Goal: Task Accomplishment & Management: Use online tool/utility

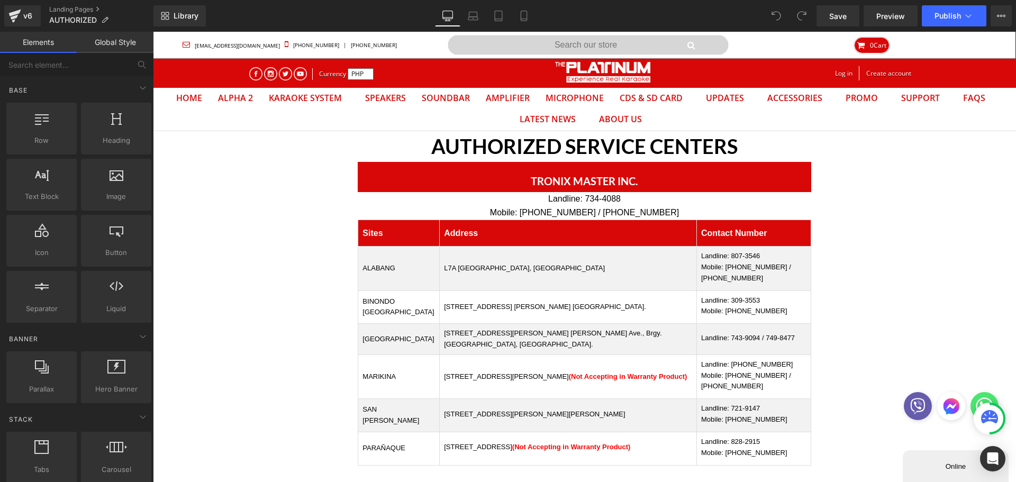
scroll to position [34, 847]
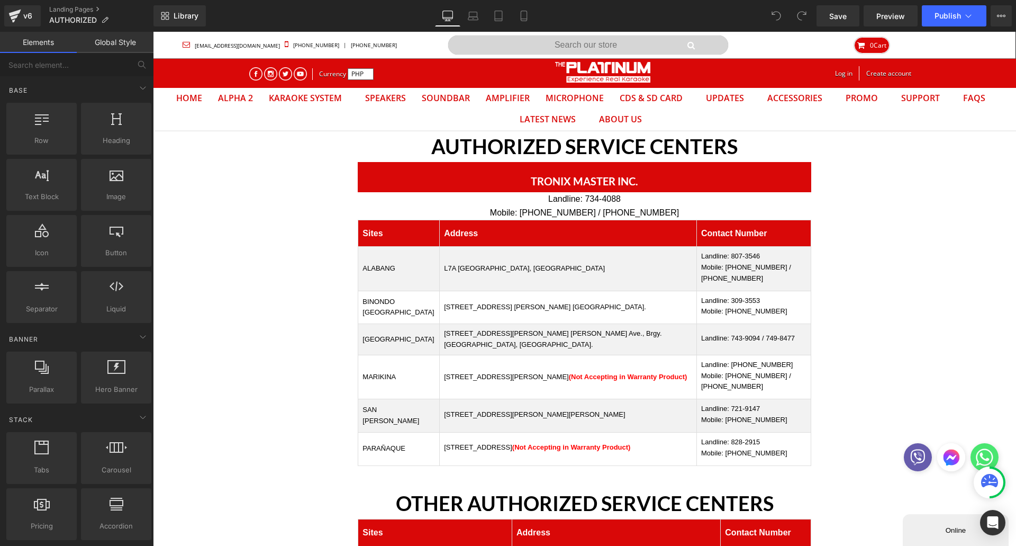
scroll to position [34, 847]
click at [73, 7] on link "Landing Pages" at bounding box center [101, 9] width 104 height 8
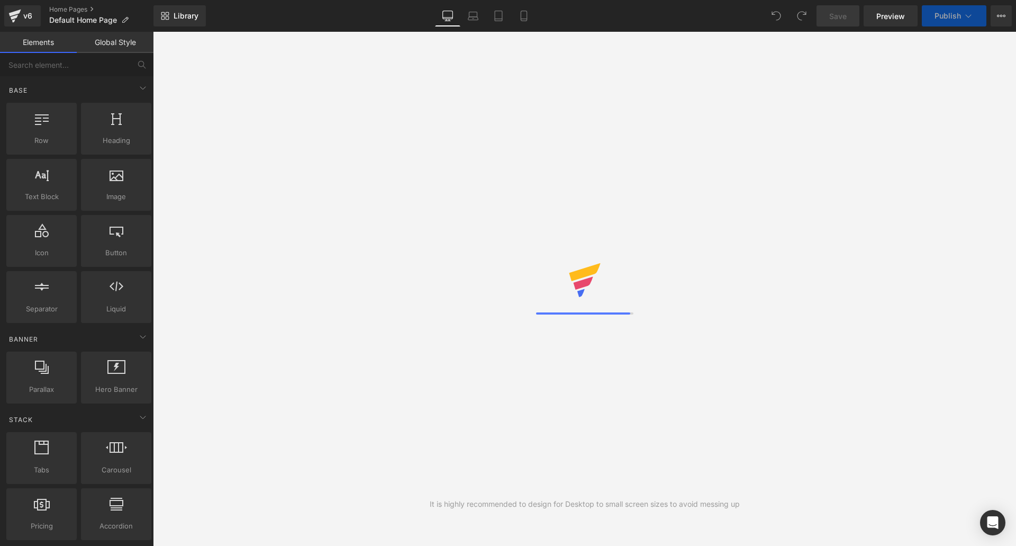
scroll to position [34, 847]
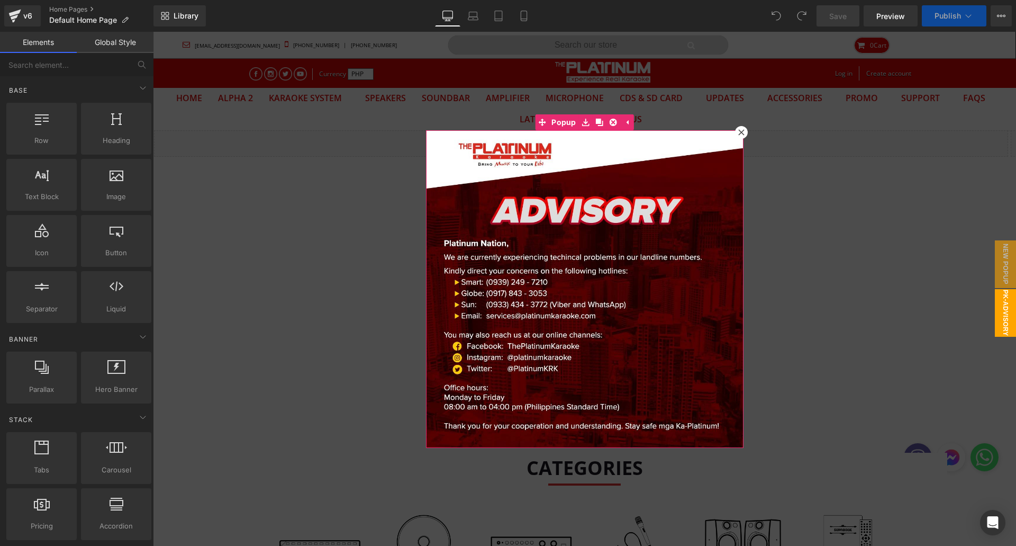
click at [738, 131] on icon at bounding box center [741, 132] width 6 height 6
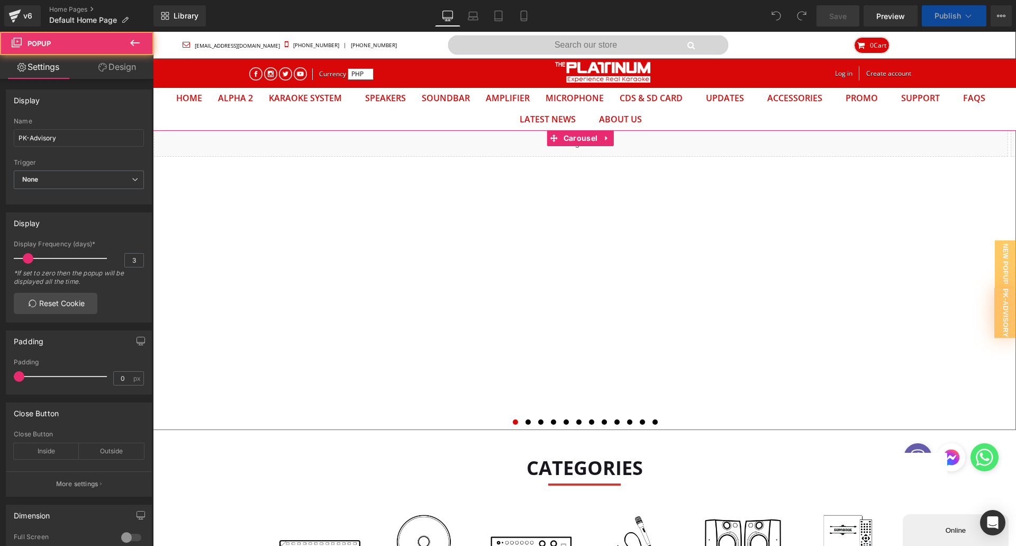
scroll to position [0, 0]
click at [570, 137] on div "Liquid Liquid Liquid Liquid Liquid" at bounding box center [584, 280] width 863 height 300
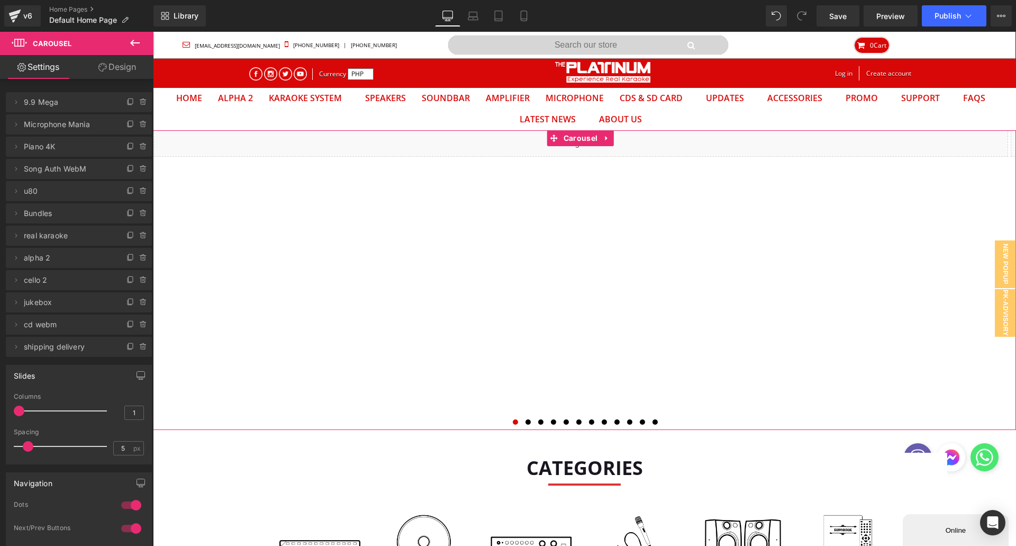
click at [64, 214] on span "Bundles" at bounding box center [68, 213] width 89 height 20
click at [579, 421] on button at bounding box center [579, 422] width 13 height 11
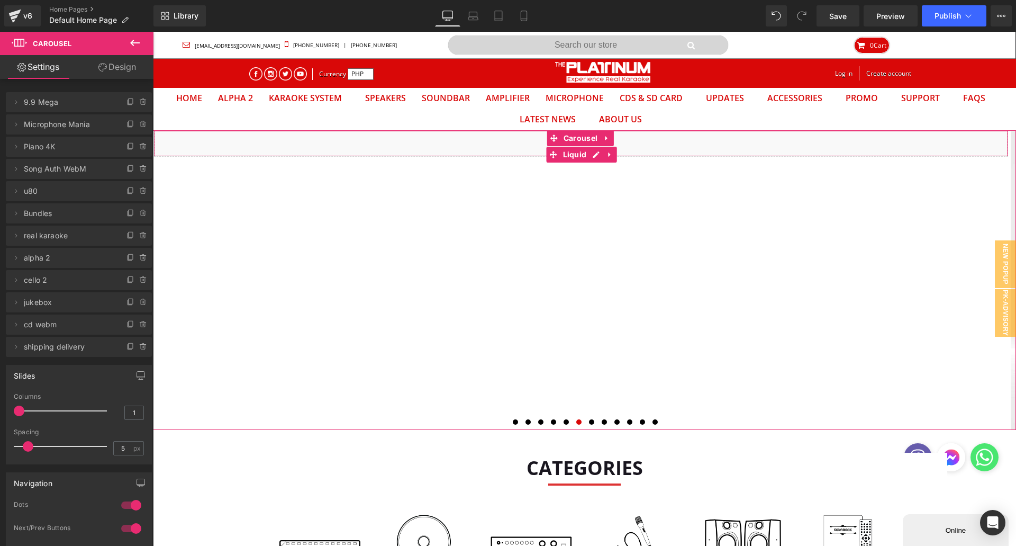
click at [489, 141] on div "Liquid" at bounding box center [581, 143] width 854 height 26
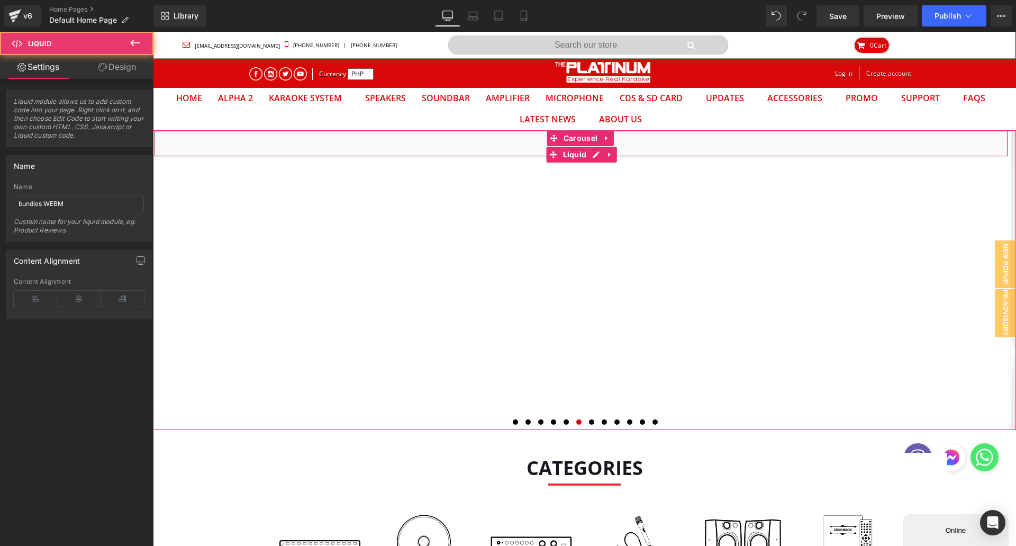
drag, startPoint x: 487, startPoint y: 140, endPoint x: 482, endPoint y: 146, distance: 7.5
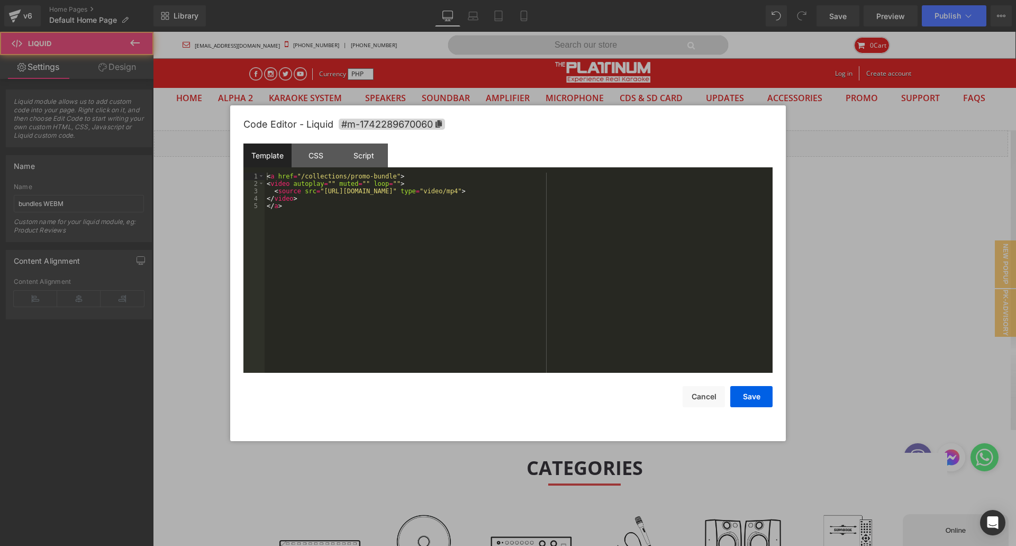
click at [460, 0] on div "Carousel You are previewing how the will restyle your page. You can not edit El…" at bounding box center [508, 0] width 1016 height 0
click at [319, 195] on div "< a href = "/collections/promo-bundle" > < video autoplay = "" muted = "" loop …" at bounding box center [519, 280] width 508 height 215
click at [321, 194] on div "< a href = "/collections/promo-bundle" > < video autoplay = "" muted = "" loop …" at bounding box center [519, 280] width 508 height 215
click at [320, 192] on div "< a href = "/collections/promo-bundle" > < video autoplay = "" muted = "" loop …" at bounding box center [519, 280] width 508 height 215
click at [576, 192] on div "< a href = "/collections/promo-bundle" > < video autoplay = "" muted = "" loop …" at bounding box center [519, 280] width 508 height 215
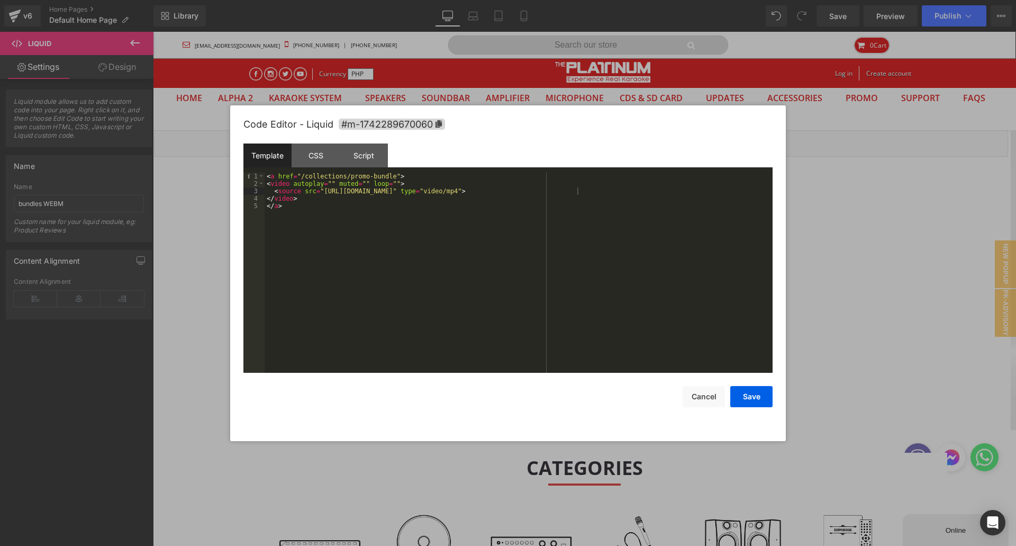
click at [755, 393] on button "Save" at bounding box center [751, 396] width 42 height 21
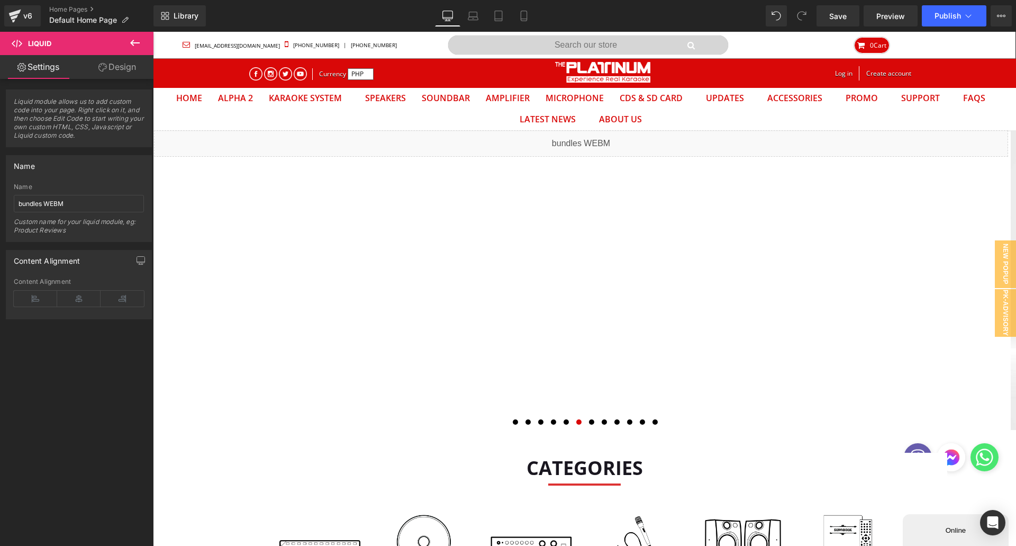
click at [498, 15] on icon at bounding box center [498, 16] width 11 height 11
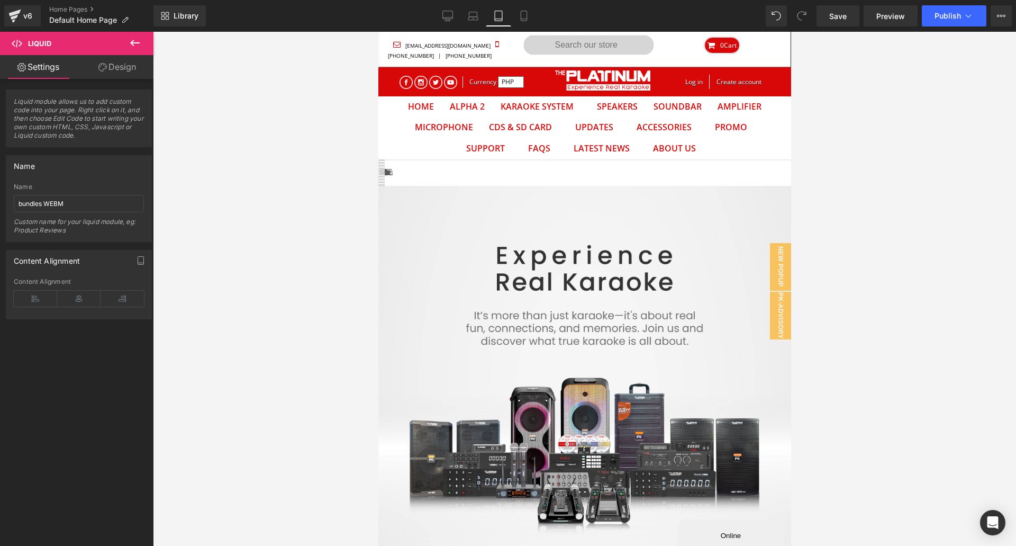
scroll to position [55, 397]
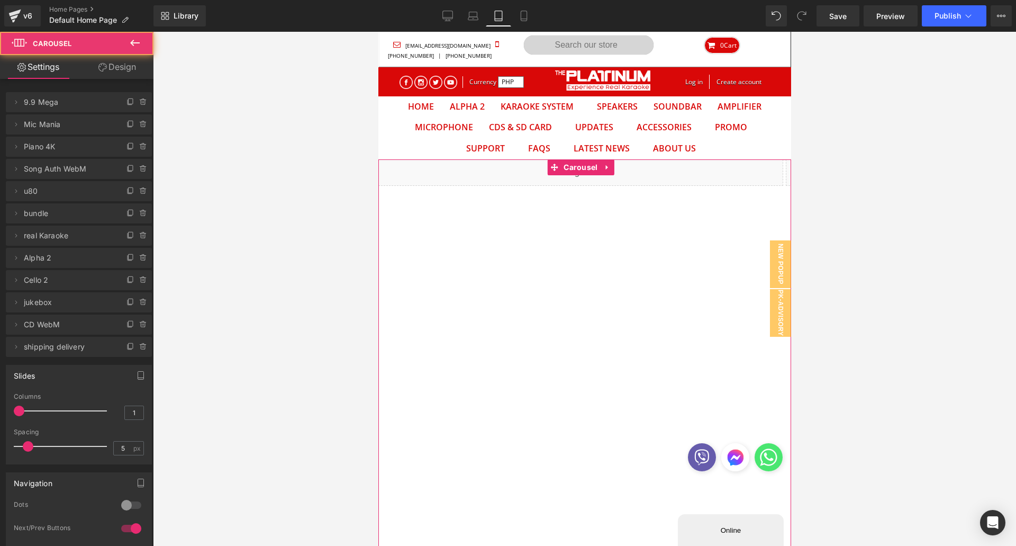
click at [791, 372] on button "›" at bounding box center [807, 362] width 32 height 32
click at [791, 371] on button "›" at bounding box center [807, 362] width 32 height 32
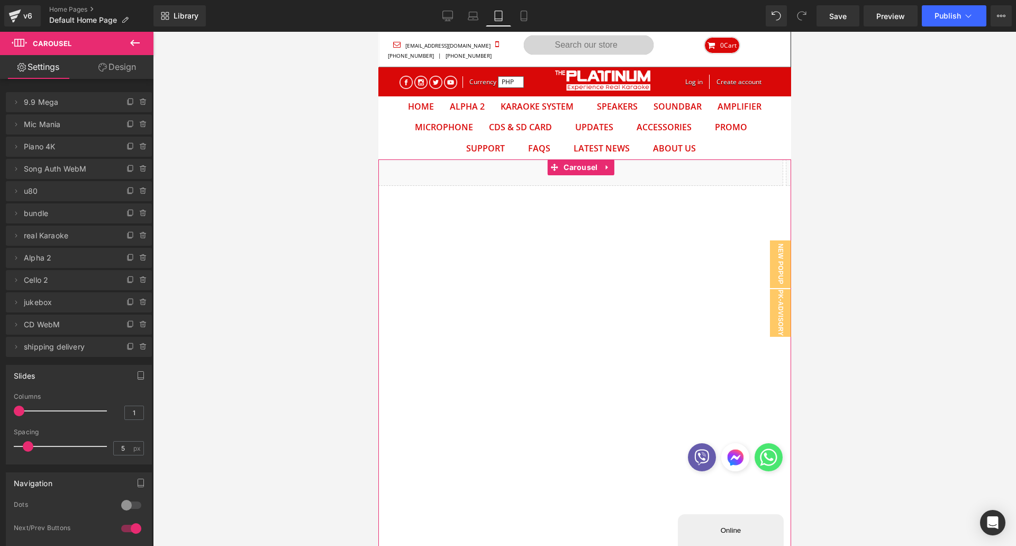
click at [791, 371] on button "›" at bounding box center [807, 362] width 32 height 32
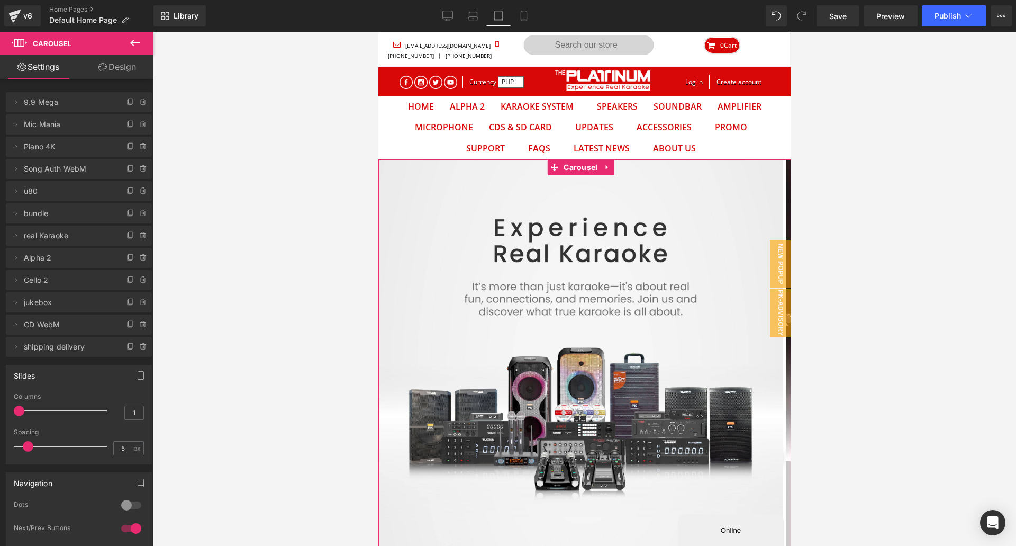
click at [791, 371] on button "›" at bounding box center [807, 362] width 32 height 32
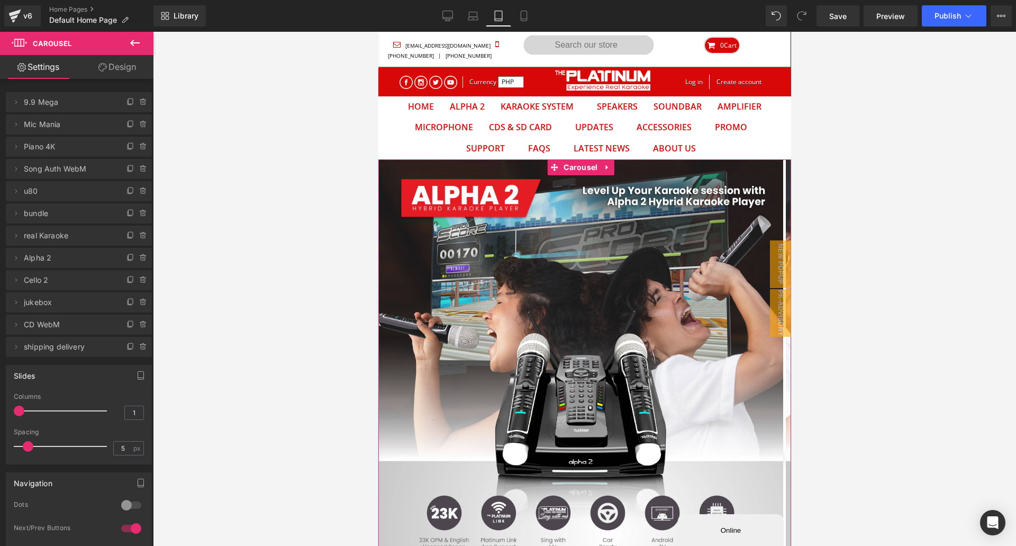
click at [791, 371] on button "›" at bounding box center [807, 362] width 32 height 32
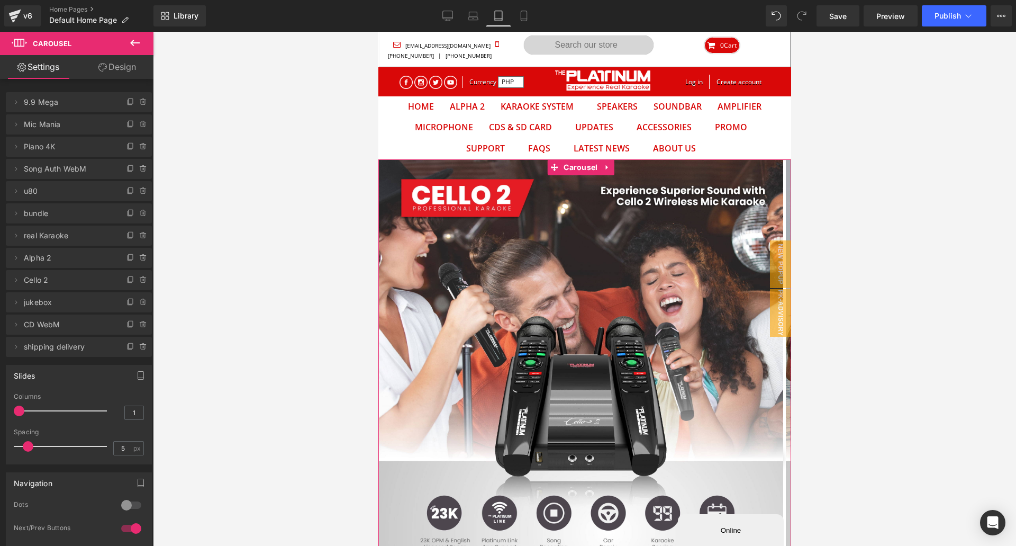
click at [791, 371] on button "›" at bounding box center [807, 362] width 32 height 32
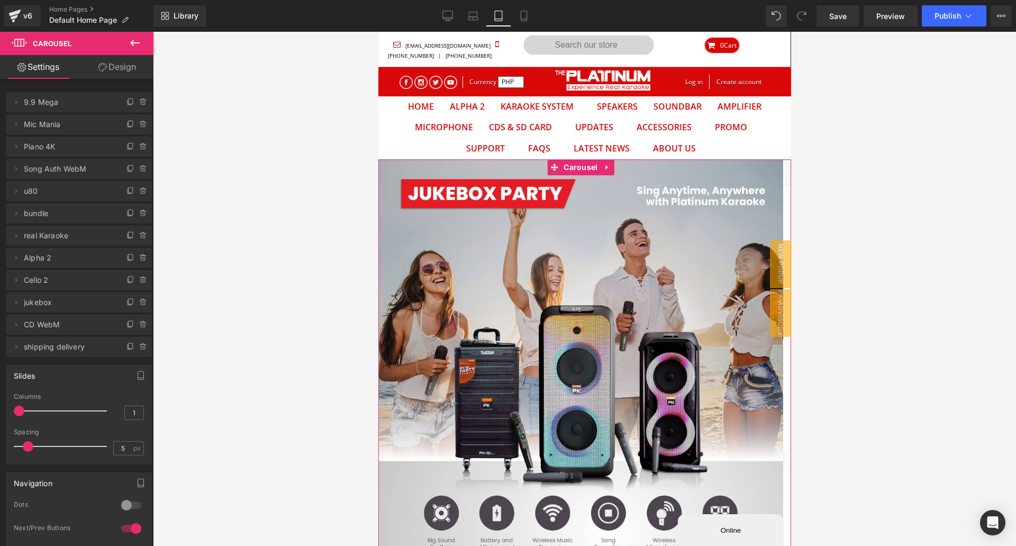
click at [791, 371] on button "›" at bounding box center [807, 362] width 32 height 32
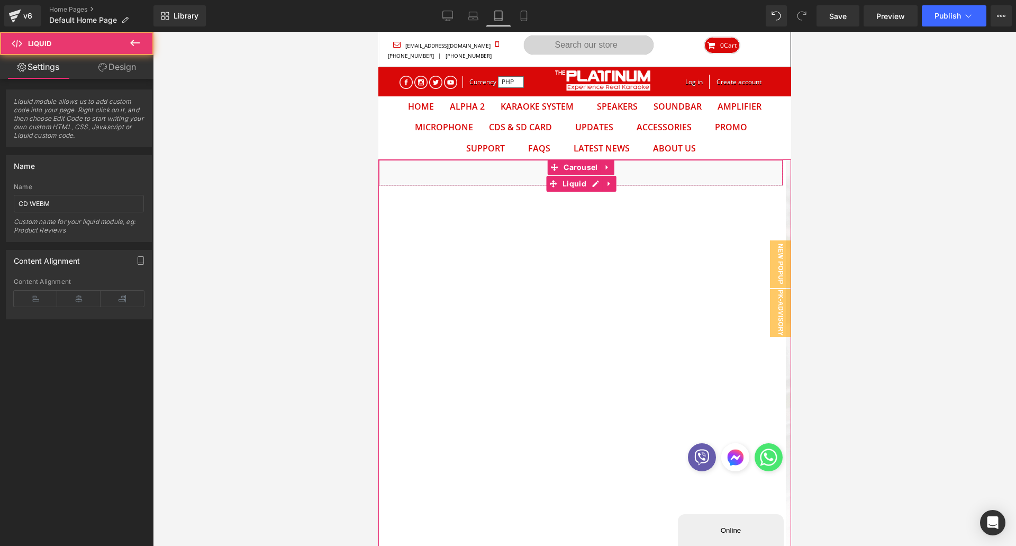
click at [649, 176] on div "Liquid" at bounding box center [580, 172] width 405 height 26
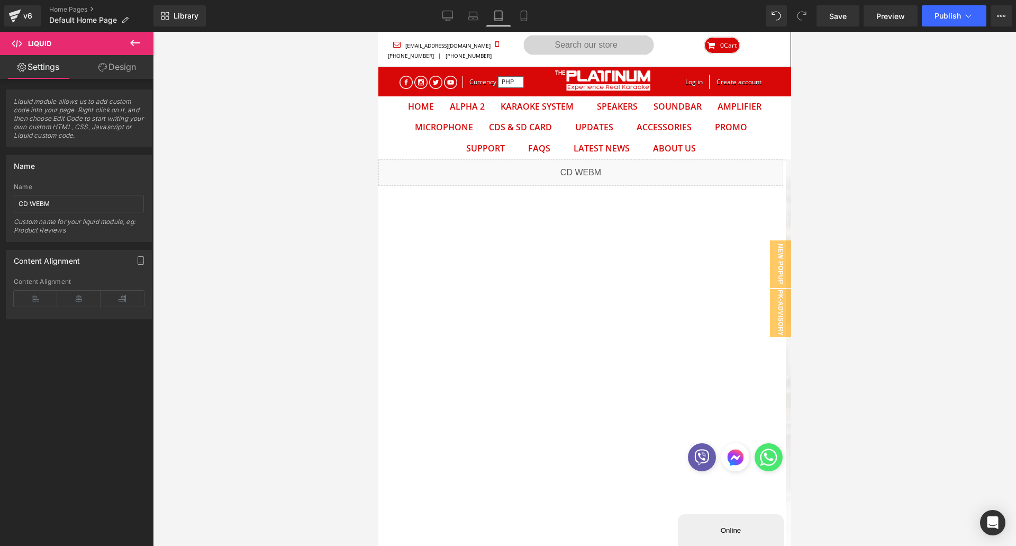
click at [391, 366] on div "Liquid Liquid Liquid Liquid" at bounding box center [584, 361] width 413 height 405
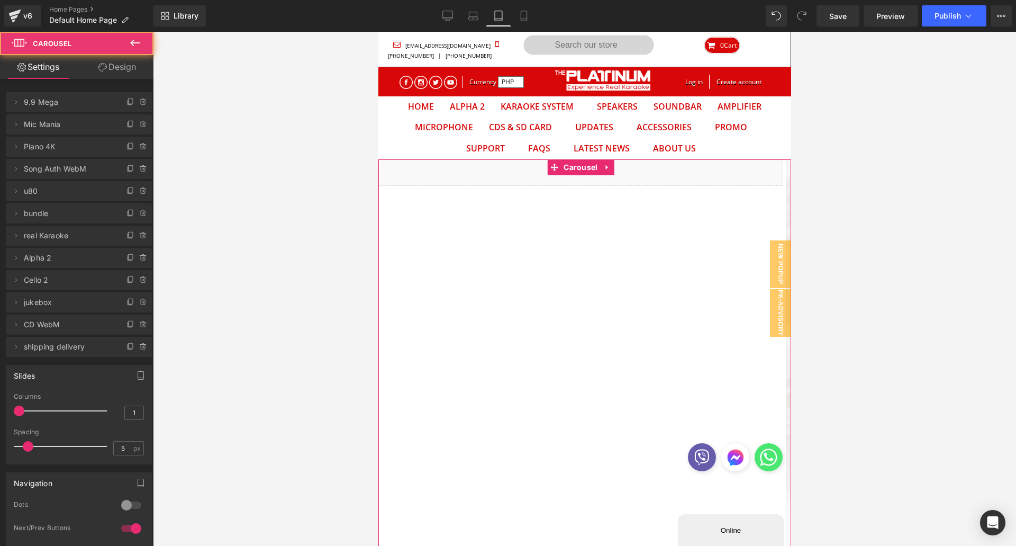
click at [378, 366] on button "‹" at bounding box center [362, 362] width 32 height 32
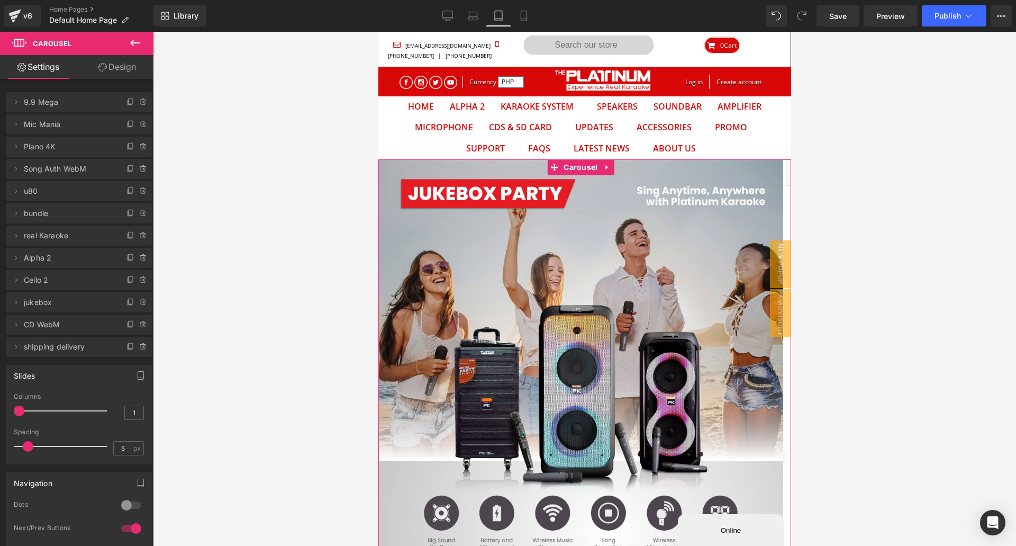
click at [378, 366] on button "‹" at bounding box center [362, 362] width 32 height 32
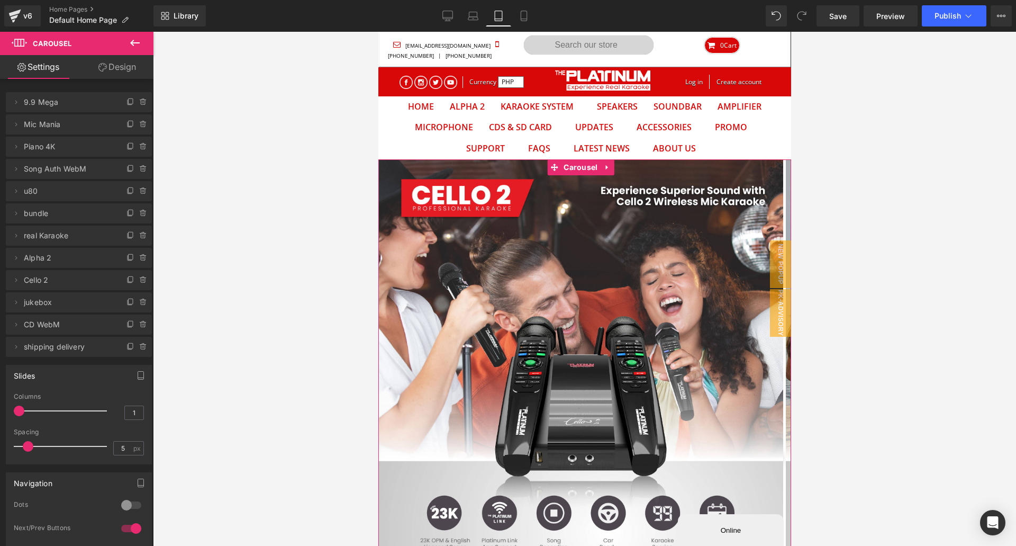
click at [378, 366] on button "‹" at bounding box center [362, 362] width 32 height 32
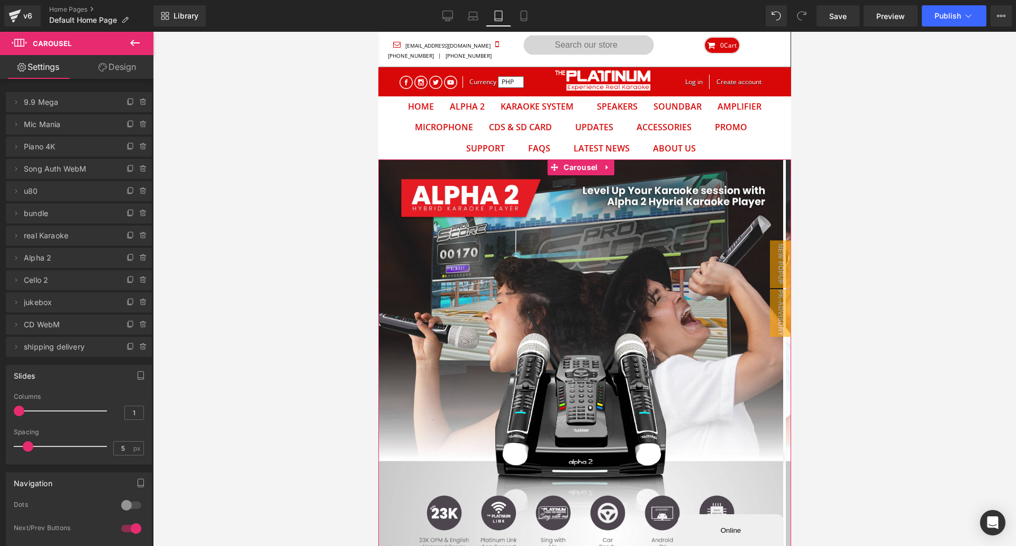
click at [378, 366] on button "‹" at bounding box center [362, 362] width 32 height 32
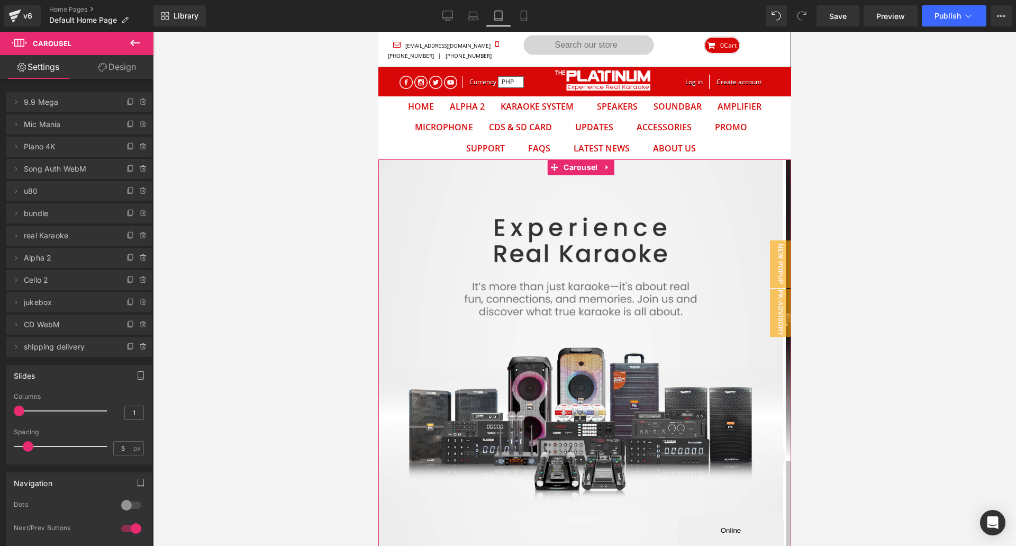
click at [378, 366] on button "‹" at bounding box center [362, 362] width 32 height 32
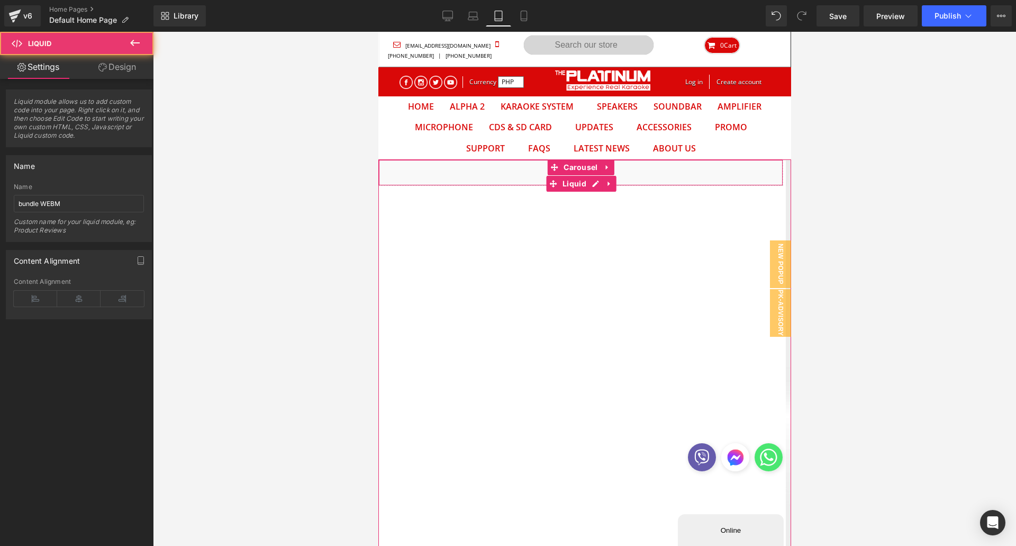
click at [686, 176] on div "Liquid" at bounding box center [580, 172] width 405 height 26
click at [522, 174] on div "Liquid" at bounding box center [580, 172] width 405 height 26
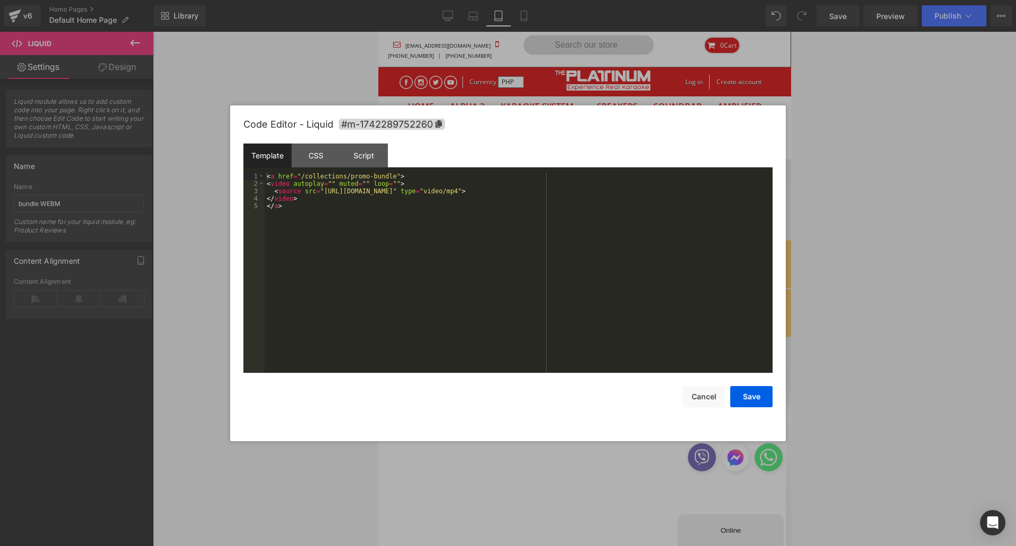
click at [502, 0] on div "Carousel You are previewing how the will restyle your page. You can not edit El…" at bounding box center [508, 0] width 1016 height 0
click at [320, 193] on div "< a href = "/collections/promo-bundle" > < video autoplay = "" muted = "" loop …" at bounding box center [519, 280] width 508 height 215
click at [576, 191] on div "< a href = "/collections/promo-bundle" > < video autoplay = "" muted = "" loop …" at bounding box center [519, 280] width 508 height 215
click at [751, 405] on button "Save" at bounding box center [751, 396] width 42 height 21
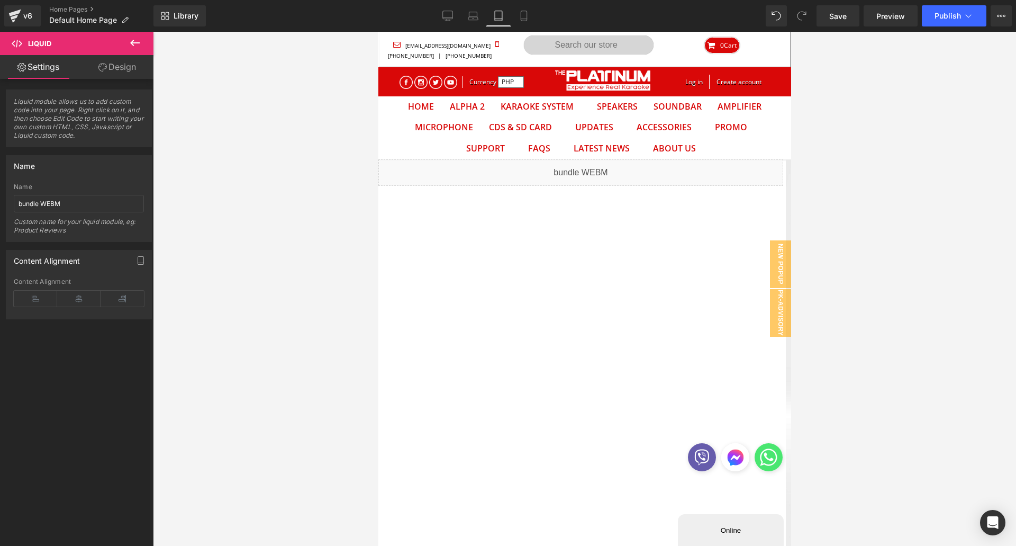
click at [838, 16] on span "Save" at bounding box center [837, 16] width 17 height 11
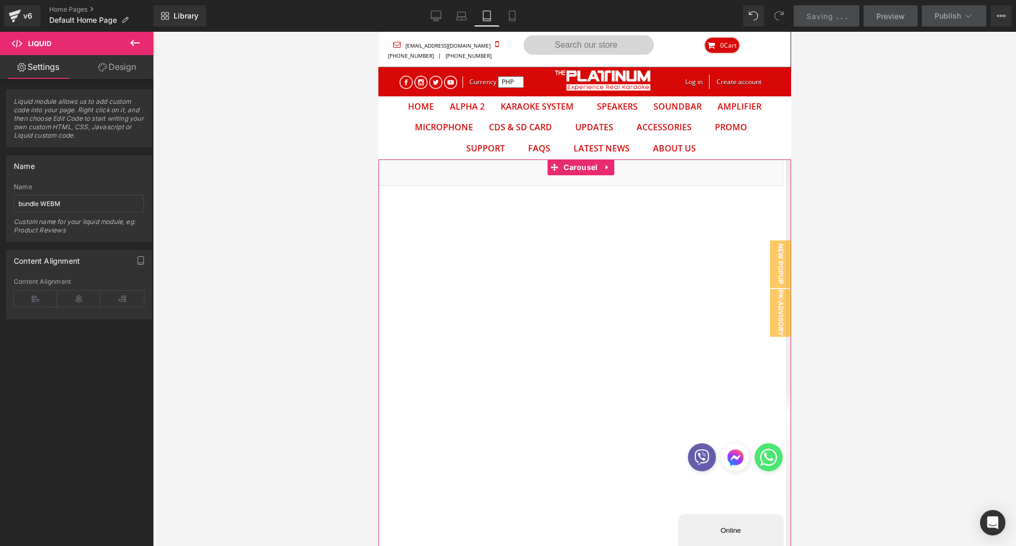
click at [581, 167] on span "Carousel" at bounding box center [580, 167] width 39 height 16
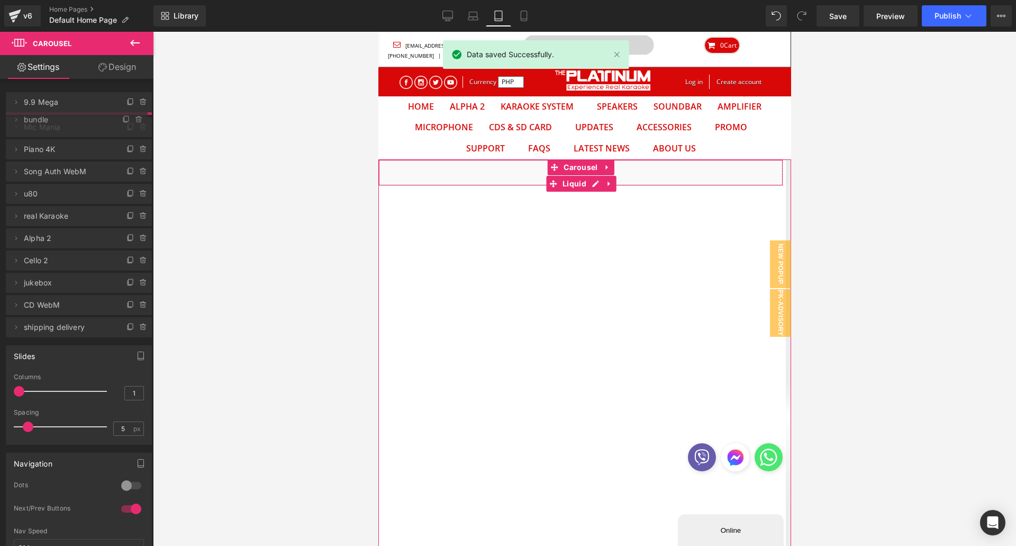
drag, startPoint x: 61, startPoint y: 211, endPoint x: 100, endPoint y: 118, distance: 101.1
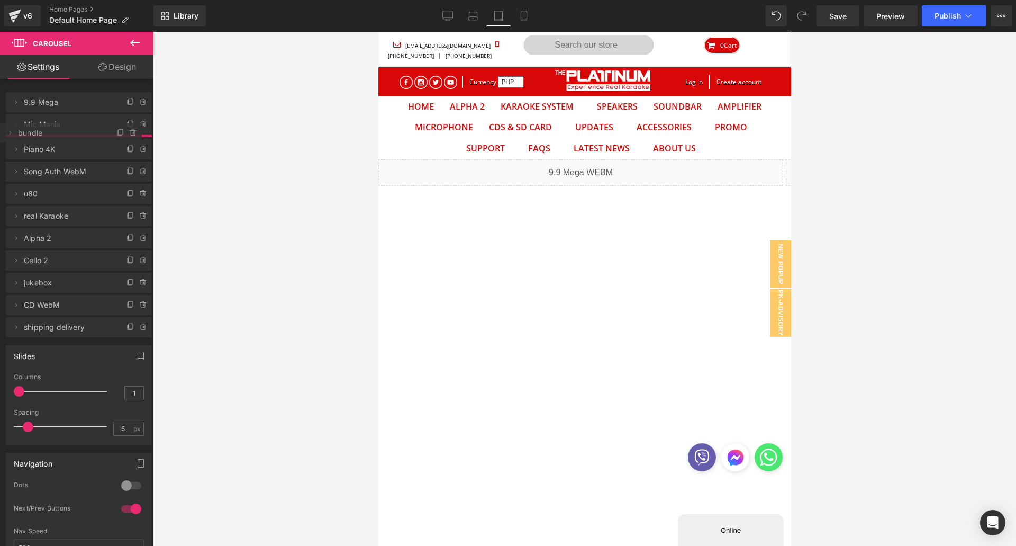
drag, startPoint x: 82, startPoint y: 123, endPoint x: 85, endPoint y: 131, distance: 8.6
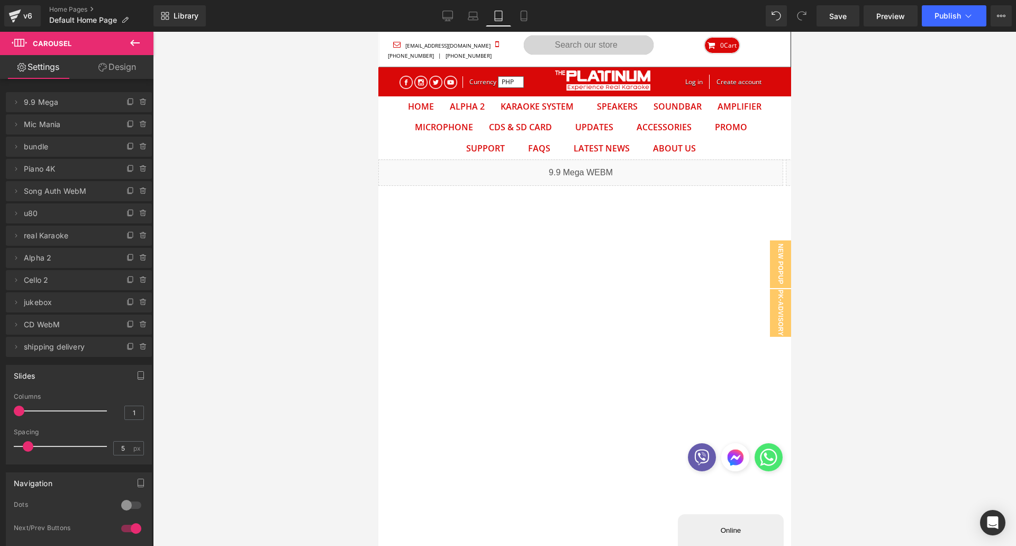
click at [451, 11] on icon at bounding box center [448, 15] width 10 height 8
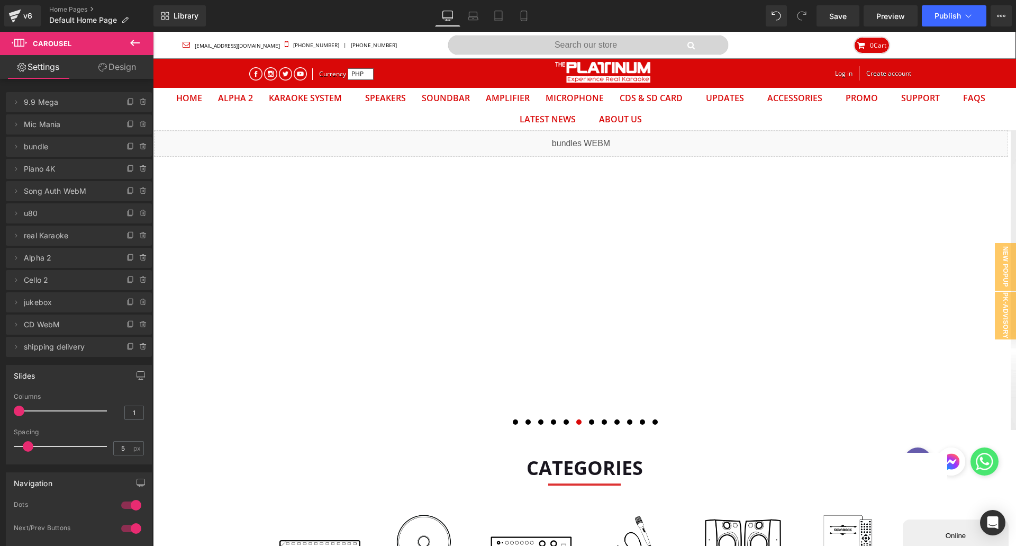
scroll to position [34, 847]
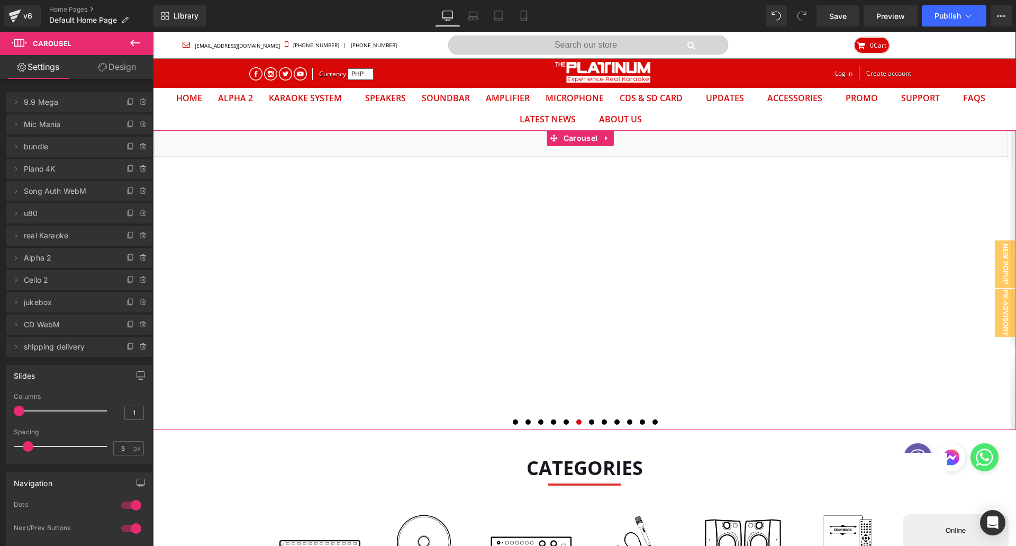
click at [565, 133] on span "Carousel" at bounding box center [580, 138] width 39 height 16
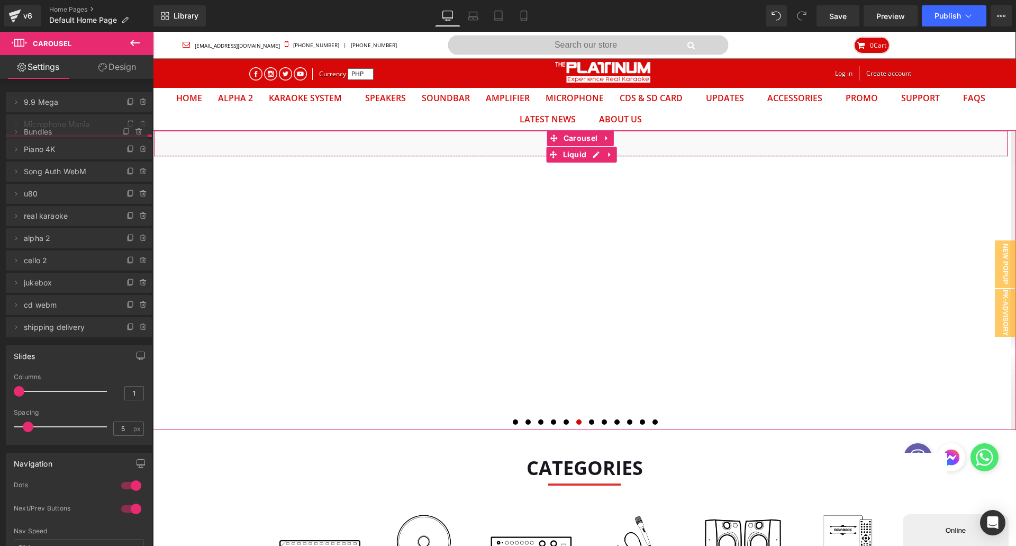
drag, startPoint x: 60, startPoint y: 217, endPoint x: 117, endPoint y: 135, distance: 100.0
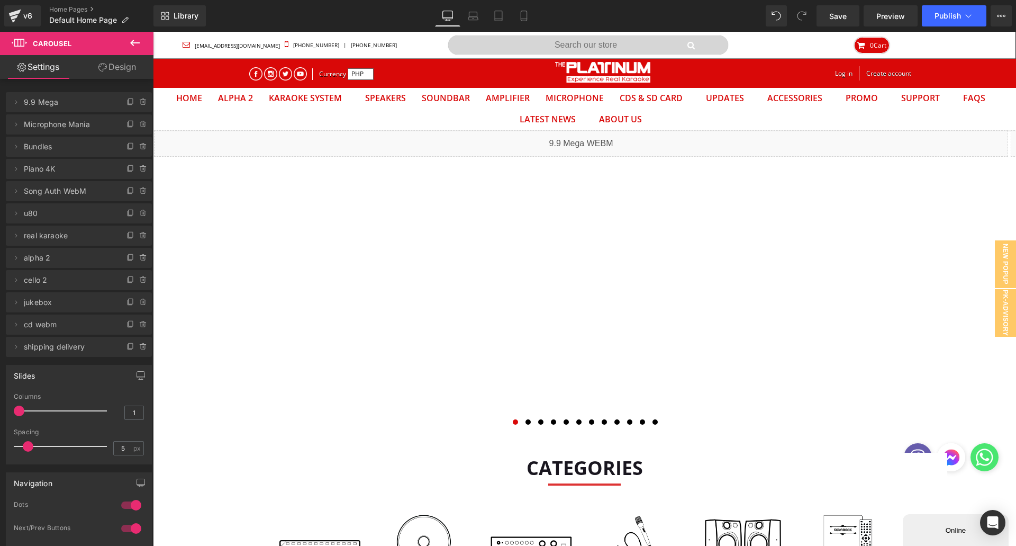
click at [837, 11] on span "Save" at bounding box center [837, 16] width 17 height 11
click at [952, 20] on button "Publish" at bounding box center [954, 15] width 65 height 21
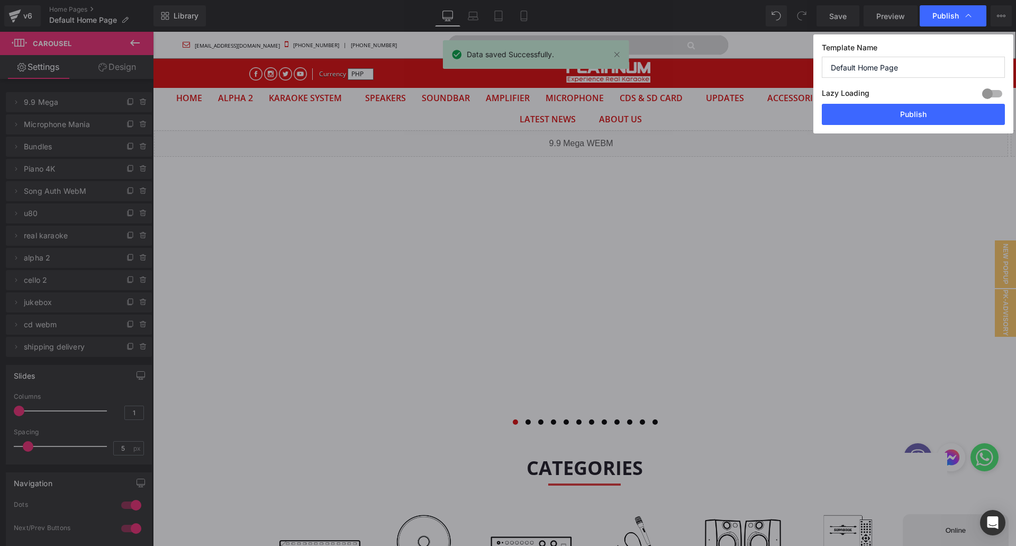
click at [886, 115] on button "Publish" at bounding box center [913, 114] width 183 height 21
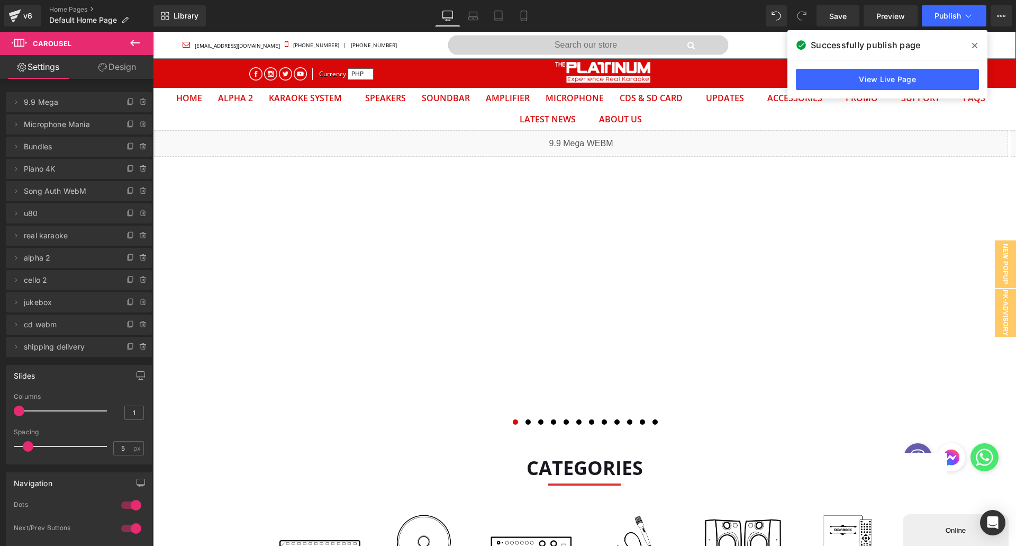
click at [65, 7] on link "Home Pages" at bounding box center [101, 9] width 104 height 8
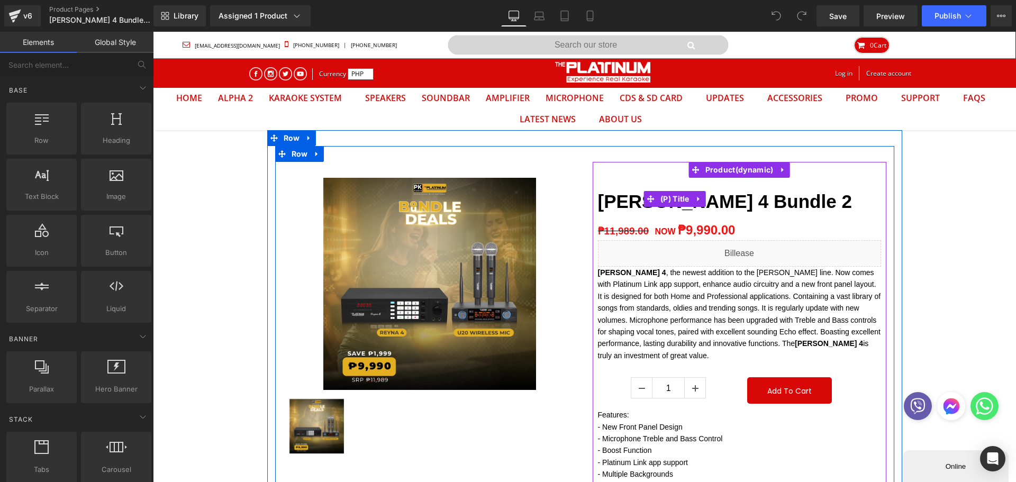
drag, startPoint x: 681, startPoint y: 186, endPoint x: 663, endPoint y: 198, distance: 21.3
click at [681, 186] on h3 "Reyna 4 Bundle 2" at bounding box center [739, 199] width 283 height 42
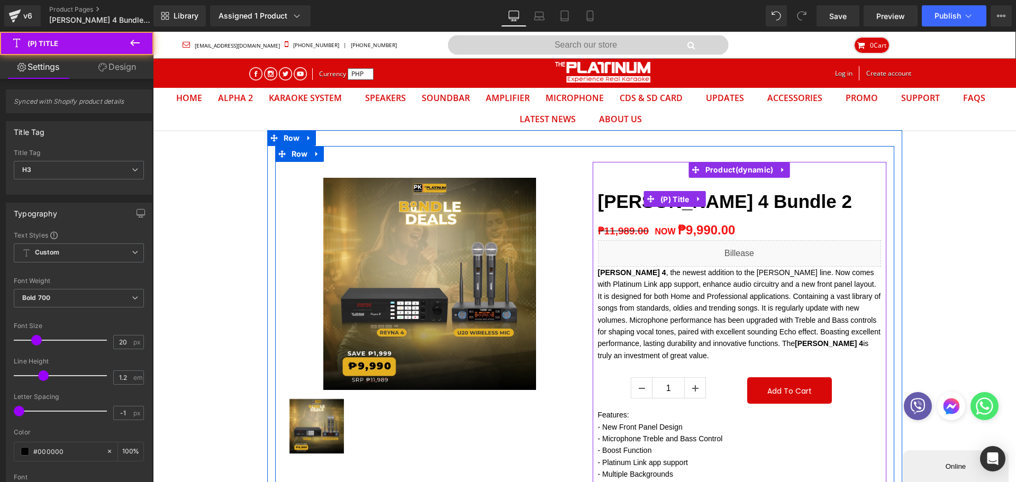
click at [662, 198] on span "(P) Title" at bounding box center [675, 200] width 34 height 16
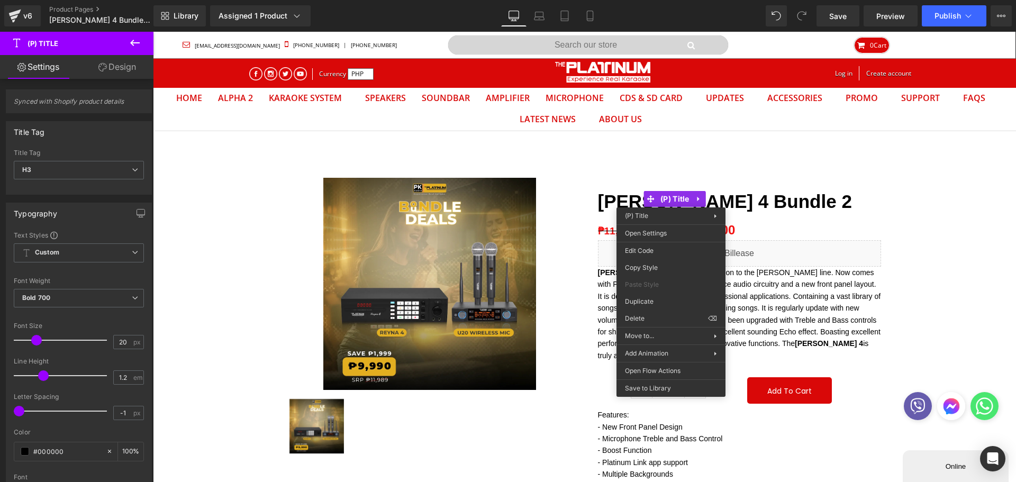
click at [656, 0] on div "(P) Title You are previewing how the will restyle your page. You can not edit E…" at bounding box center [508, 0] width 1016 height 0
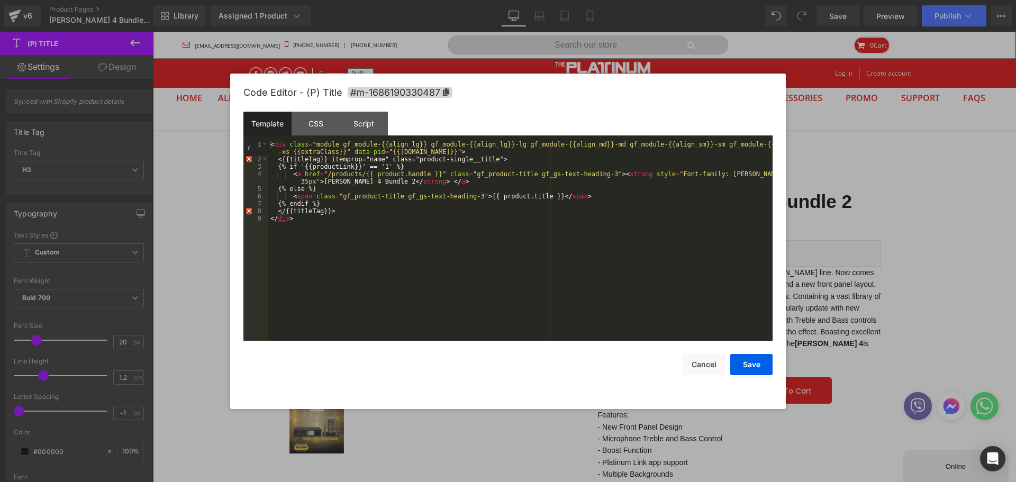
drag, startPoint x: 703, startPoint y: 373, endPoint x: 700, endPoint y: 369, distance: 5.6
click at [702, 371] on button "Cancel" at bounding box center [704, 364] width 42 height 21
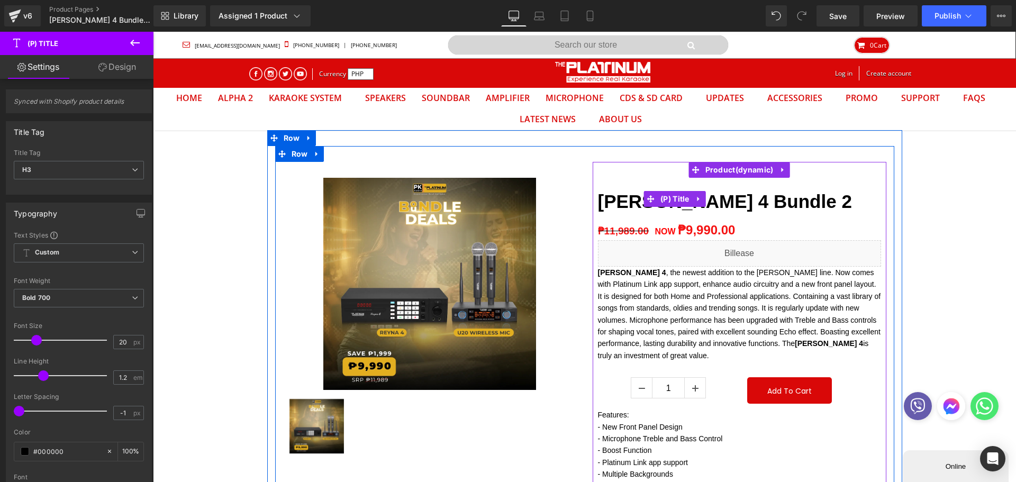
click at [662, 200] on span "(P) Title" at bounding box center [675, 199] width 34 height 16
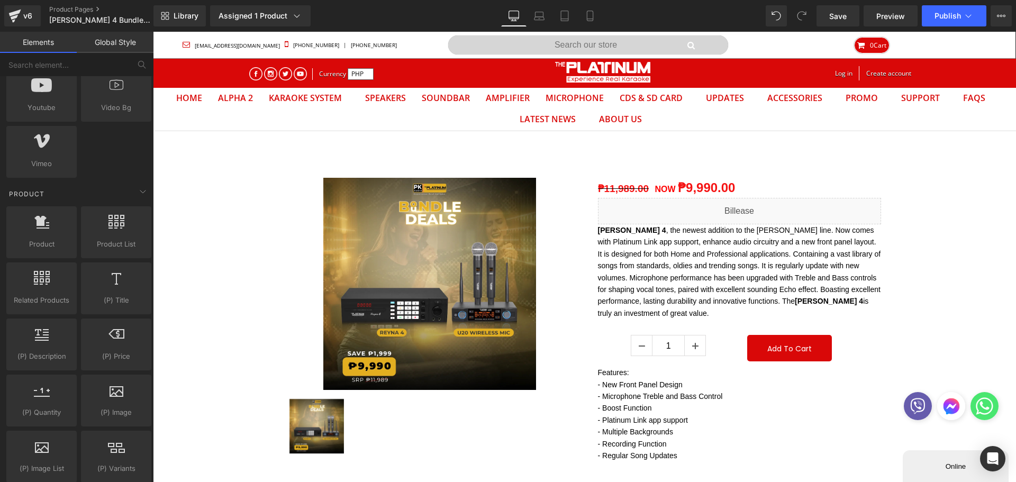
scroll to position [741, 0]
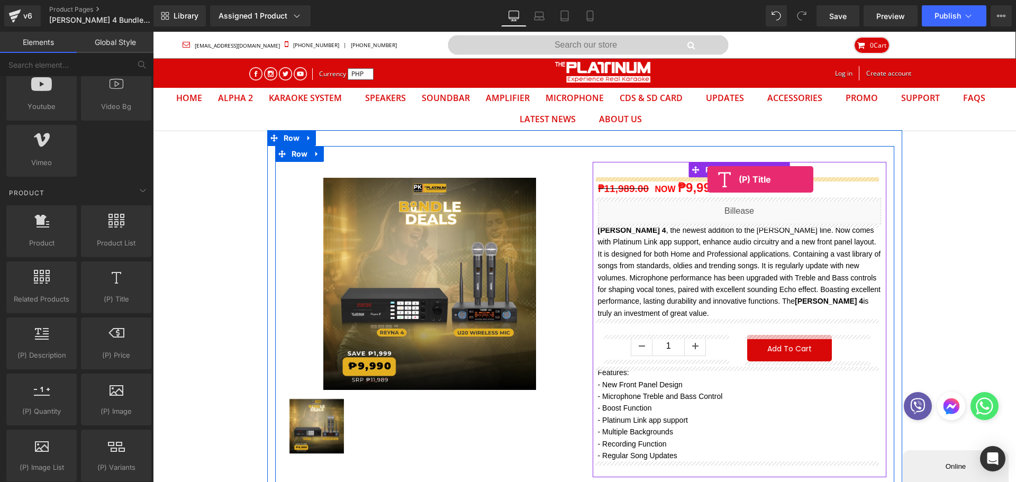
drag, startPoint x: 273, startPoint y: 331, endPoint x: 708, endPoint y: 179, distance: 460.7
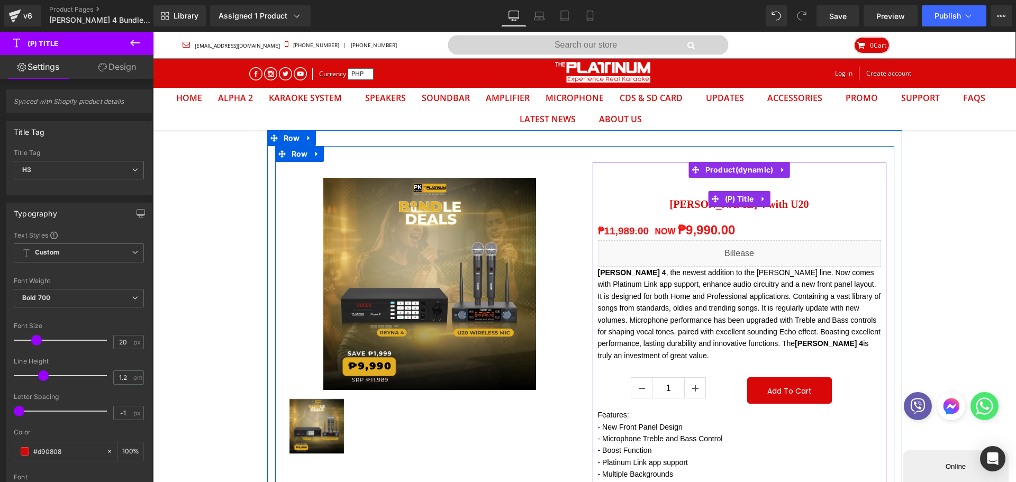
click at [735, 201] on span "(P) Title" at bounding box center [739, 199] width 34 height 16
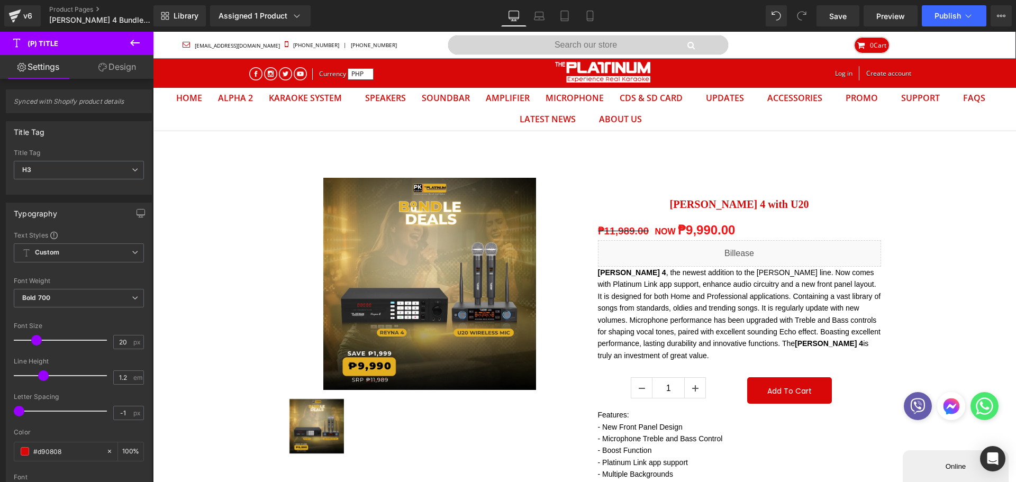
click at [69, 163] on span "H3" at bounding box center [79, 170] width 130 height 19
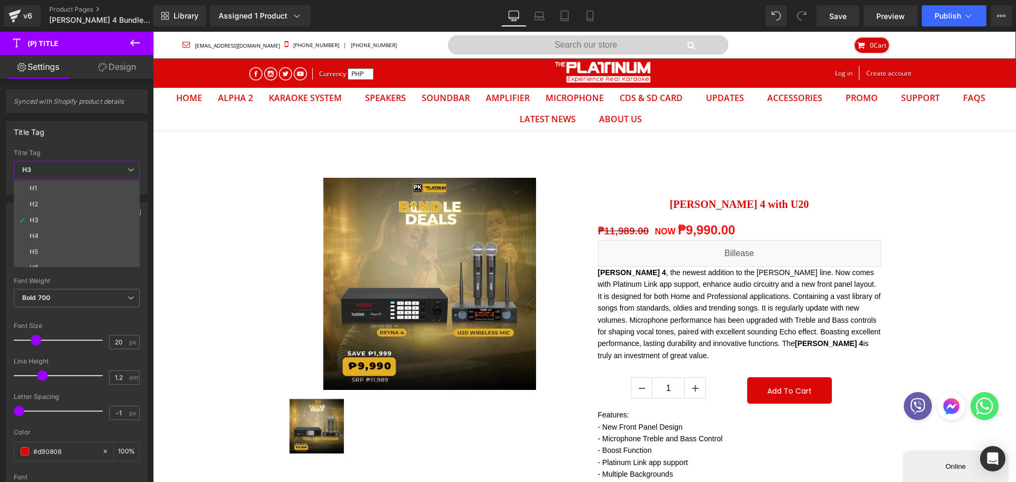
click at [47, 240] on li "H4" at bounding box center [79, 236] width 131 height 16
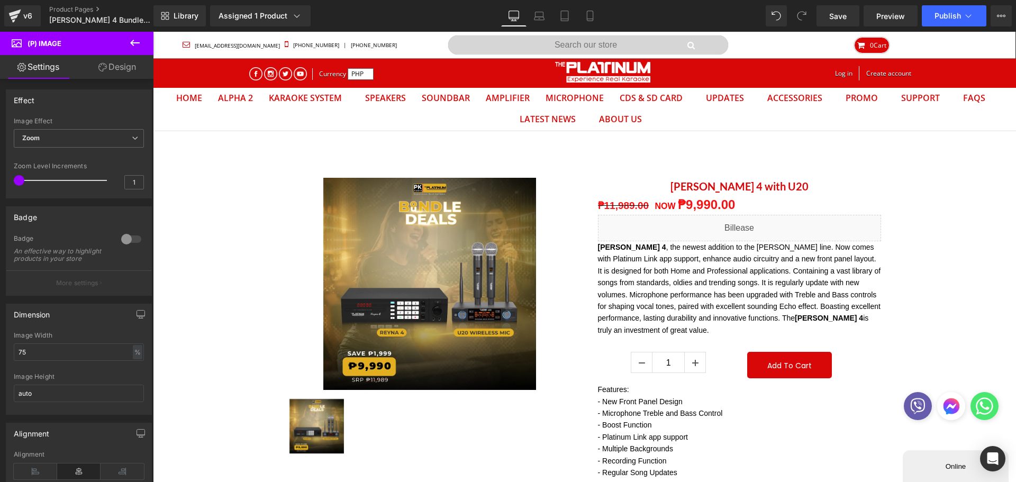
click at [268, 359] on div "Sale Off (P) Image ‹ › (P) Image List Product Reyna 4 with U20 (P) Title NOW" at bounding box center [584, 404] width 635 height 516
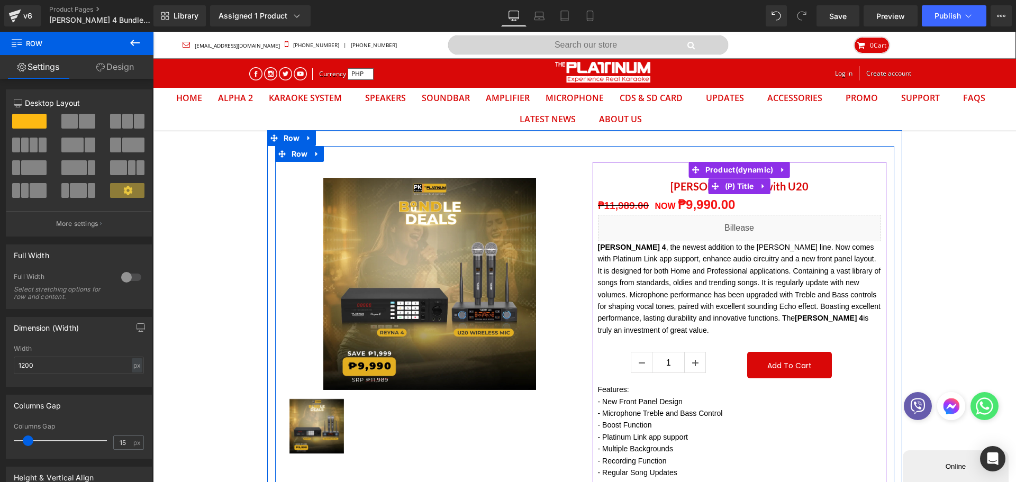
drag, startPoint x: 736, startPoint y: 187, endPoint x: 183, endPoint y: 256, distance: 557.3
click at [736, 187] on span "(P) Title" at bounding box center [739, 186] width 34 height 16
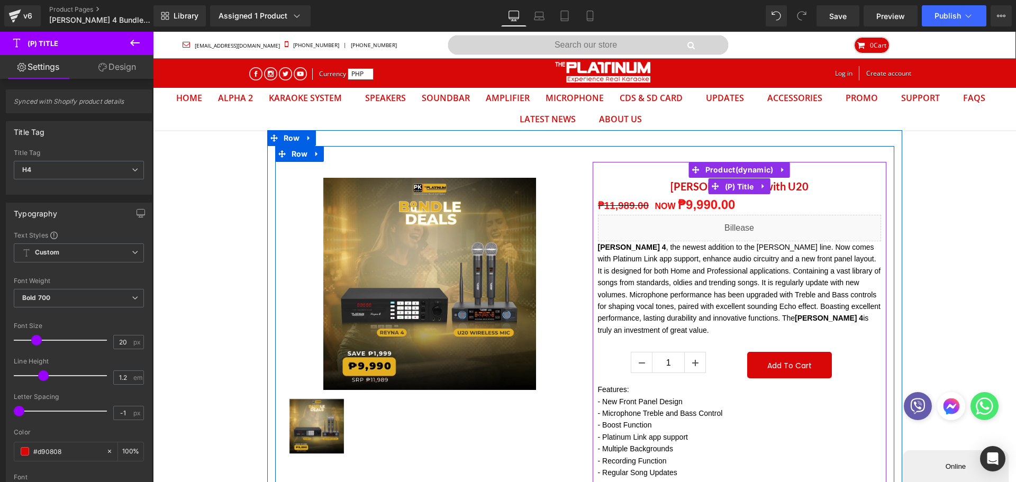
click at [722, 188] on span "(P) Title" at bounding box center [739, 187] width 34 height 16
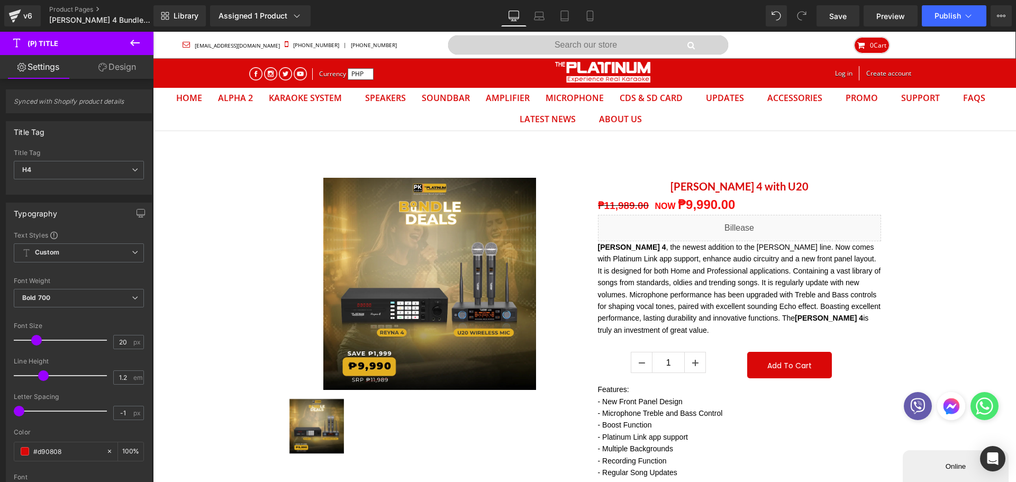
click at [78, 163] on span "H4" at bounding box center [79, 170] width 130 height 19
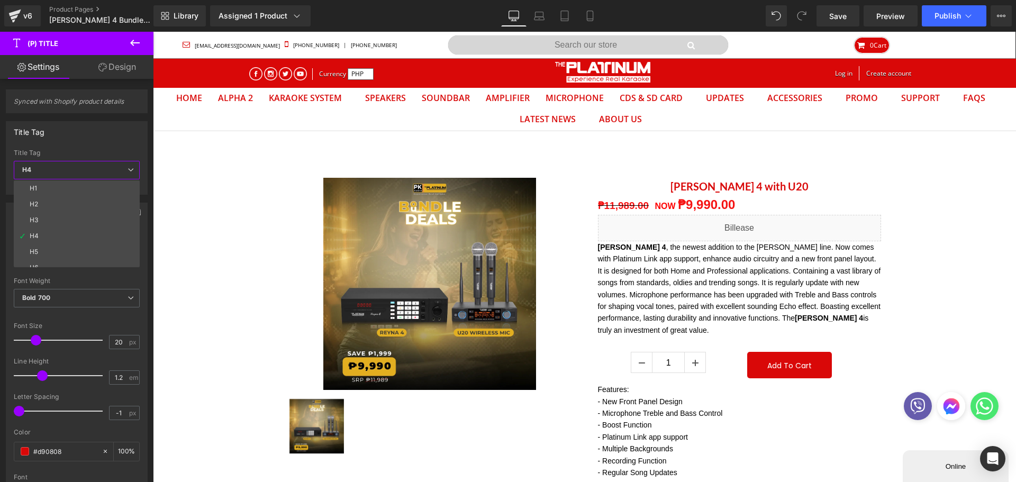
click at [46, 215] on li "H3" at bounding box center [79, 220] width 131 height 16
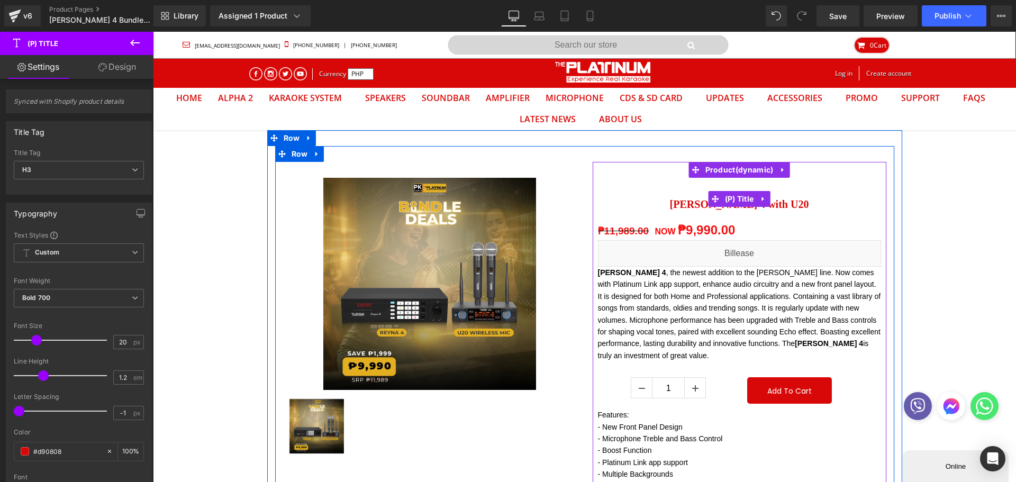
click at [733, 199] on span "(P) Title" at bounding box center [739, 199] width 34 height 16
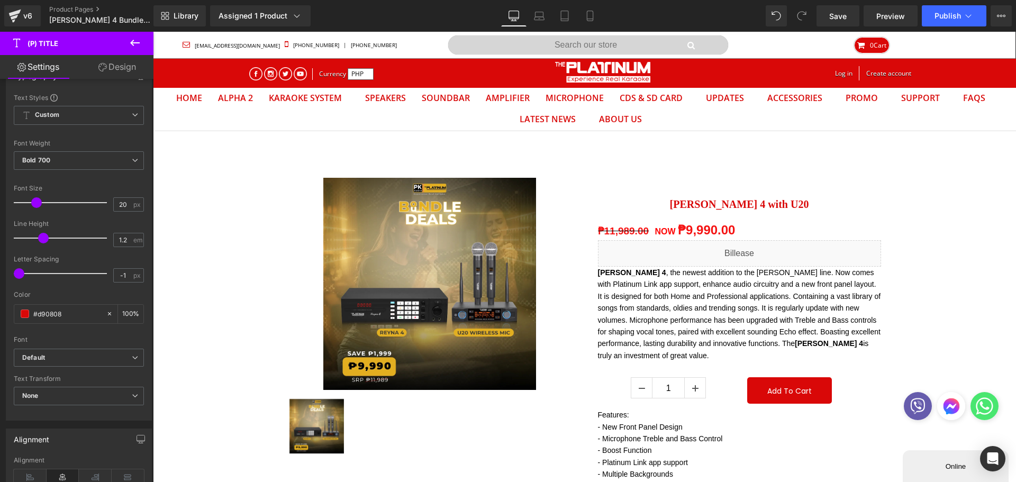
scroll to position [212, 0]
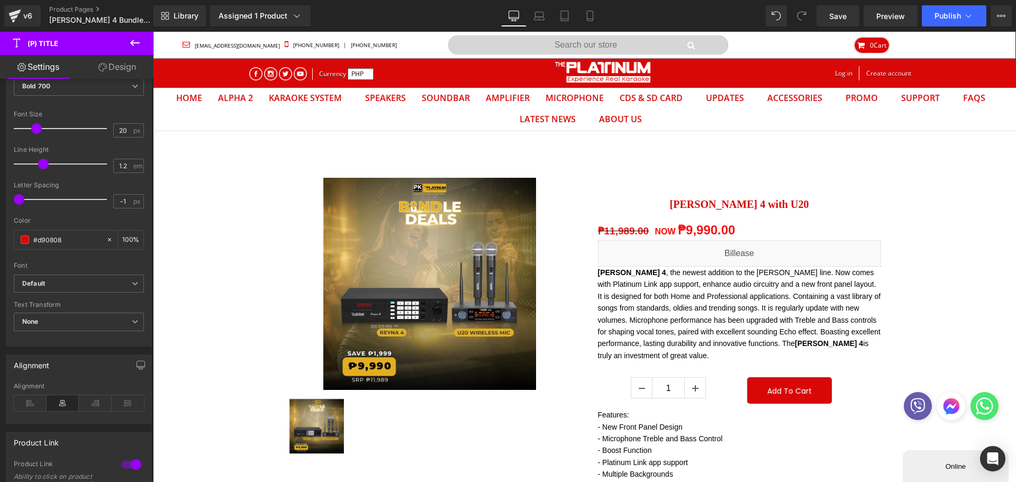
click at [92, 284] on b "Default" at bounding box center [77, 283] width 110 height 9
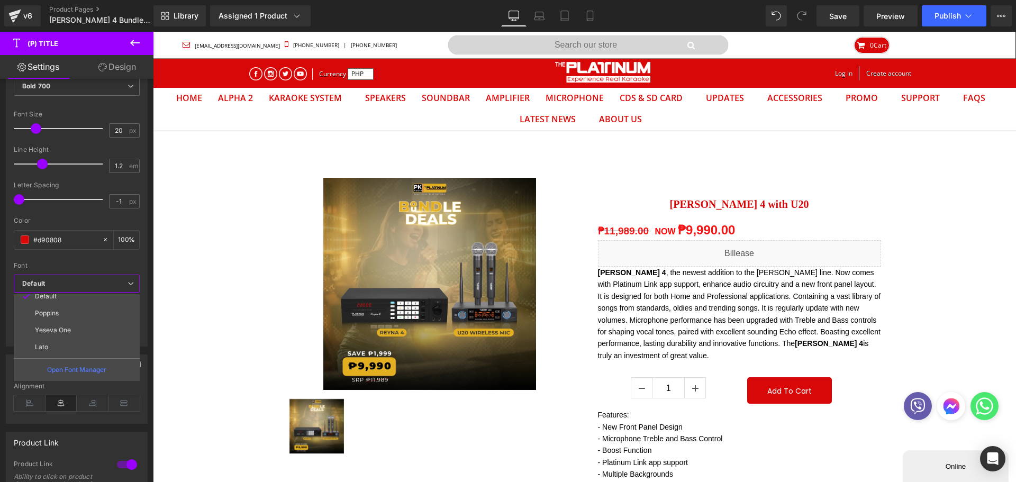
scroll to position [0, 0]
drag, startPoint x: 78, startPoint y: 320, endPoint x: 148, endPoint y: 311, distance: 71.0
click at [78, 320] on li "Poppins" at bounding box center [79, 319] width 131 height 17
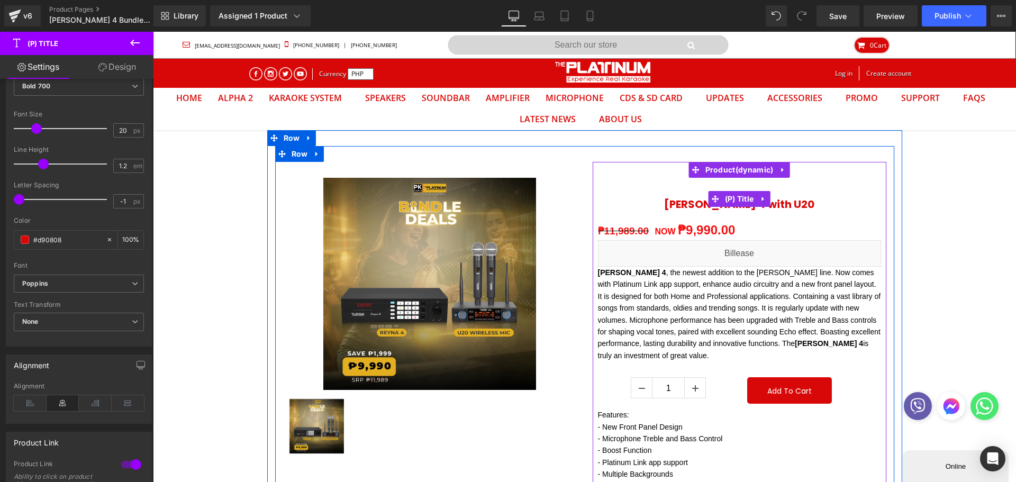
click at [733, 199] on span "(P) Title" at bounding box center [739, 199] width 34 height 16
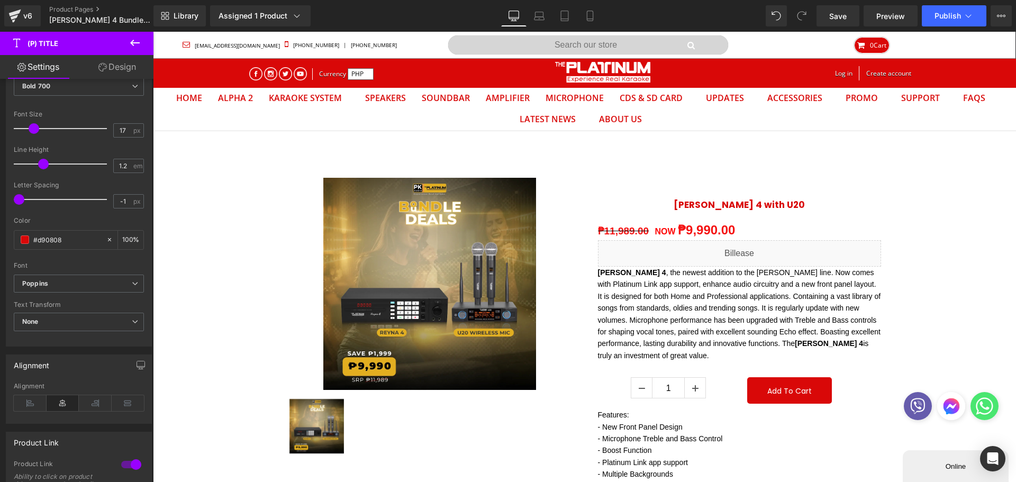
click at [32, 124] on span at bounding box center [34, 128] width 11 height 11
drag, startPoint x: 38, startPoint y: 128, endPoint x: 47, endPoint y: 127, distance: 9.1
click at [47, 127] on span at bounding box center [46, 128] width 11 height 11
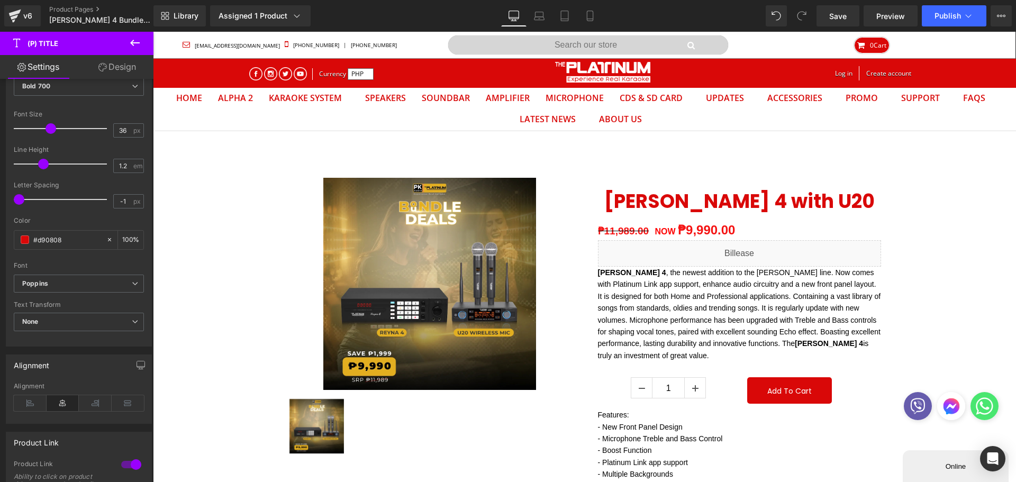
click at [51, 127] on span at bounding box center [51, 128] width 11 height 11
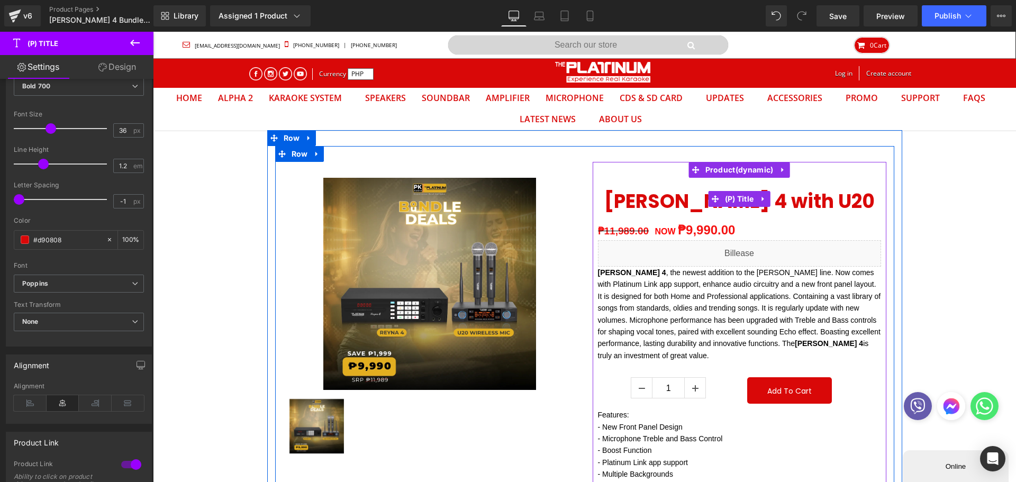
click at [722, 202] on span "(P) Title" at bounding box center [739, 199] width 34 height 16
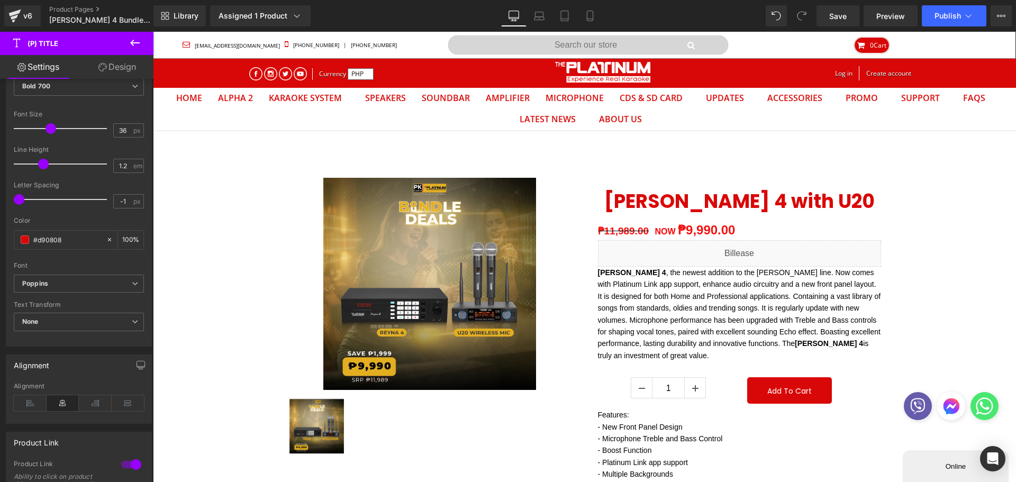
click at [133, 133] on span "px" at bounding box center [137, 130] width 9 height 7
click at [127, 132] on input "36" at bounding box center [123, 130] width 19 height 13
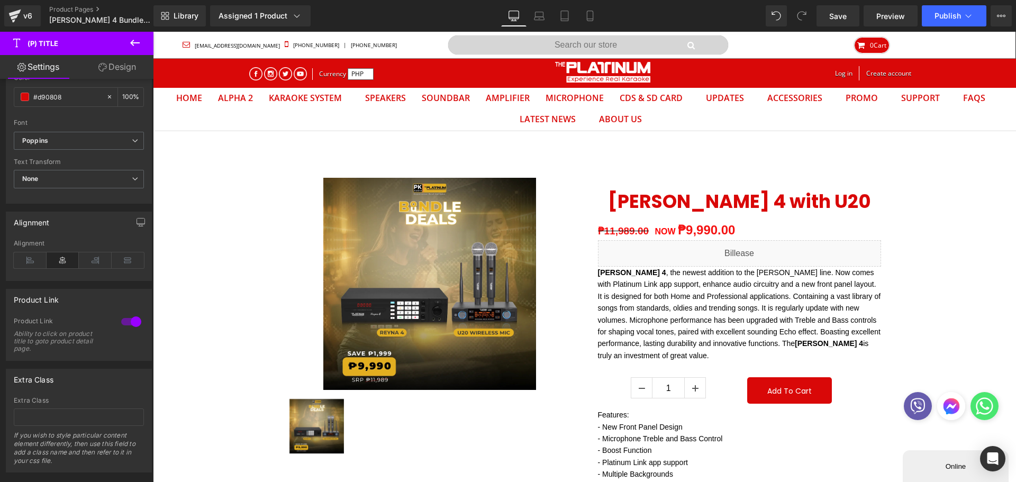
scroll to position [375, 0]
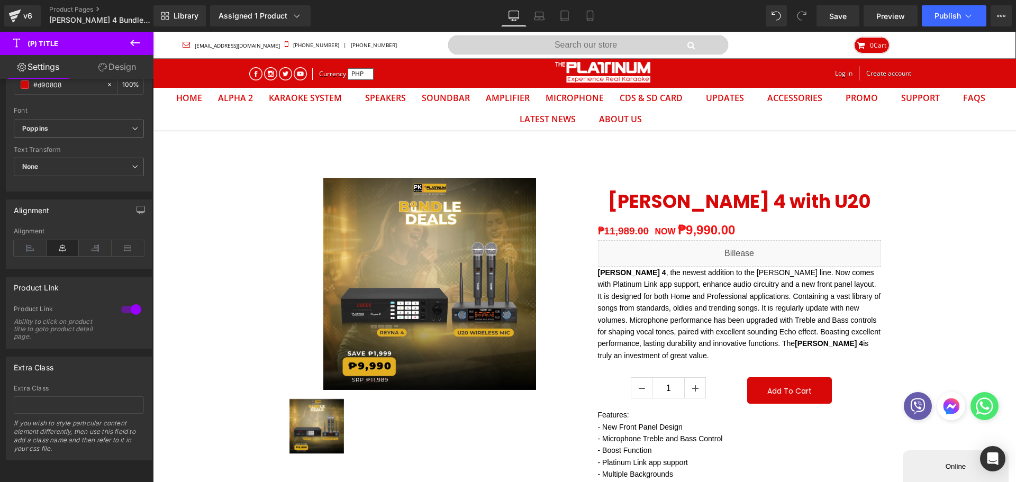
type input "35"
click at [24, 247] on icon at bounding box center [30, 248] width 33 height 16
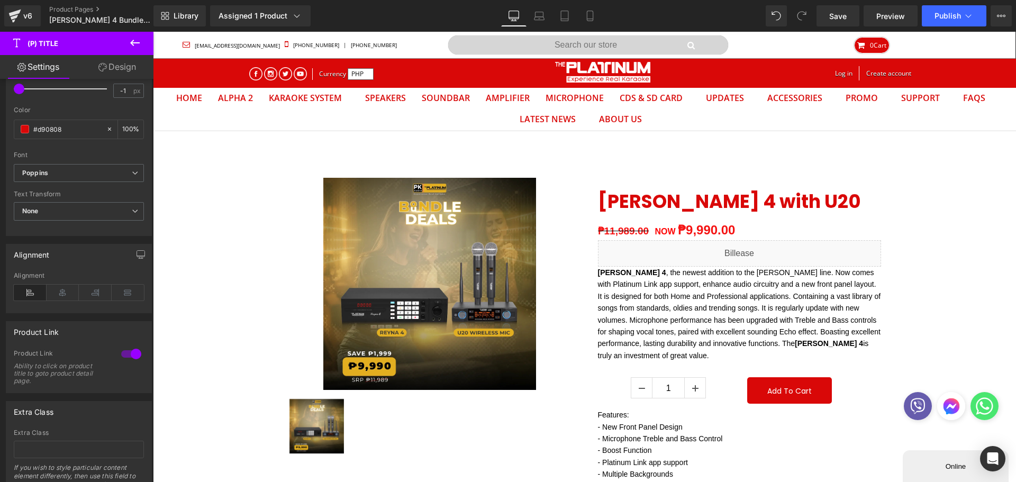
scroll to position [269, 0]
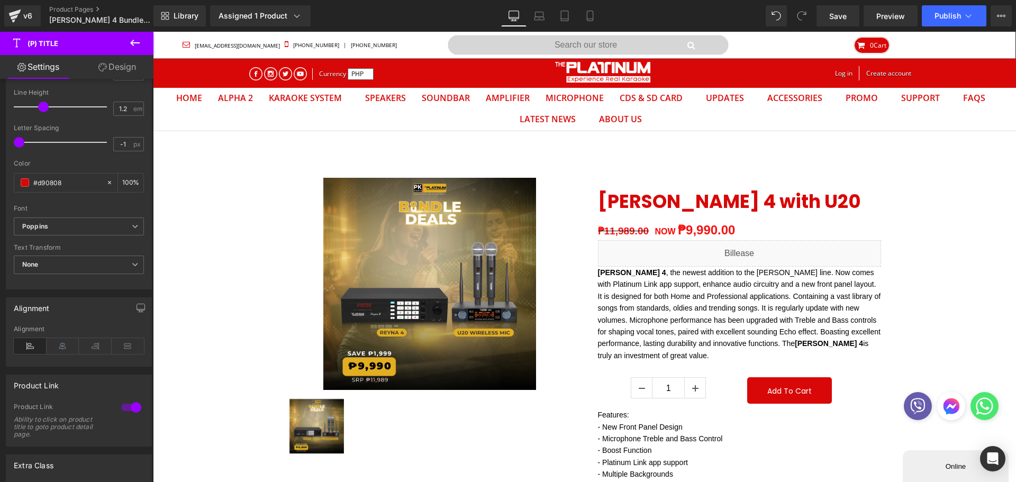
click at [25, 186] on span at bounding box center [25, 182] width 8 height 8
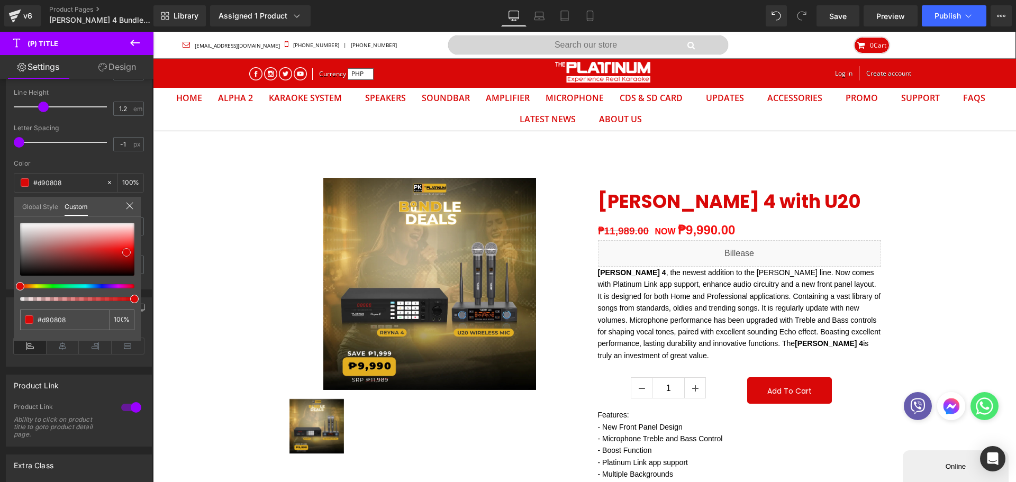
type input "#de0606"
type input "#db0a0a"
type input "#a81919"
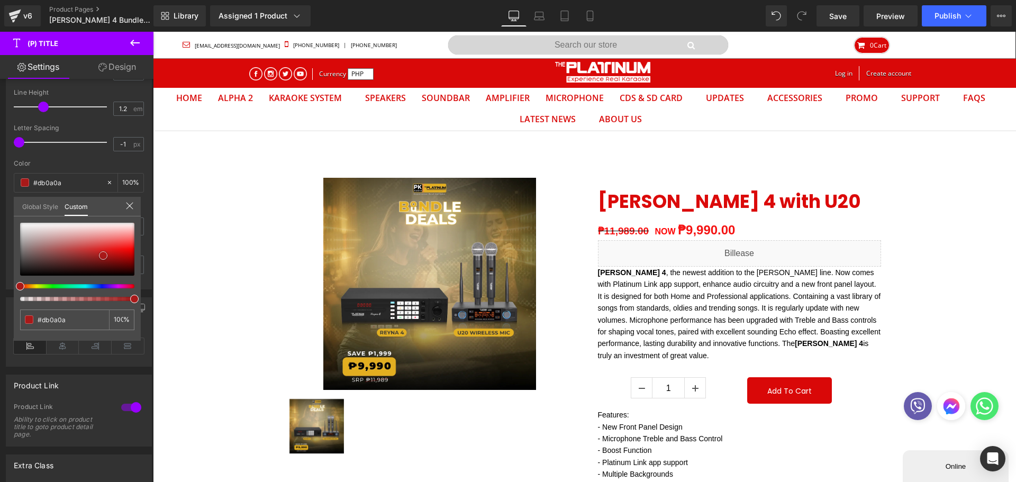
type input "#a81919"
type input "#050505"
type input "#000000"
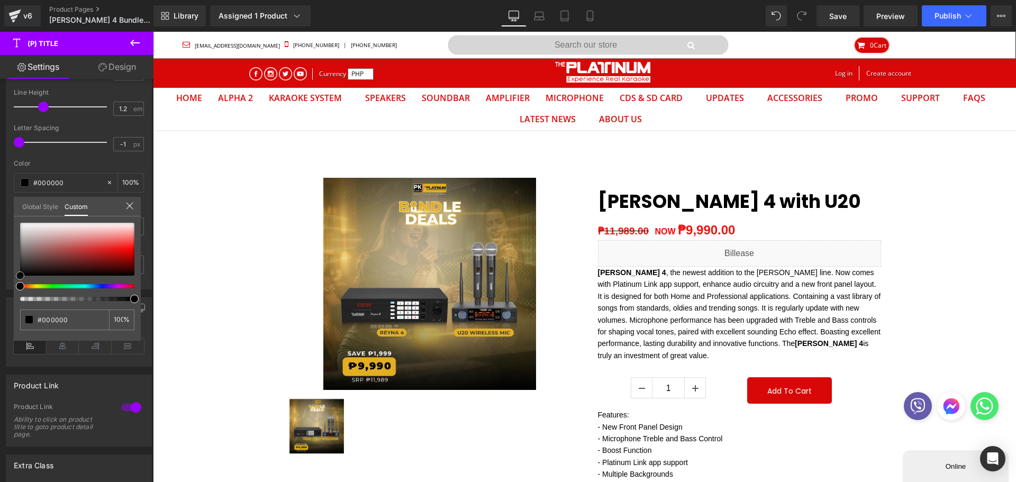
drag, startPoint x: 123, startPoint y: 253, endPoint x: 0, endPoint y: 282, distance: 126.7
click at [0, 282] on div "Typography Text Styles Custom Custom Setup Global Style Custom Setup Global Sty…" at bounding box center [79, 108] width 158 height 364
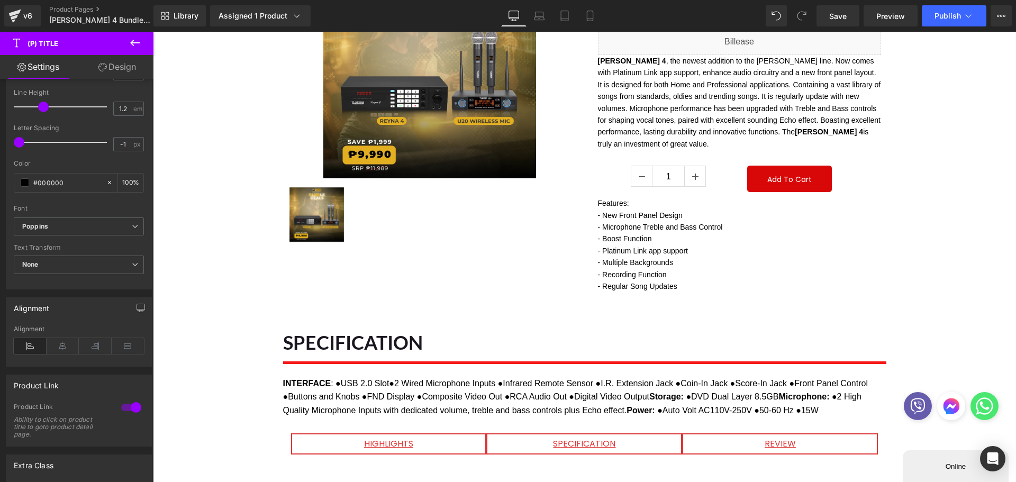
scroll to position [0, 0]
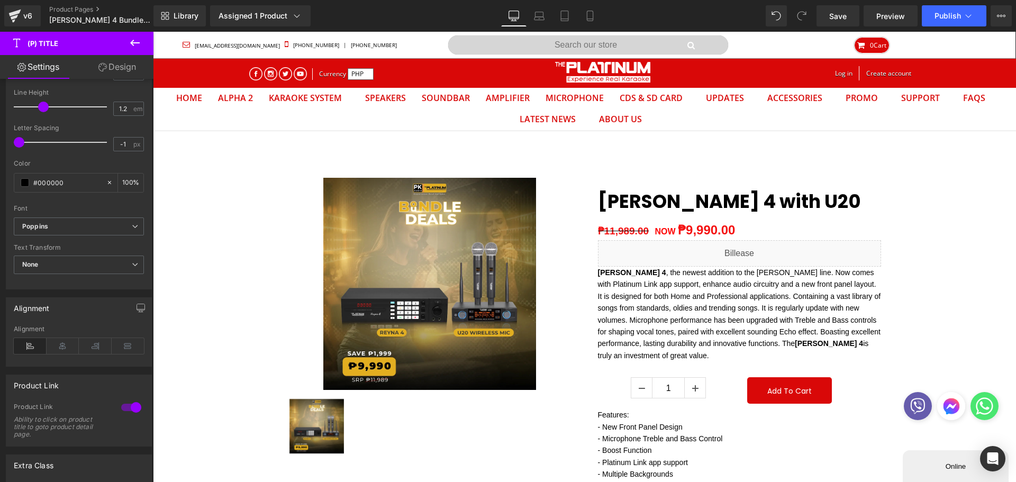
click at [845, 12] on span "Save" at bounding box center [837, 16] width 17 height 11
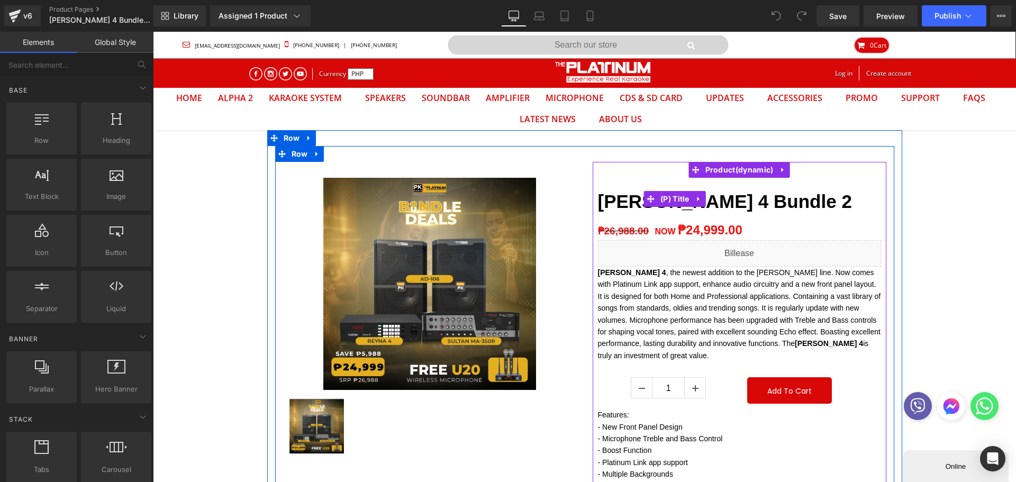
click at [676, 197] on div "Reyna 4 Bundle 2 (P) Title" at bounding box center [739, 199] width 283 height 42
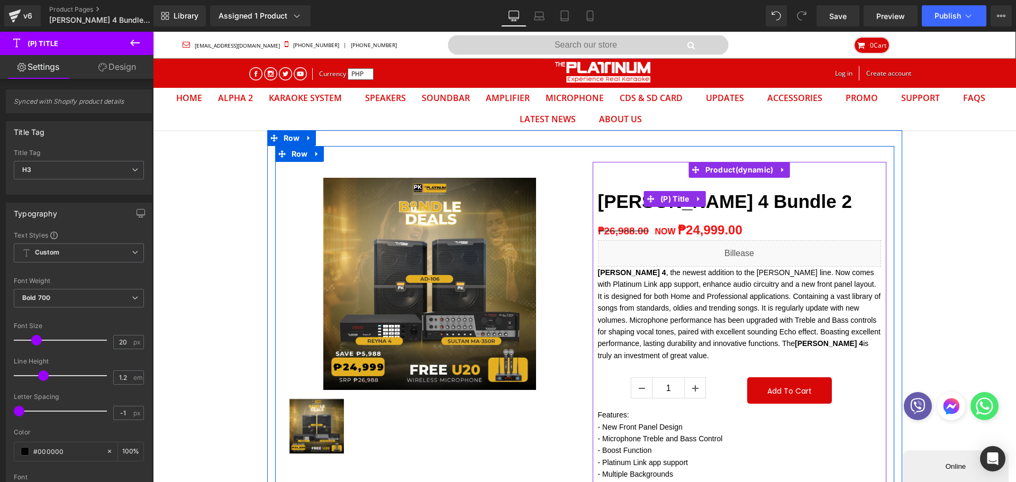
click at [674, 201] on span "(P) Title" at bounding box center [675, 199] width 34 height 16
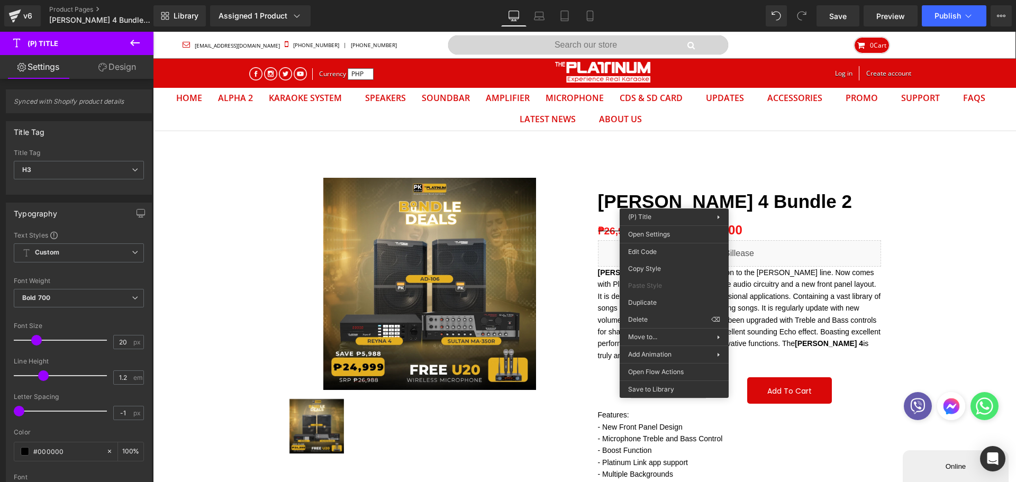
click at [648, 0] on div "(P) Title You are previewing how the will restyle your page. You can not edit E…" at bounding box center [508, 0] width 1016 height 0
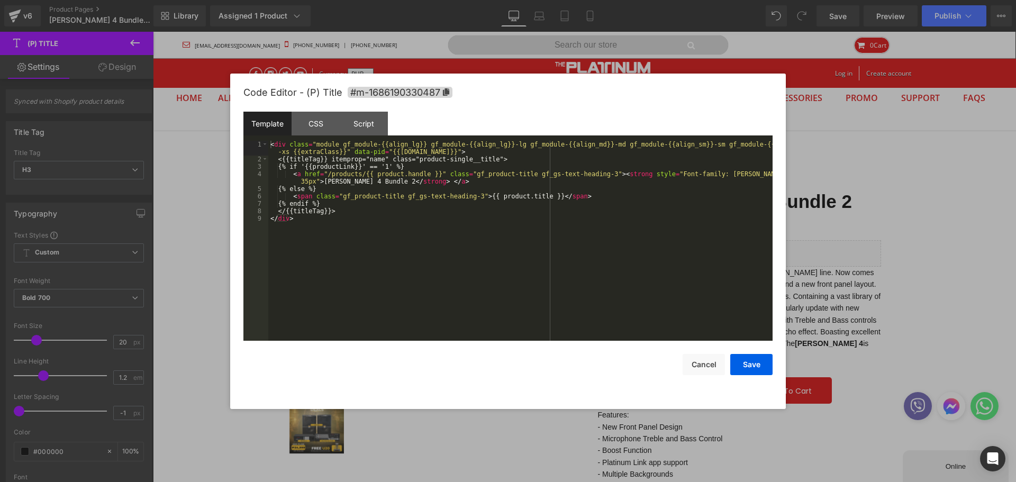
click at [367, 125] on div "Script" at bounding box center [364, 124] width 48 height 24
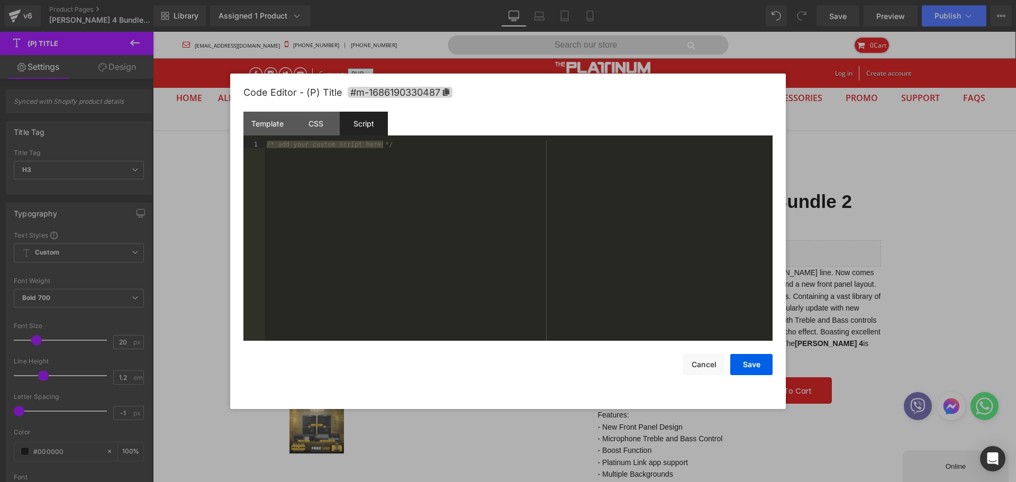
click at [331, 128] on div "CSS" at bounding box center [316, 124] width 48 height 24
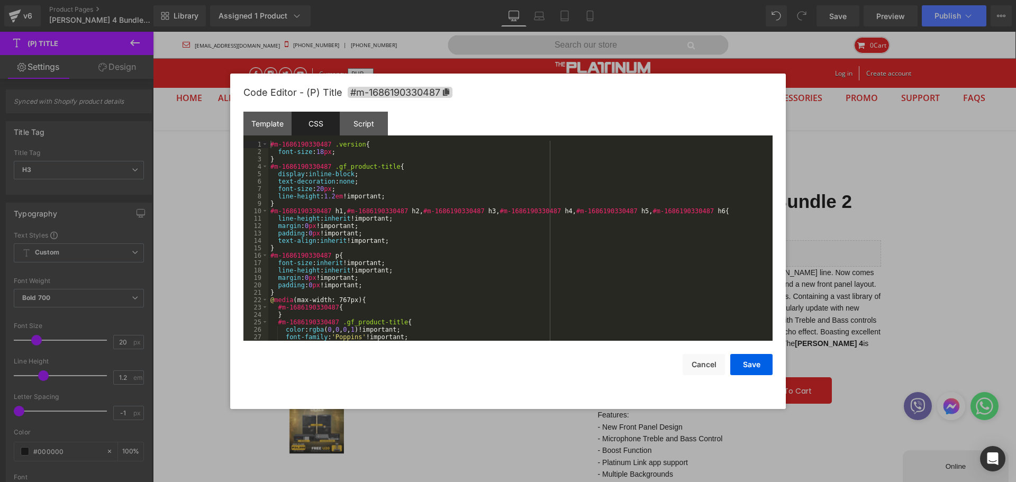
click at [276, 124] on div "Template" at bounding box center [267, 124] width 48 height 24
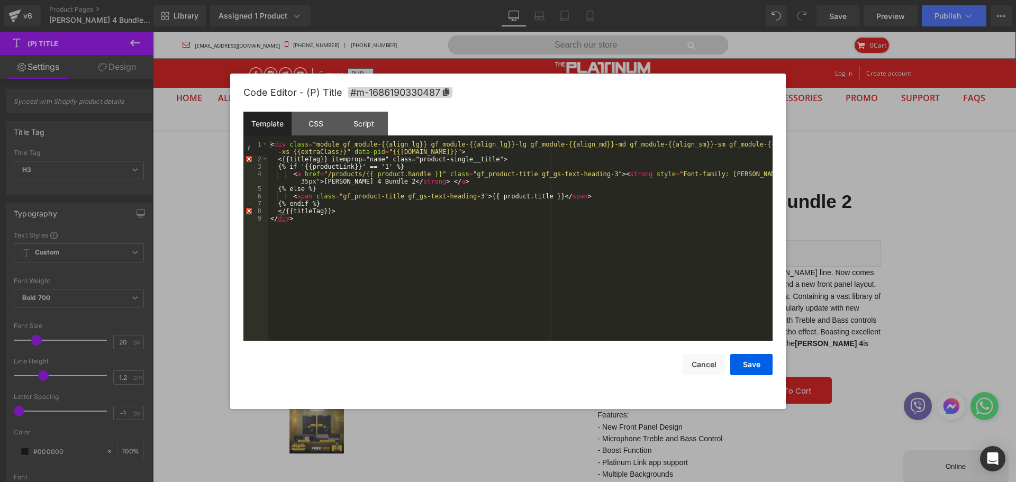
click at [322, 132] on div "CSS" at bounding box center [316, 124] width 48 height 24
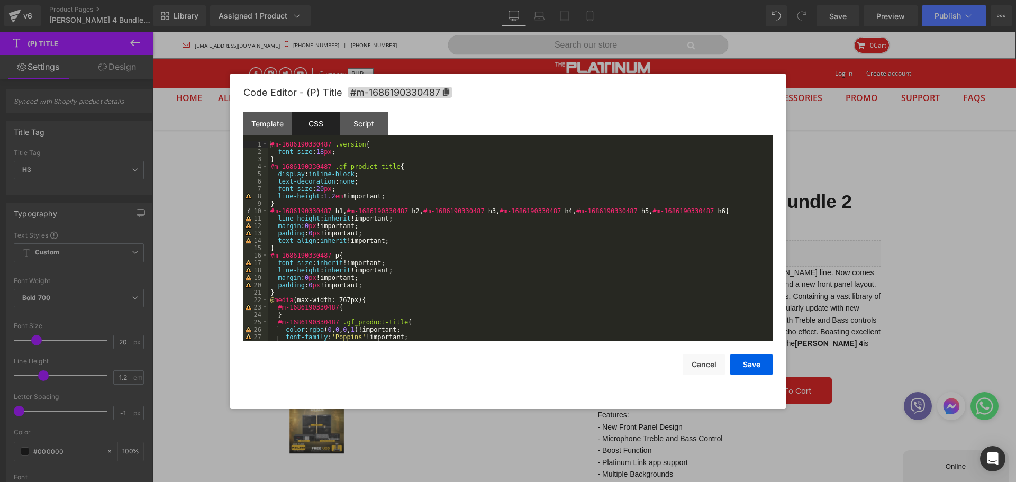
click at [285, 127] on div "Template" at bounding box center [267, 124] width 48 height 24
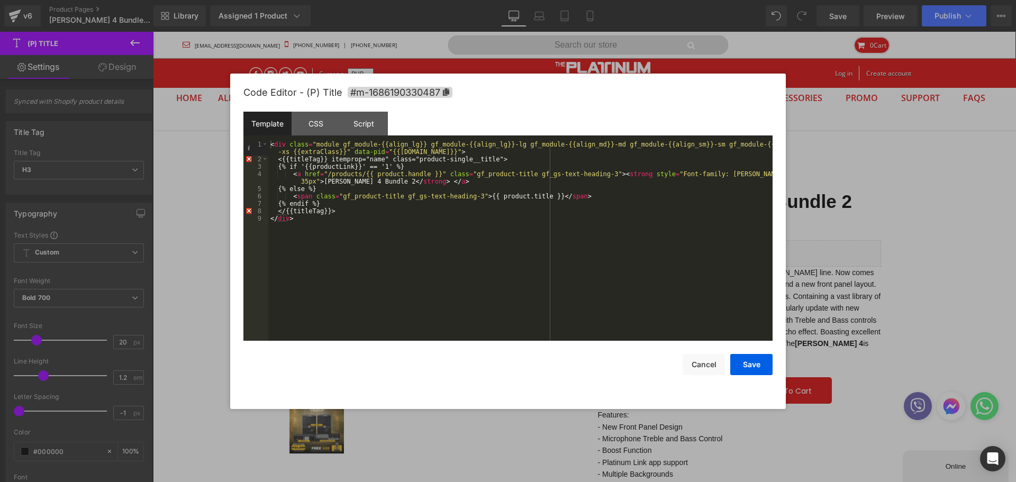
click at [717, 366] on button "Cancel" at bounding box center [704, 364] width 42 height 21
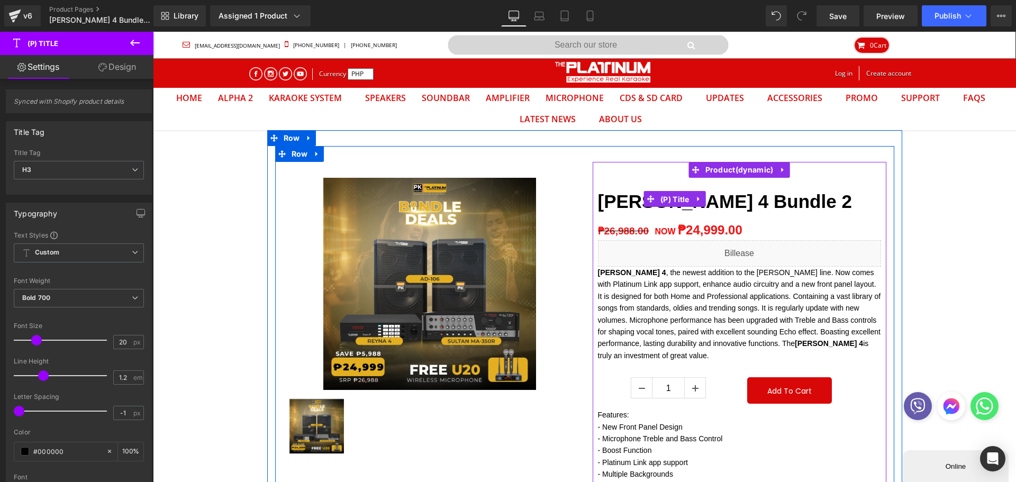
click at [661, 197] on span "(P) Title" at bounding box center [675, 200] width 34 height 16
click at [670, 197] on span "(P) Title" at bounding box center [675, 199] width 34 height 16
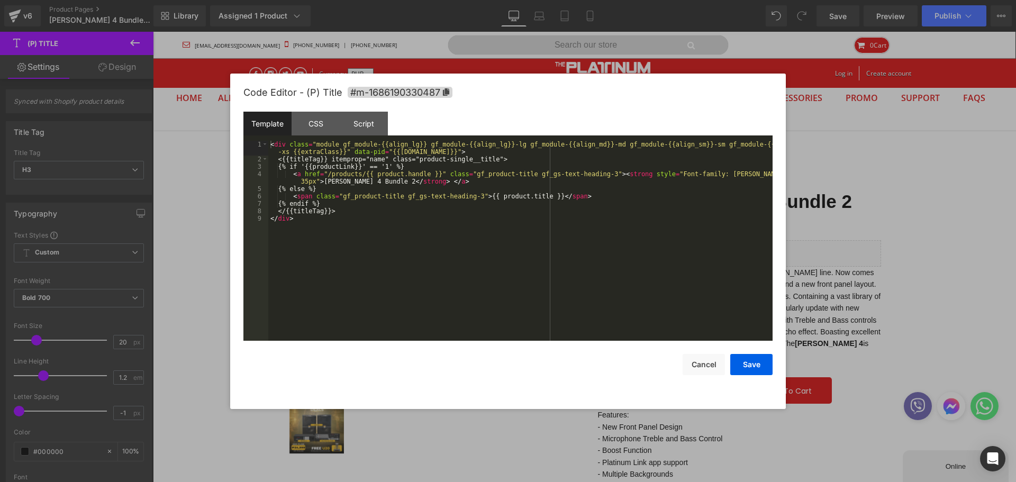
click at [658, 0] on div "(P) Title You are previewing how the will restyle your page. You can not edit E…" at bounding box center [508, 0] width 1016 height 0
drag, startPoint x: 462, startPoint y: 191, endPoint x: 317, endPoint y: 182, distance: 145.3
click at [319, 180] on div "< div class = "module gf_module-{{align_lg}} gf_module-{{align_lg}}-lg gf_modul…" at bounding box center [520, 252] width 504 height 222
click at [306, 183] on div "< div class = "module gf_module-{{align_lg}} gf_module-{{align_lg}}-lg gf_modul…" at bounding box center [520, 252] width 504 height 222
click at [704, 355] on button "Cancel" at bounding box center [704, 364] width 42 height 21
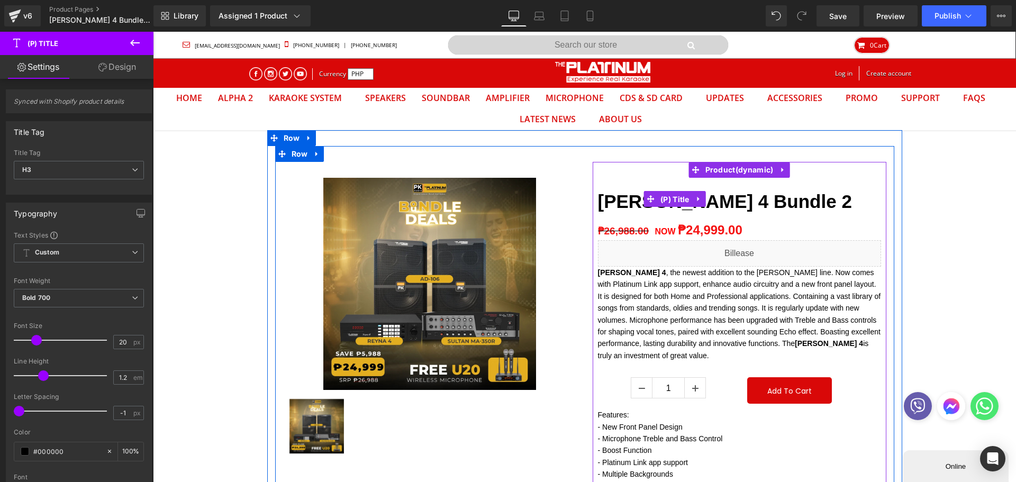
click at [665, 198] on span "(P) Title" at bounding box center [675, 200] width 34 height 16
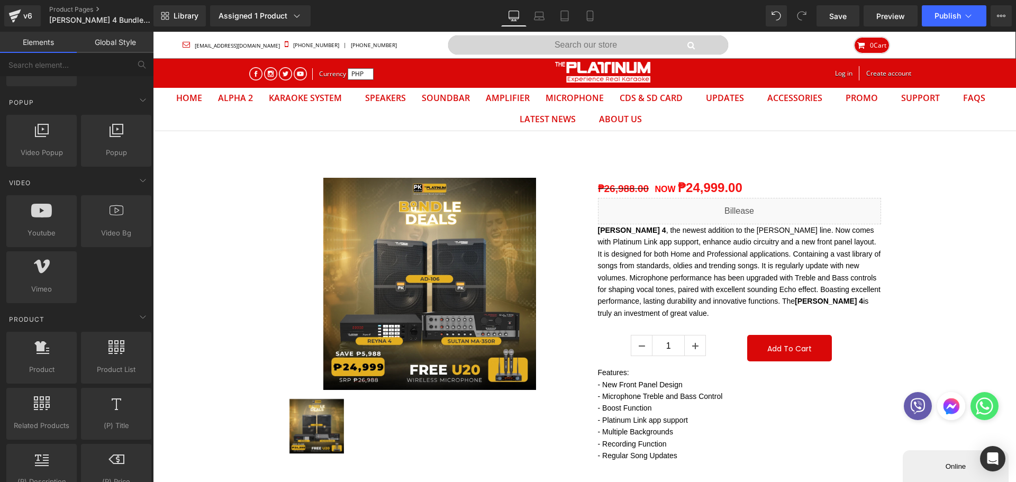
scroll to position [688, 0]
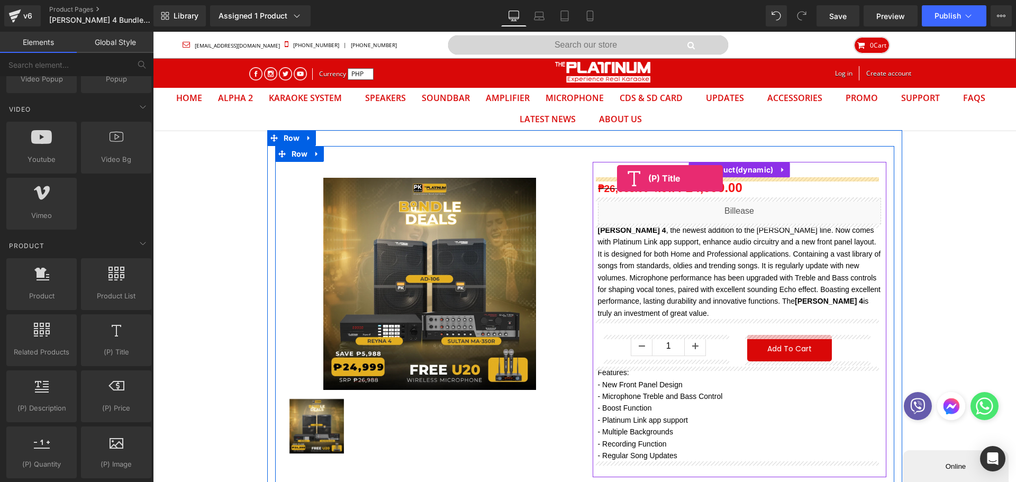
drag, startPoint x: 268, startPoint y: 377, endPoint x: 618, endPoint y: 178, distance: 401.8
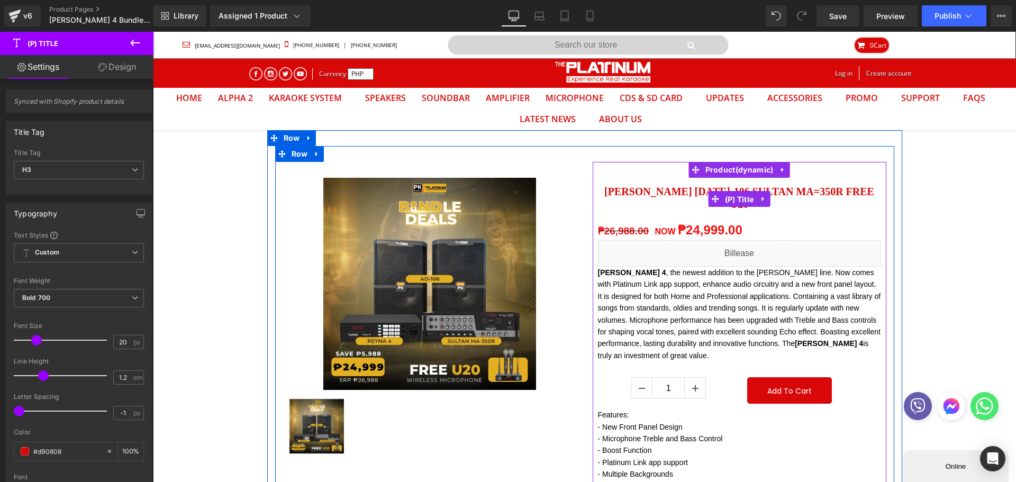
drag, startPoint x: 734, startPoint y: 195, endPoint x: 724, endPoint y: 192, distance: 10.0
click at [734, 195] on span "(P) Title" at bounding box center [739, 200] width 34 height 16
click at [745, 203] on span "(P) Title" at bounding box center [739, 199] width 34 height 16
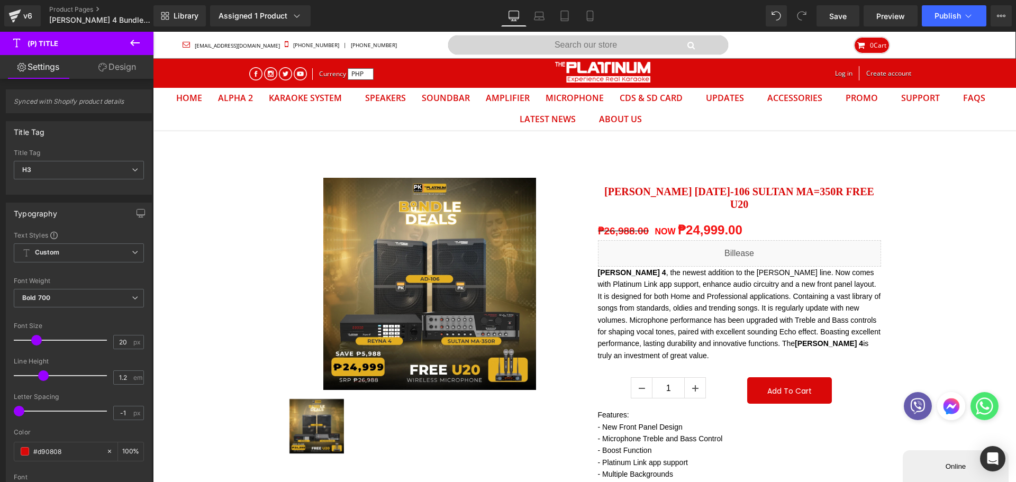
click at [69, 164] on span "H3" at bounding box center [79, 170] width 130 height 19
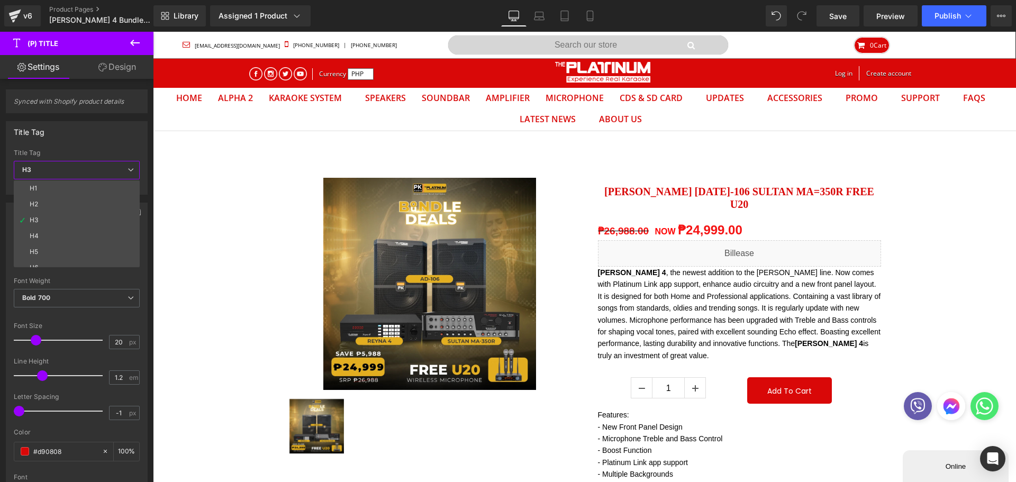
click at [44, 199] on li "H2" at bounding box center [79, 204] width 131 height 16
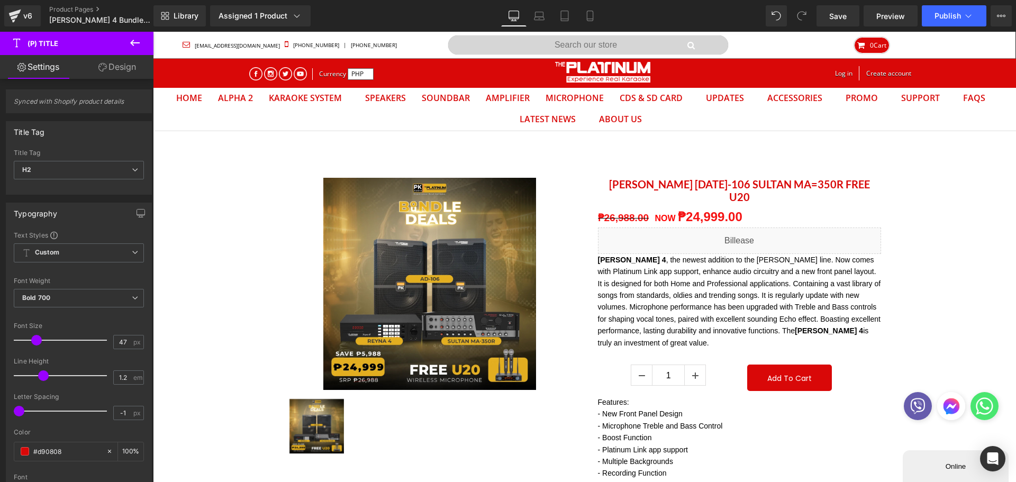
click at [58, 341] on div at bounding box center [63, 340] width 88 height 21
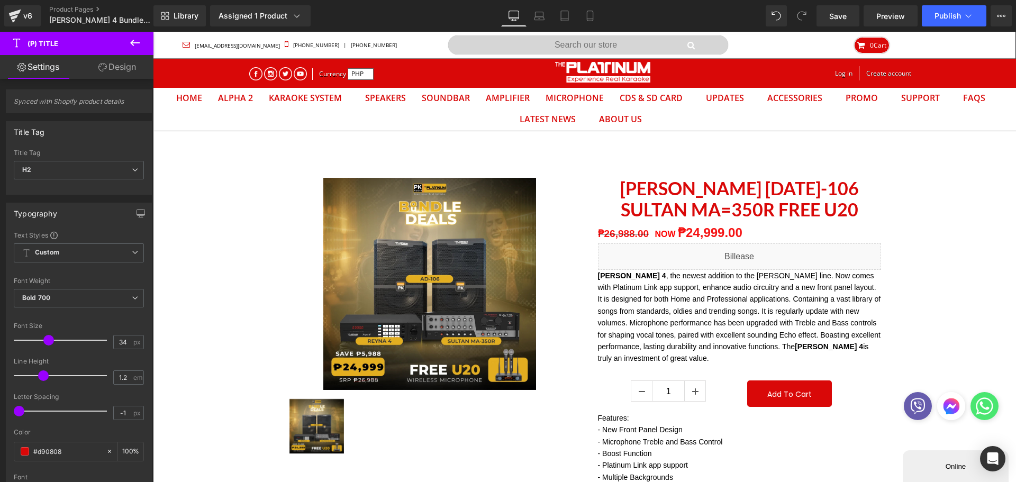
type input "35"
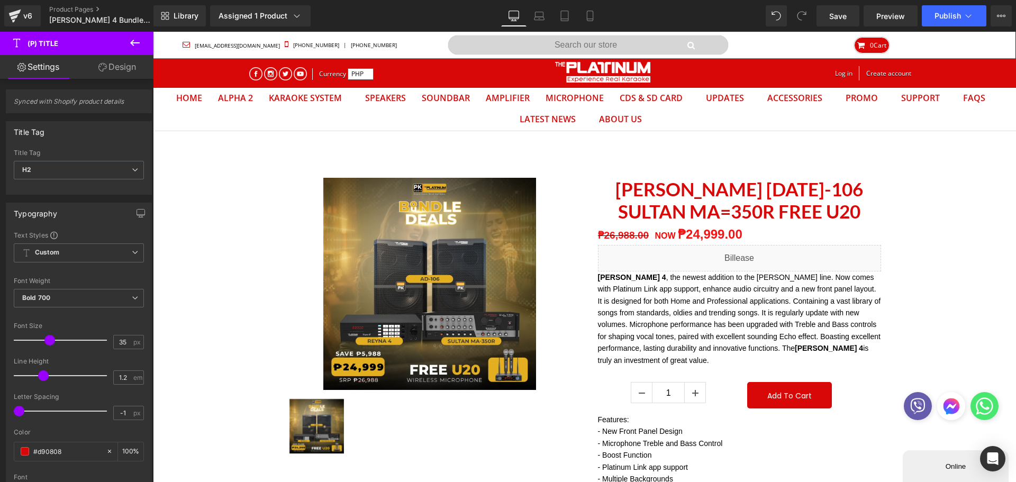
drag, startPoint x: 57, startPoint y: 341, endPoint x: 47, endPoint y: 342, distance: 10.1
click at [47, 342] on span at bounding box center [49, 340] width 11 height 11
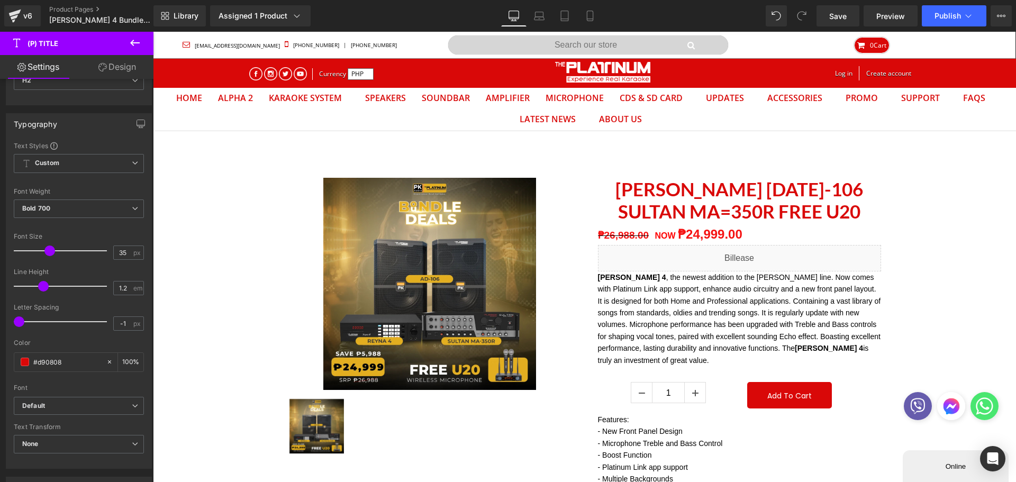
scroll to position [106, 0]
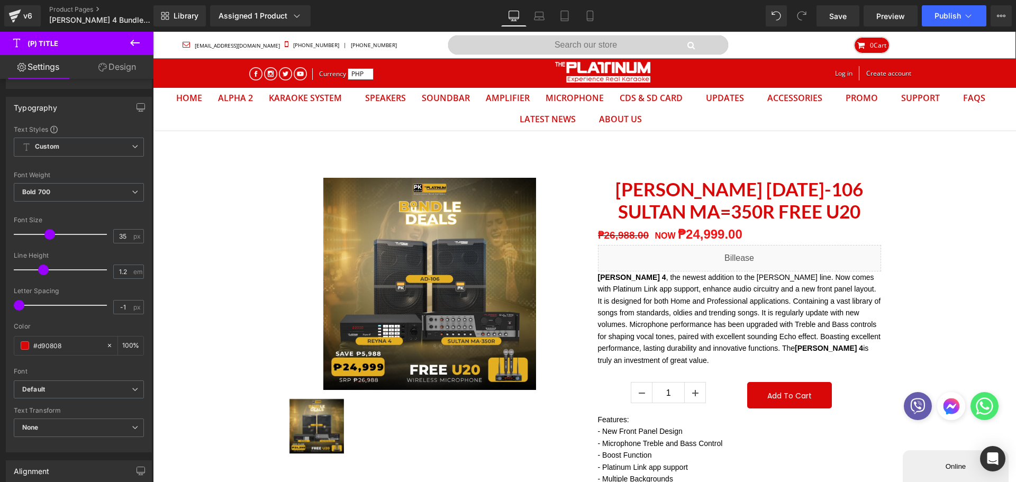
click at [59, 352] on div "#d90808" at bounding box center [60, 346] width 92 height 19
click at [50, 344] on input "#d90808" at bounding box center [67, 346] width 68 height 12
click at [29, 347] on div "#d90808" at bounding box center [60, 346] width 92 height 19
click at [29, 348] on span at bounding box center [25, 345] width 8 height 8
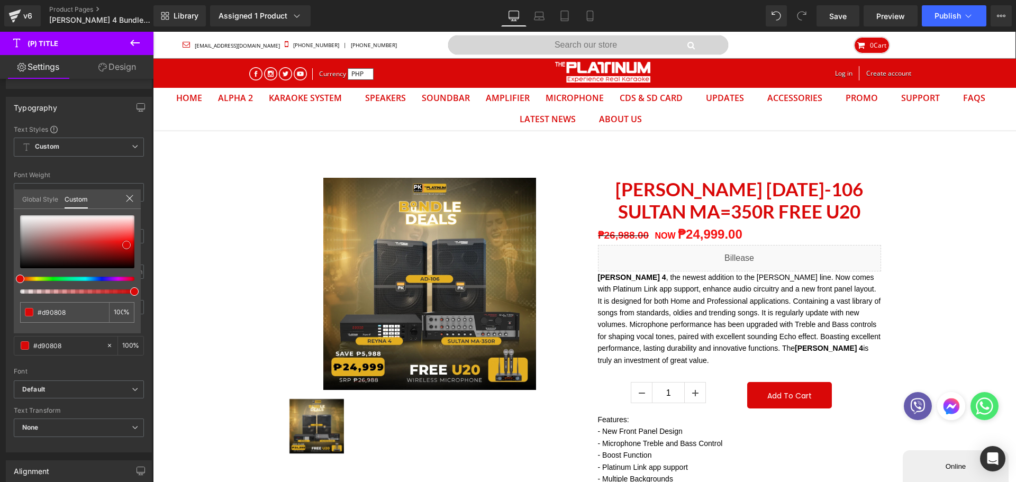
type input "#de0606"
type input "#981919"
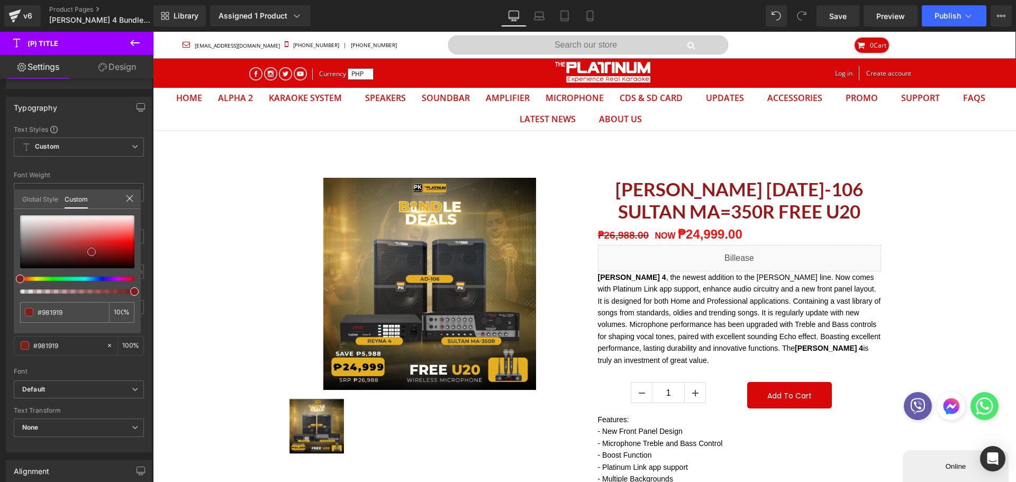
type input "#000000"
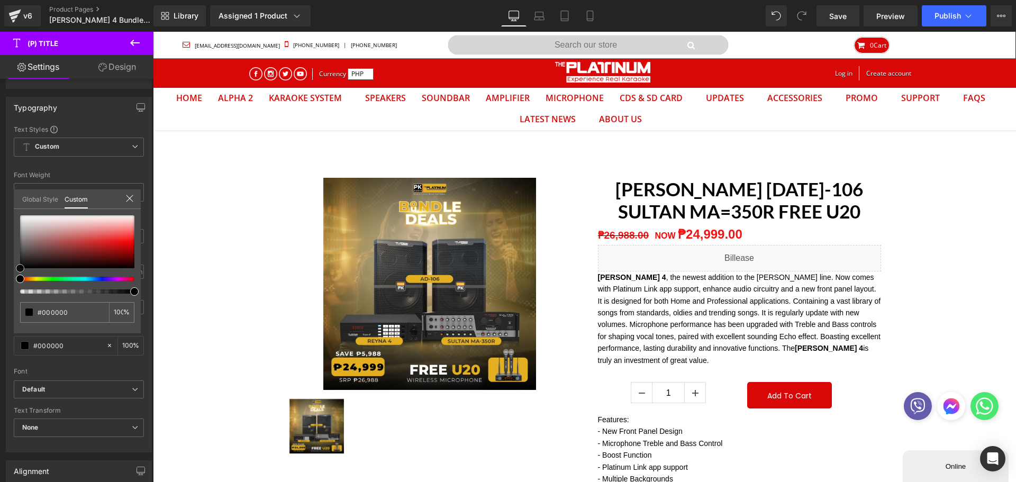
drag, startPoint x: 126, startPoint y: 248, endPoint x: 0, endPoint y: 286, distance: 131.5
click at [0, 286] on div "Typography Text Styles Custom Custom Setup Global Style Custom Setup Global Sty…" at bounding box center [79, 271] width 158 height 364
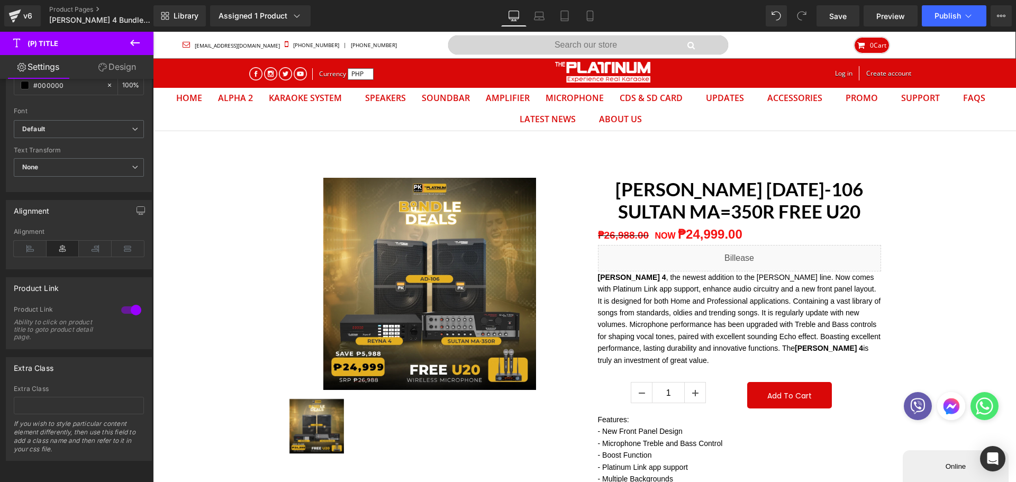
scroll to position [371, 0]
click at [17, 242] on icon at bounding box center [30, 248] width 33 height 16
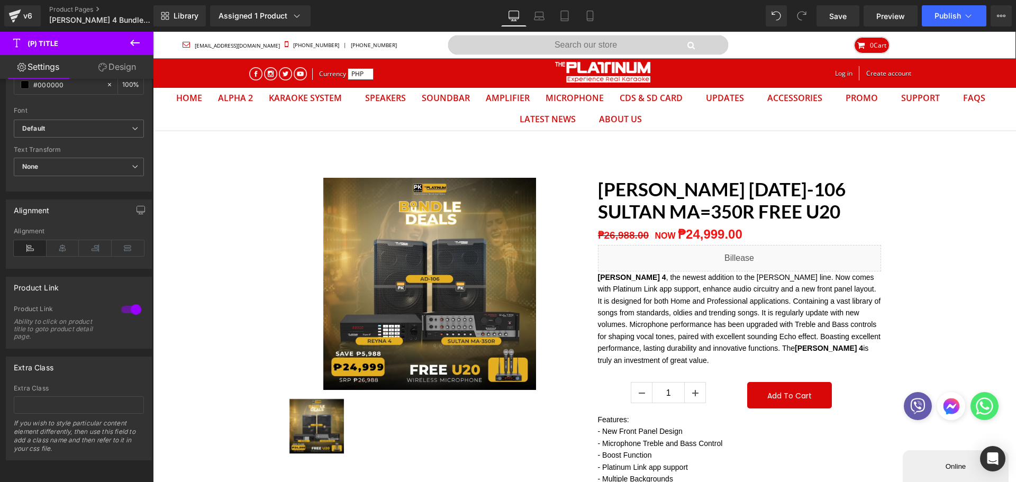
click at [843, 16] on span "Save" at bounding box center [837, 16] width 17 height 11
click at [955, 19] on span "Publish" at bounding box center [948, 16] width 26 height 8
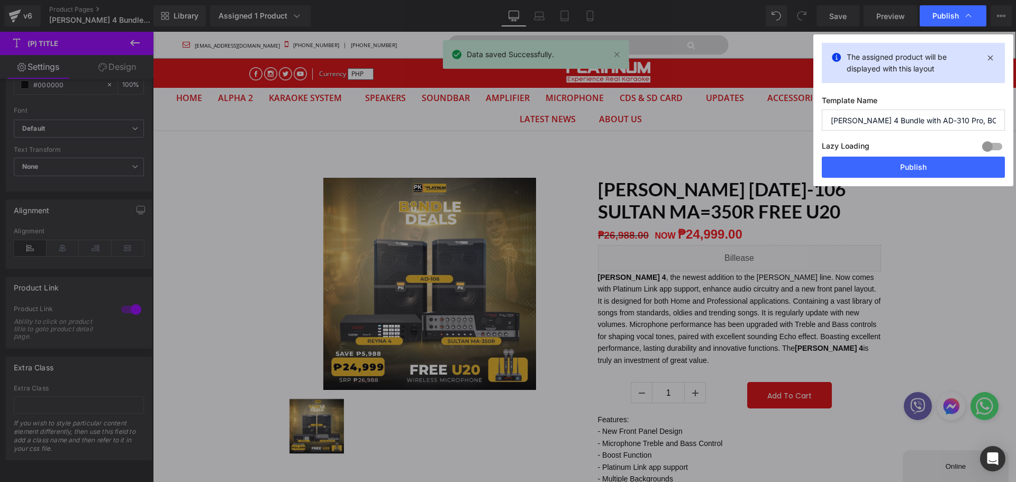
drag, startPoint x: 918, startPoint y: 167, endPoint x: 749, endPoint y: 121, distance: 175.5
click at [918, 167] on button "Publish" at bounding box center [913, 167] width 183 height 21
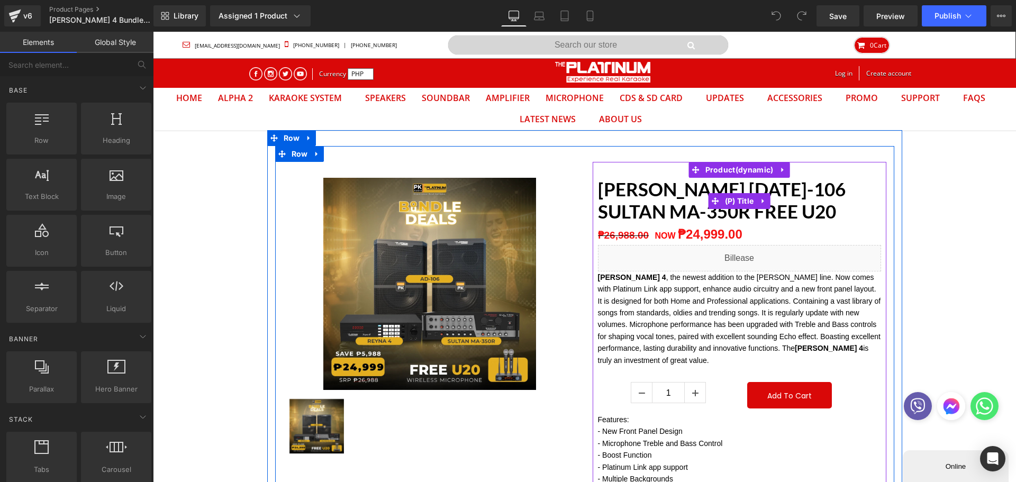
click at [731, 202] on div "Reyna 4 AD-106 SULTAN MA-350R FREE U20 (P) Title" at bounding box center [739, 201] width 283 height 47
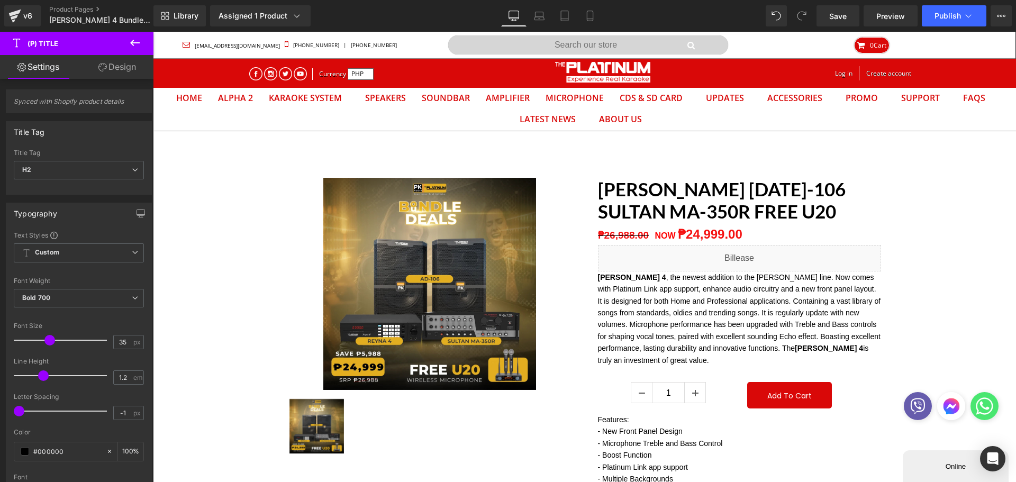
scroll to position [53, 0]
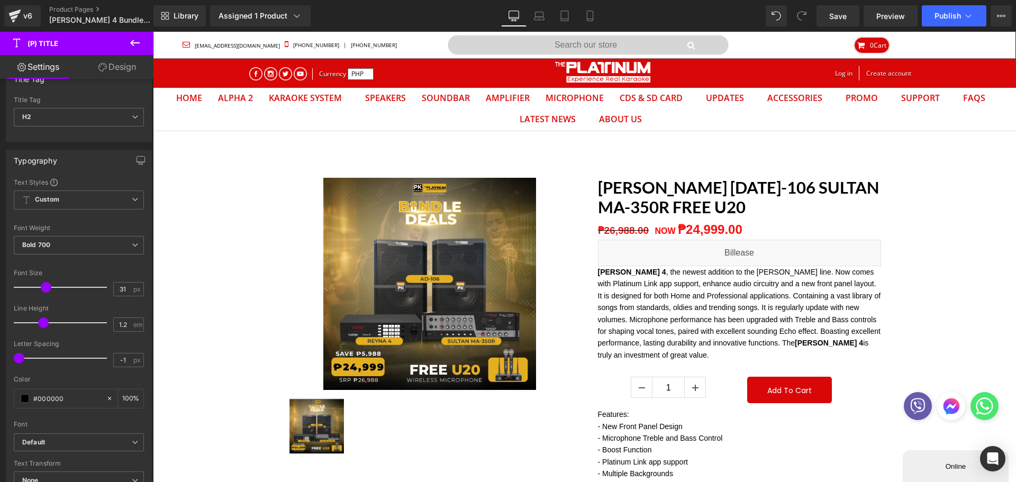
click at [42, 288] on span at bounding box center [46, 287] width 11 height 11
type input "32"
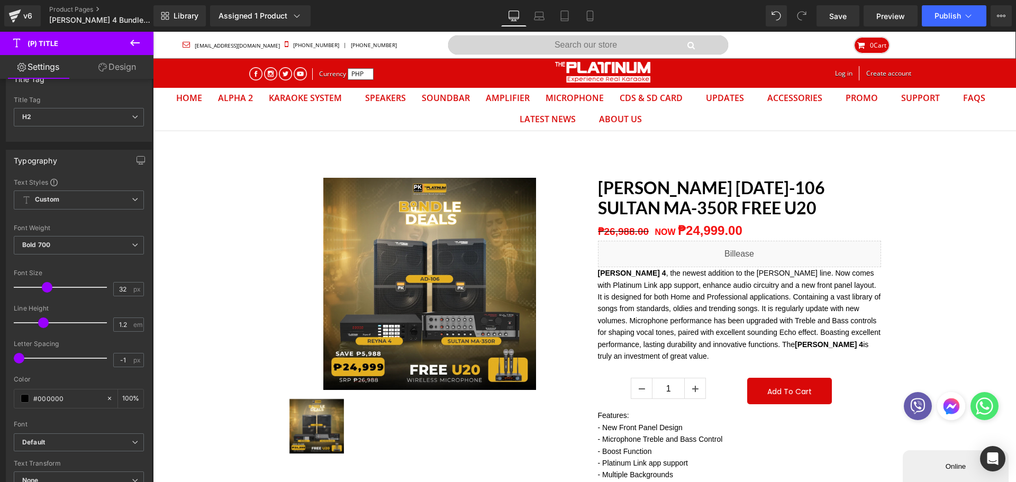
click at [44, 289] on span at bounding box center [47, 287] width 11 height 11
click at [836, 13] on span "Save" at bounding box center [837, 16] width 17 height 11
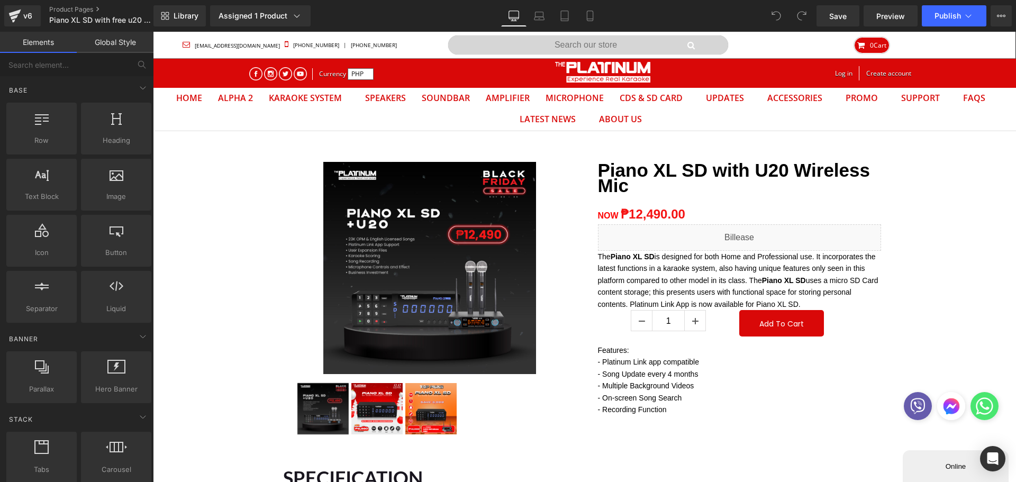
click at [245, 18] on div "Assigned 1 Product" at bounding box center [261, 16] width 84 height 11
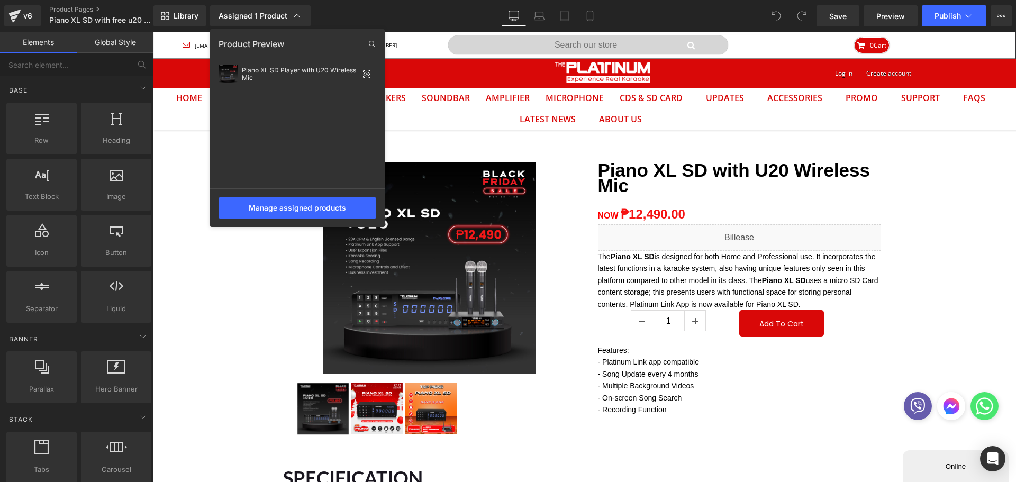
click at [289, 205] on div "Manage assigned products" at bounding box center [298, 207] width 158 height 21
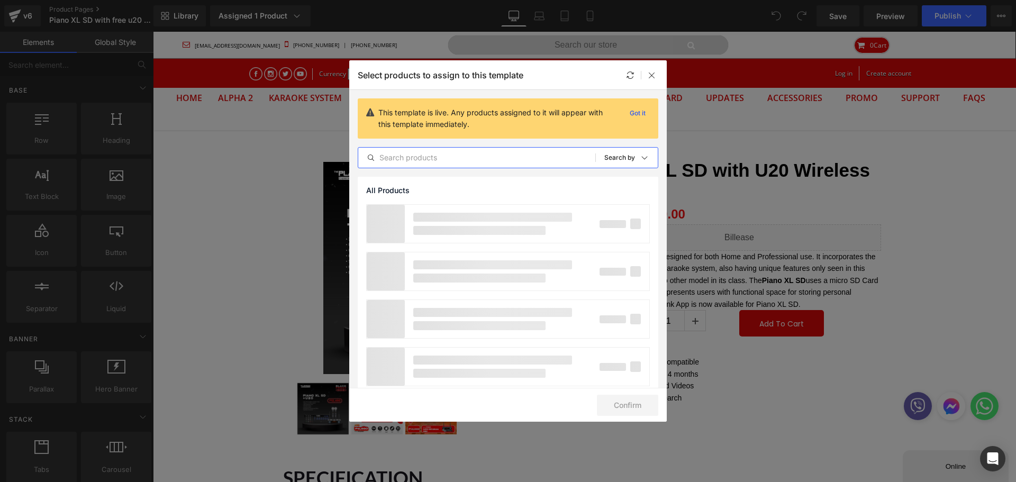
click at [418, 160] on input "text" at bounding box center [476, 157] width 237 height 13
click at [631, 225] on label at bounding box center [636, 224] width 10 height 10
click at [636, 223] on input "checkbox" at bounding box center [636, 223] width 0 height 0
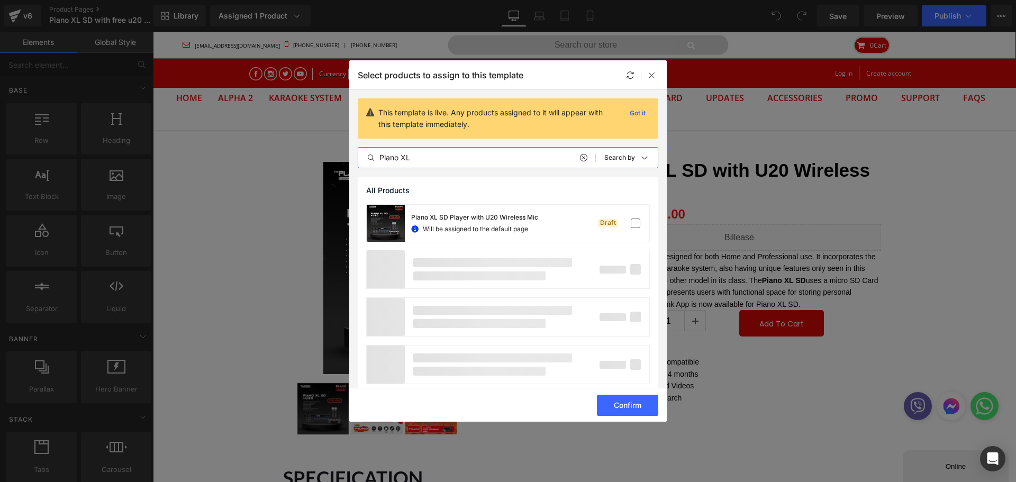
click at [454, 152] on input "Piano XL" at bounding box center [476, 157] width 237 height 13
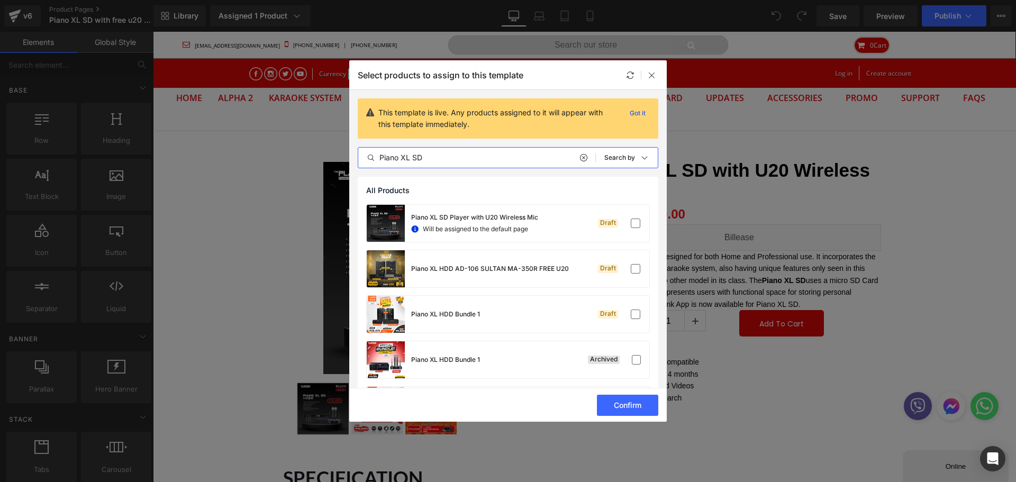
type input "Piano XL SD"
click at [631, 269] on label at bounding box center [636, 269] width 10 height 10
click at [636, 269] on input "checkbox" at bounding box center [636, 269] width 0 height 0
drag, startPoint x: 630, startPoint y: 268, endPoint x: 566, endPoint y: 268, distance: 64.6
click at [631, 267] on label at bounding box center [636, 269] width 10 height 10
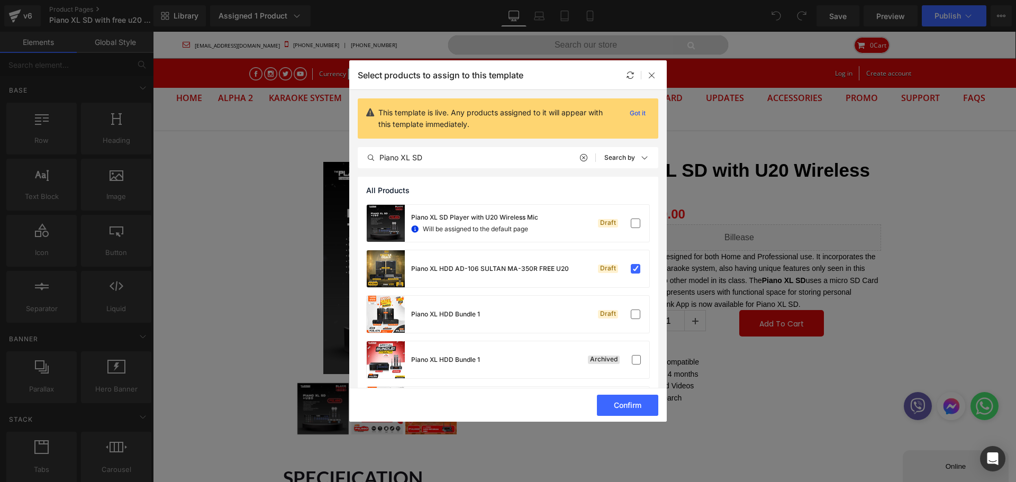
click at [636, 269] on input "checkbox" at bounding box center [636, 269] width 0 height 0
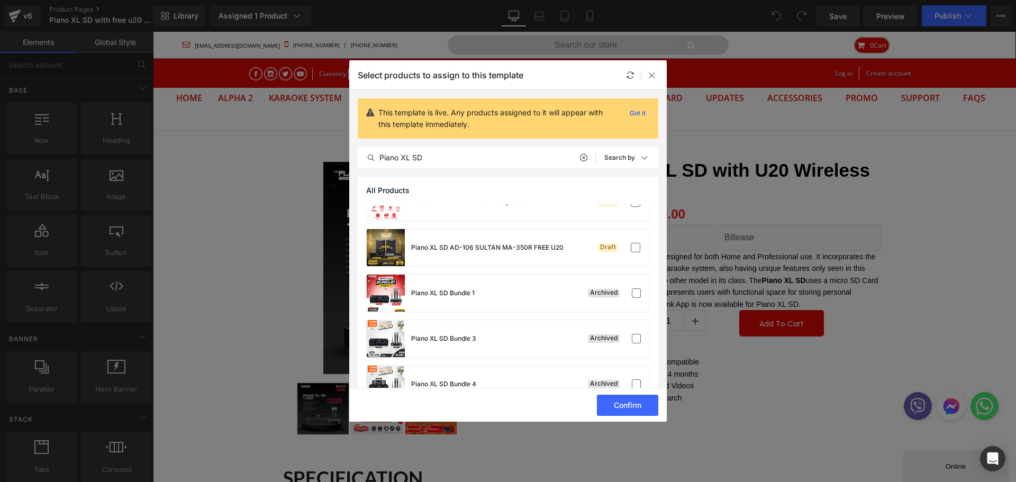
scroll to position [688, 0]
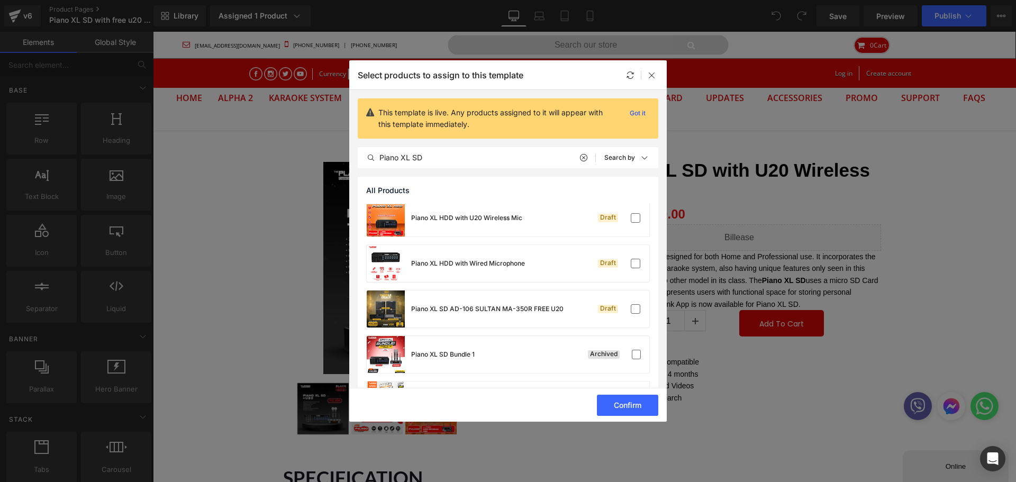
click at [632, 309] on label at bounding box center [636, 309] width 10 height 10
click at [636, 309] on input "checkbox" at bounding box center [636, 309] width 0 height 0
click at [616, 404] on button "Confirm" at bounding box center [627, 405] width 61 height 21
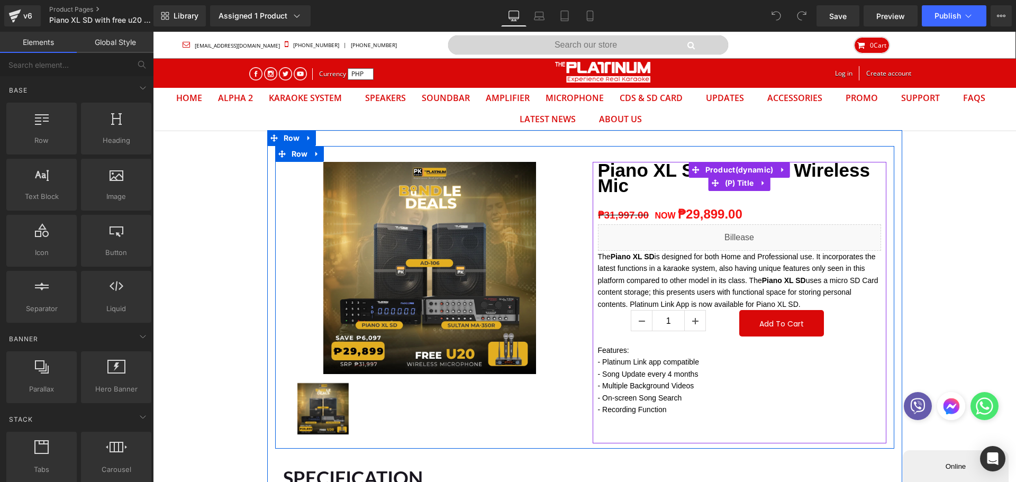
click at [657, 170] on strong "Piano XL SD with U20 Wireless Mic" at bounding box center [734, 178] width 272 height 36
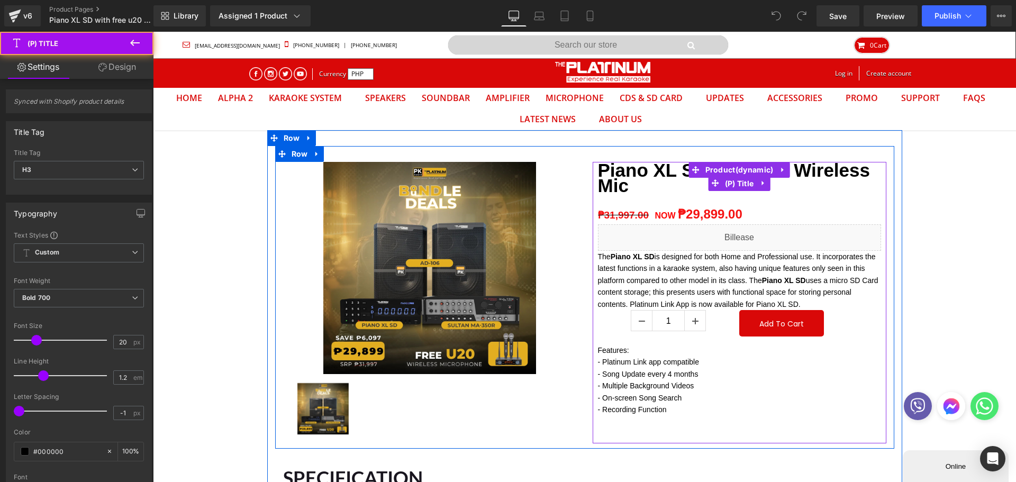
click at [737, 186] on span "(P) Title" at bounding box center [739, 184] width 34 height 16
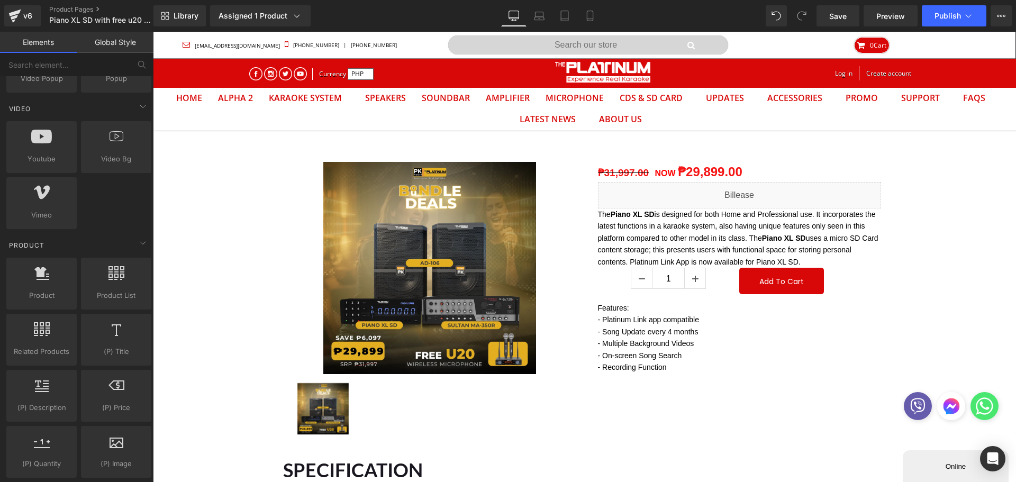
scroll to position [794, 0]
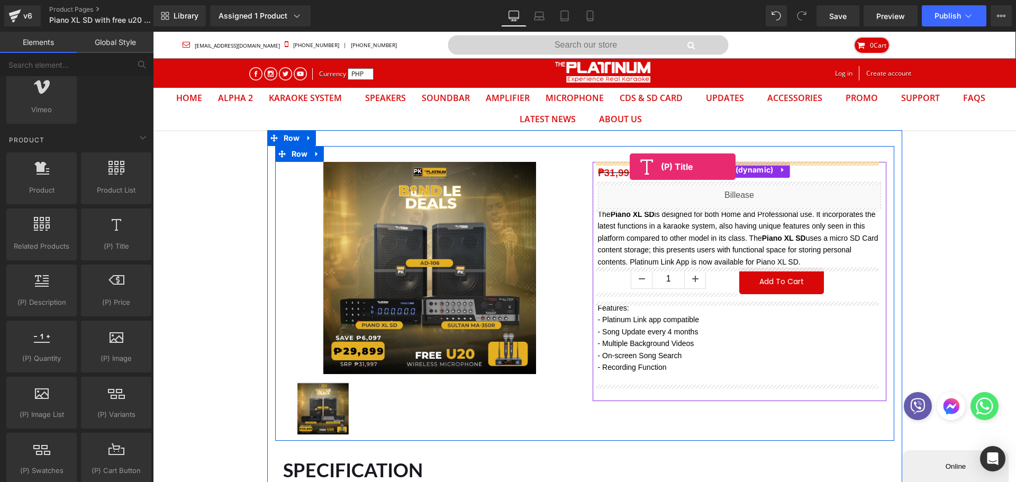
drag, startPoint x: 269, startPoint y: 281, endPoint x: 630, endPoint y: 167, distance: 378.1
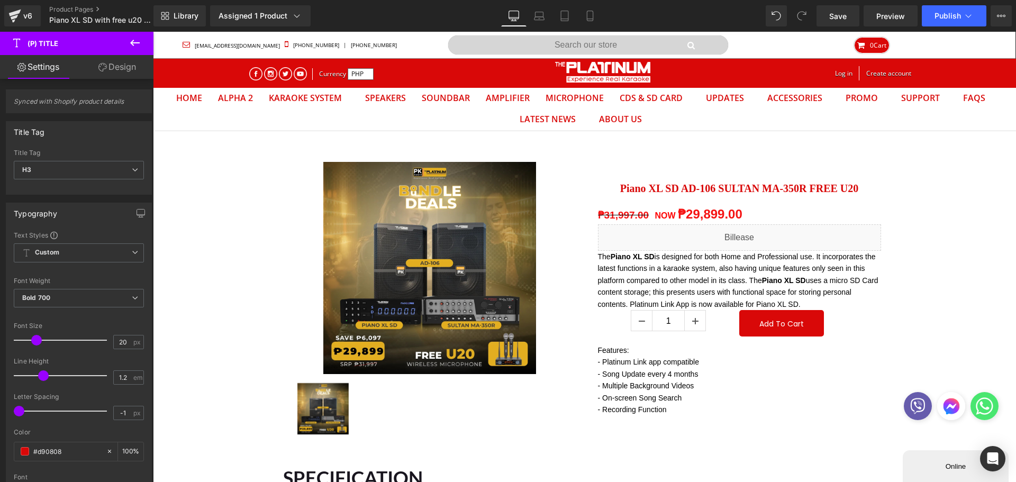
click at [47, 166] on span "H3" at bounding box center [79, 170] width 130 height 19
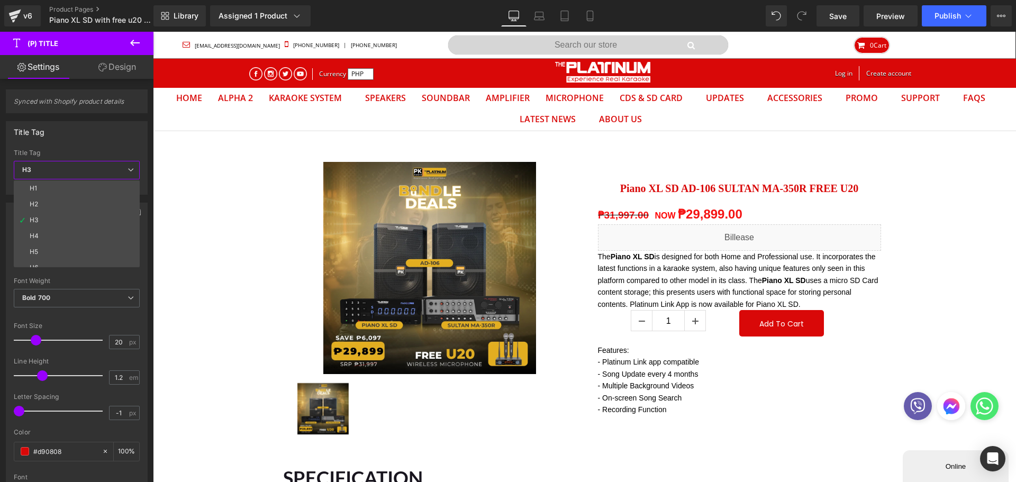
click at [46, 203] on li "H2" at bounding box center [79, 204] width 131 height 16
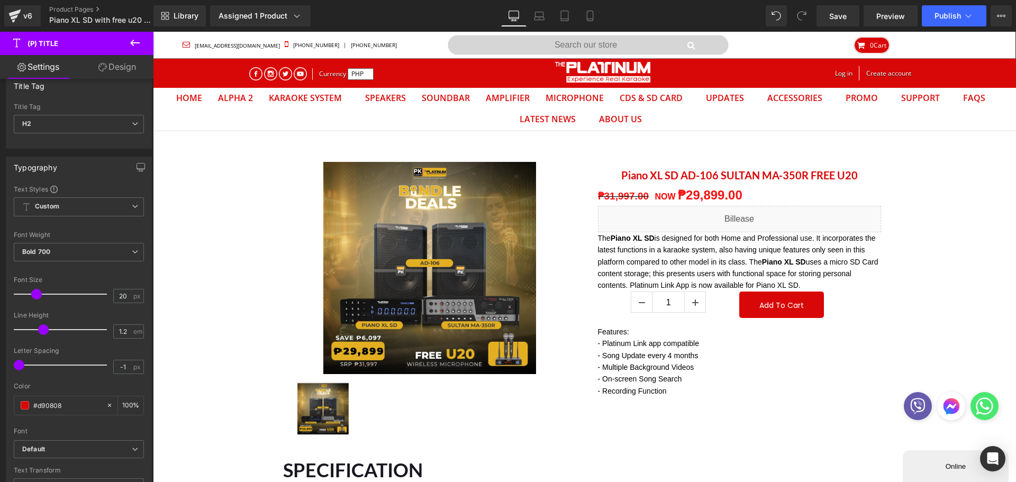
scroll to position [106, 0]
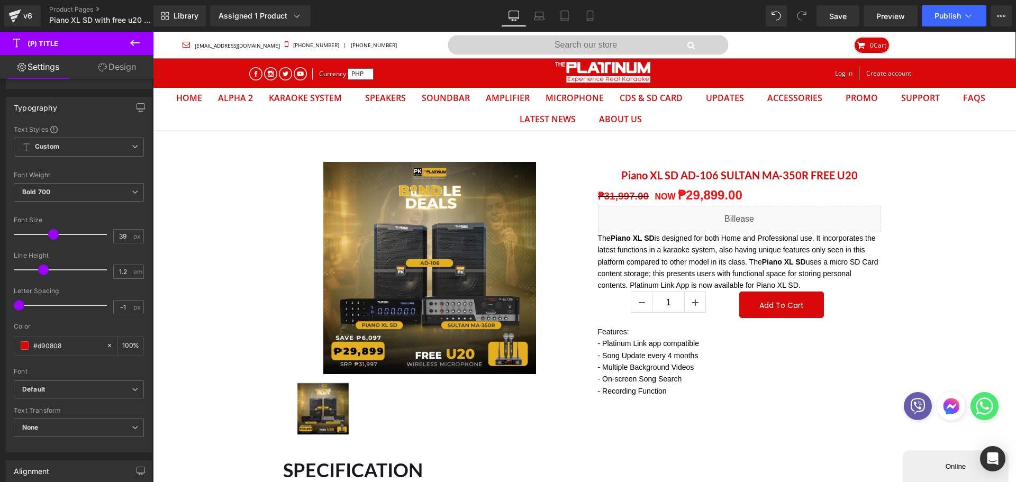
click at [51, 234] on div at bounding box center [63, 234] width 88 height 21
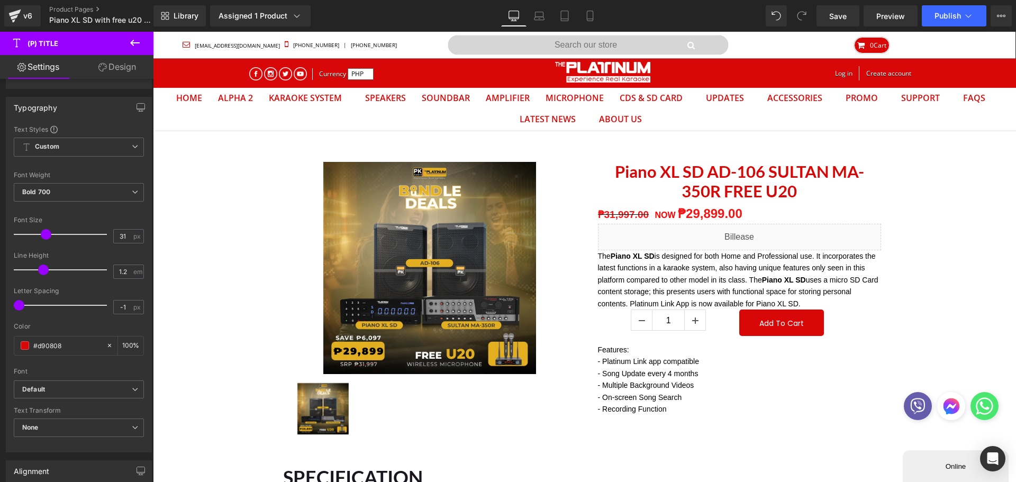
type input "32"
drag, startPoint x: 51, startPoint y: 234, endPoint x: 46, endPoint y: 236, distance: 6.0
click at [46, 236] on span at bounding box center [47, 234] width 11 height 11
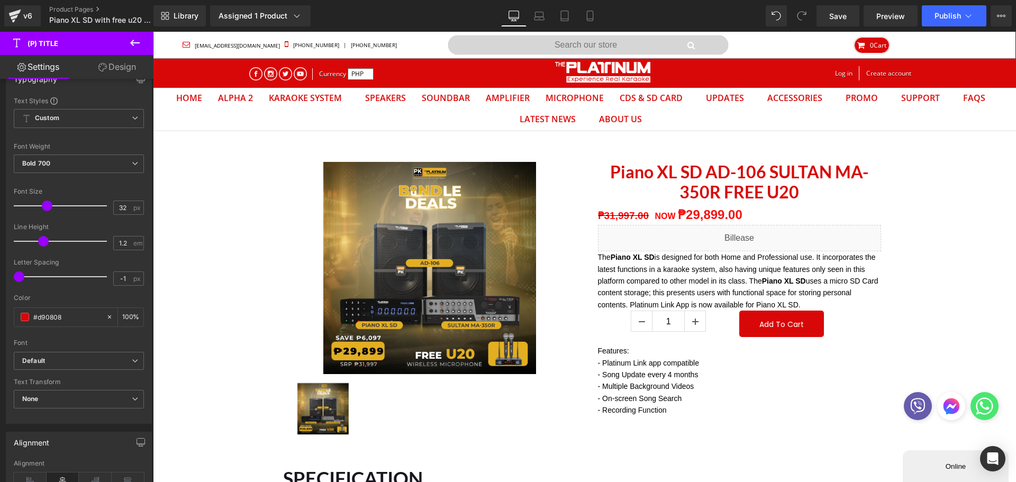
scroll to position [159, 0]
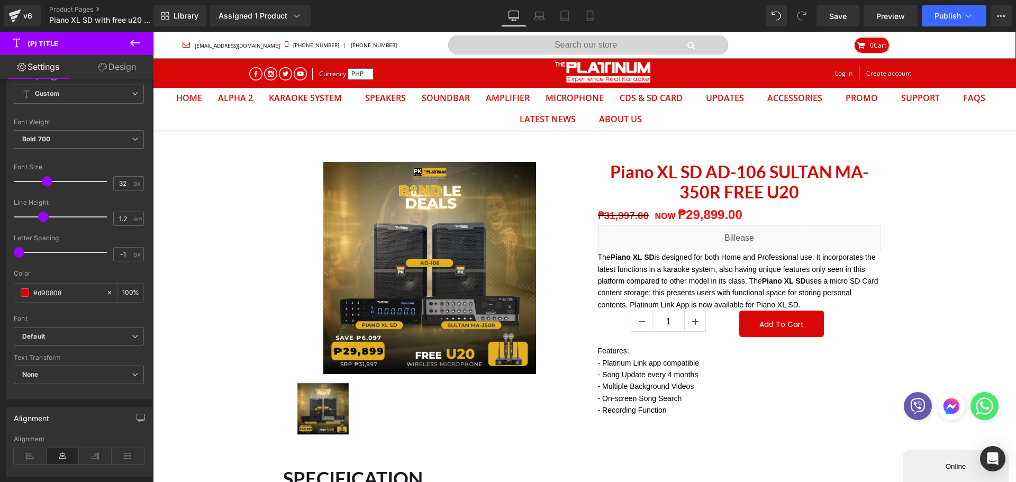
click at [53, 290] on input "#d90808" at bounding box center [67, 293] width 68 height 12
click at [22, 292] on span at bounding box center [25, 292] width 8 height 8
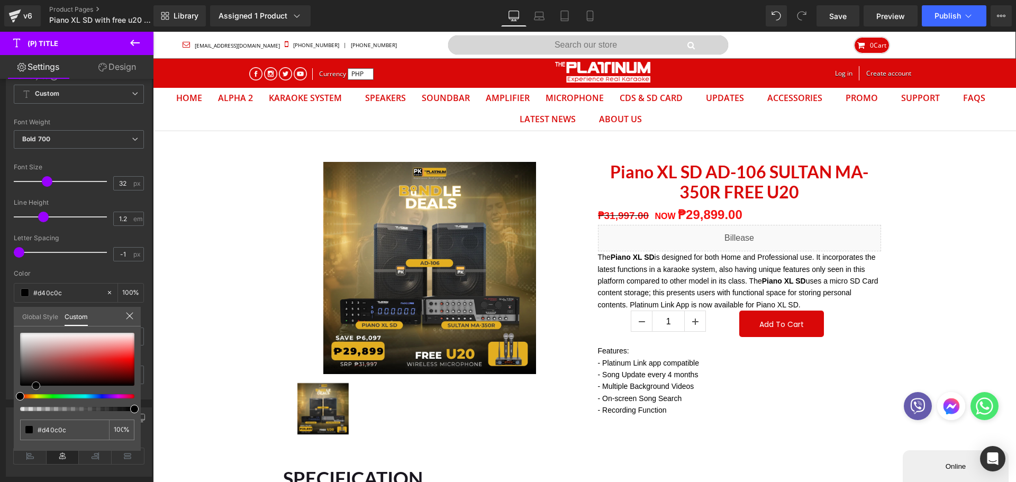
type input "#d40c0c"
type input "#0f0505"
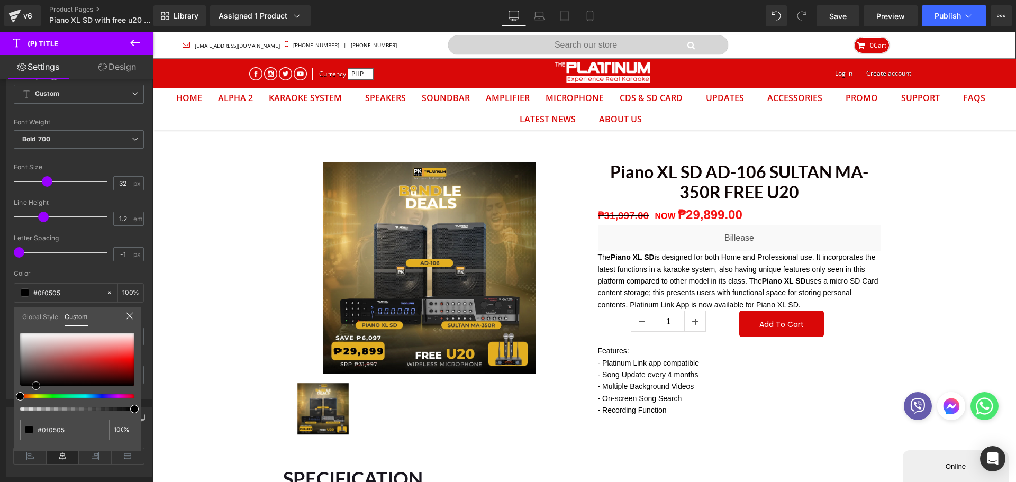
type input "#000000"
drag, startPoint x: 37, startPoint y: 393, endPoint x: 11, endPoint y: 408, distance: 29.1
click at [0, 400] on div "Typography Text Styles Custom Custom Setup Global Style Custom Setup Global Sty…" at bounding box center [79, 218] width 158 height 364
click at [129, 315] on icon at bounding box center [129, 316] width 8 height 8
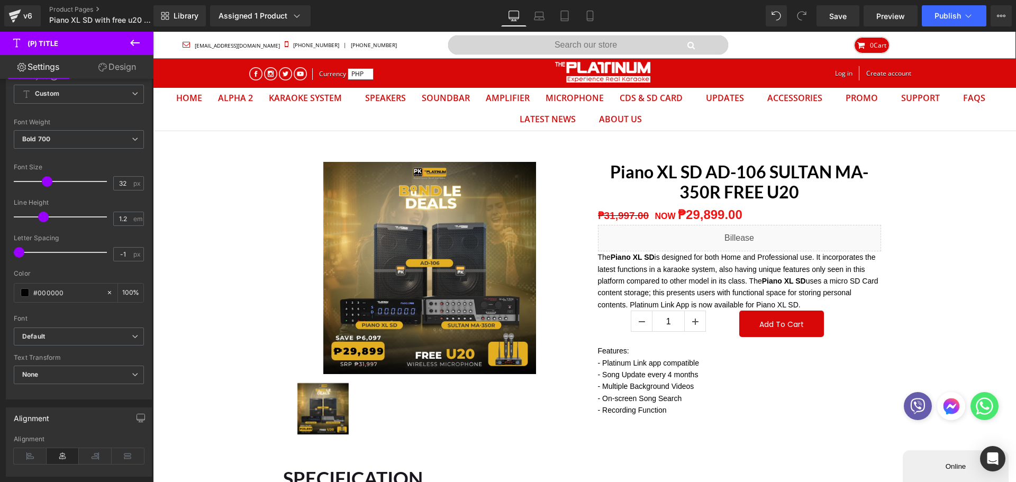
click at [51, 337] on b "Default" at bounding box center [77, 336] width 110 height 9
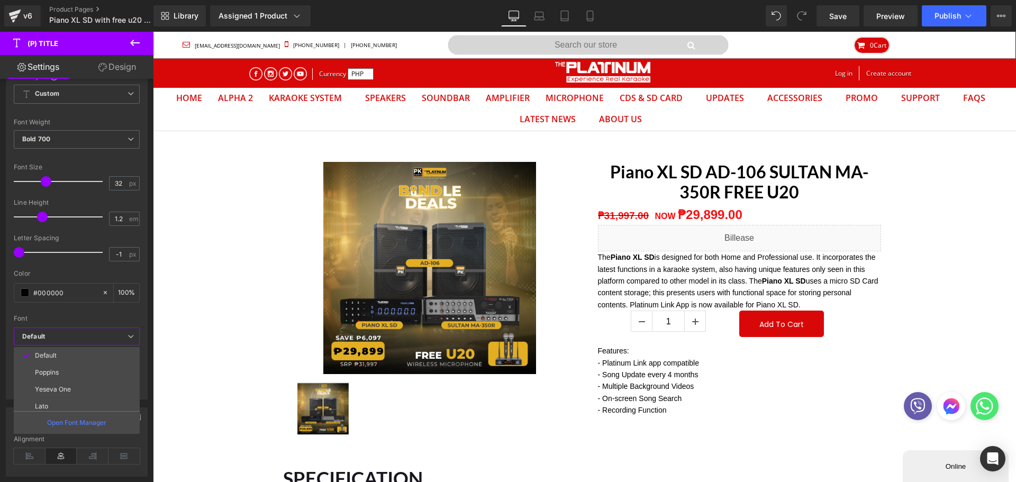
click at [74, 367] on li "Poppins" at bounding box center [79, 372] width 131 height 17
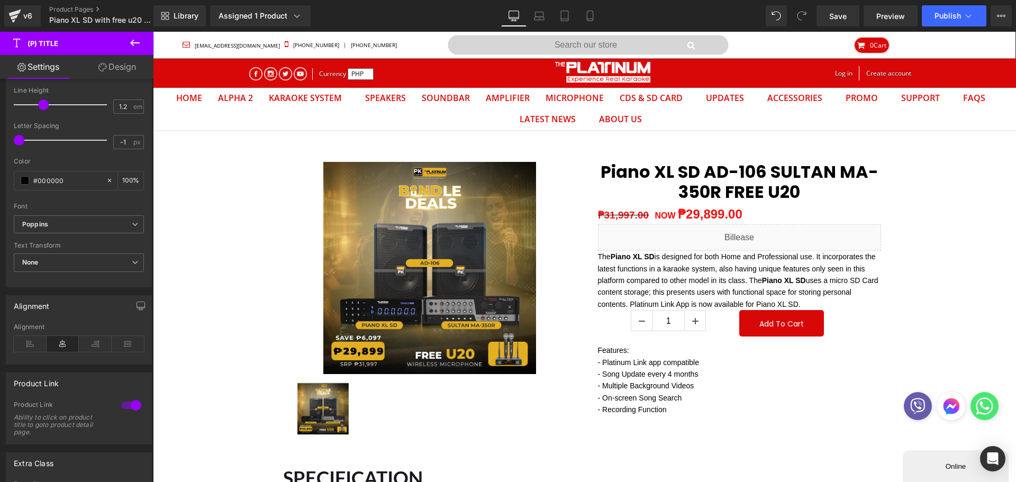
scroll to position [212, 0]
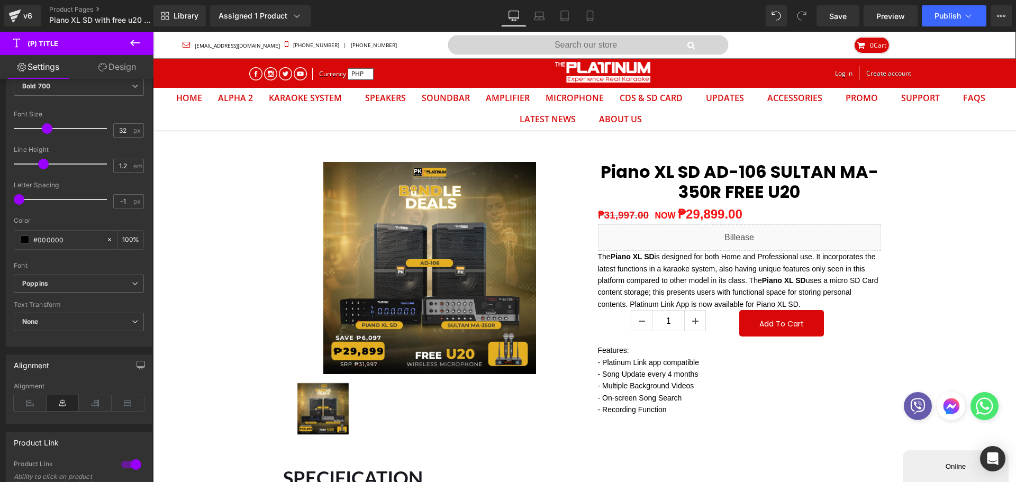
click at [27, 400] on icon at bounding box center [30, 403] width 33 height 16
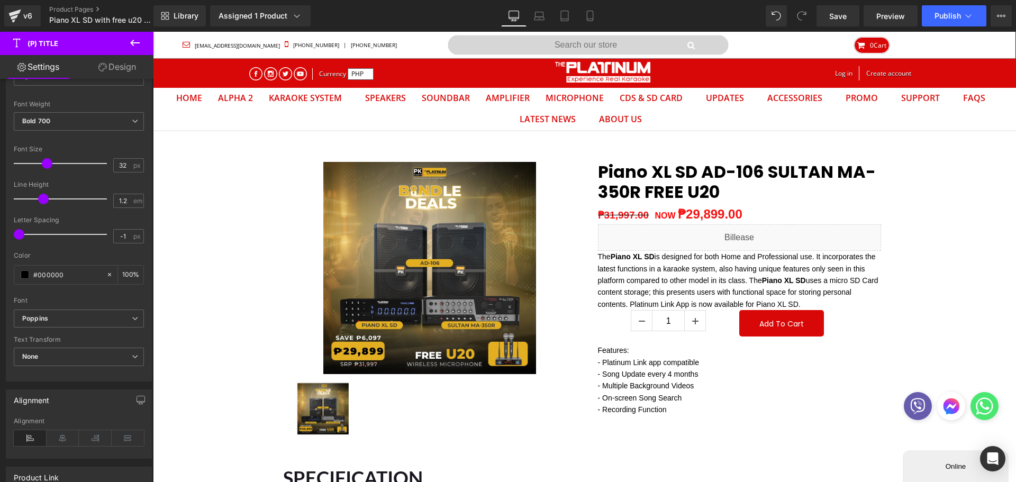
scroll to position [159, 0]
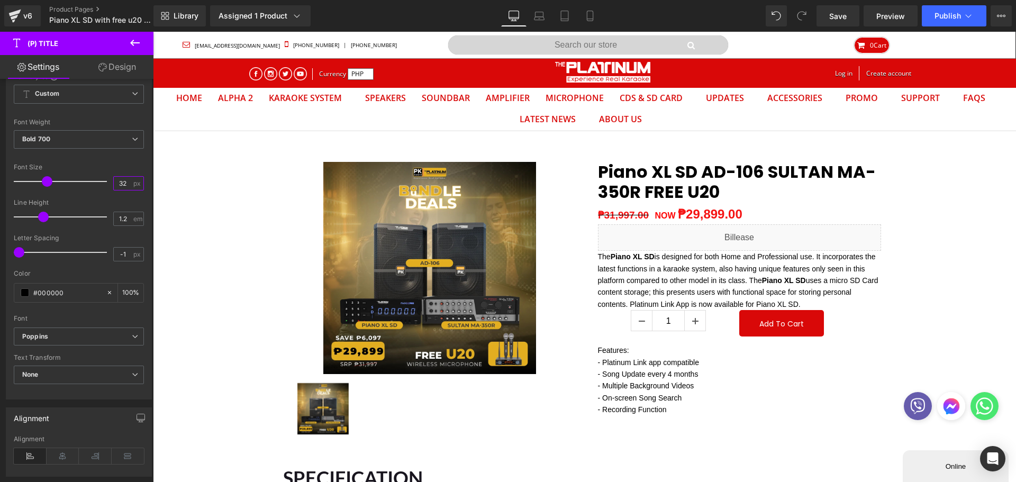
click at [119, 184] on input "32" at bounding box center [123, 183] width 19 height 13
type input "2"
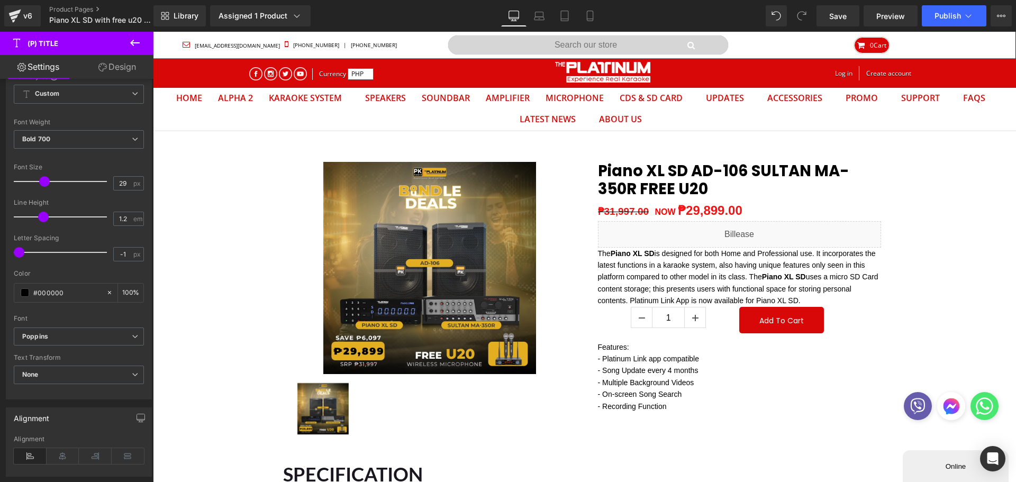
type input "28"
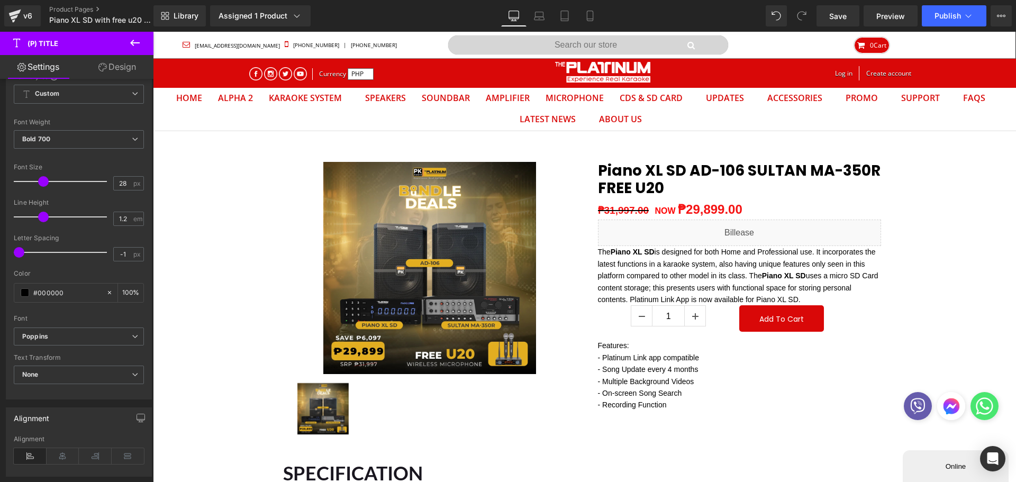
click at [41, 180] on span at bounding box center [43, 181] width 11 height 11
click at [843, 25] on link "Save" at bounding box center [838, 15] width 43 height 21
click at [836, 15] on span "Save" at bounding box center [837, 16] width 17 height 11
click at [943, 13] on span "Publish" at bounding box center [948, 16] width 26 height 8
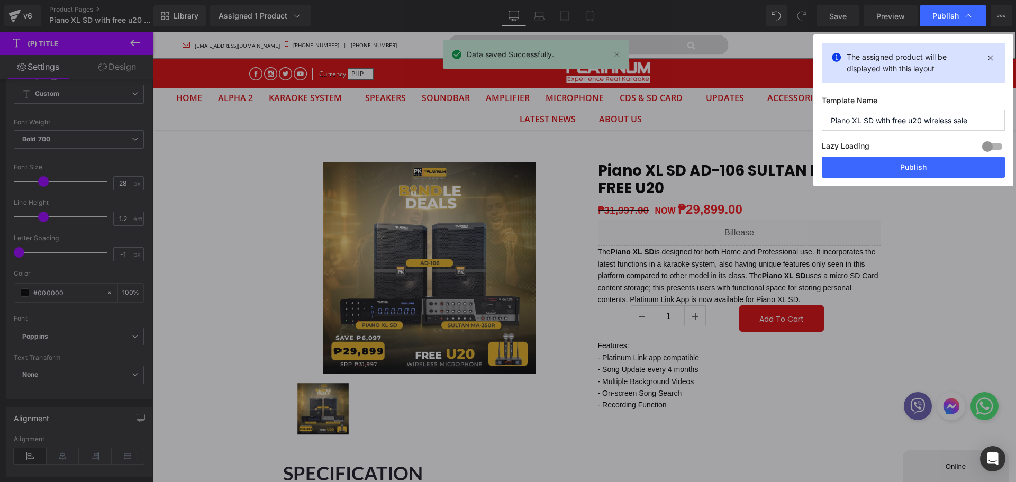
click at [916, 169] on button "Publish" at bounding box center [913, 167] width 183 height 21
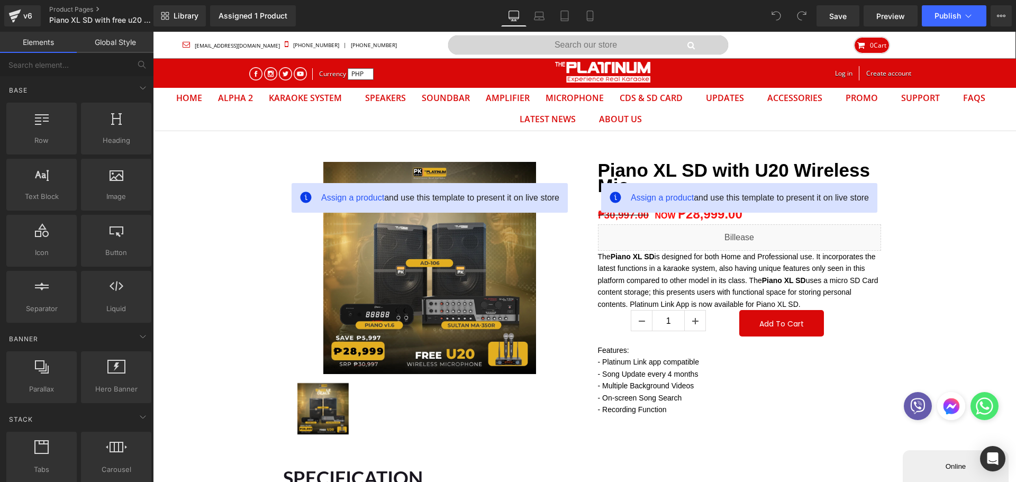
click at [246, 20] on link "Assigned 1 Product" at bounding box center [253, 15] width 86 height 21
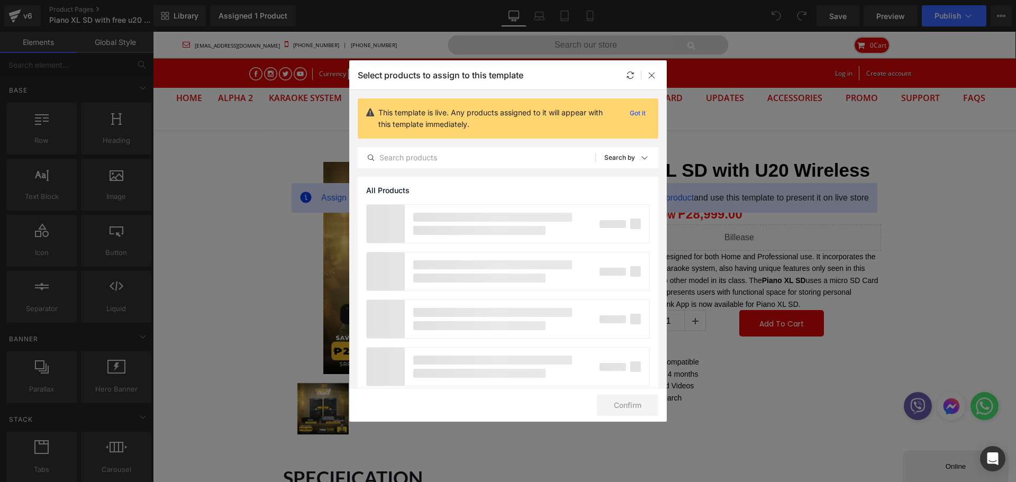
click at [400, 161] on input "text" at bounding box center [476, 157] width 237 height 13
click at [429, 160] on input "Piano XL SD wth" at bounding box center [476, 157] width 237 height 13
type input "Piano XL SD with"
click at [456, 161] on input "Piano XL SD with" at bounding box center [476, 157] width 237 height 13
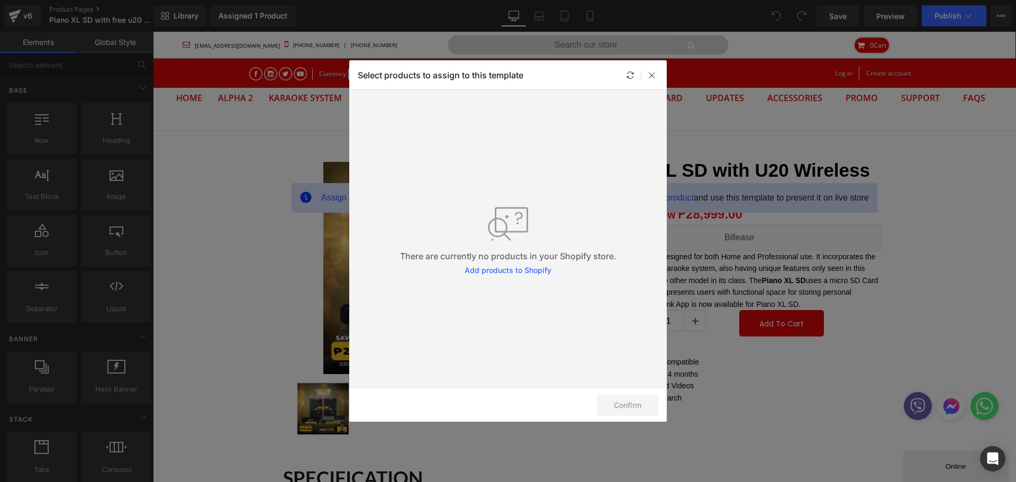
click at [649, 79] on div at bounding box center [652, 75] width 13 height 13
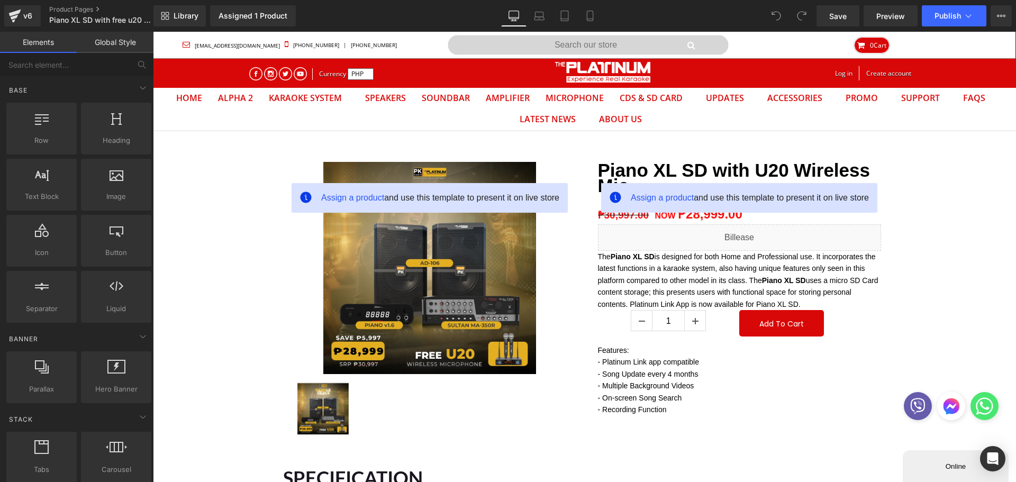
click at [235, 9] on link "Assigned 1 Product" at bounding box center [253, 15] width 86 height 21
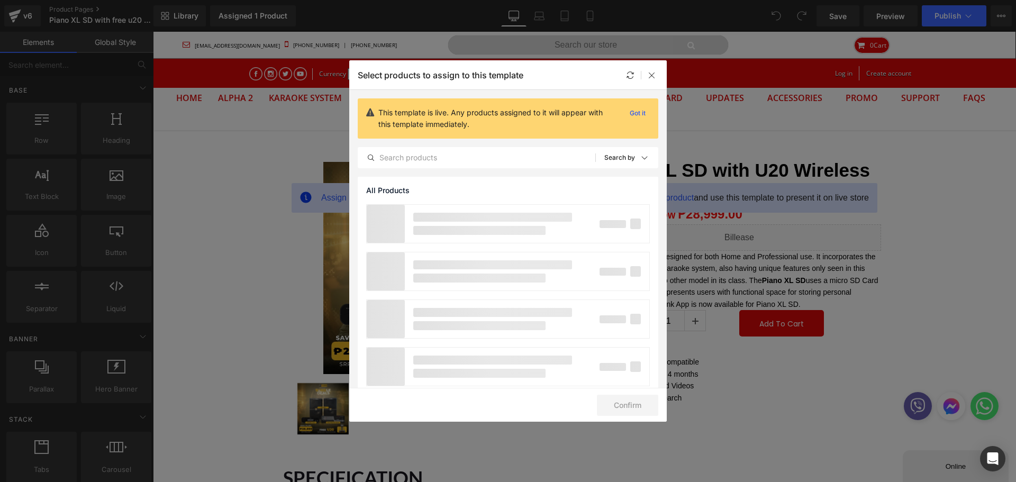
click at [432, 161] on input "text" at bounding box center [476, 157] width 237 height 13
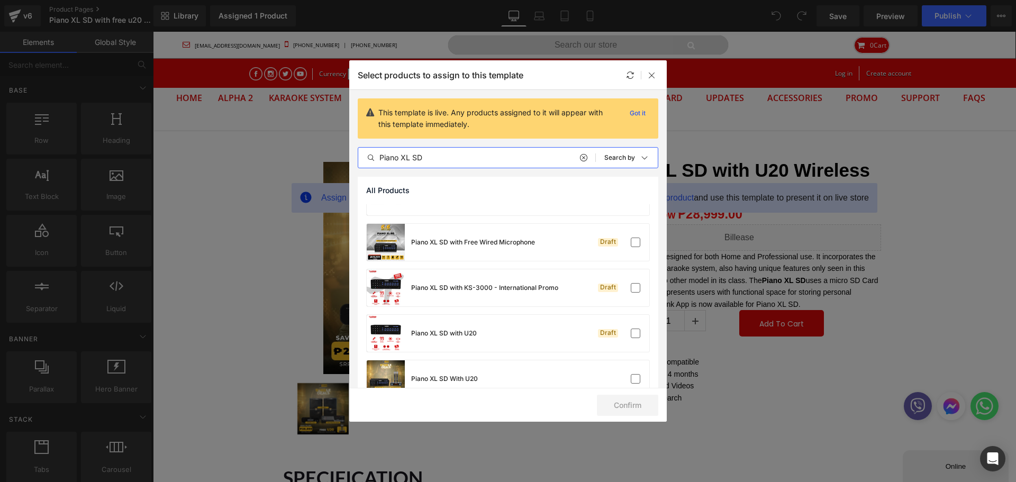
scroll to position [1217, 0]
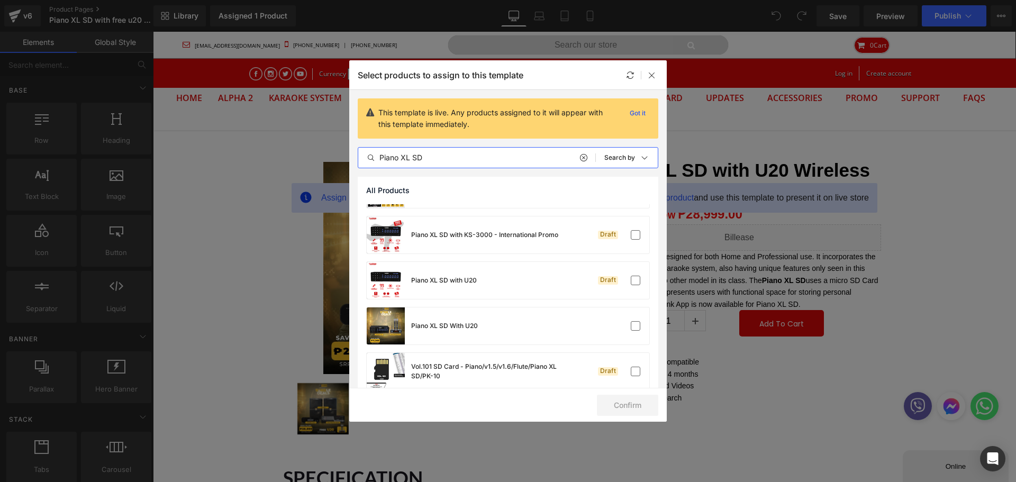
type input "Piano XL SD"
click at [500, 320] on div "Piano XL SD With U20" at bounding box center [508, 326] width 283 height 37
click at [634, 403] on button "Confirm" at bounding box center [627, 405] width 61 height 21
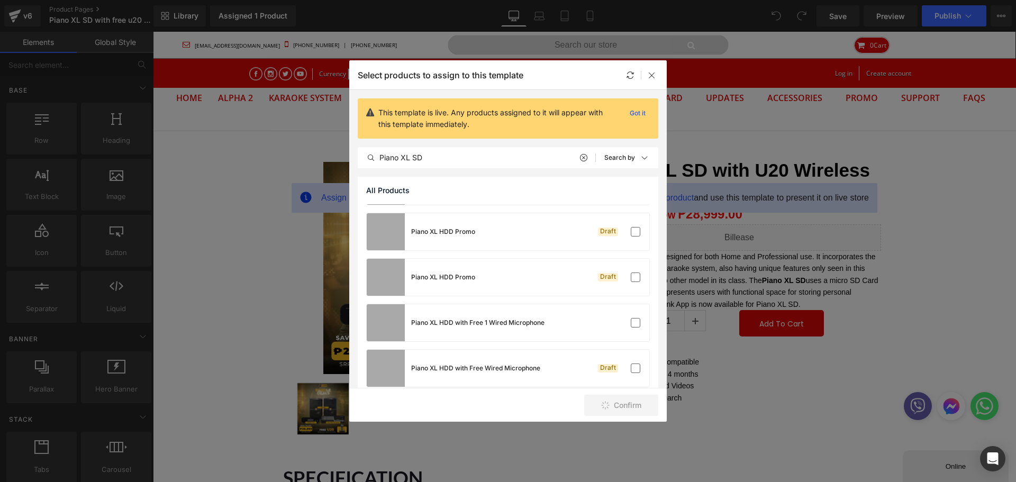
scroll to position [0, 0]
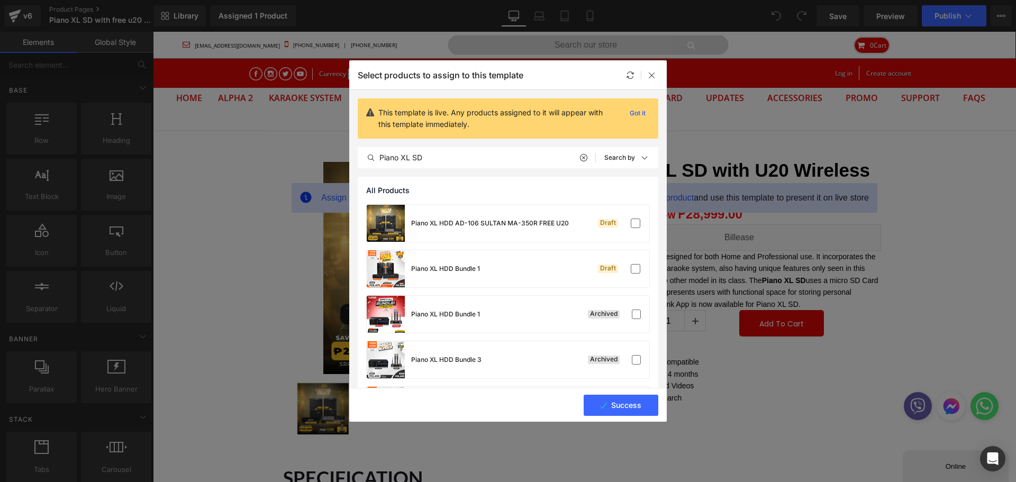
click at [596, 403] on button "Success" at bounding box center [621, 405] width 75 height 21
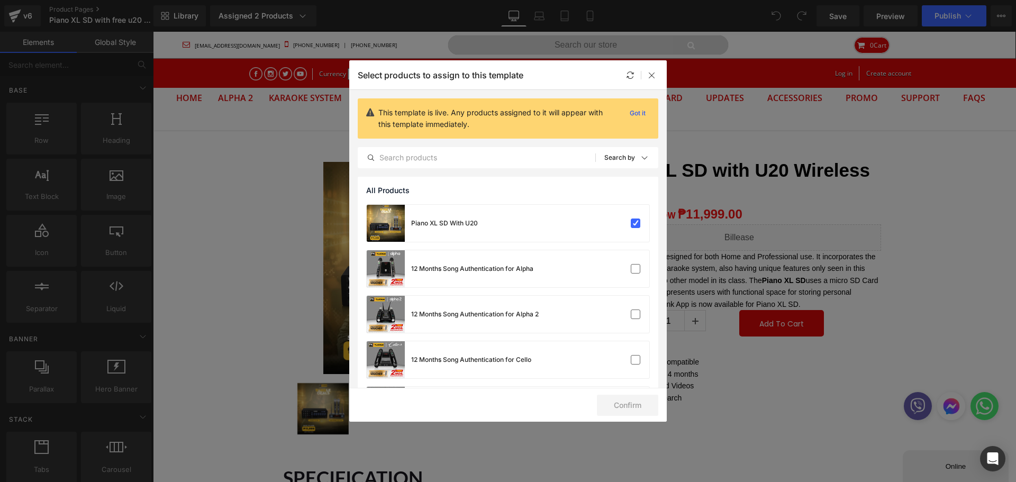
click at [650, 75] on icon at bounding box center [652, 75] width 8 height 8
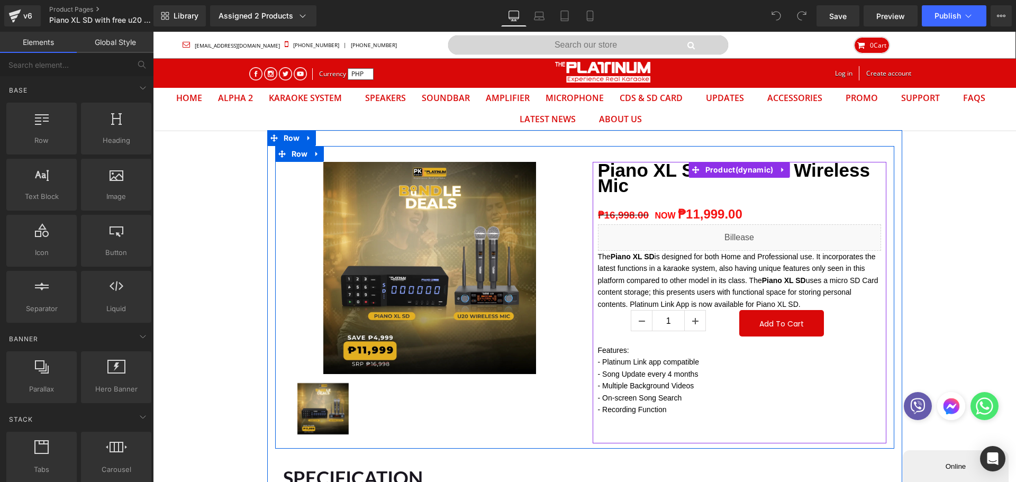
click at [725, 170] on span "Product" at bounding box center [740, 170] width 74 height 16
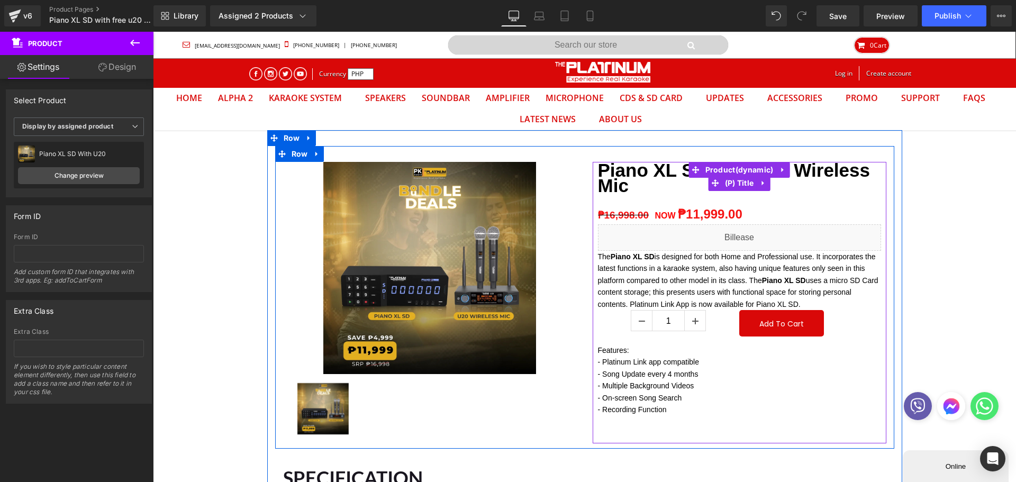
click at [740, 183] on span "(P) Title" at bounding box center [739, 183] width 34 height 16
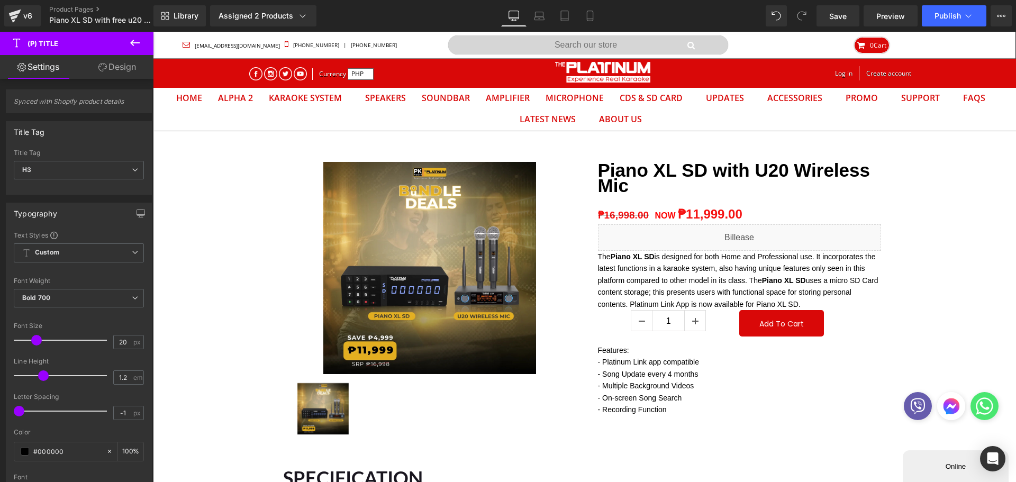
click at [64, 174] on span "H3" at bounding box center [79, 170] width 130 height 19
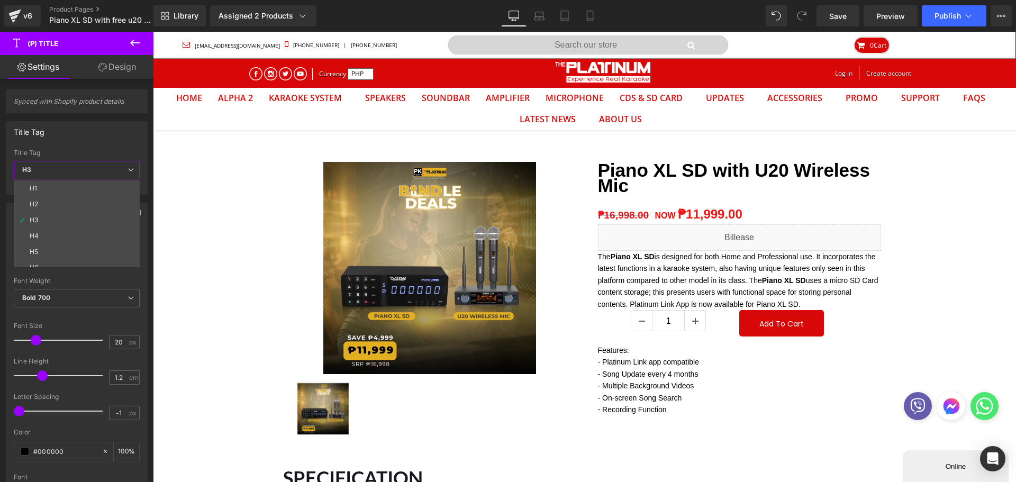
click at [47, 203] on li "H2" at bounding box center [79, 204] width 131 height 16
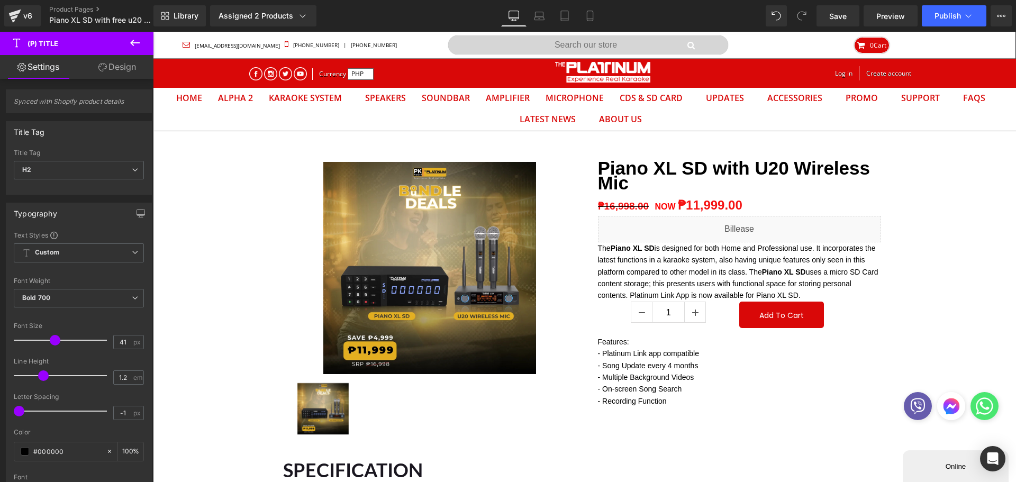
click at [53, 340] on div at bounding box center [63, 340] width 88 height 21
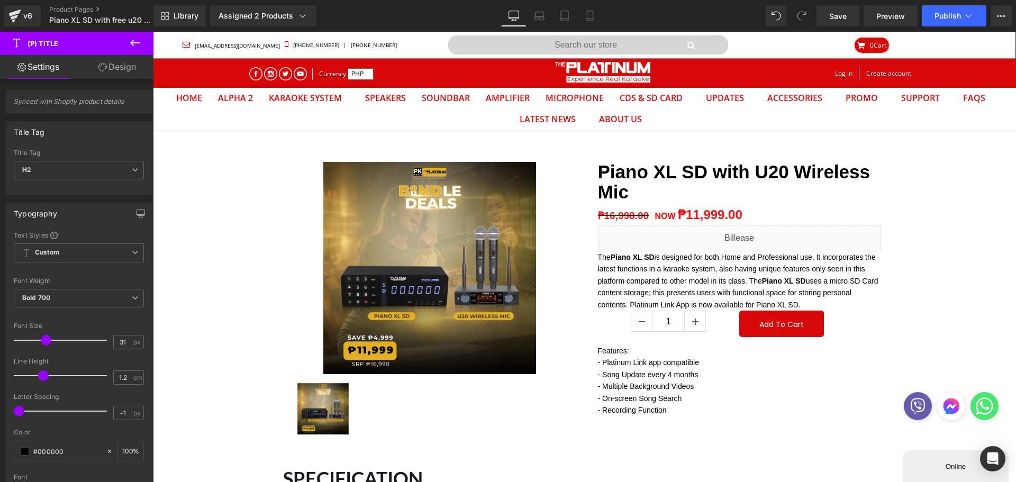
type input "32"
drag, startPoint x: 53, startPoint y: 340, endPoint x: 46, endPoint y: 340, distance: 7.4
click at [46, 340] on span at bounding box center [47, 340] width 11 height 11
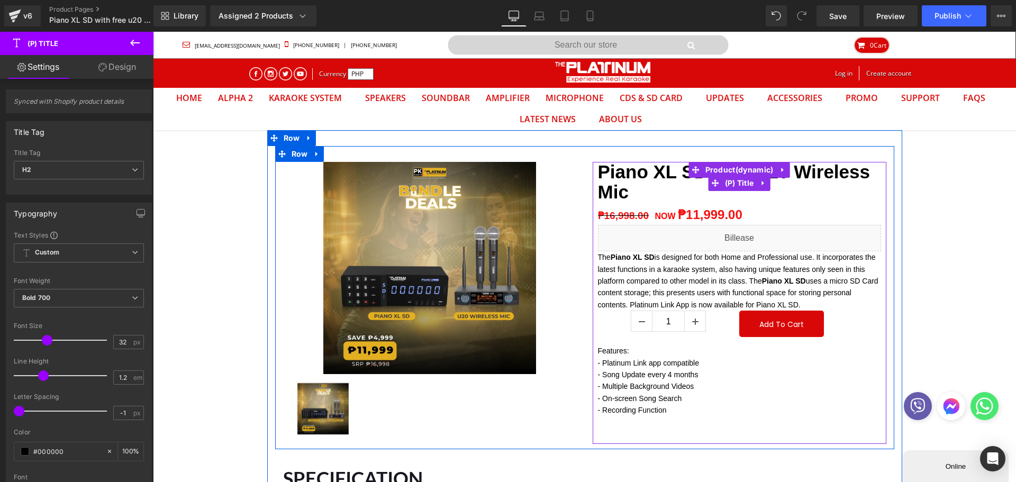
click at [729, 187] on span "(P) Title" at bounding box center [739, 183] width 34 height 16
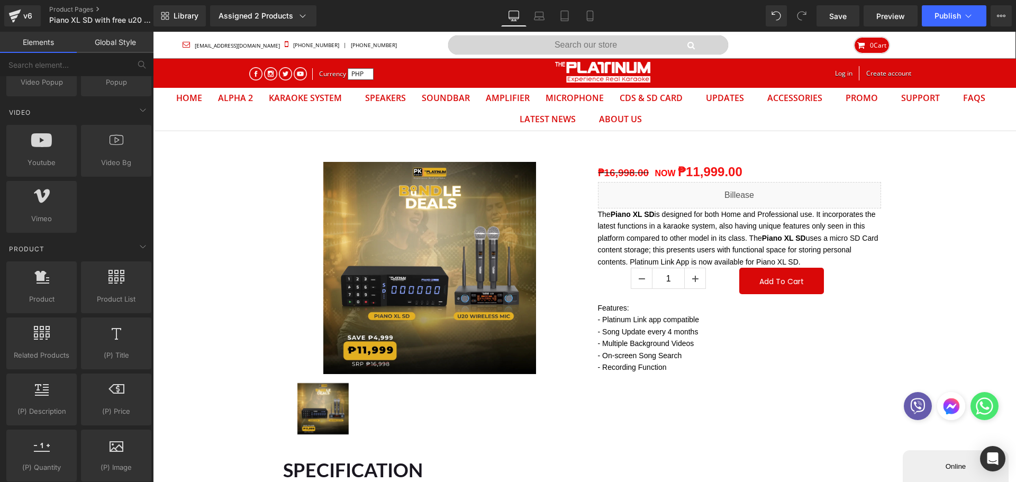
scroll to position [688, 0]
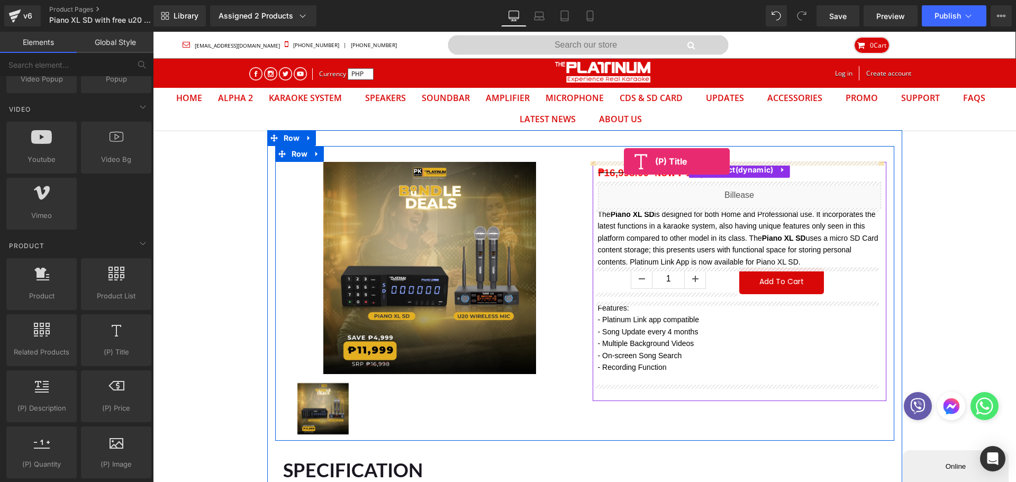
drag, startPoint x: 269, startPoint y: 383, endPoint x: 624, endPoint y: 161, distance: 418.0
drag, startPoint x: 290, startPoint y: 382, endPoint x: 619, endPoint y: 166, distance: 394.0
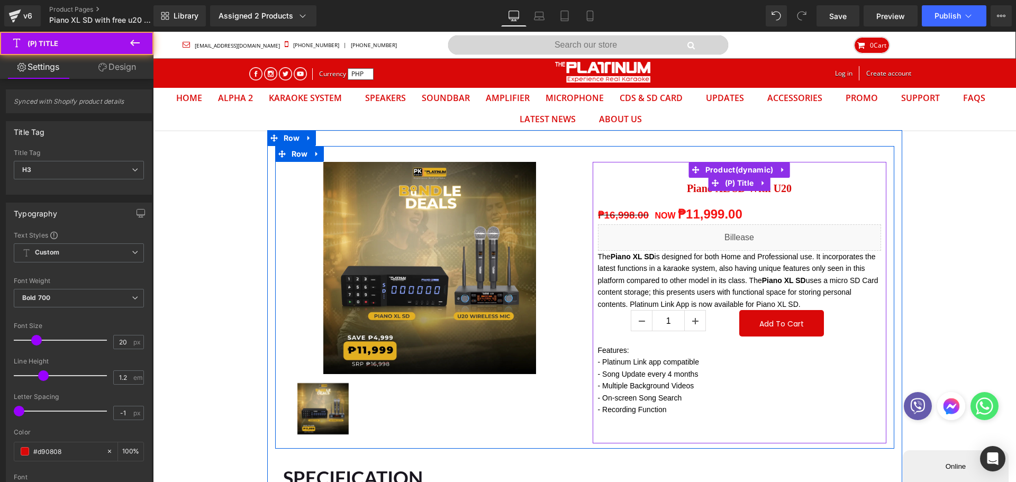
drag, startPoint x: 727, startPoint y: 184, endPoint x: 227, endPoint y: 186, distance: 499.7
click at [727, 184] on div "Piano XL SD With U20 (P) Title" at bounding box center [739, 183] width 283 height 42
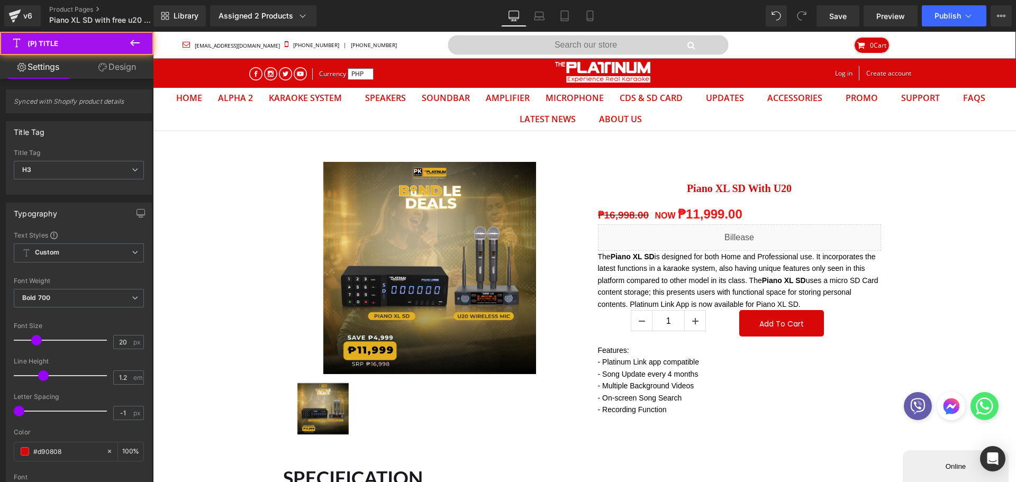
click at [74, 155] on div "Title Tag" at bounding box center [79, 152] width 130 height 7
drag, startPoint x: 69, startPoint y: 171, endPoint x: 61, endPoint y: 183, distance: 14.1
click at [69, 172] on span "H3" at bounding box center [79, 170] width 130 height 19
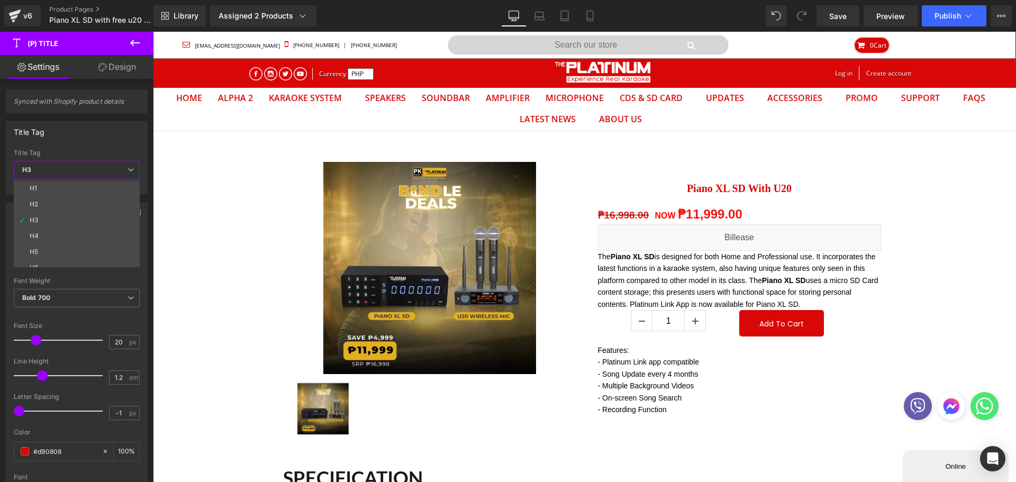
click at [45, 207] on li "H2" at bounding box center [79, 204] width 131 height 16
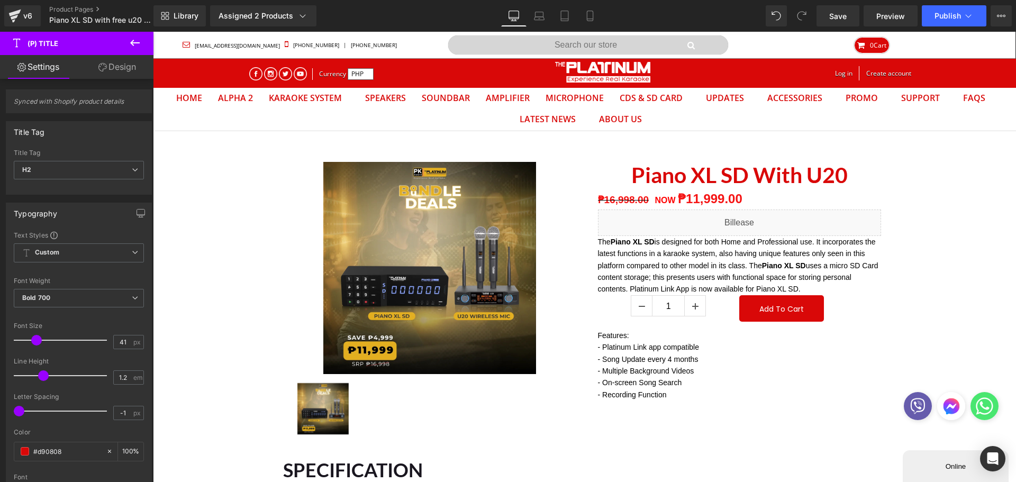
click at [53, 339] on div at bounding box center [63, 340] width 88 height 21
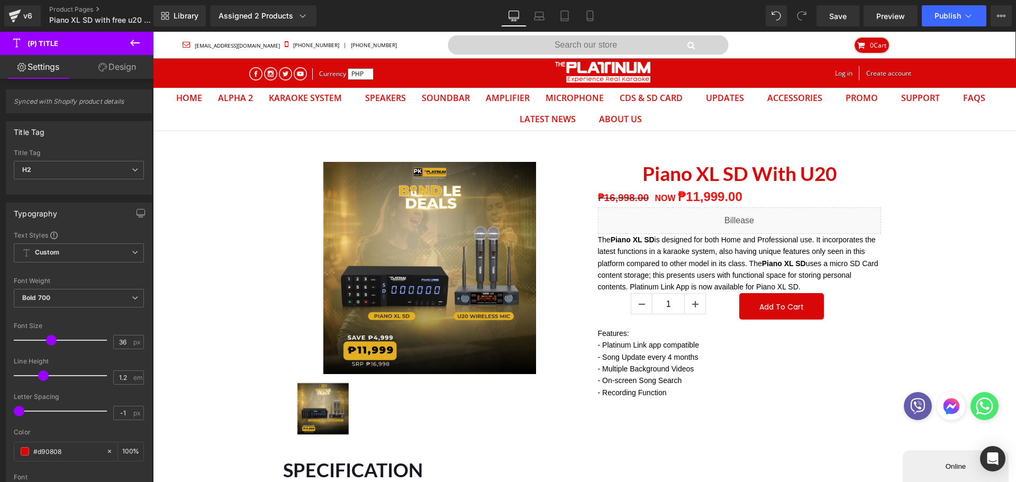
type input "35"
click at [49, 339] on span at bounding box center [49, 340] width 11 height 11
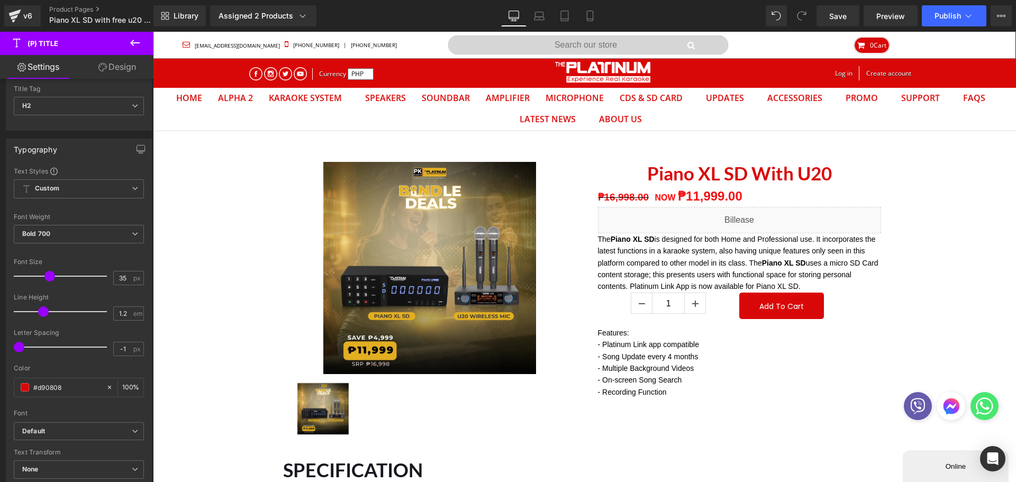
scroll to position [212, 0]
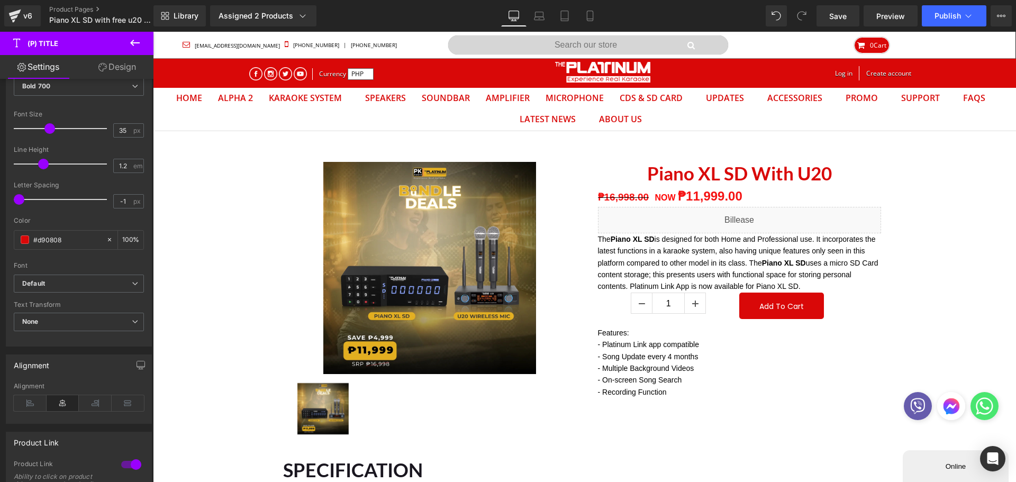
click at [26, 246] on div "#d90808" at bounding box center [60, 240] width 92 height 19
click at [27, 242] on span at bounding box center [25, 240] width 8 height 8
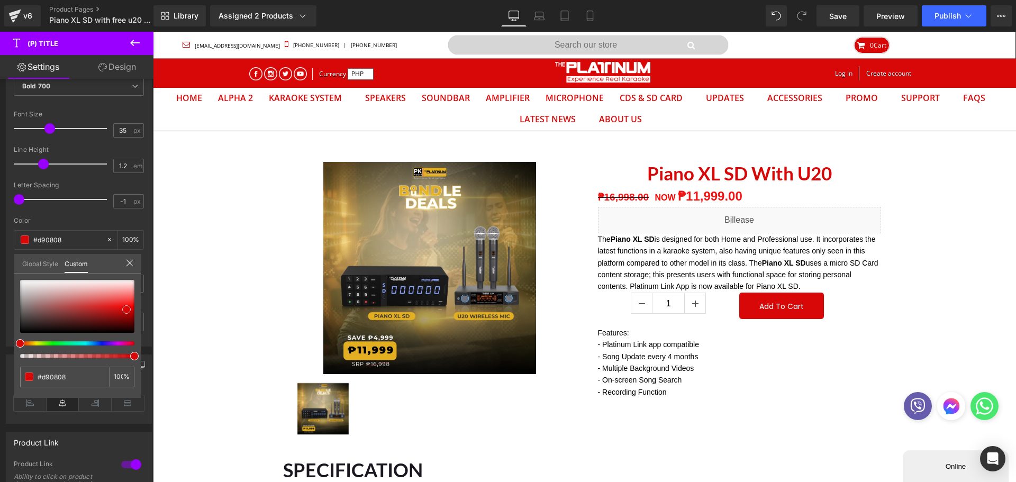
type input "#dd0808"
type input "#801e1e"
type input "#4a3a3a"
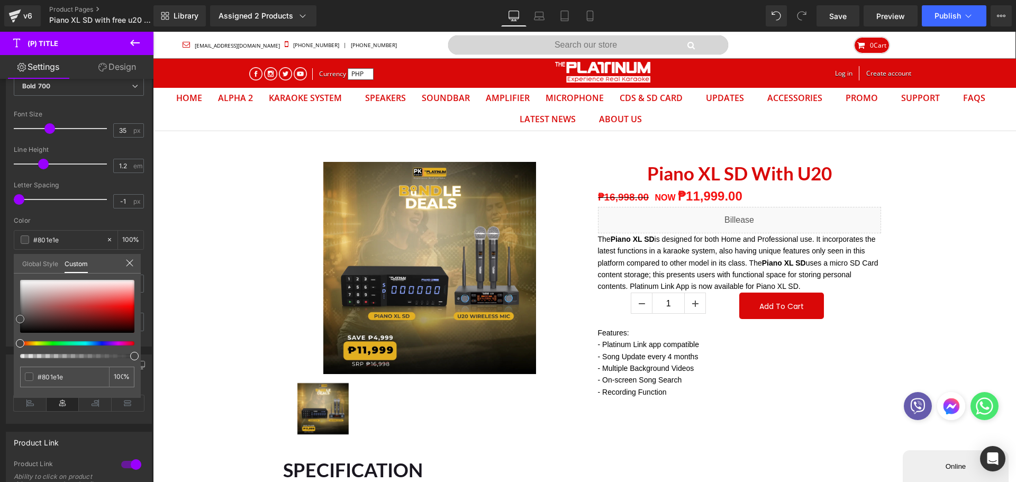
type input "#4a3a3a"
type input "#232323"
type input "#070707"
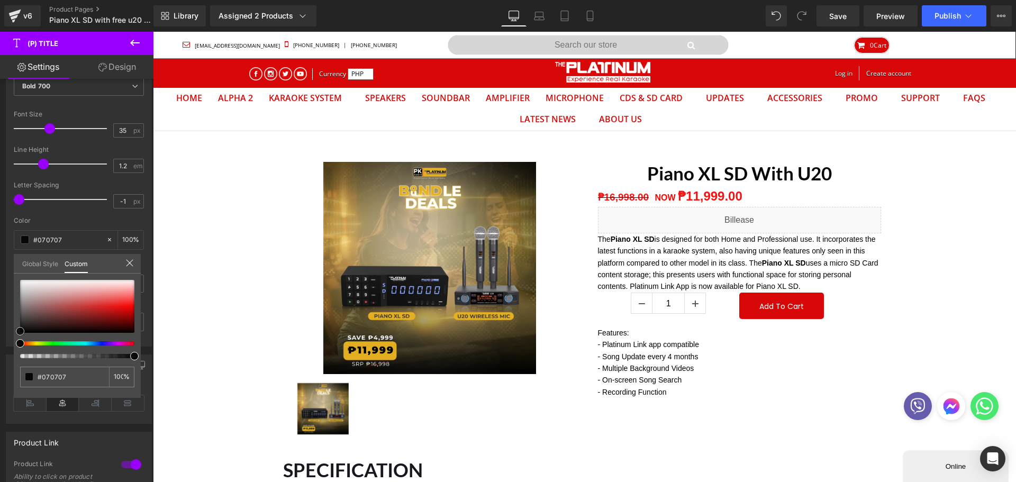
type input "#020202"
type input "#000000"
drag, startPoint x: 126, startPoint y: 311, endPoint x: 2, endPoint y: 342, distance: 128.2
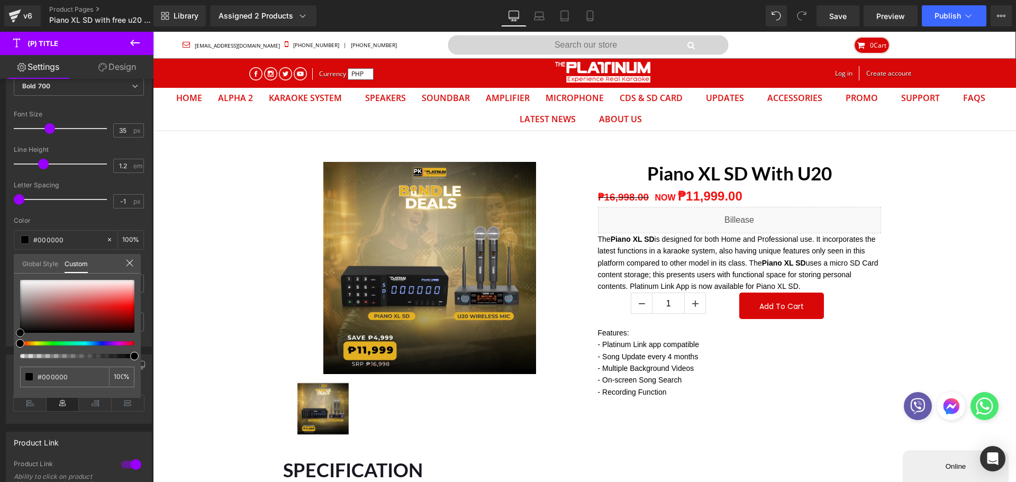
click at [2, 342] on div "Typography Text Styles Custom Custom Setup Global Style Custom Setup Global Sty…" at bounding box center [79, 165] width 158 height 364
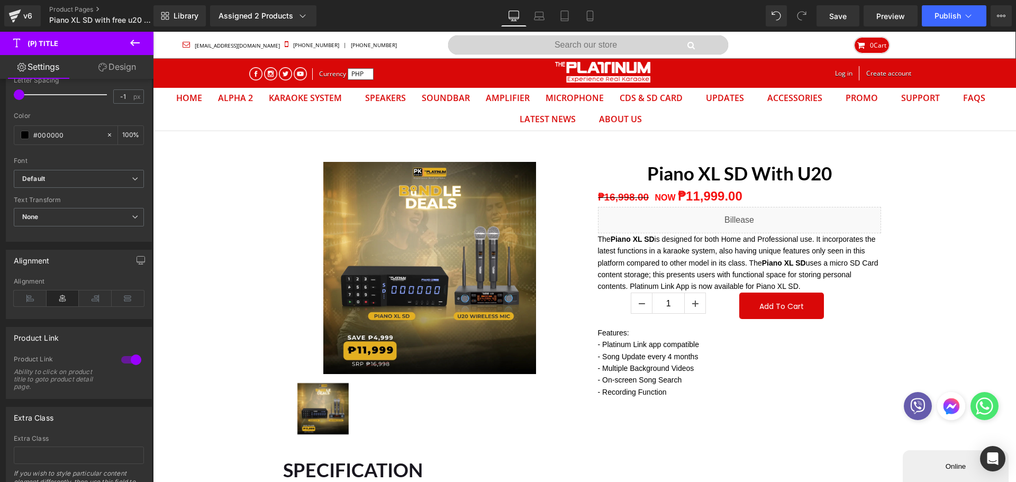
scroll to position [318, 0]
click at [29, 298] on icon at bounding box center [30, 298] width 33 height 16
click at [834, 16] on span "Save" at bounding box center [837, 16] width 17 height 11
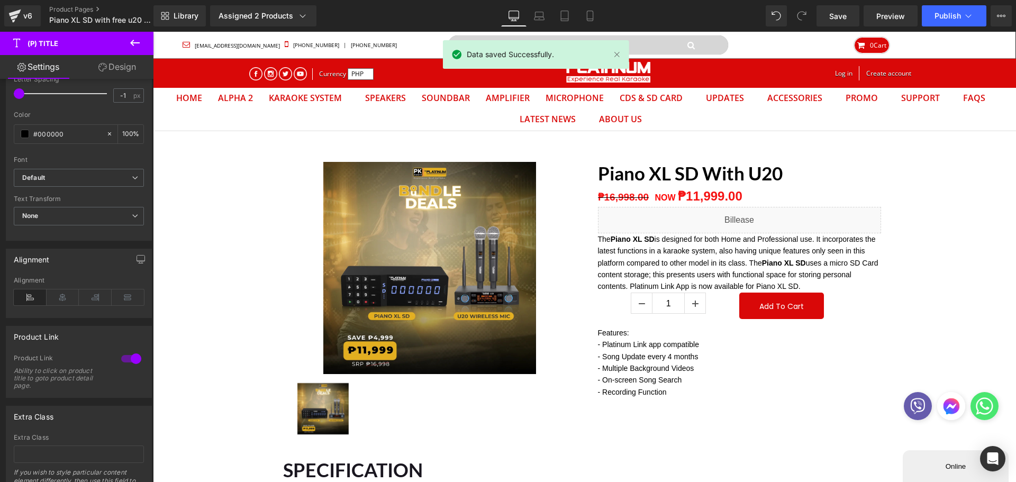
click at [942, 12] on span "Publish" at bounding box center [948, 16] width 26 height 8
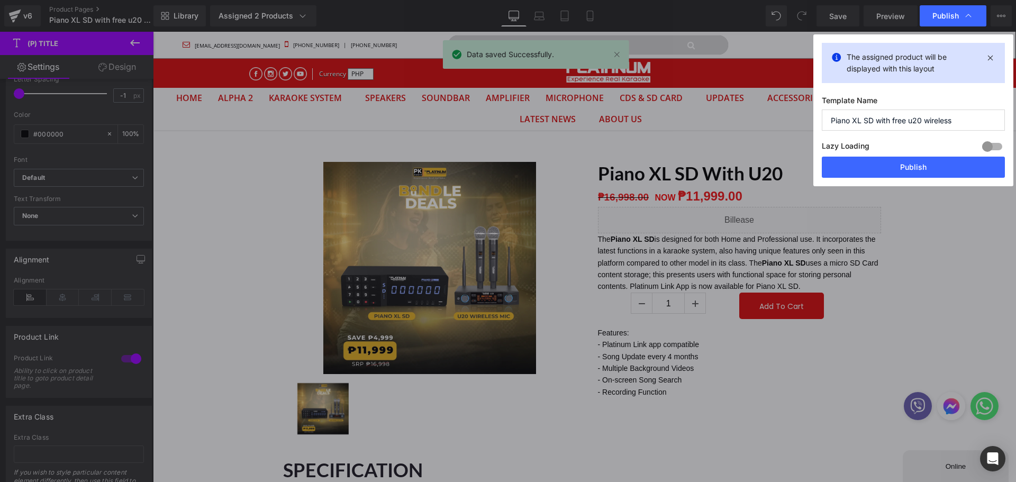
click at [914, 159] on button "Publish" at bounding box center [913, 167] width 183 height 21
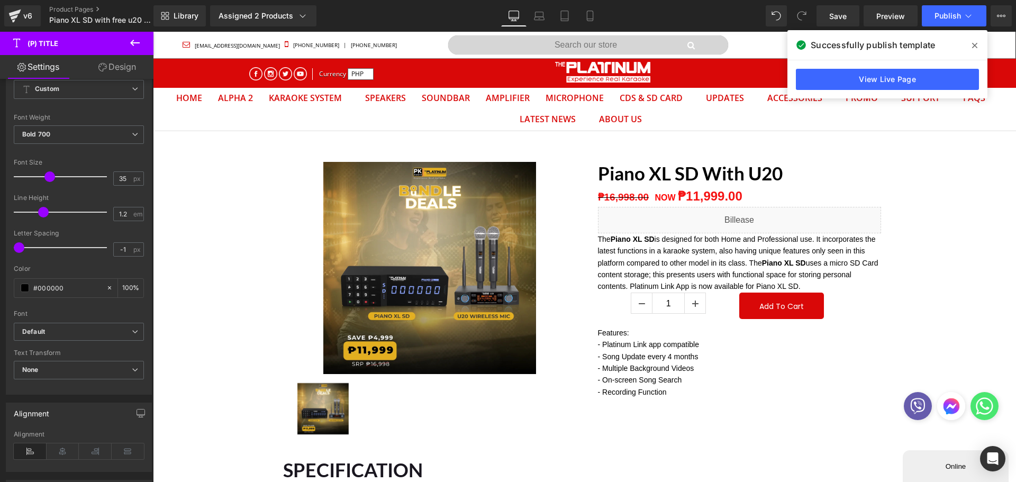
scroll to position [163, 0]
click at [57, 376] on span "None" at bounding box center [79, 371] width 130 height 19
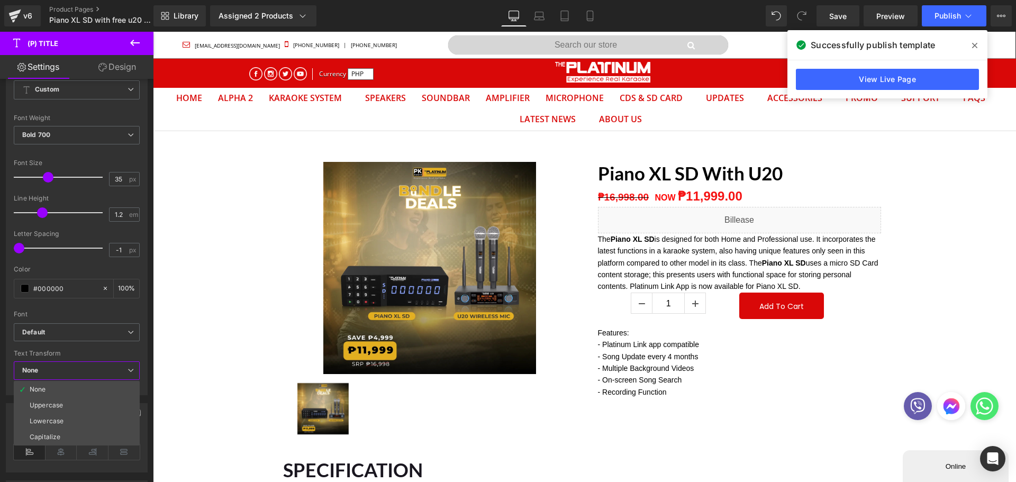
click at [39, 365] on span "None" at bounding box center [77, 371] width 126 height 19
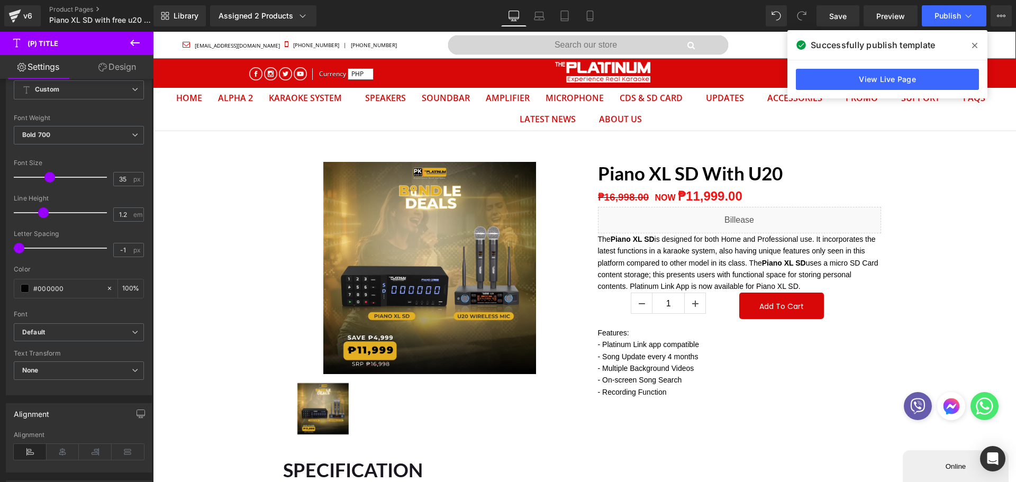
click at [47, 325] on span "Default" at bounding box center [79, 332] width 130 height 19
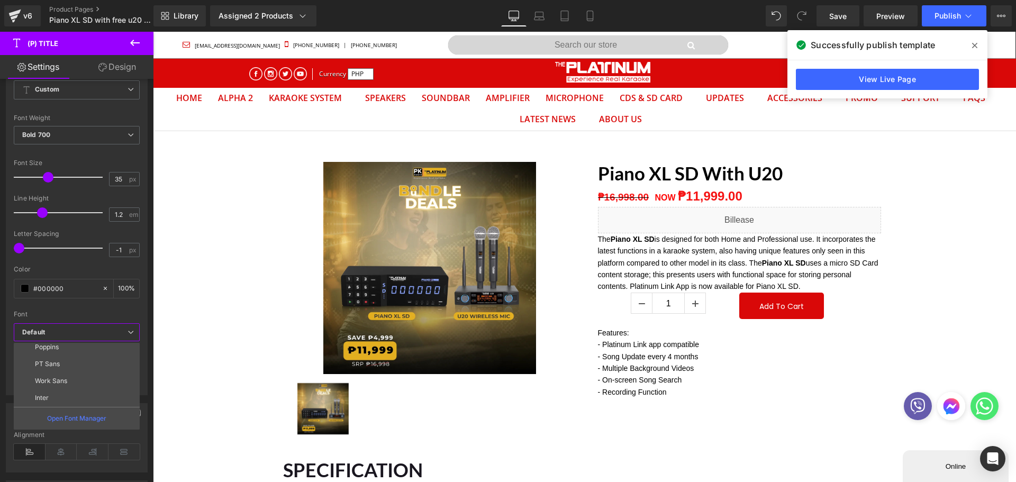
scroll to position [53, 0]
click at [48, 366] on p "Poppins" at bounding box center [47, 366] width 24 height 7
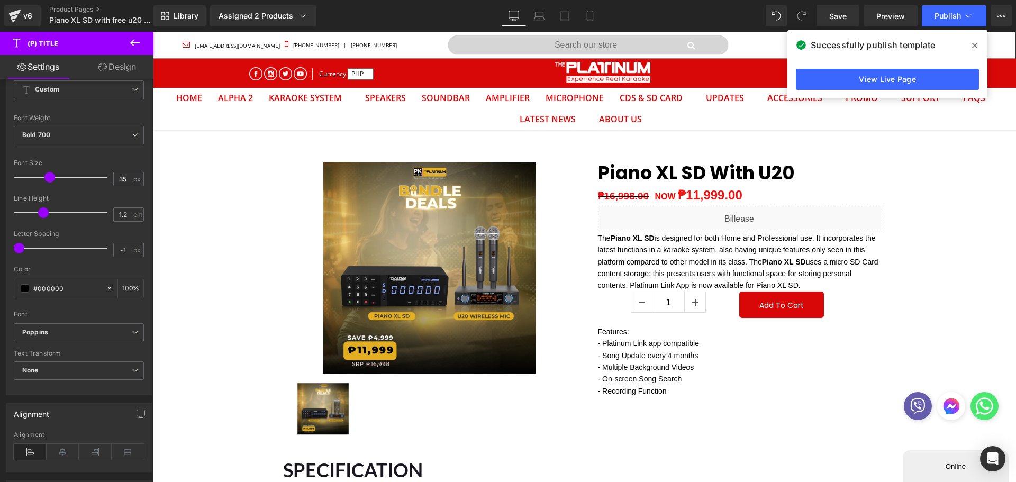
click at [837, 16] on span "Save" at bounding box center [837, 16] width 17 height 11
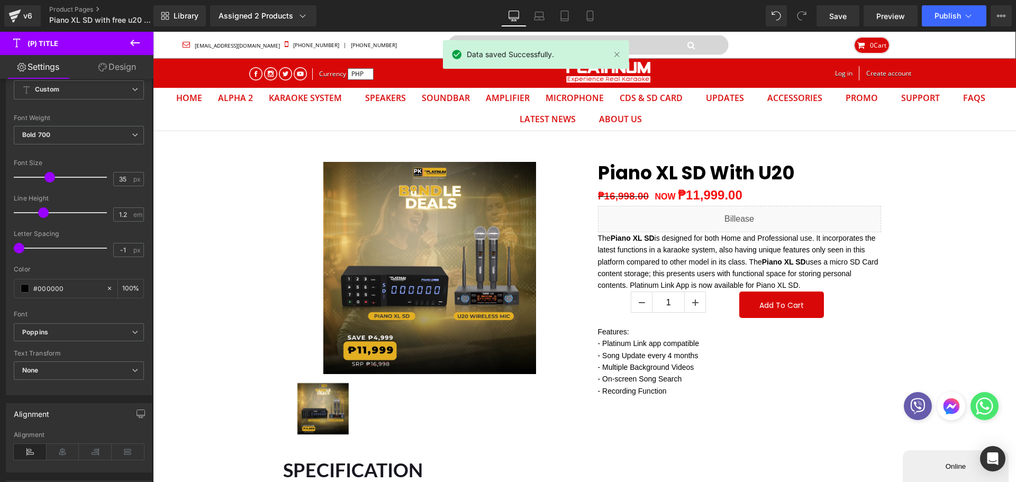
click at [954, 19] on span "Publish" at bounding box center [948, 16] width 26 height 8
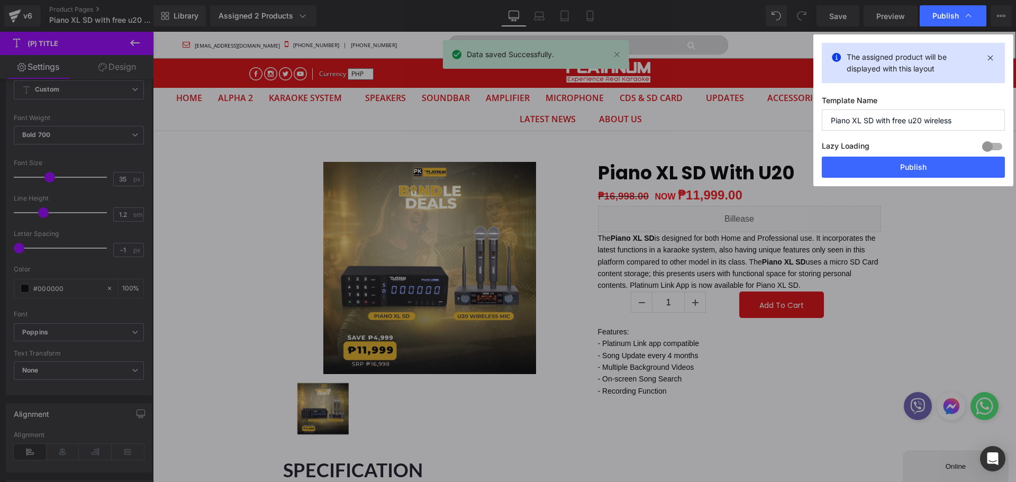
click at [895, 165] on button "Publish" at bounding box center [913, 167] width 183 height 21
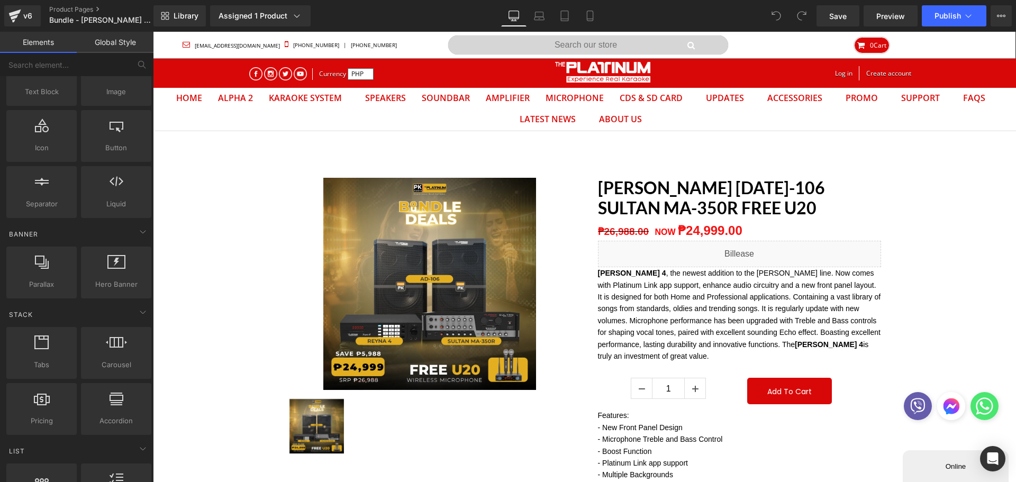
scroll to position [106, 0]
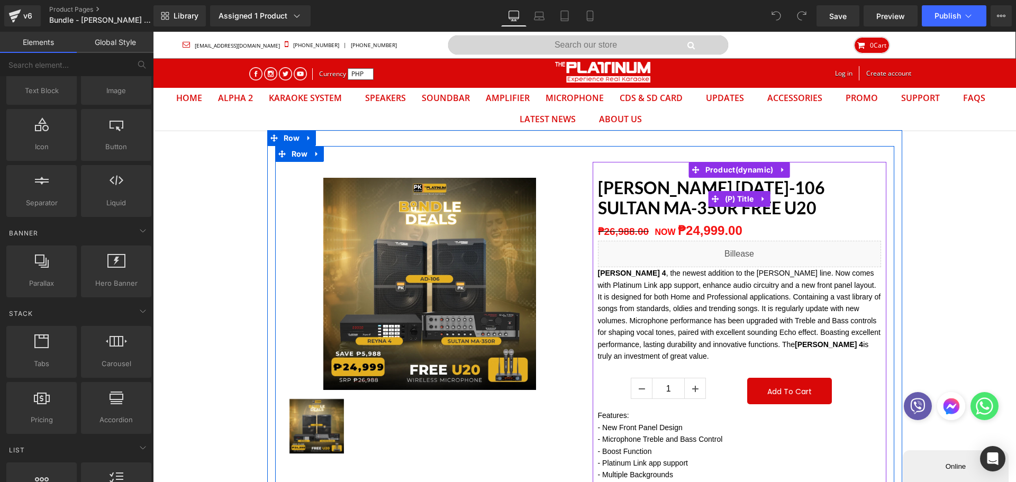
drag, startPoint x: 722, startPoint y: 195, endPoint x: 446, endPoint y: 267, distance: 285.5
click at [722, 195] on span "(P) Title" at bounding box center [739, 199] width 34 height 16
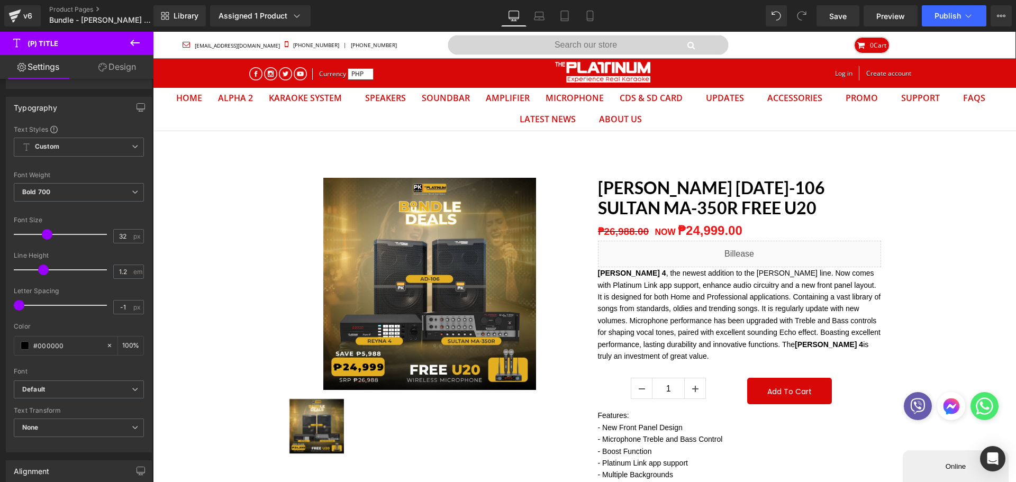
click at [58, 389] on b "Default" at bounding box center [77, 389] width 110 height 9
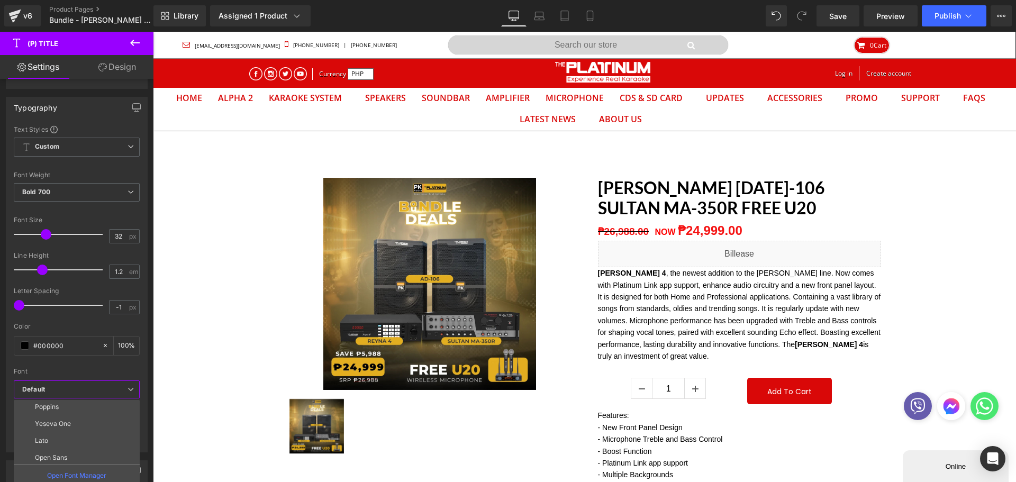
scroll to position [0, 0]
click at [64, 426] on li "Poppins" at bounding box center [79, 425] width 131 height 17
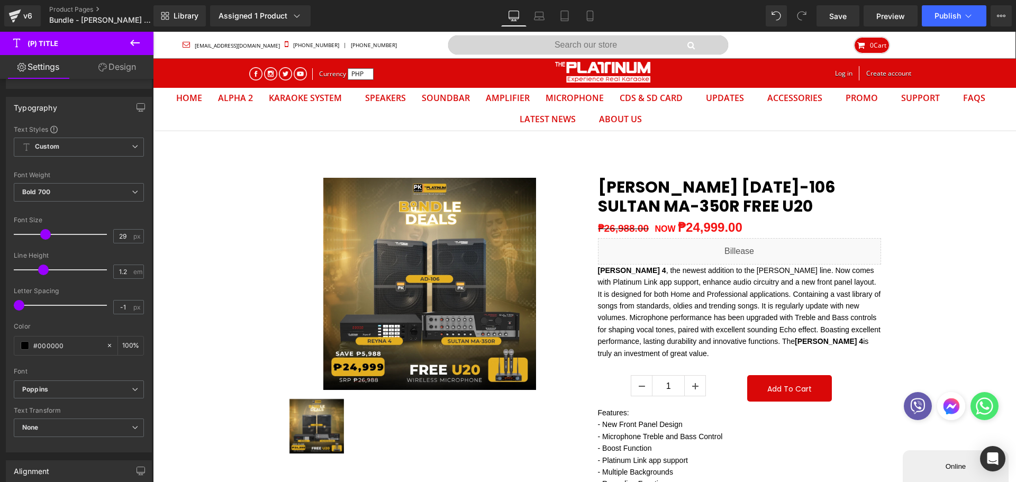
click at [42, 234] on span at bounding box center [45, 234] width 11 height 11
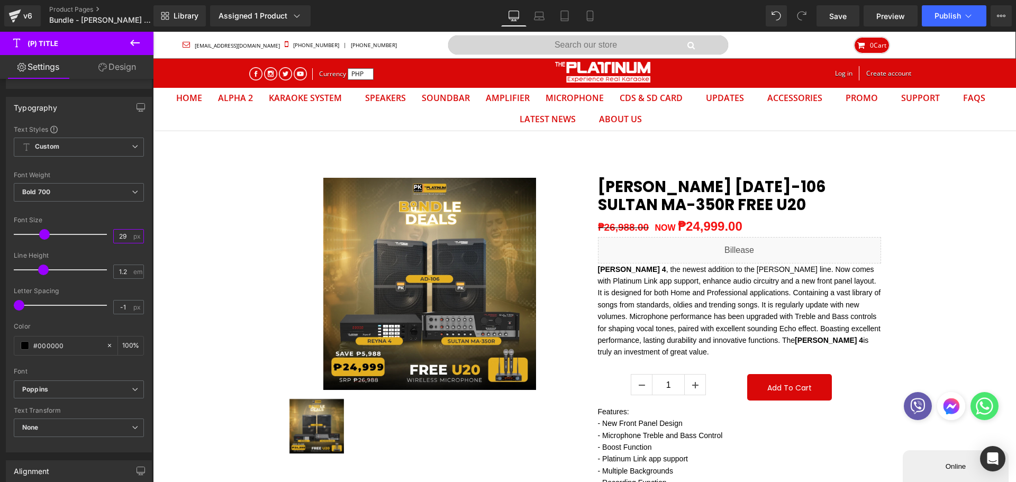
click at [114, 237] on input "29" at bounding box center [123, 236] width 19 height 13
click at [124, 238] on input "29" at bounding box center [123, 236] width 19 height 13
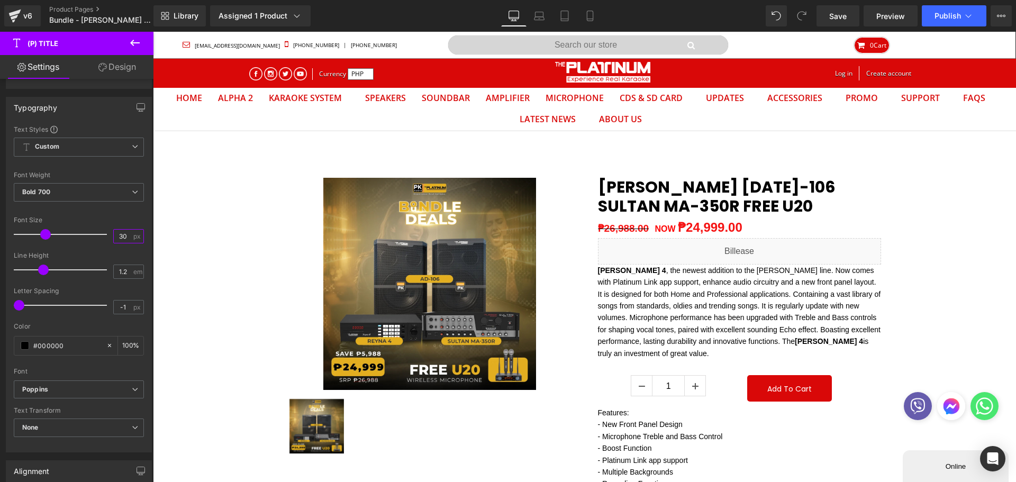
type input "30"
click at [831, 16] on span "Save" at bounding box center [837, 16] width 17 height 11
click at [943, 13] on span "Publish" at bounding box center [948, 16] width 26 height 8
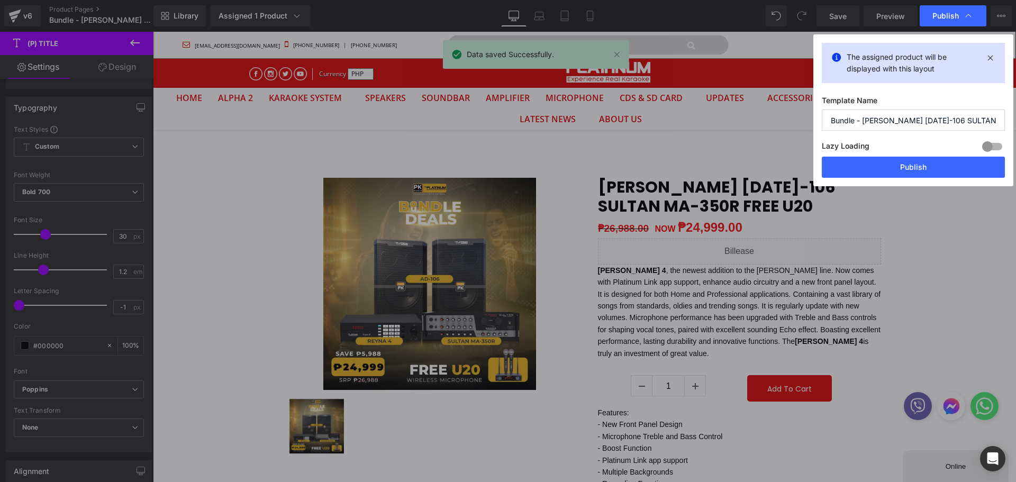
drag, startPoint x: 869, startPoint y: 161, endPoint x: 674, endPoint y: 127, distance: 198.4
click at [869, 161] on button "Publish" at bounding box center [913, 167] width 183 height 21
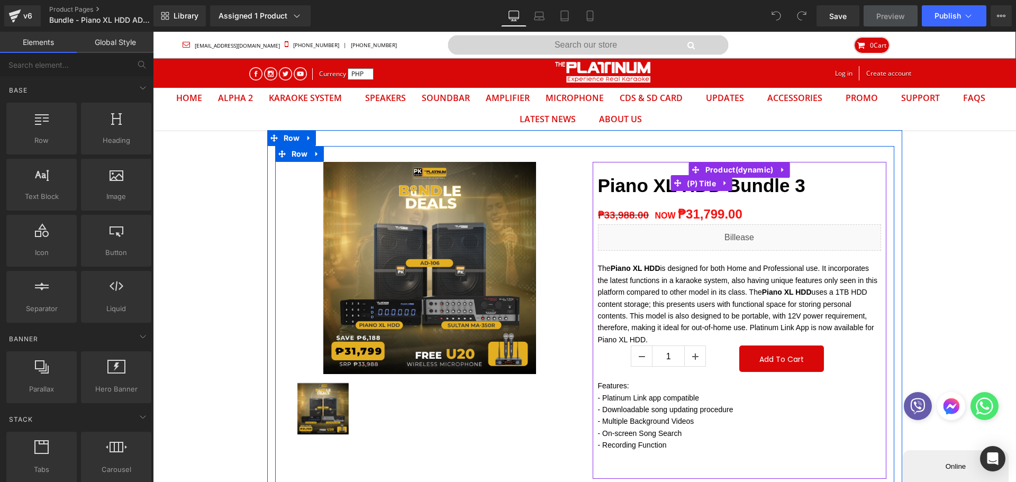
click at [706, 186] on span "(P) Title" at bounding box center [701, 184] width 34 height 16
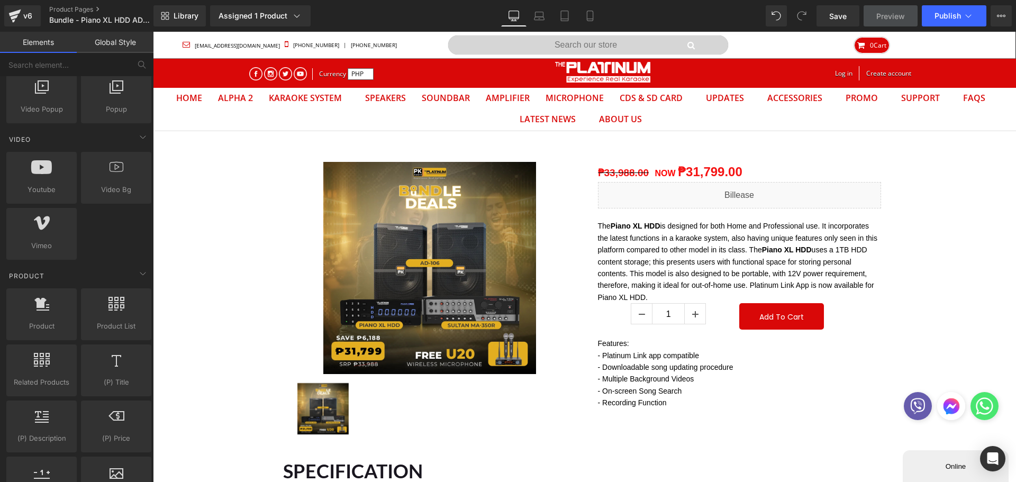
scroll to position [635, 0]
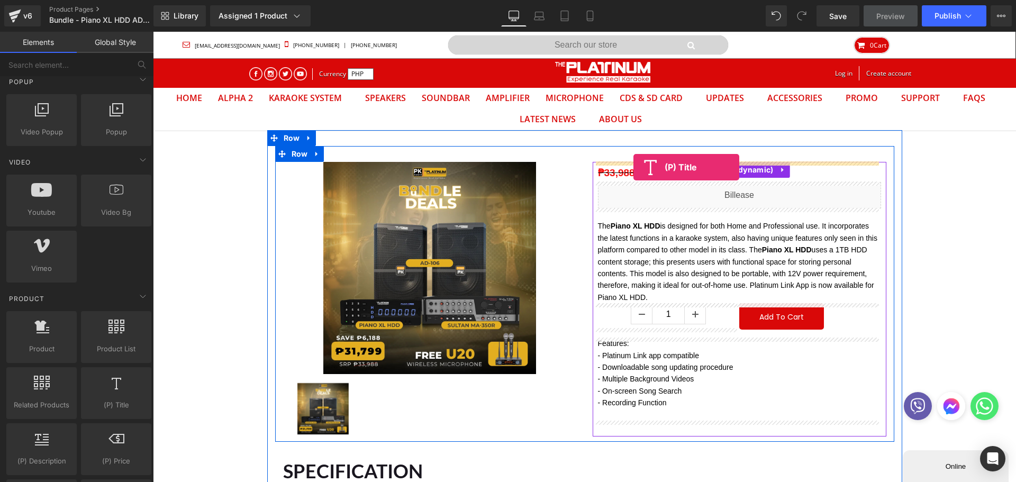
drag, startPoint x: 263, startPoint y: 428, endPoint x: 634, endPoint y: 167, distance: 453.6
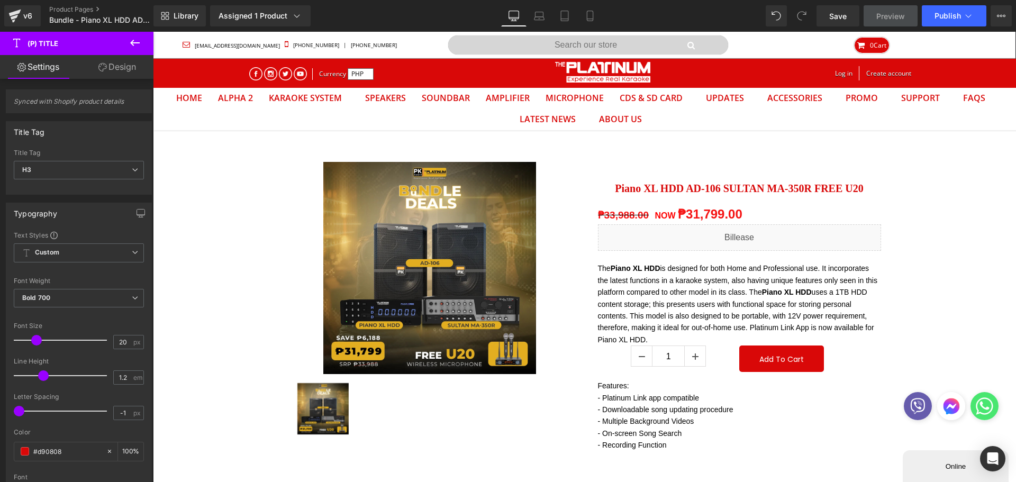
click at [65, 182] on div "H3 H1 H2 H3 H4 H5 H6 Paragraph" at bounding box center [79, 173] width 130 height 24
drag, startPoint x: 56, startPoint y: 170, endPoint x: 45, endPoint y: 216, distance: 47.9
click at [56, 170] on span "H3" at bounding box center [79, 170] width 130 height 19
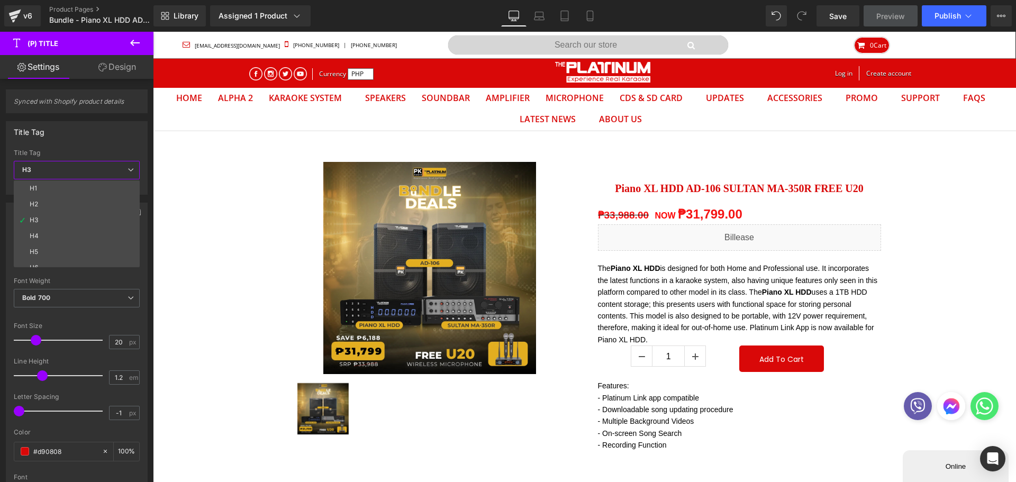
click at [41, 203] on li "H2" at bounding box center [79, 204] width 131 height 16
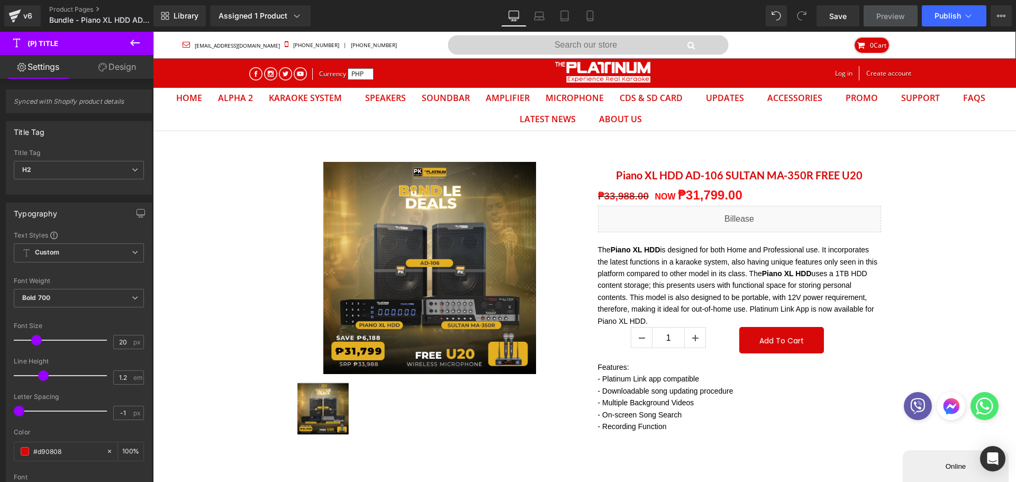
click at [69, 248] on span "Custom Setup Global Style" at bounding box center [79, 252] width 130 height 19
click at [67, 250] on span "Custom Setup Global Style" at bounding box center [77, 252] width 126 height 19
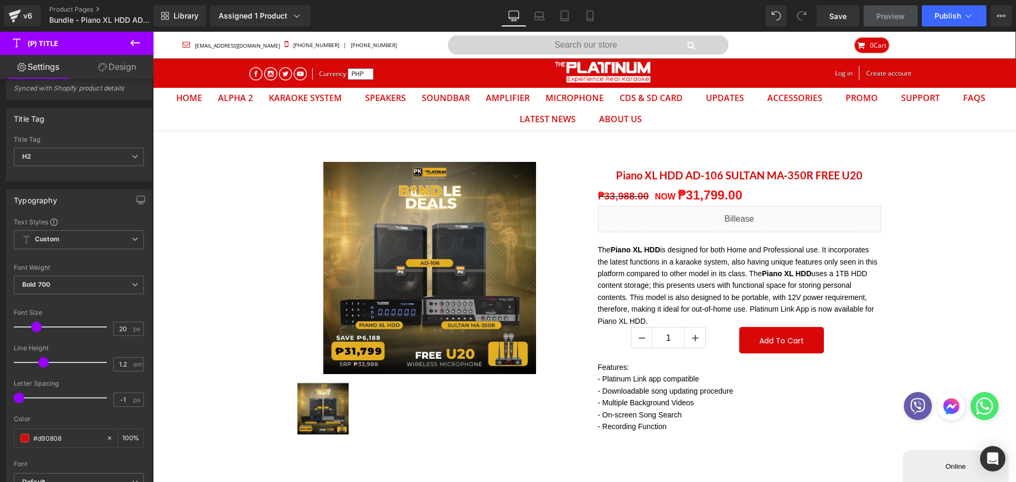
scroll to position [53, 0]
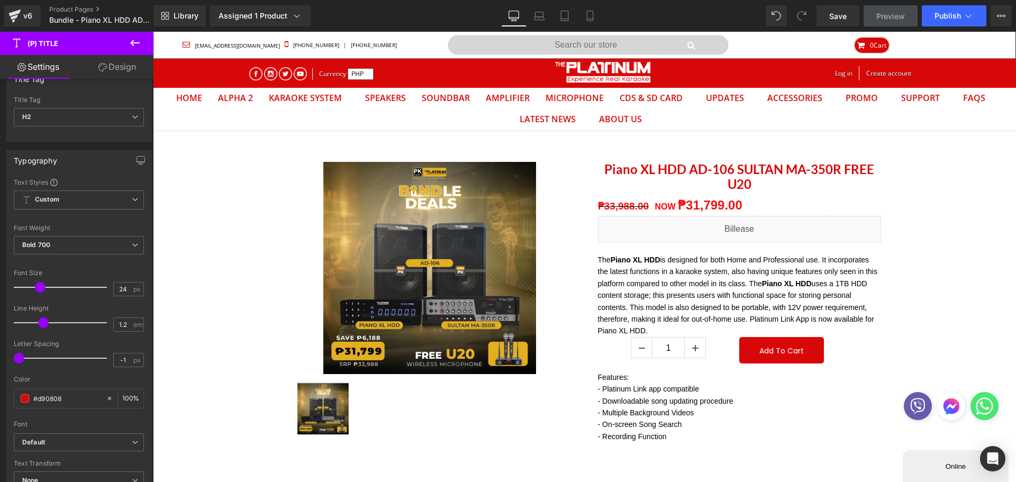
type input "25"
drag, startPoint x: 38, startPoint y: 285, endPoint x: 31, endPoint y: 300, distance: 16.6
click at [42, 285] on span at bounding box center [40, 287] width 11 height 11
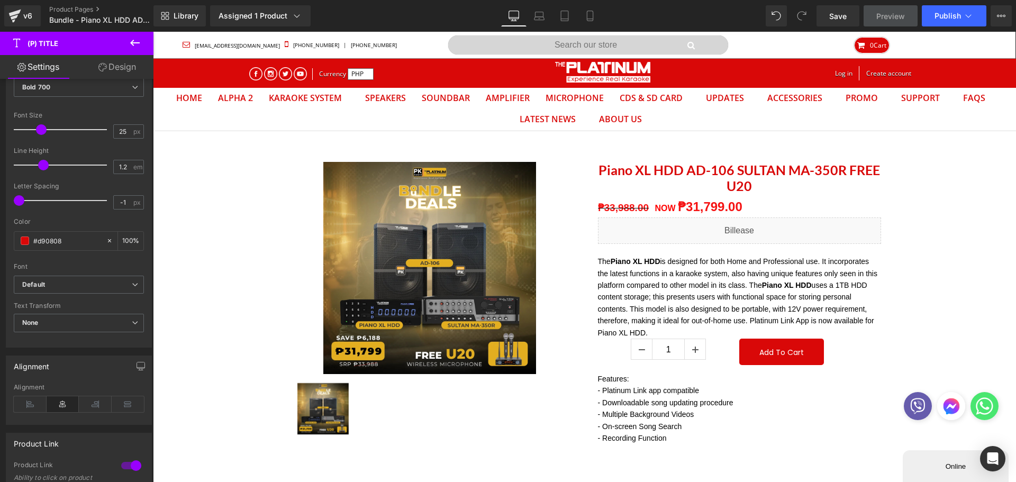
scroll to position [212, 0]
click at [52, 281] on b "Default" at bounding box center [77, 283] width 110 height 9
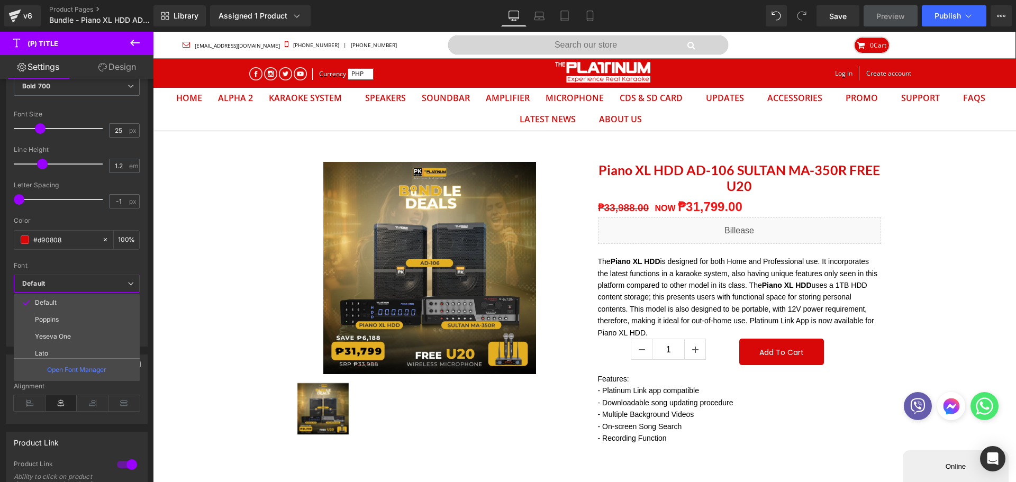
drag, startPoint x: 60, startPoint y: 319, endPoint x: 48, endPoint y: 272, distance: 48.0
click at [59, 318] on li "Poppins" at bounding box center [79, 319] width 131 height 17
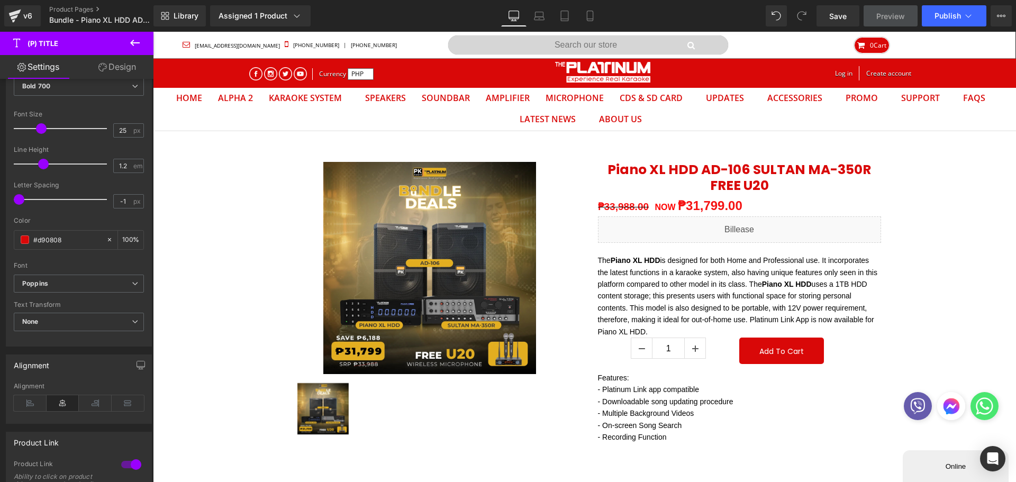
click at [22, 241] on span at bounding box center [25, 240] width 8 height 8
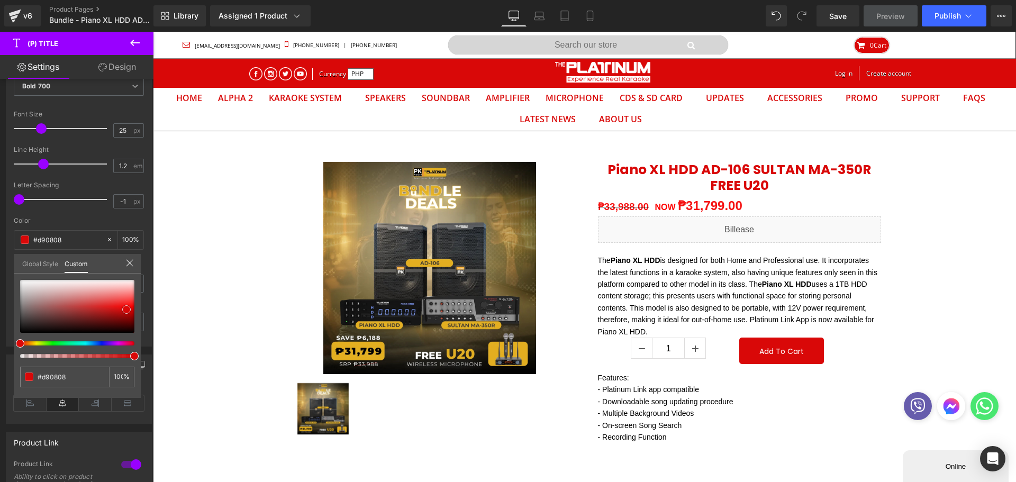
type input "#d40606"
type input "#7c1717"
type input "#060303"
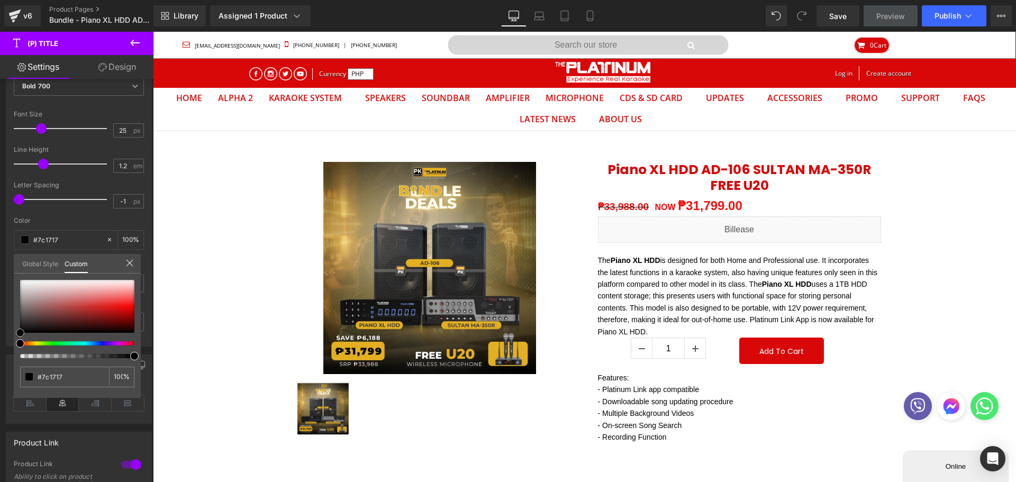
type input "#060303"
type input "#000000"
drag, startPoint x: 118, startPoint y: 313, endPoint x: 2, endPoint y: 376, distance: 131.7
click at [0, 347] on div "Typography Text Styles Custom Custom Setup Global Style Custom Setup Global Sty…" at bounding box center [79, 165] width 158 height 364
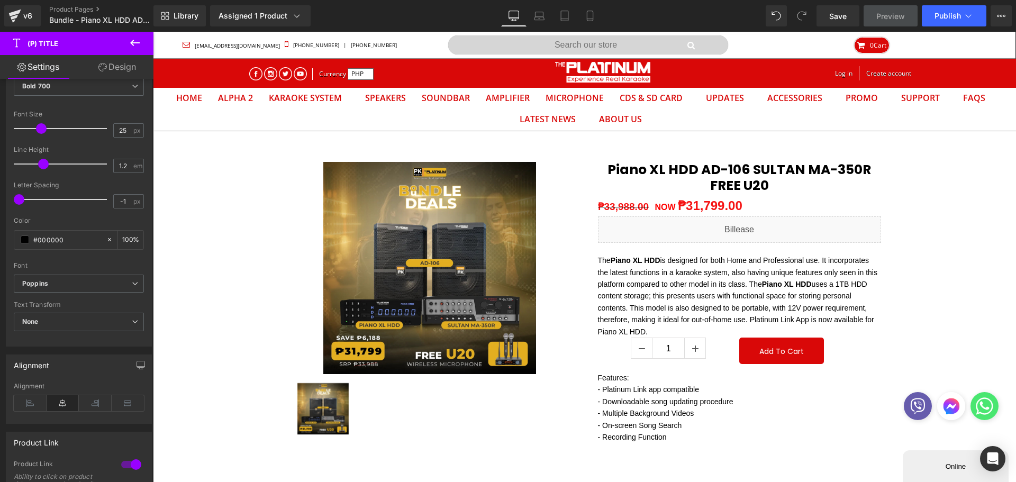
click at [32, 405] on icon at bounding box center [30, 403] width 33 height 16
click at [127, 131] on input "25" at bounding box center [123, 130] width 19 height 13
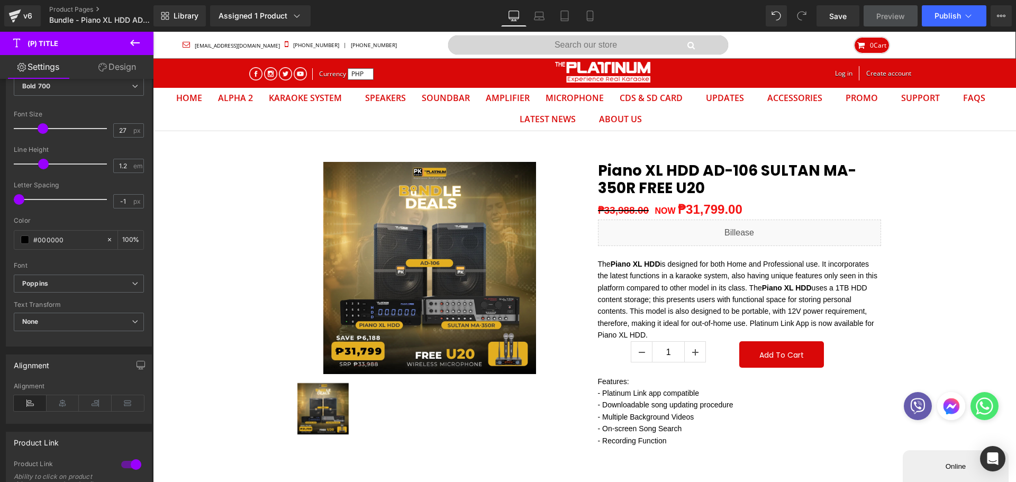
type input "26"
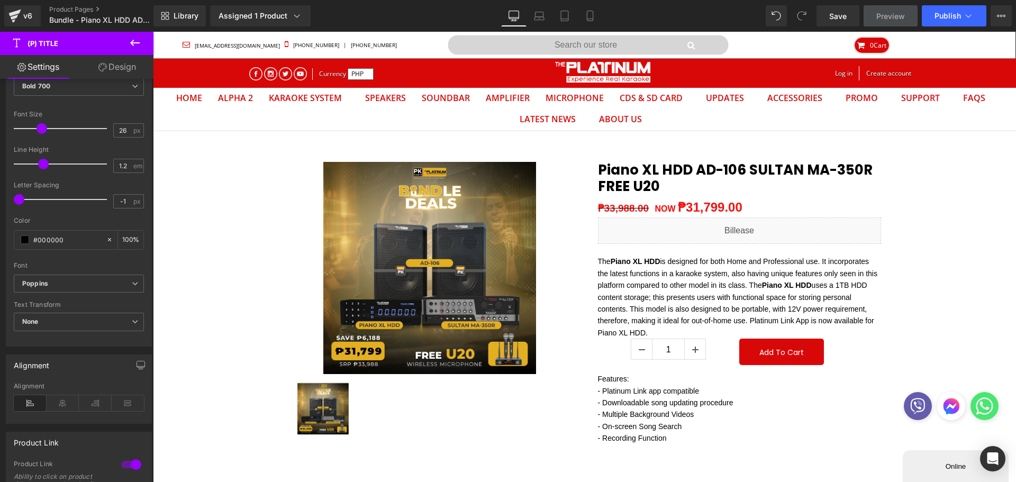
click at [37, 132] on span at bounding box center [42, 128] width 11 height 11
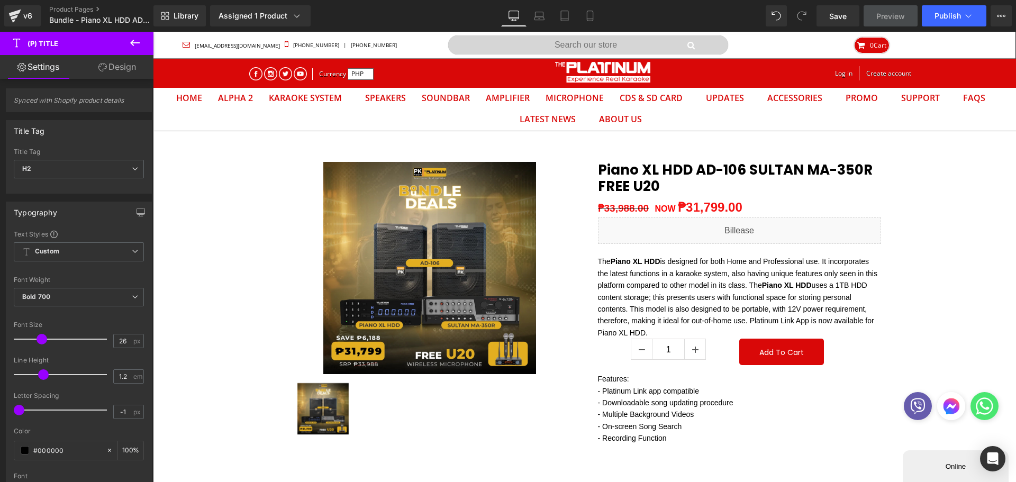
scroll to position [0, 0]
click at [853, 20] on link "Save" at bounding box center [838, 15] width 43 height 21
click at [947, 19] on span "Publish" at bounding box center [948, 16] width 26 height 8
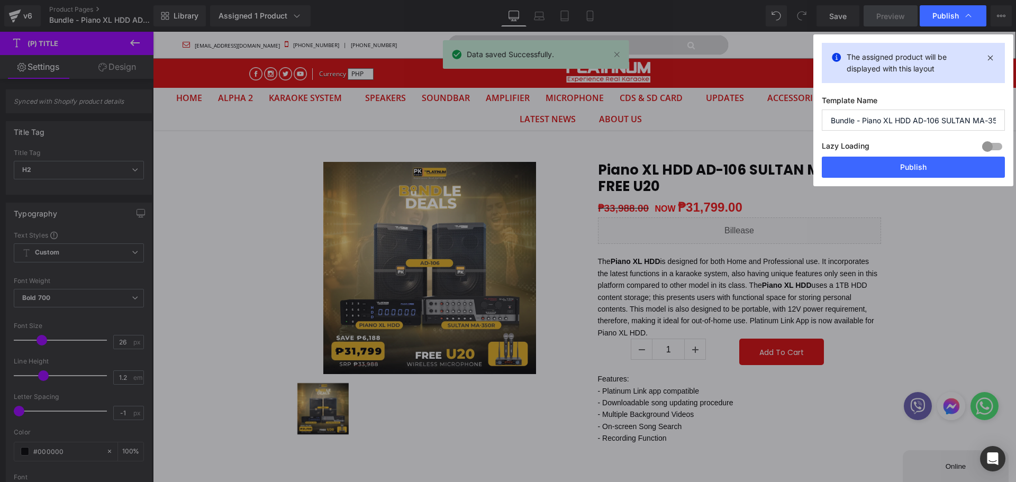
click at [957, 173] on button "Publish" at bounding box center [913, 167] width 183 height 21
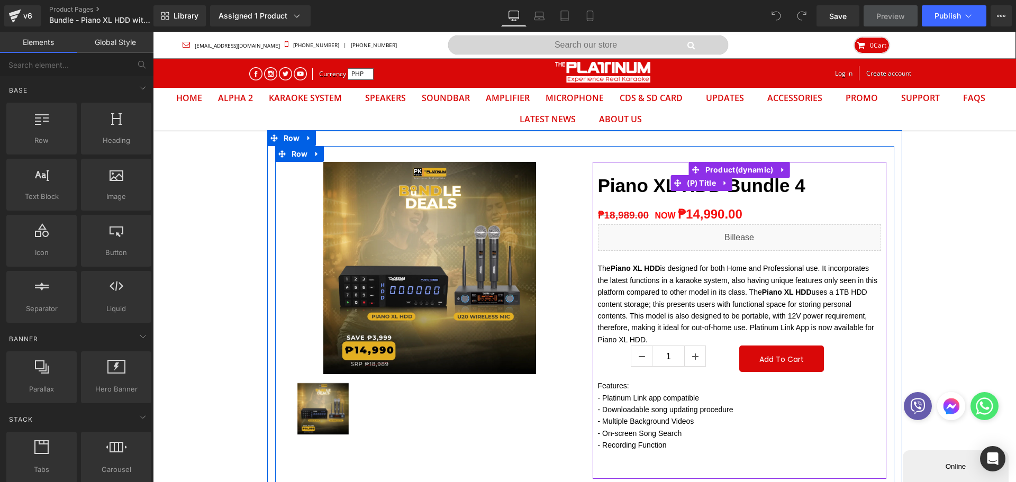
click at [701, 186] on link "(P) Title" at bounding box center [695, 183] width 48 height 16
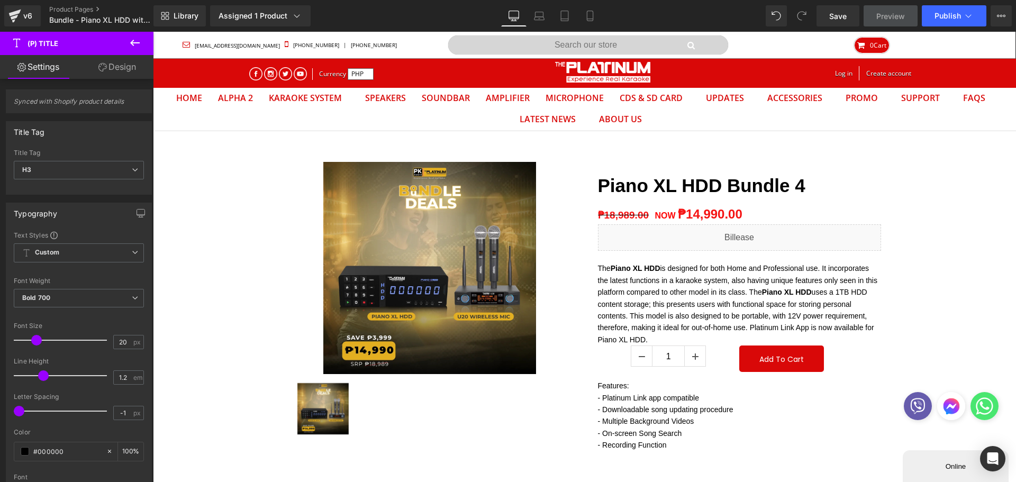
click at [86, 169] on span "H3" at bounding box center [79, 170] width 130 height 19
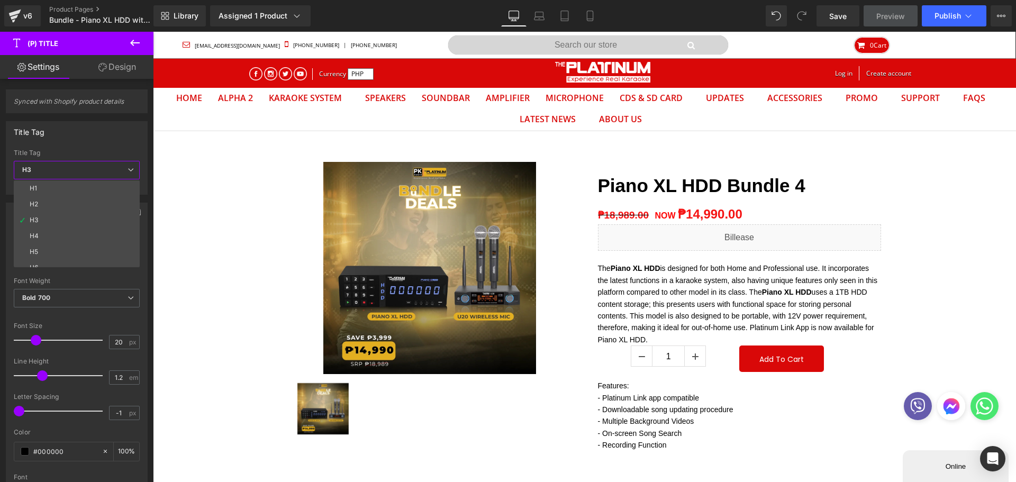
click at [85, 173] on span "H3" at bounding box center [77, 170] width 126 height 19
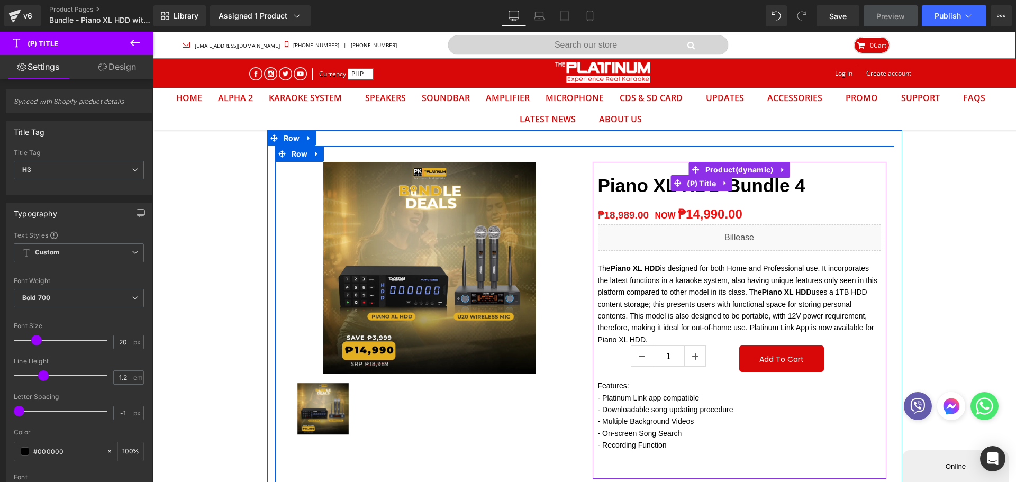
click at [690, 187] on span "(P) Title" at bounding box center [701, 184] width 34 height 16
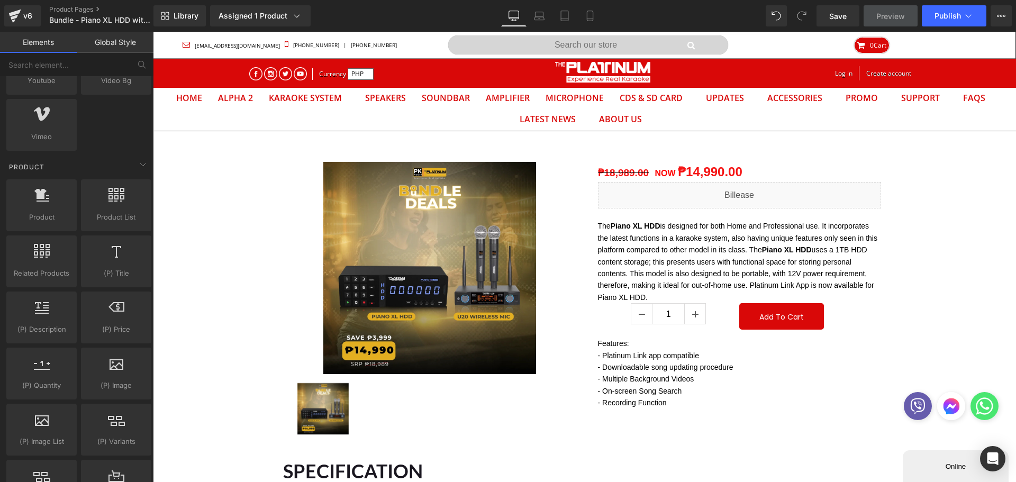
scroll to position [794, 0]
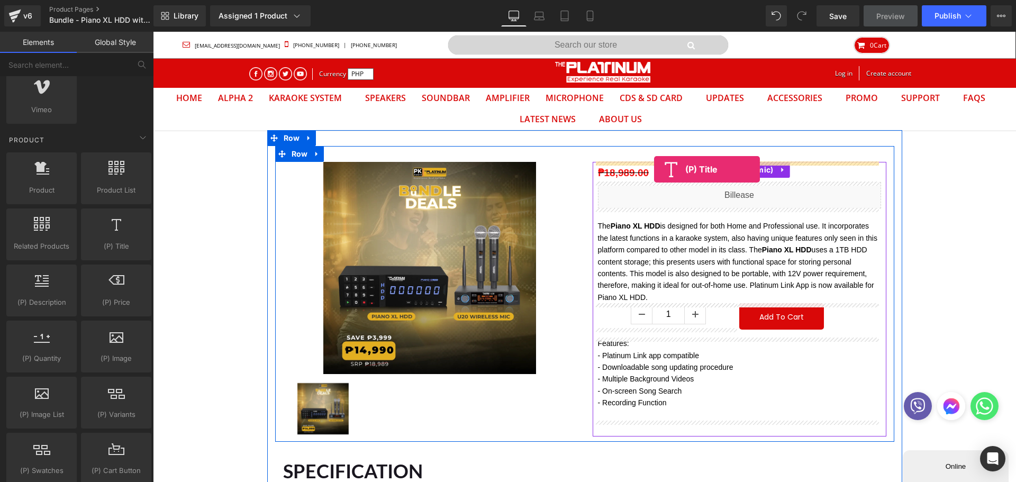
drag, startPoint x: 283, startPoint y: 278, endPoint x: 654, endPoint y: 169, distance: 386.7
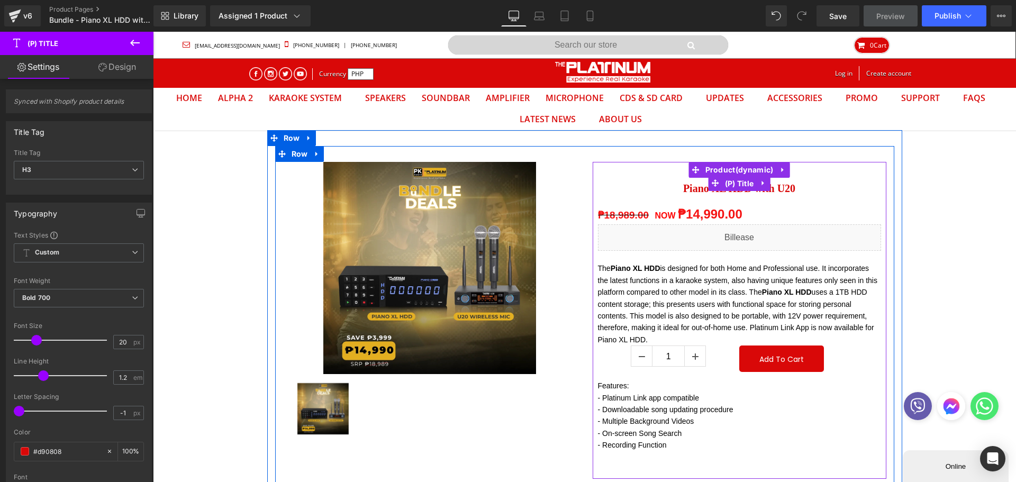
drag, startPoint x: 733, startPoint y: 184, endPoint x: 197, endPoint y: 279, distance: 544.1
click at [733, 184] on div "Piano XL HDD with U20 (P) Title" at bounding box center [739, 183] width 283 height 42
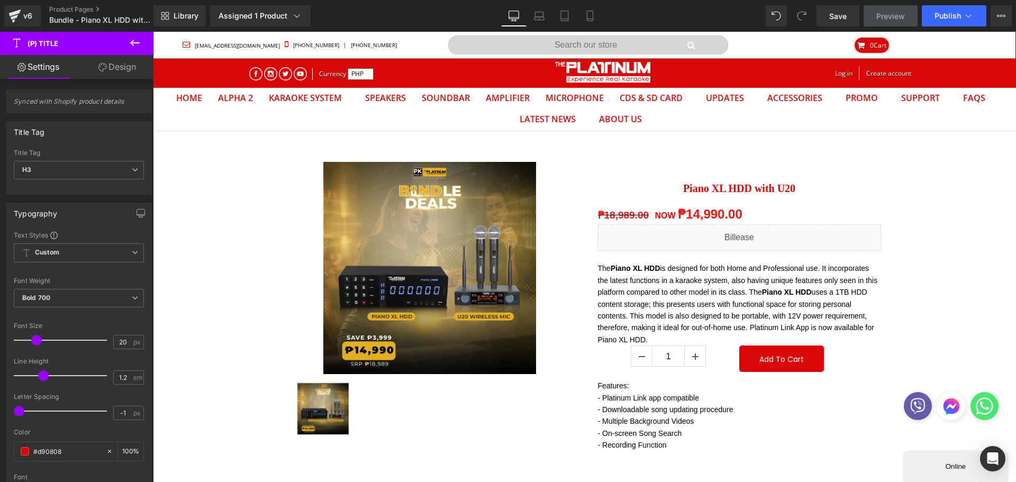
click at [43, 171] on span "H3" at bounding box center [79, 170] width 130 height 19
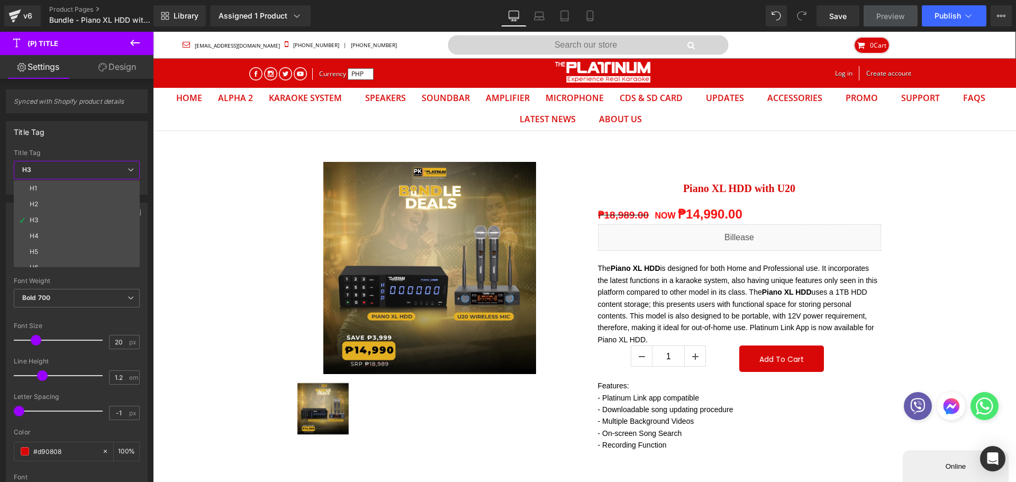
click at [46, 202] on li "H2" at bounding box center [79, 204] width 131 height 16
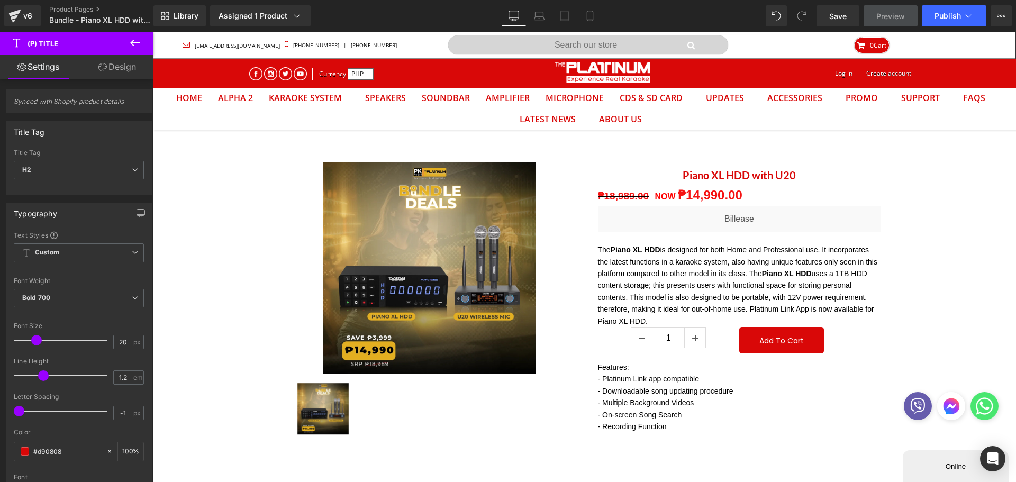
click at [74, 287] on div "Font Weight Bold 700 Thin 100 Semi Thin 200 Light 300 Regular 400 Medium 500 Se…" at bounding box center [79, 298] width 130 height 42
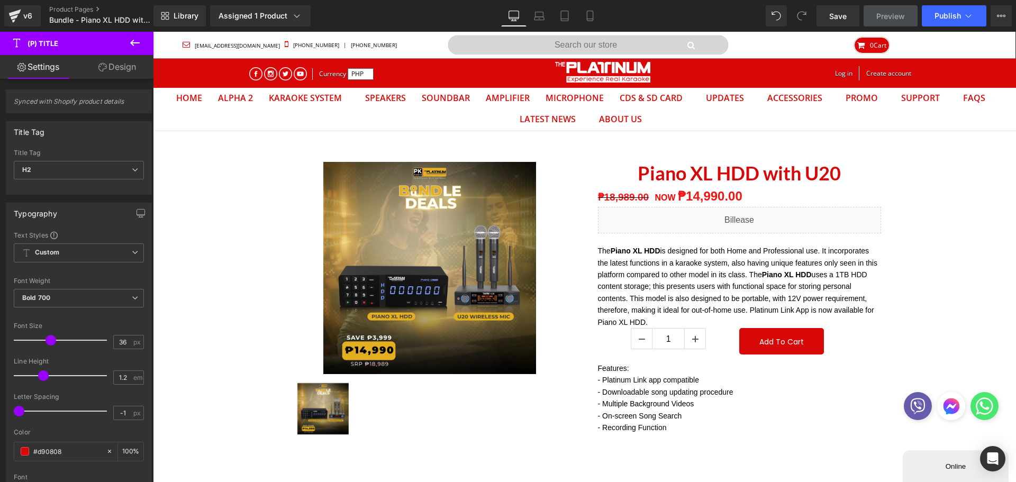
type input "35"
drag, startPoint x: 41, startPoint y: 343, endPoint x: 49, endPoint y: 344, distance: 7.5
click at [49, 344] on div at bounding box center [63, 340] width 88 height 21
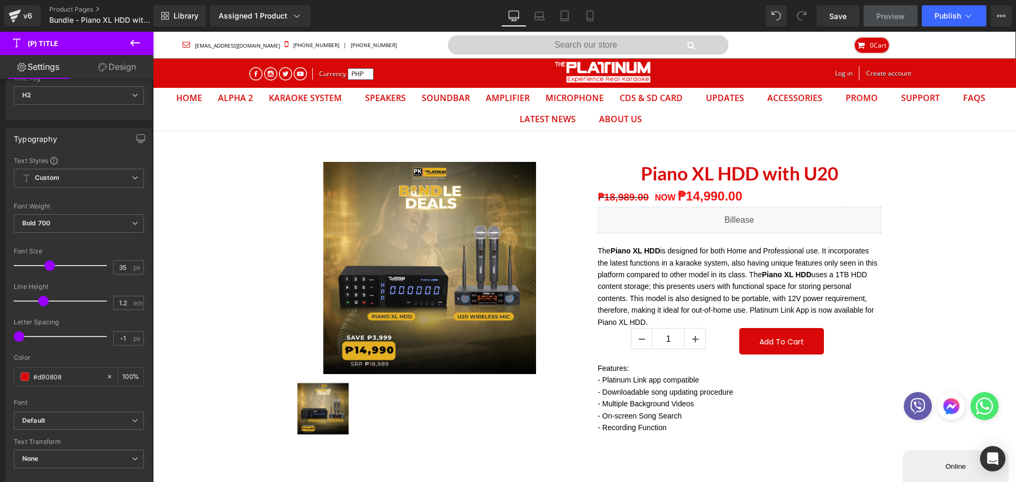
scroll to position [106, 0]
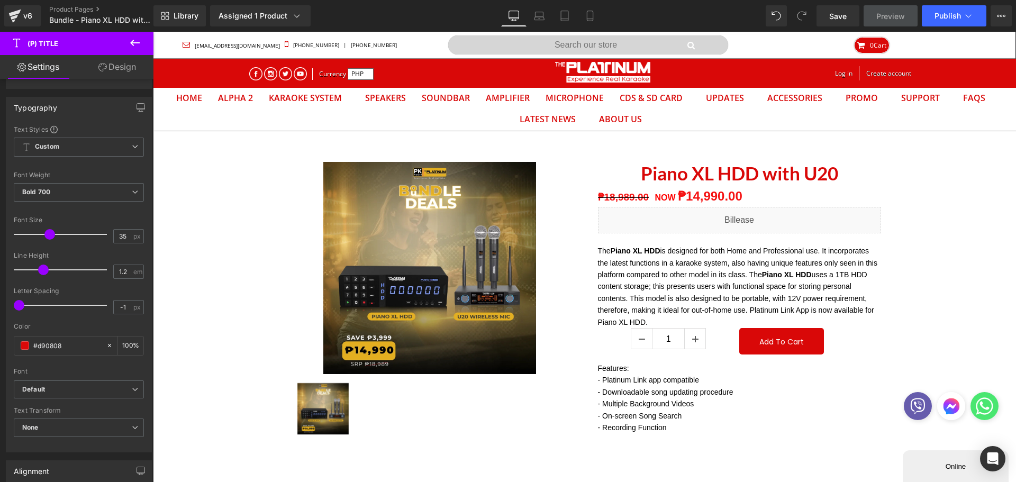
drag, startPoint x: 47, startPoint y: 392, endPoint x: 48, endPoint y: 400, distance: 8.0
click at [47, 391] on b "Default" at bounding box center [77, 389] width 110 height 9
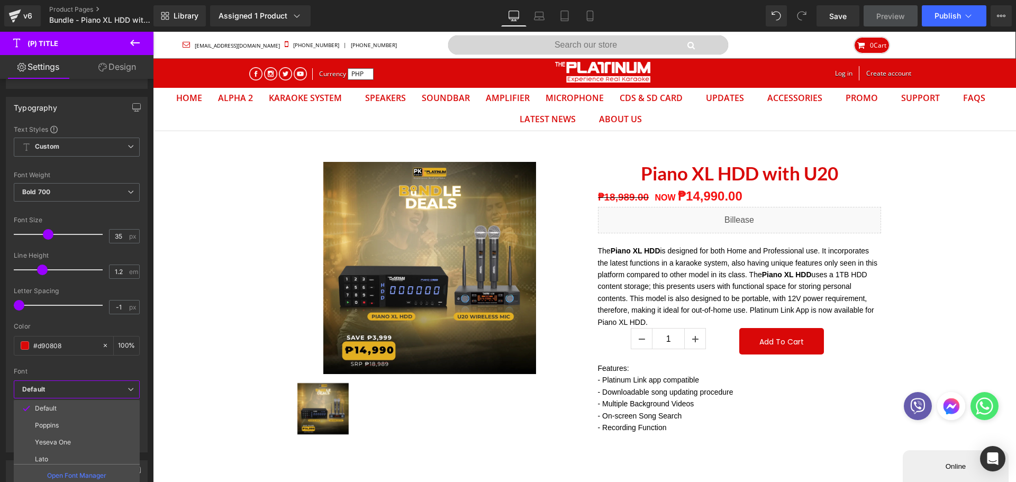
click at [53, 429] on p "Poppins" at bounding box center [47, 425] width 24 height 7
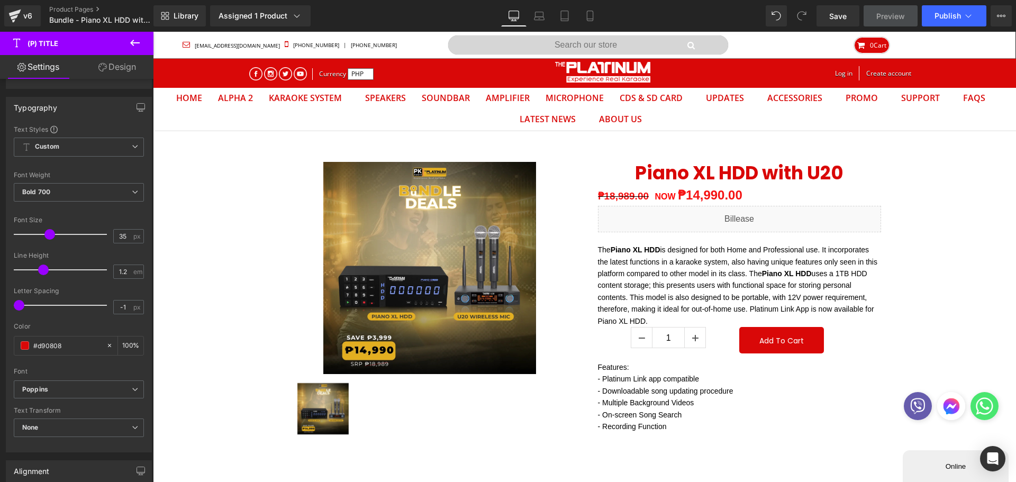
click at [26, 350] on div "#d90808" at bounding box center [60, 346] width 92 height 19
click at [25, 346] on span at bounding box center [25, 345] width 8 height 8
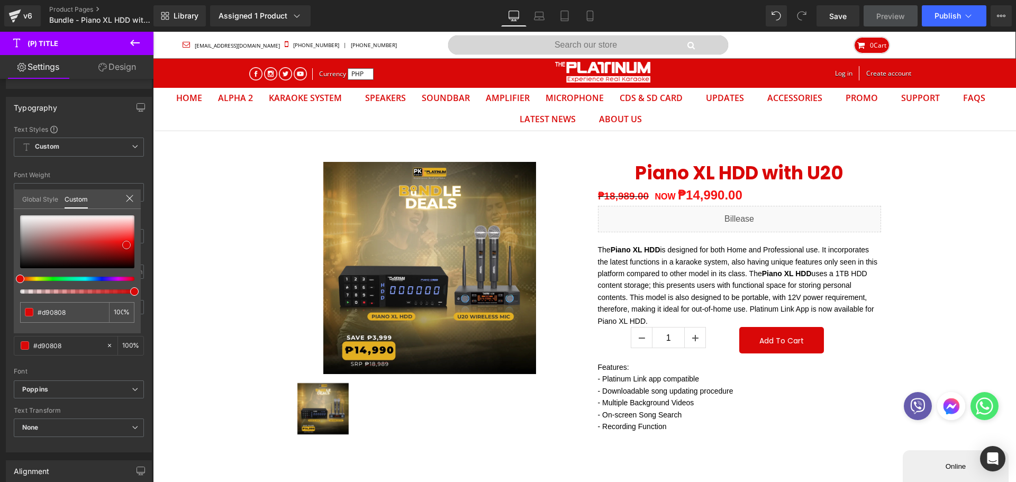
type input "#d90606"
type input "#5a1a1a"
type input "#120c0c"
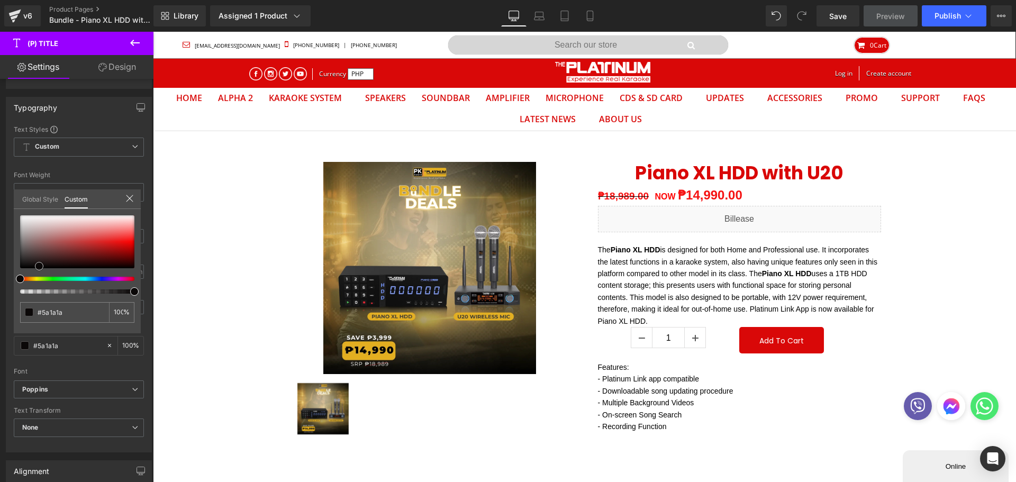
type input "#120c0c"
type input "#000000"
drag, startPoint x: 123, startPoint y: 244, endPoint x: 1, endPoint y: 282, distance: 127.9
click at [0, 282] on div "Typography Text Styles Custom Custom Setup Global Style Custom Setup Global Sty…" at bounding box center [79, 271] width 158 height 364
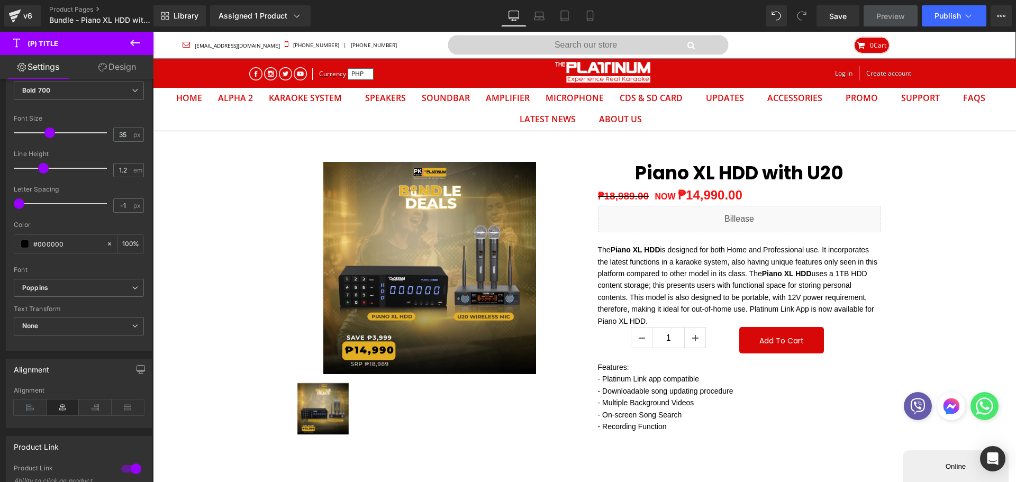
scroll to position [212, 0]
click at [21, 406] on icon at bounding box center [30, 403] width 33 height 16
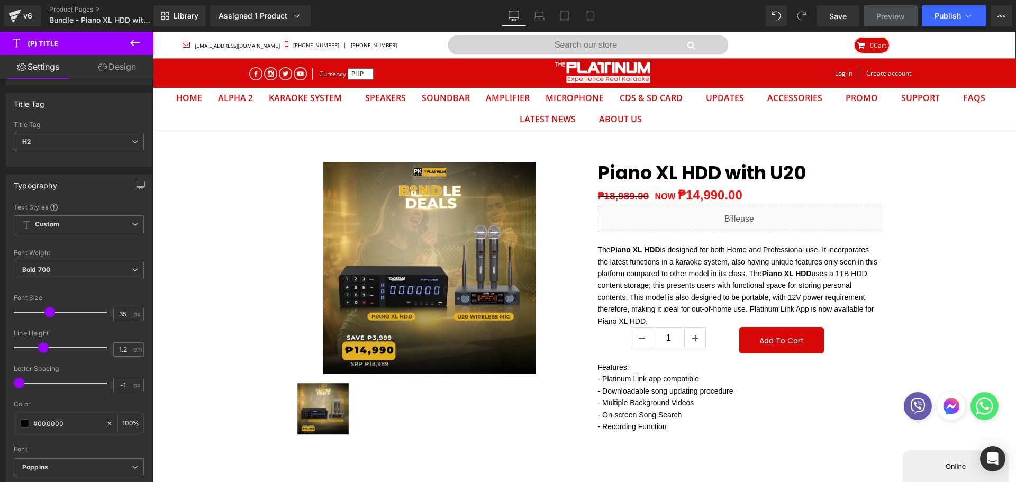
scroll to position [0, 0]
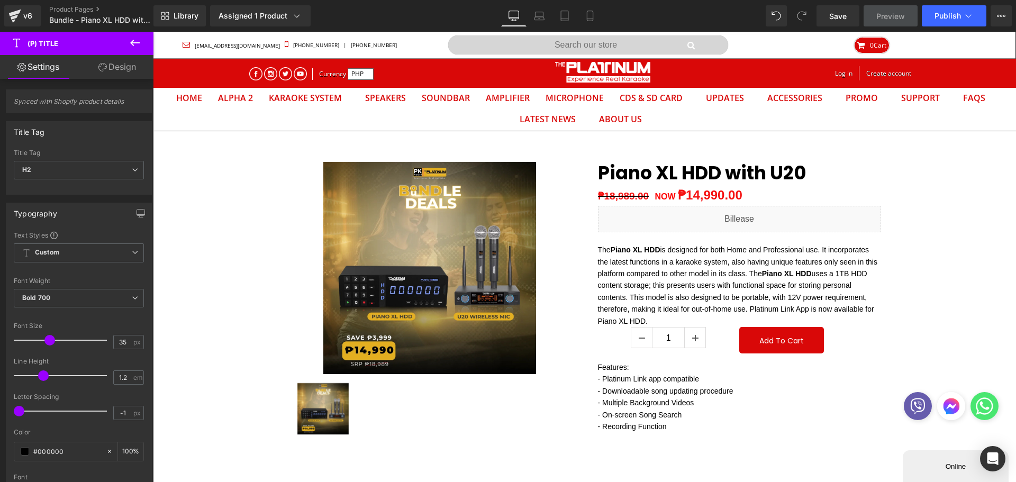
click at [852, 17] on link "Save" at bounding box center [838, 15] width 43 height 21
click at [933, 20] on button "Publish" at bounding box center [954, 15] width 65 height 21
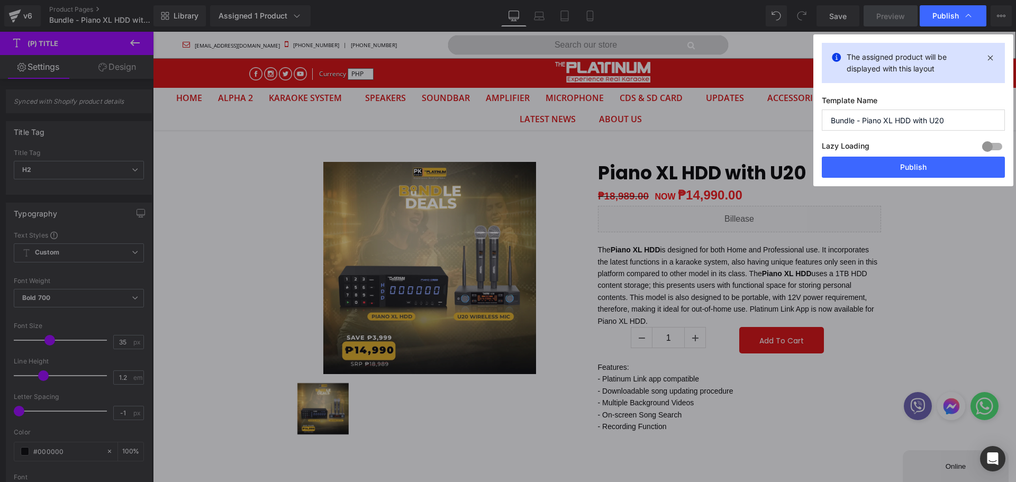
click at [912, 170] on button "Publish" at bounding box center [913, 167] width 183 height 21
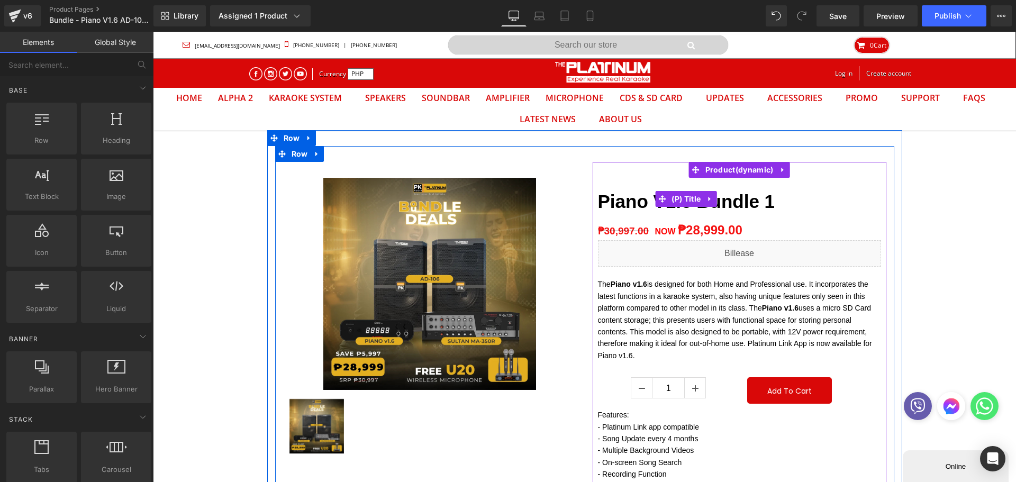
click at [690, 202] on link "(P) Title" at bounding box center [679, 199] width 48 height 16
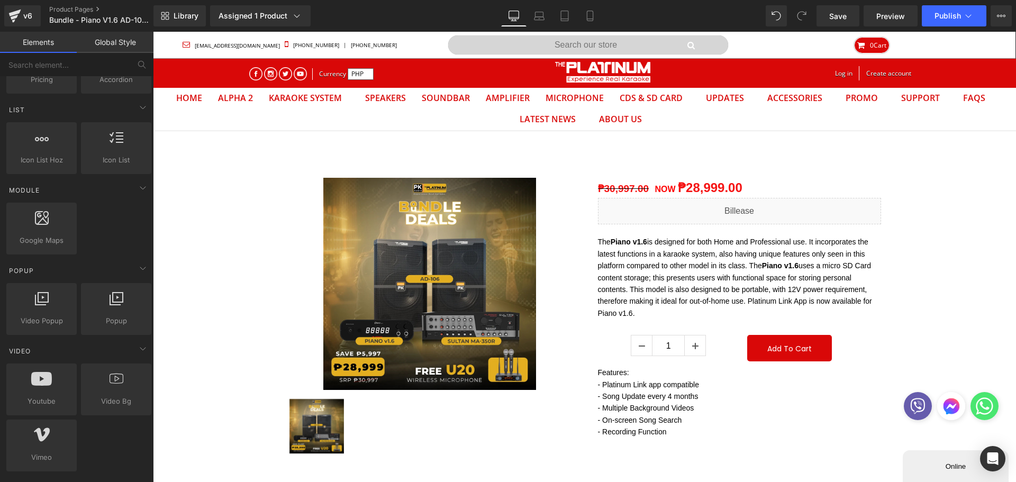
scroll to position [635, 0]
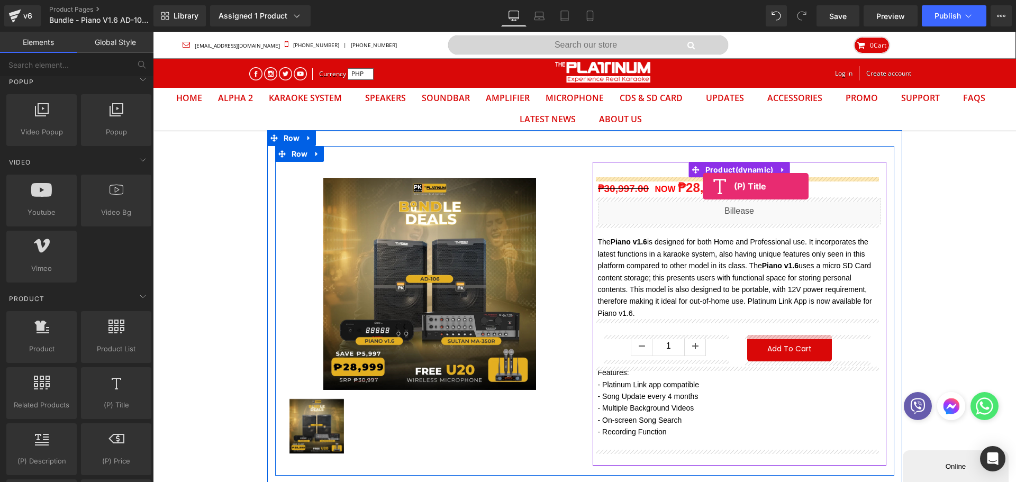
drag, startPoint x: 282, startPoint y: 430, endPoint x: 703, endPoint y: 186, distance: 486.9
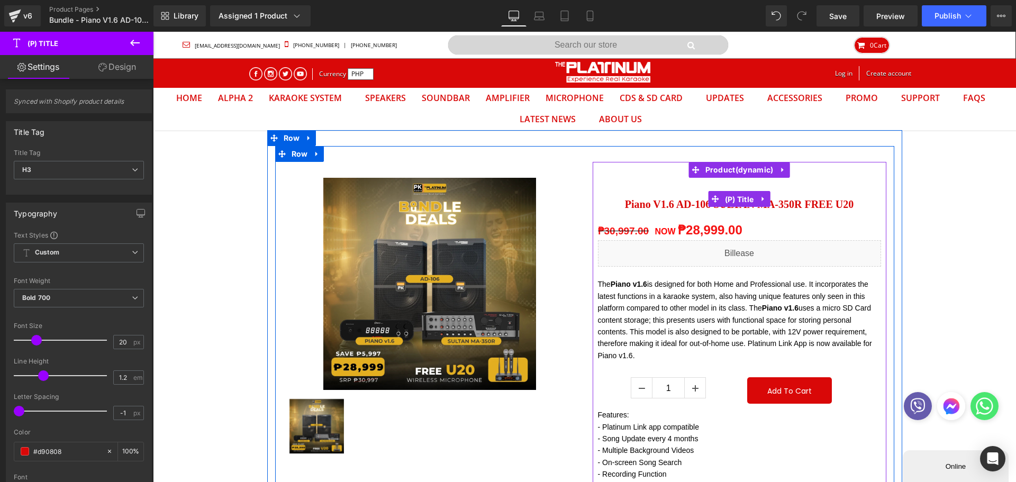
click at [728, 201] on span "(P) Title" at bounding box center [739, 200] width 34 height 16
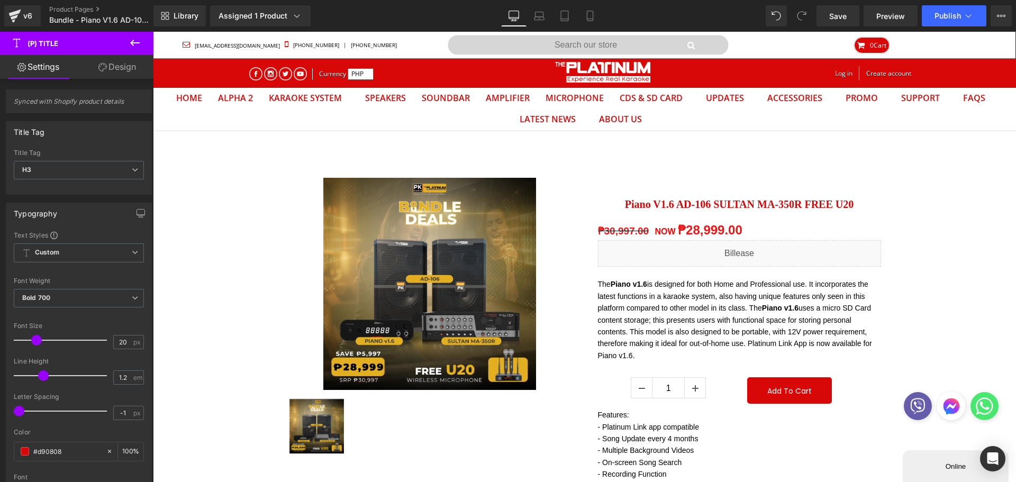
click at [93, 166] on span "H3" at bounding box center [79, 170] width 130 height 19
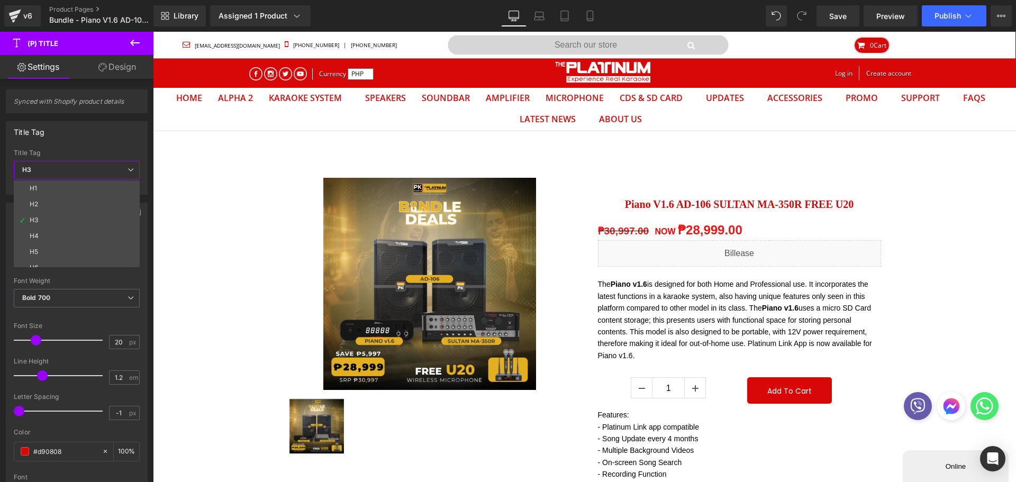
click at [53, 203] on li "H2" at bounding box center [79, 204] width 131 height 16
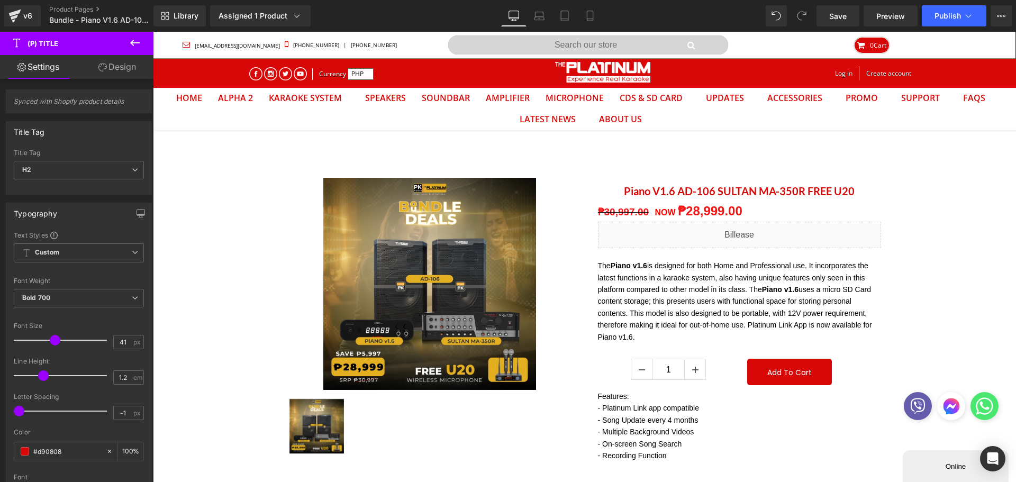
click at [53, 339] on div at bounding box center [63, 340] width 88 height 21
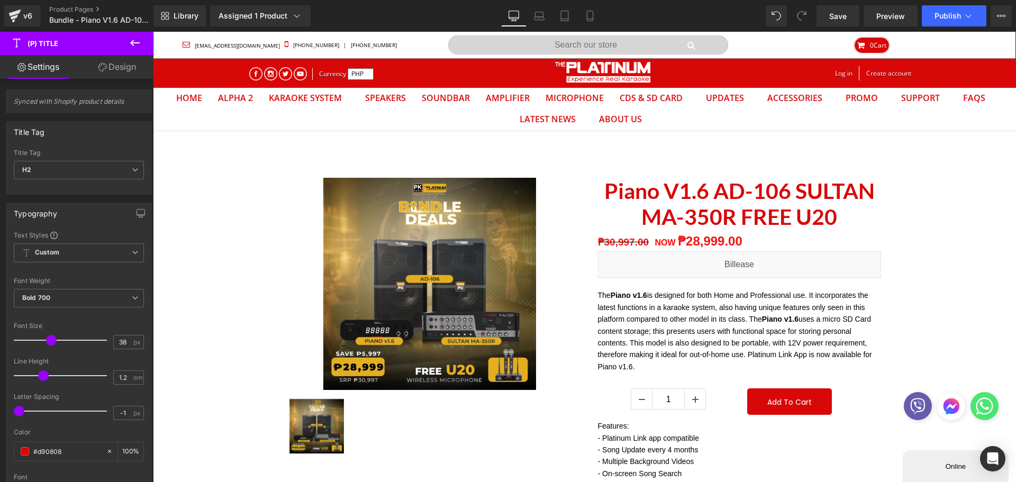
type input "37"
click at [46, 338] on span at bounding box center [51, 340] width 11 height 11
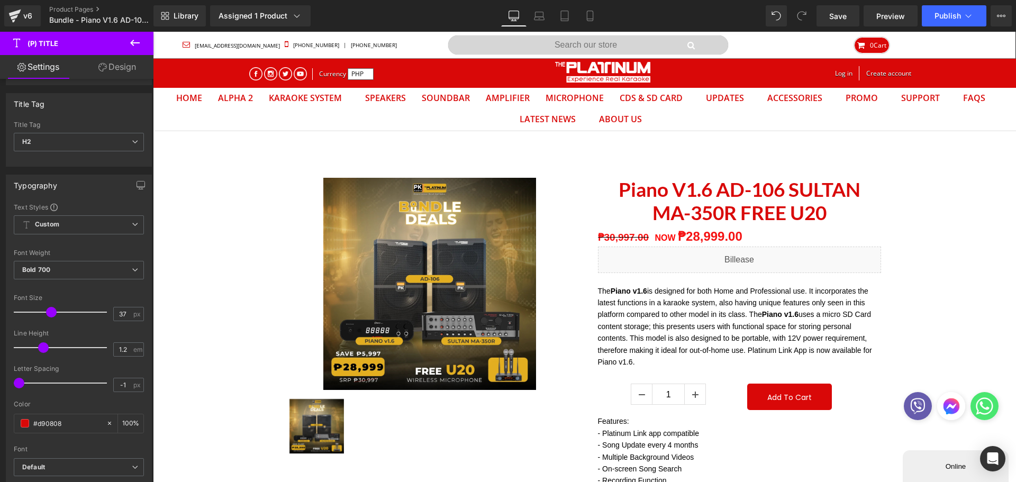
scroll to position [53, 0]
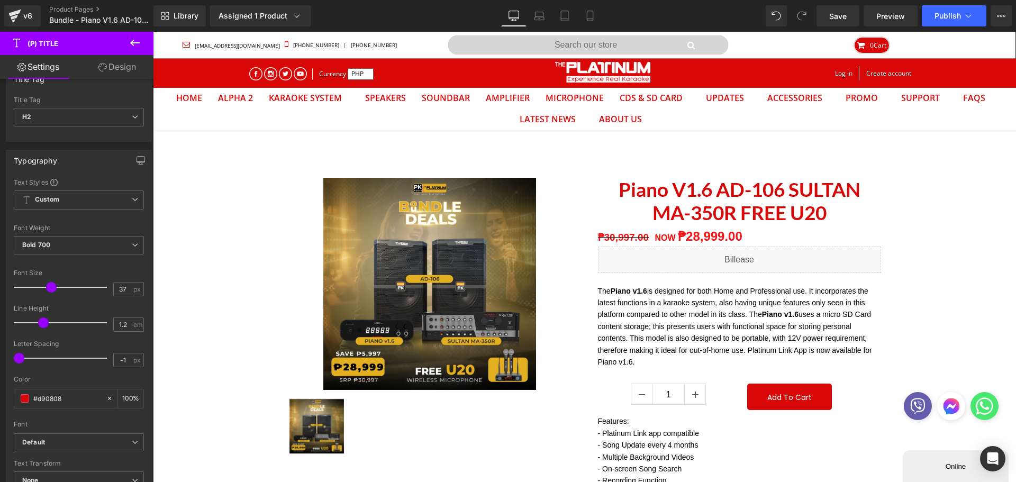
click at [40, 442] on icon "Default" at bounding box center [33, 442] width 23 height 9
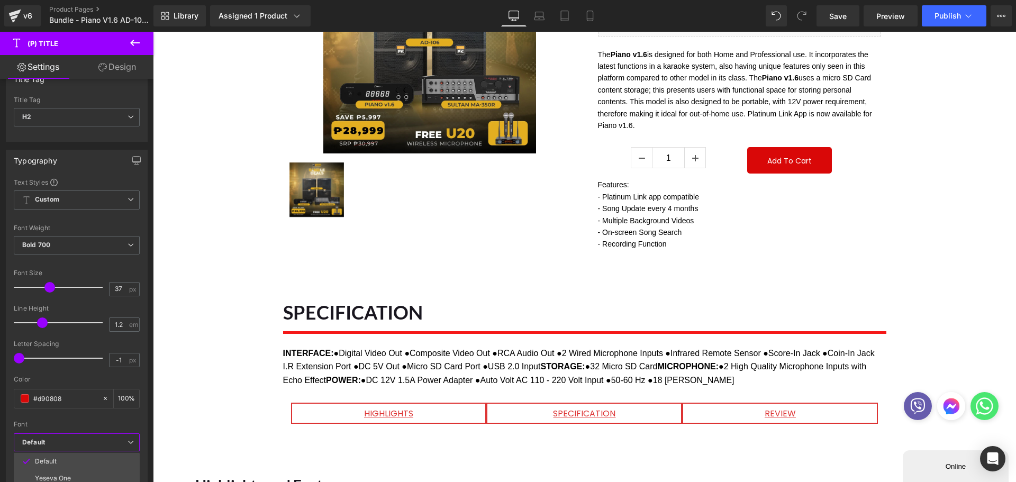
scroll to position [265, 0]
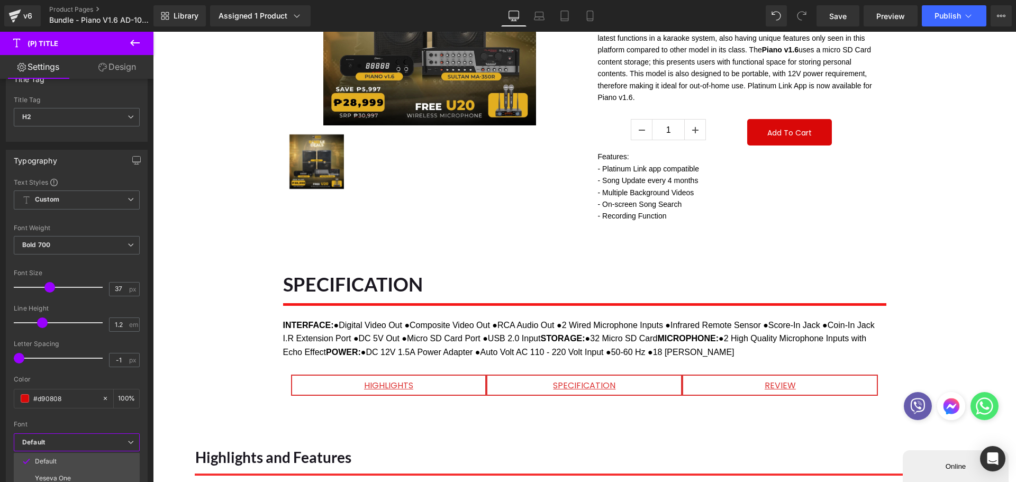
click at [92, 441] on b "Default" at bounding box center [74, 442] width 105 height 9
click at [144, 420] on div "Text Styles Custom Custom Setup Global Style Custom Setup Global Style Thin 100…" at bounding box center [78, 341] width 145 height 327
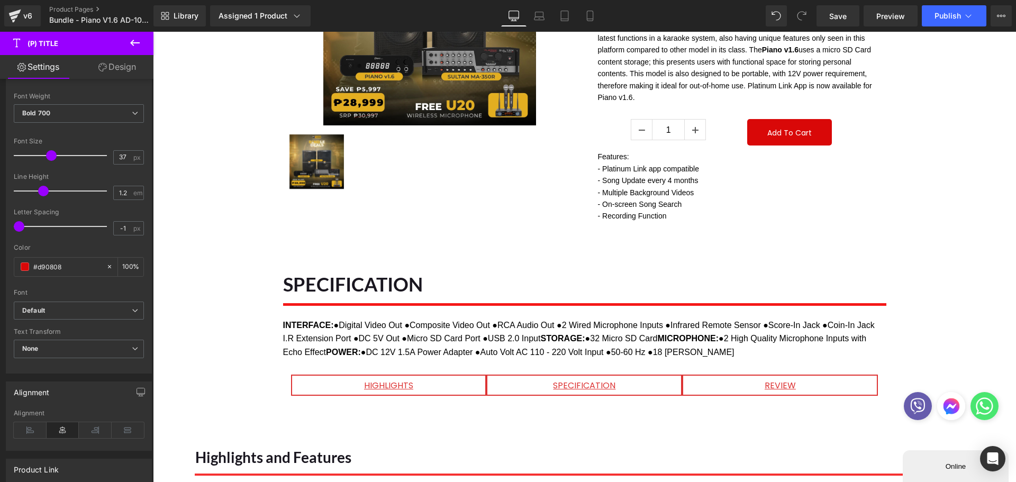
scroll to position [212, 0]
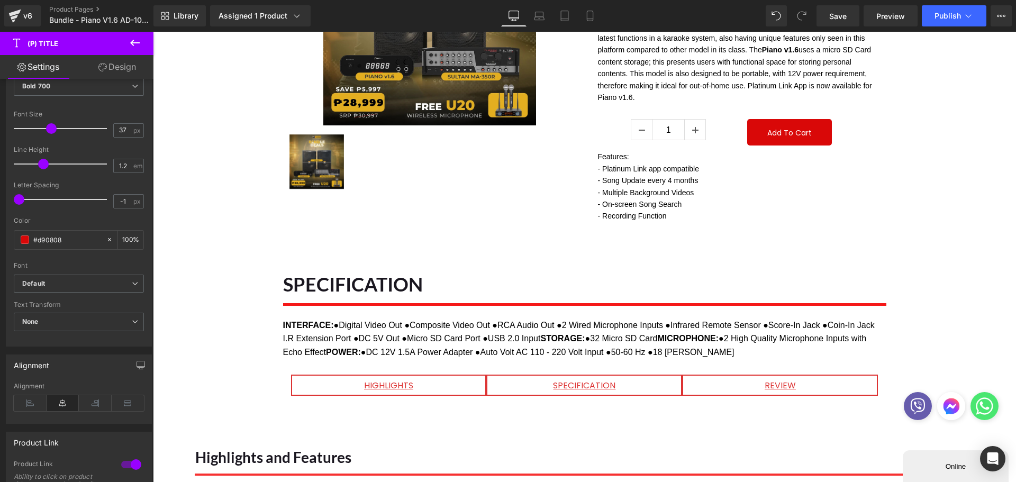
click at [74, 285] on b "Default" at bounding box center [77, 283] width 110 height 9
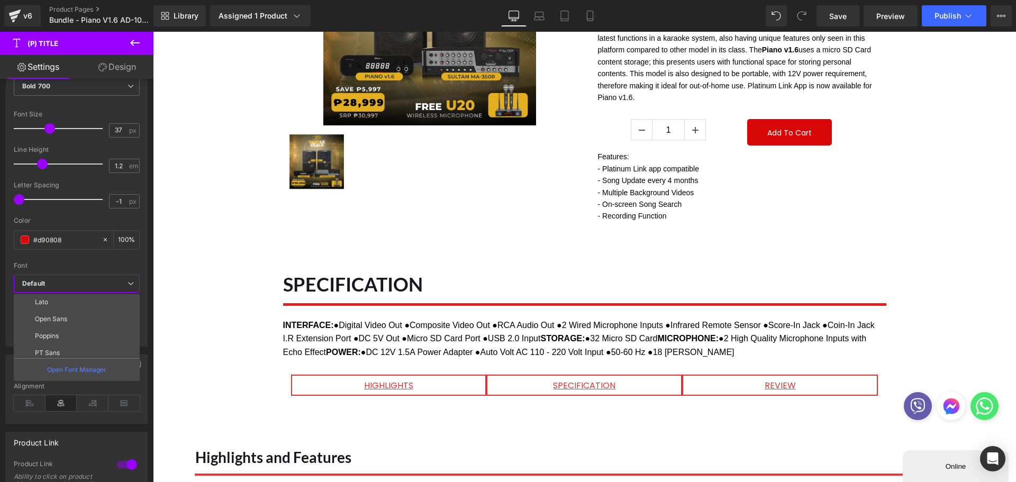
scroll to position [53, 0]
click at [62, 319] on li "Poppins" at bounding box center [79, 317] width 131 height 17
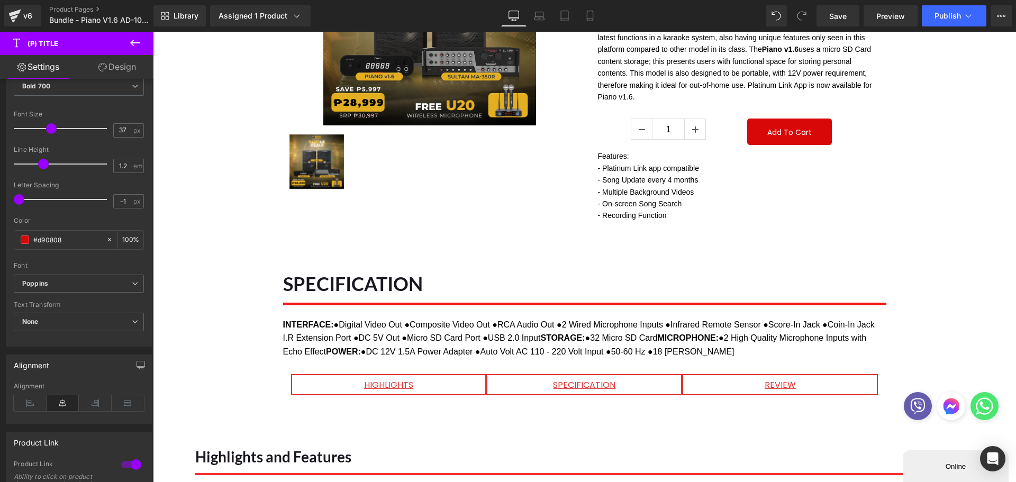
click at [17, 246] on div "#d90808" at bounding box center [60, 240] width 92 height 19
click at [23, 241] on span at bounding box center [25, 240] width 8 height 8
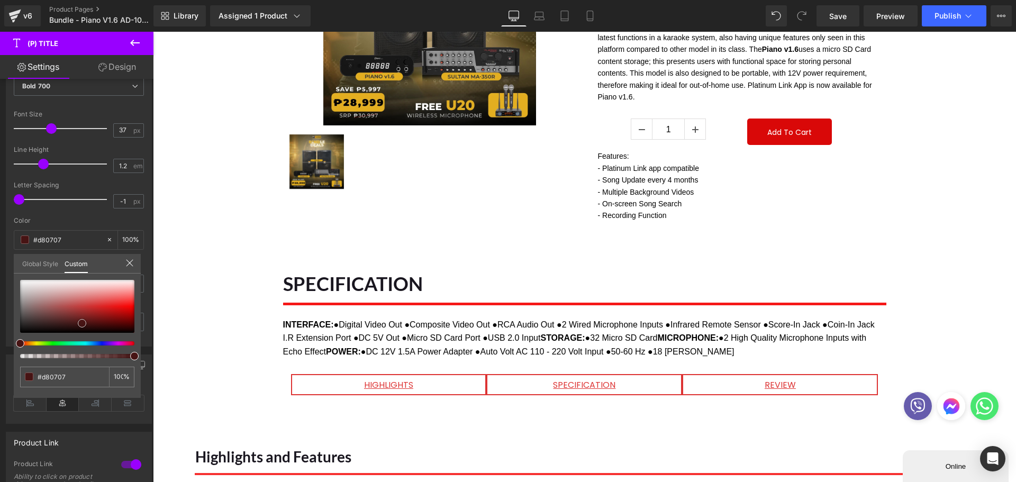
type input "#d80707"
type input "#6a1515"
type input "#000000"
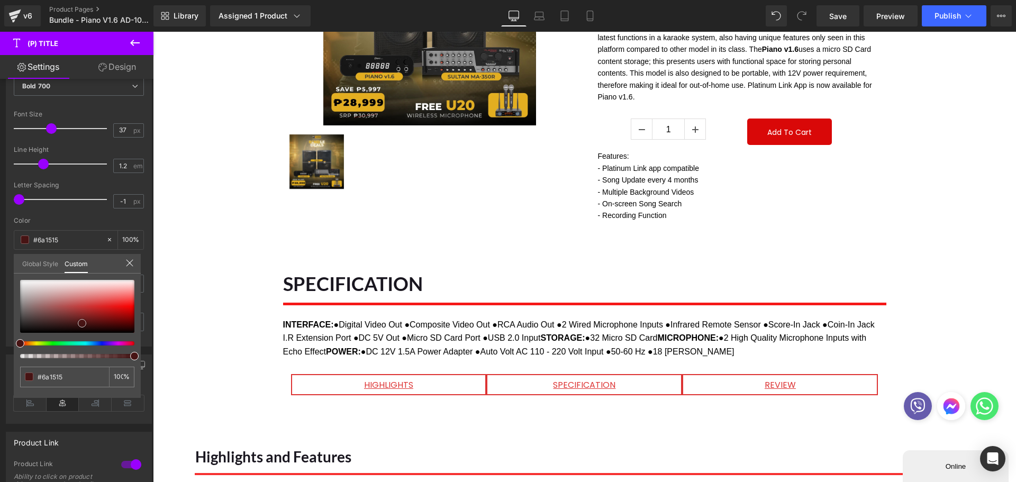
type input "#000000"
drag, startPoint x: 128, startPoint y: 310, endPoint x: 0, endPoint y: 341, distance: 131.3
click at [0, 341] on div "Typography Text Styles Custom Custom Setup Global Style Custom Setup Global Sty…" at bounding box center [79, 165] width 158 height 364
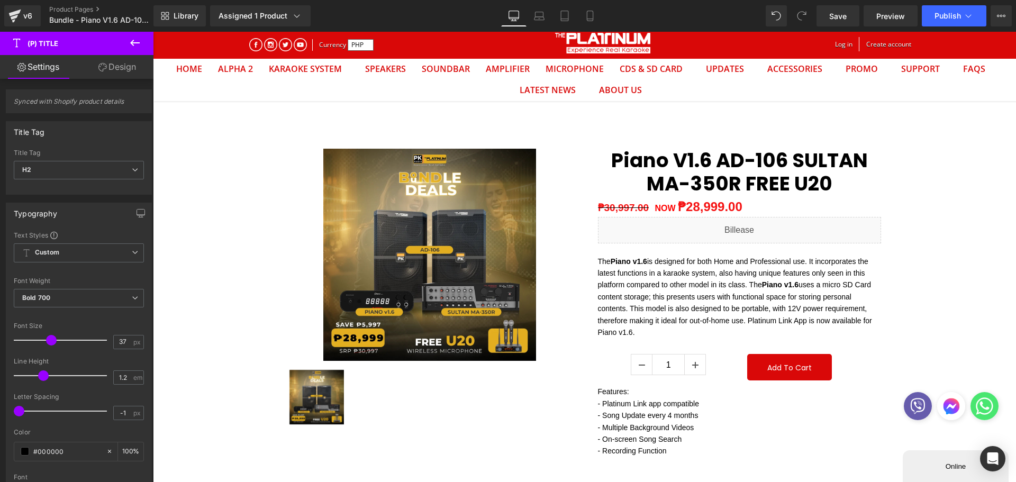
scroll to position [0, 0]
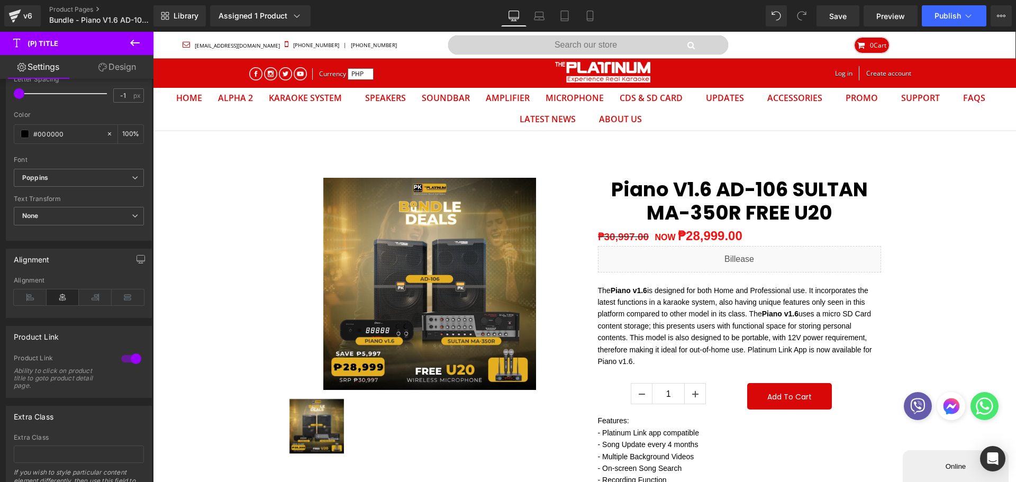
click at [26, 296] on icon at bounding box center [30, 298] width 33 height 16
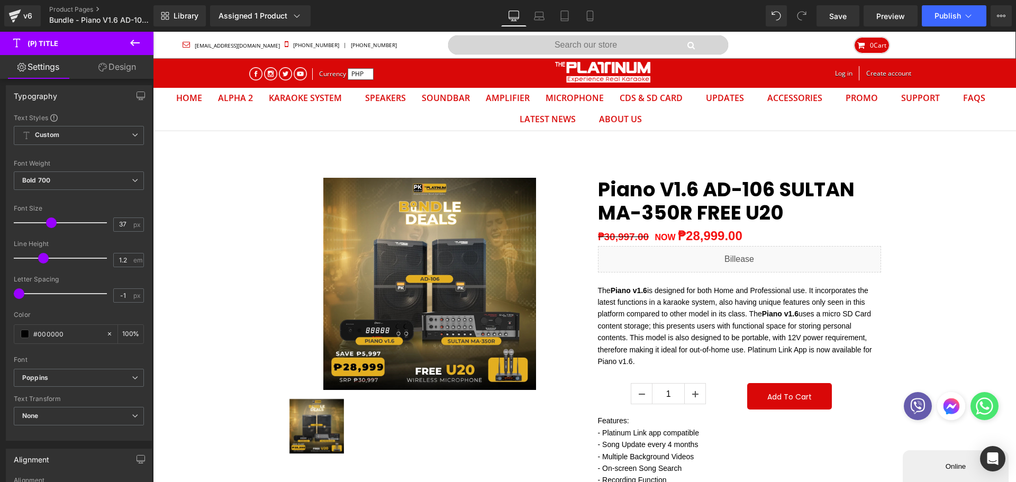
scroll to position [106, 0]
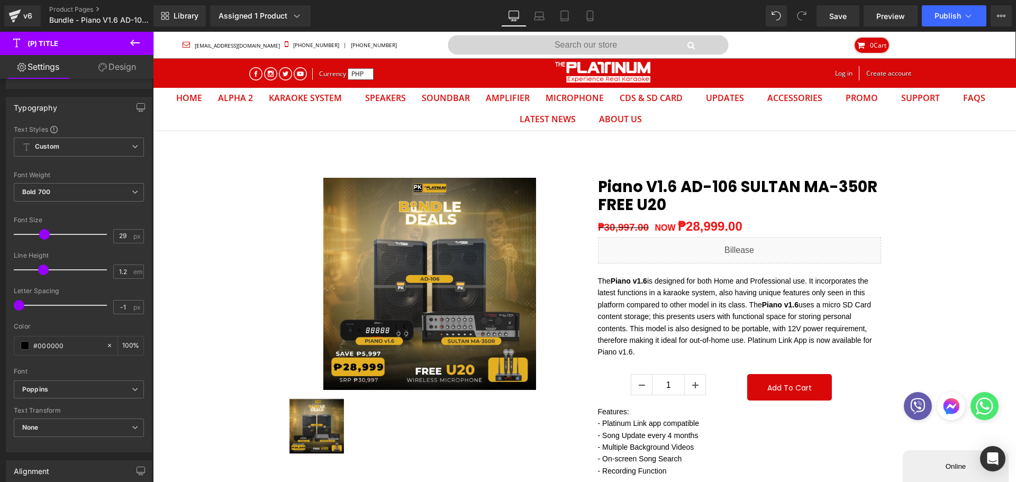
drag, startPoint x: 47, startPoint y: 234, endPoint x: 41, endPoint y: 235, distance: 6.4
click at [41, 235] on span at bounding box center [44, 234] width 11 height 11
click at [114, 242] on input "29" at bounding box center [123, 236] width 19 height 13
type input "9"
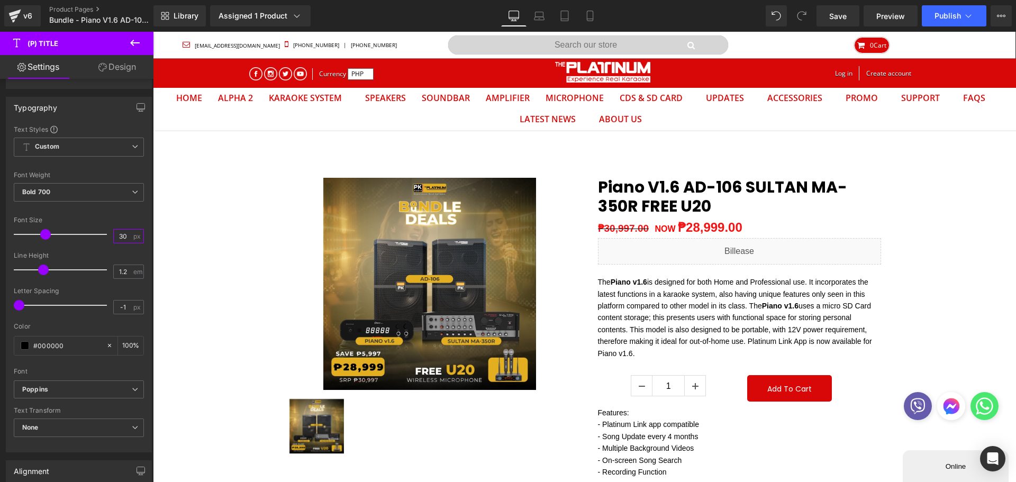
drag, startPoint x: 121, startPoint y: 237, endPoint x: 105, endPoint y: 237, distance: 15.9
click at [105, 237] on div "Font Size 30 px" at bounding box center [79, 233] width 130 height 35
type input "0"
type input "29"
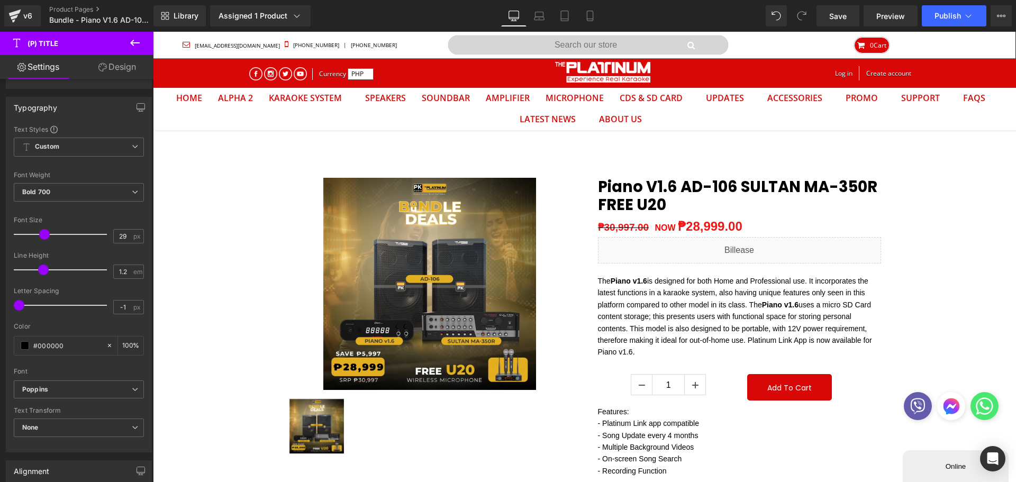
click at [10, 373] on div "Text Styles Custom Custom Setup Global Style Custom Setup Global Style Thin 100…" at bounding box center [78, 288] width 145 height 327
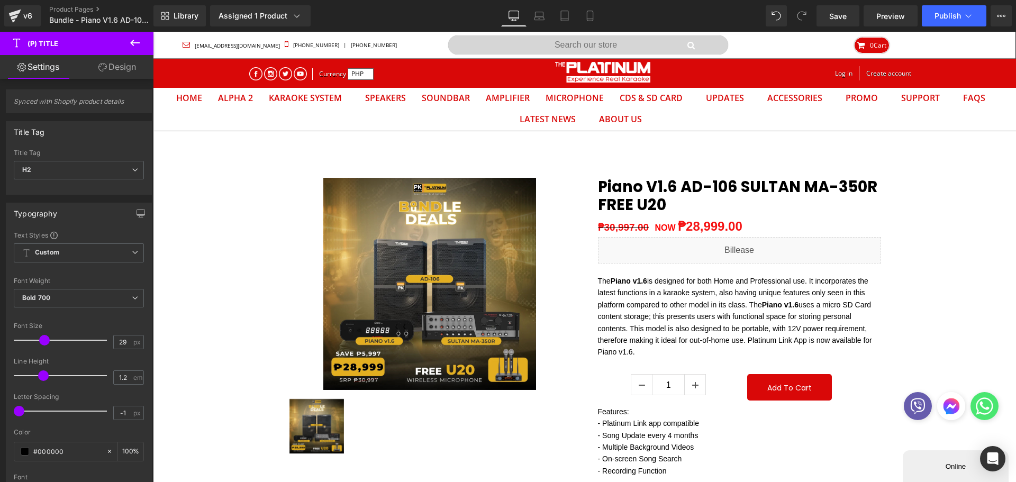
click at [554, 16] on link "Tablet" at bounding box center [564, 15] width 25 height 21
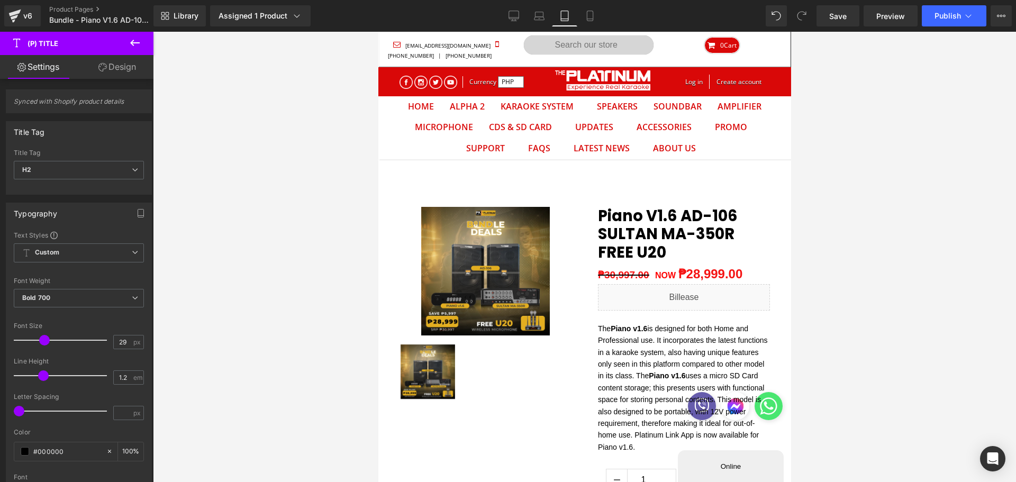
click at [576, 10] on link "Tablet" at bounding box center [564, 15] width 25 height 21
click at [584, 13] on link "Mobile" at bounding box center [589, 15] width 25 height 21
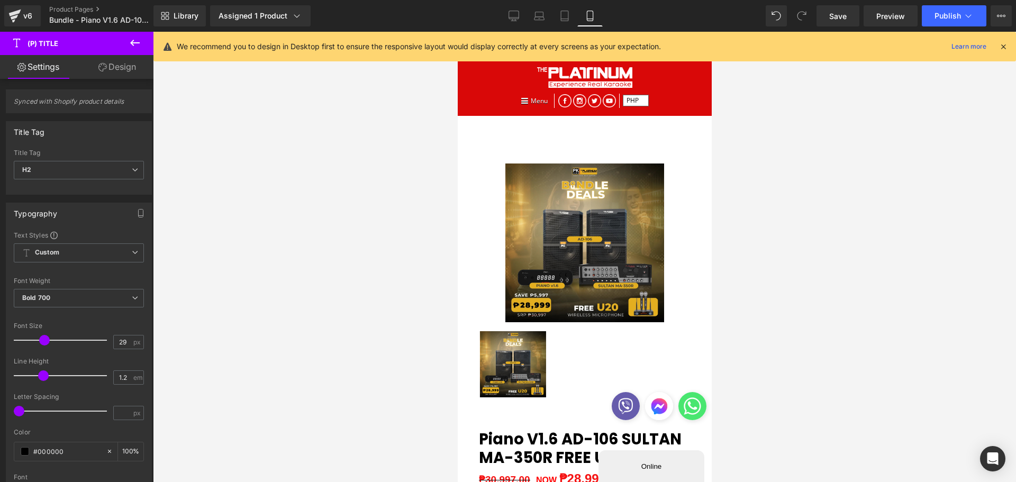
click at [514, 15] on icon at bounding box center [514, 16] width 11 height 11
type input "100"
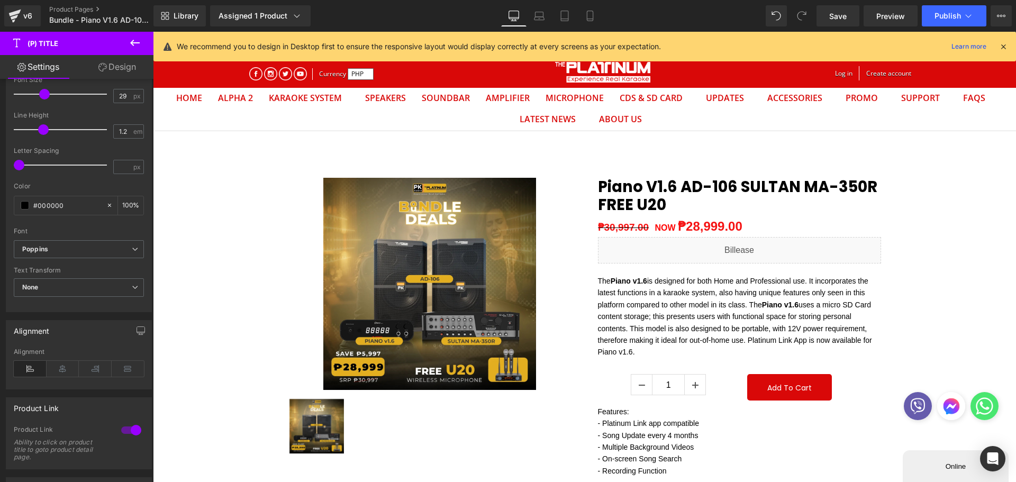
scroll to position [265, 0]
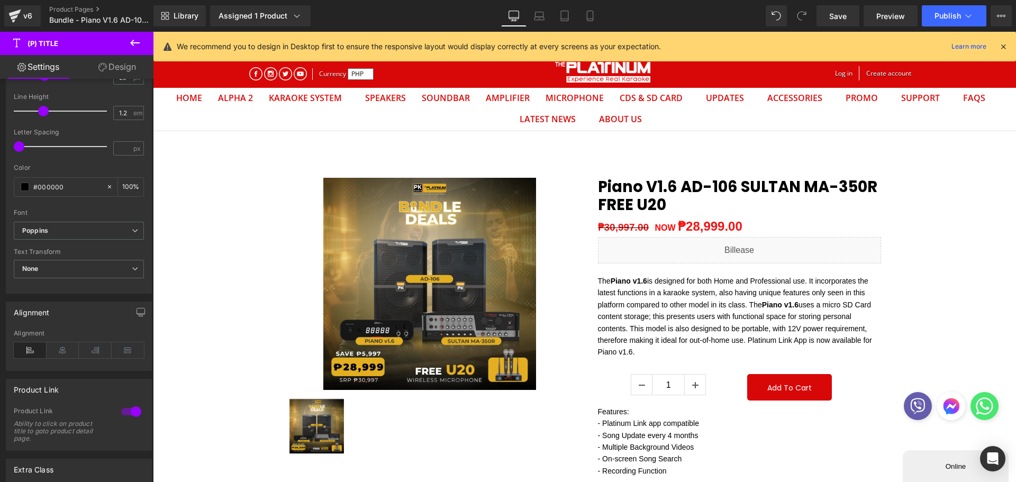
click at [837, 11] on span "Save" at bounding box center [837, 16] width 17 height 11
click at [941, 23] on button "Publish" at bounding box center [954, 15] width 65 height 21
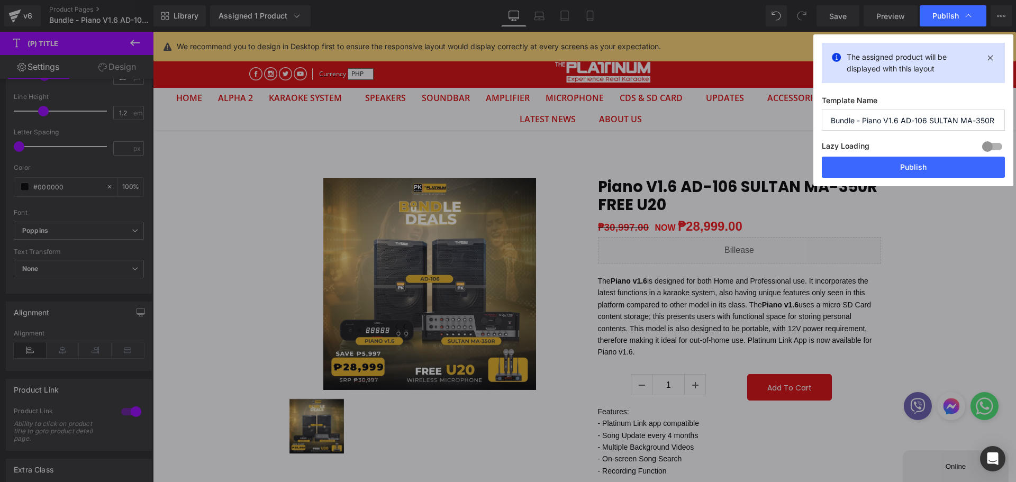
click at [881, 165] on button "Publish" at bounding box center [913, 167] width 183 height 21
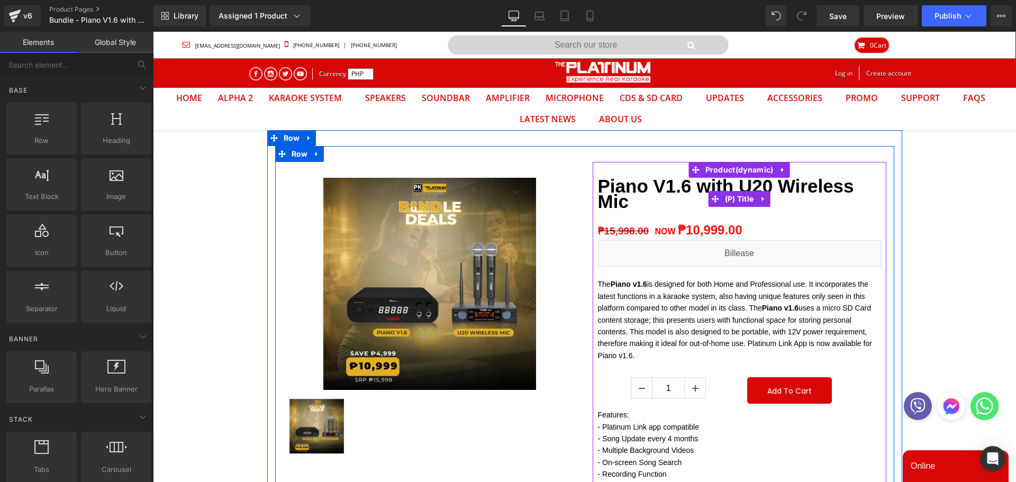
drag, startPoint x: 727, startPoint y: 200, endPoint x: 718, endPoint y: 194, distance: 11.2
click at [727, 200] on span "(P) Title" at bounding box center [739, 199] width 34 height 16
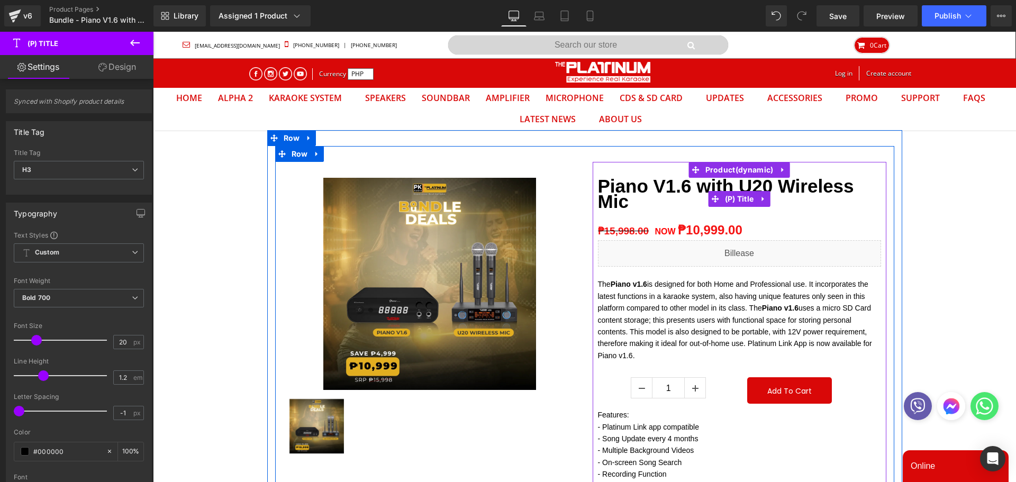
click at [726, 196] on span "(P) Title" at bounding box center [739, 199] width 34 height 16
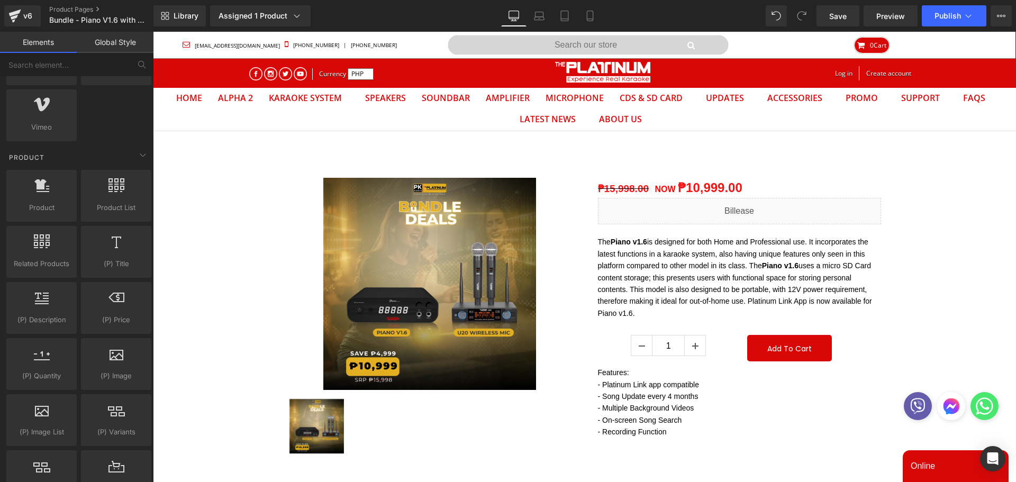
scroll to position [794, 0]
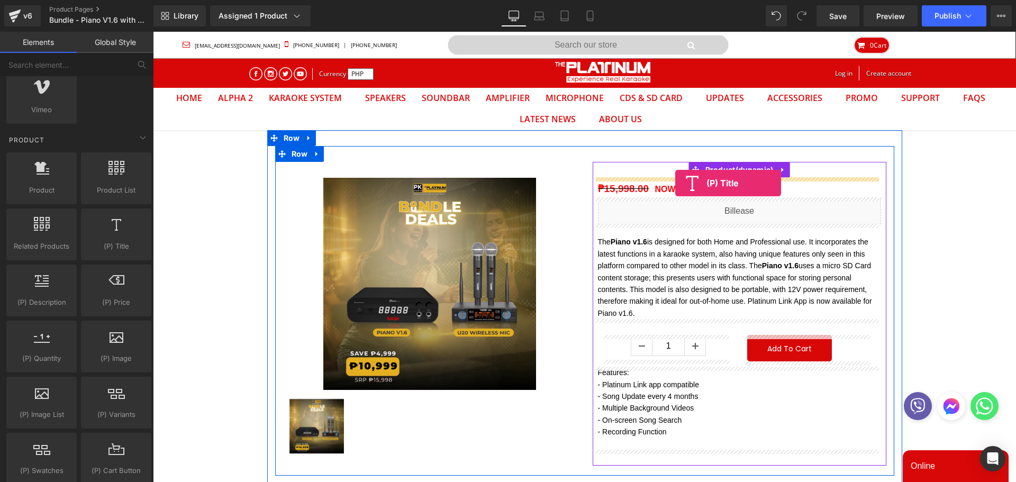
drag, startPoint x: 277, startPoint y: 276, endPoint x: 675, endPoint y: 183, distance: 409.2
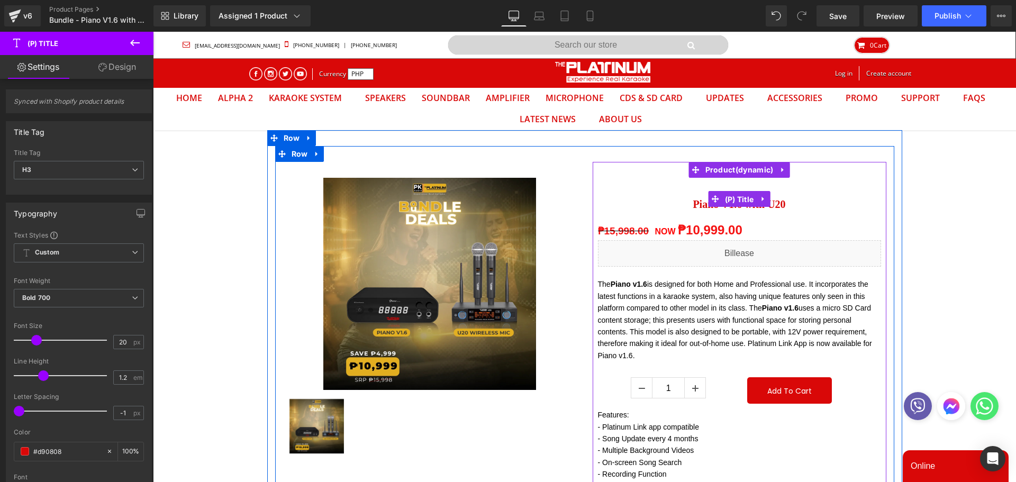
click at [729, 198] on div "Piano V1.6 with U20 (P) Title" at bounding box center [739, 199] width 283 height 42
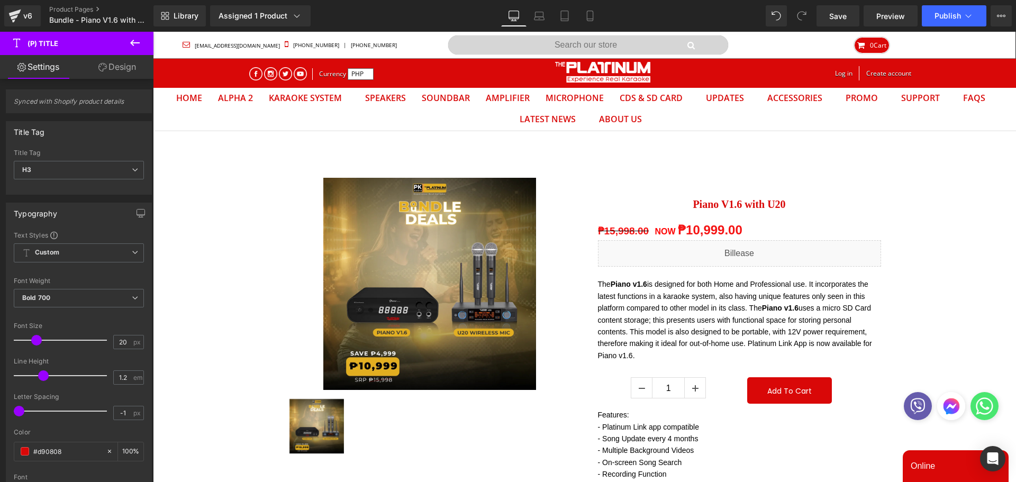
click at [28, 452] on span at bounding box center [25, 451] width 8 height 8
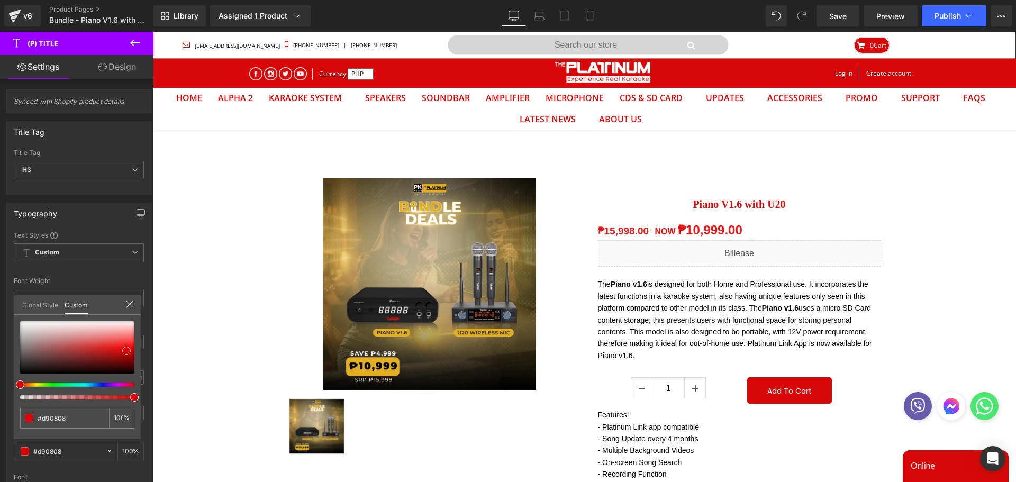
type input "#e30707"
type input "#411a1a"
type input "#000000"
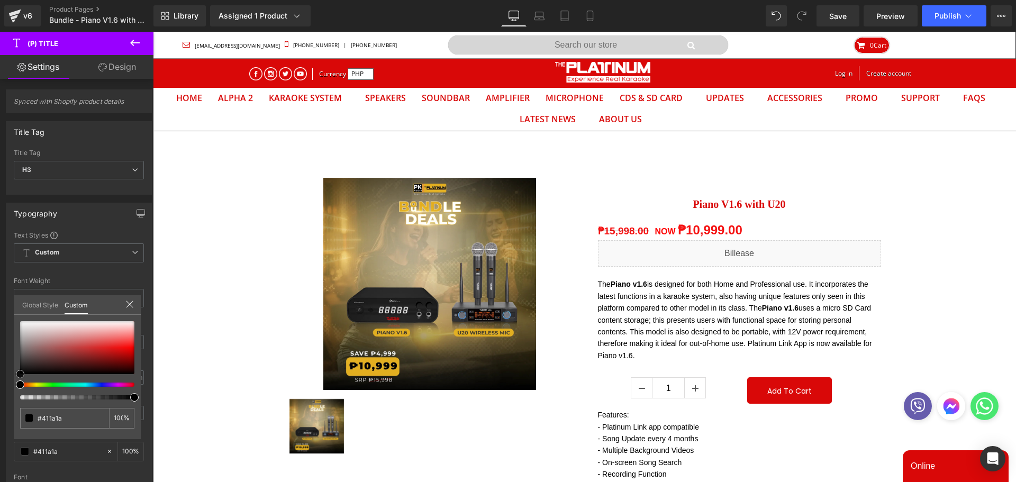
type input "#000000"
drag, startPoint x: 125, startPoint y: 353, endPoint x: 0, endPoint y: 391, distance: 130.8
click at [0, 391] on div "Typography Text Styles Custom Custom Setup Global Style Custom Setup Global Sty…" at bounding box center [79, 377] width 158 height 364
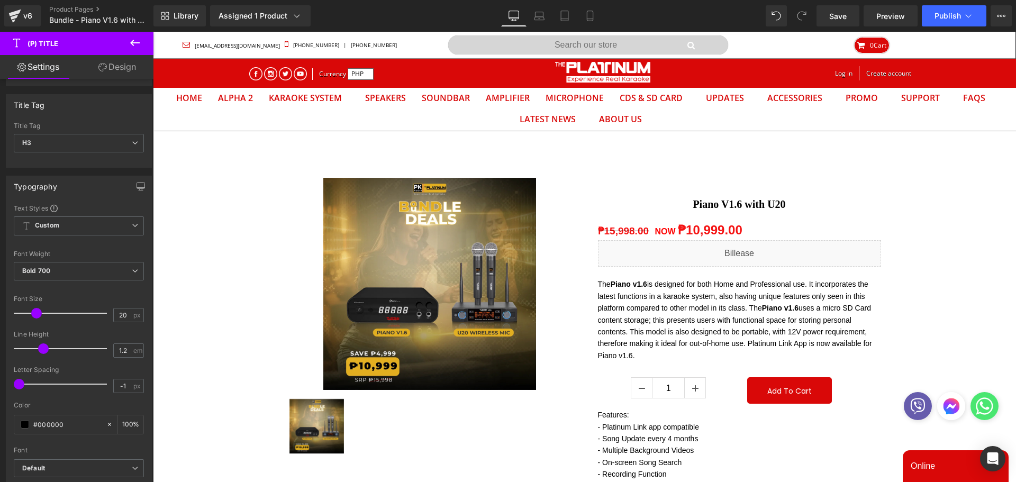
scroll to position [53, 0]
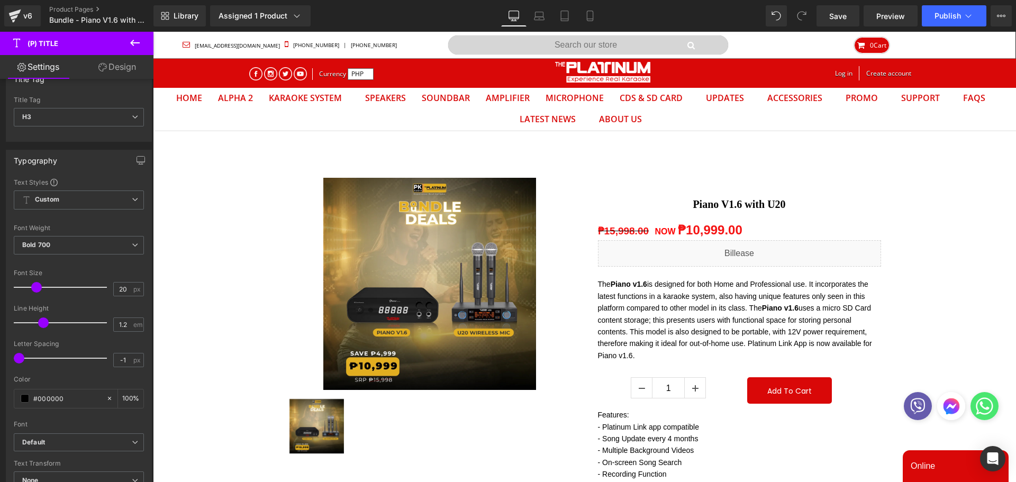
click at [30, 449] on span "Default" at bounding box center [79, 442] width 130 height 19
click at [61, 472] on li "Poppins" at bounding box center [79, 478] width 131 height 17
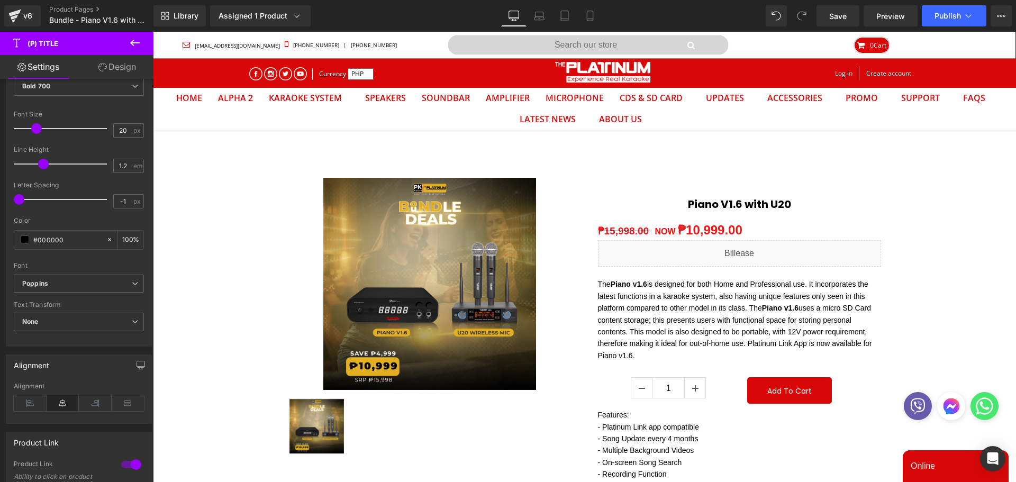
click at [29, 400] on icon at bounding box center [30, 403] width 33 height 16
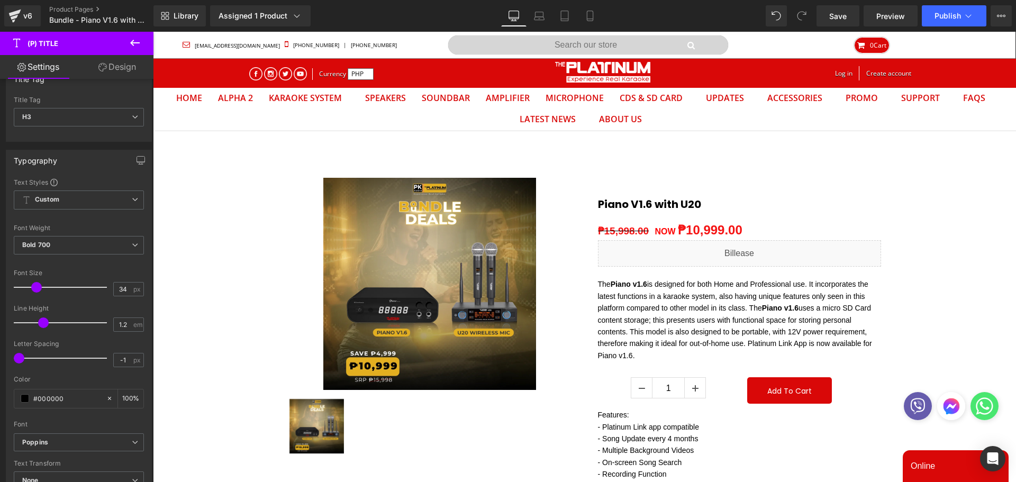
click at [48, 286] on div at bounding box center [63, 287] width 88 height 21
type input "35"
click at [50, 286] on span at bounding box center [49, 287] width 11 height 11
click at [82, 117] on span "H3" at bounding box center [79, 117] width 130 height 19
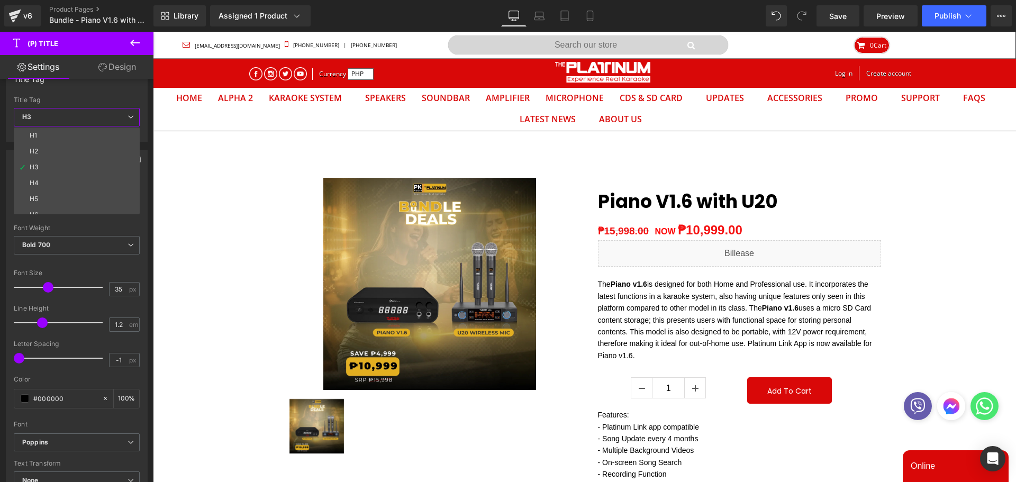
click at [56, 151] on li "H2" at bounding box center [79, 151] width 131 height 16
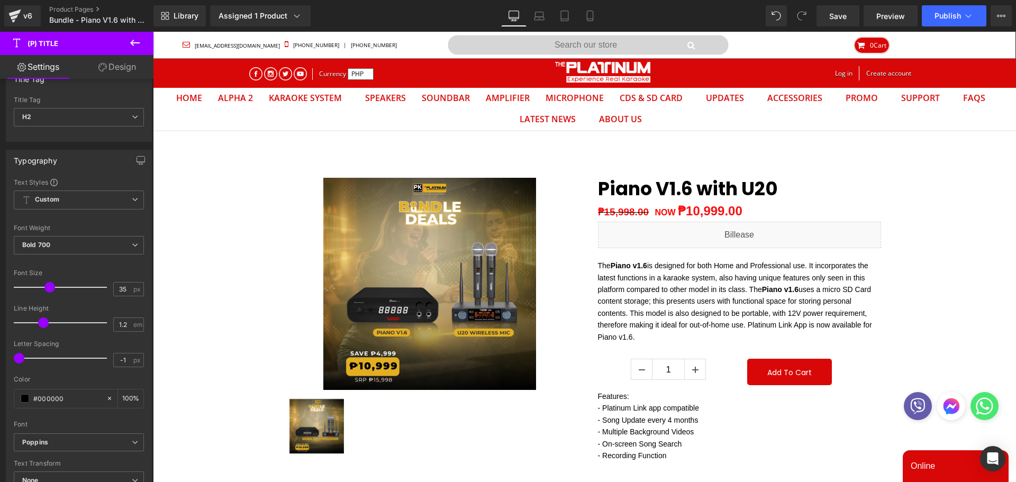
click at [850, 17] on link "Save" at bounding box center [838, 15] width 43 height 21
click at [931, 20] on button "Publish" at bounding box center [954, 15] width 65 height 21
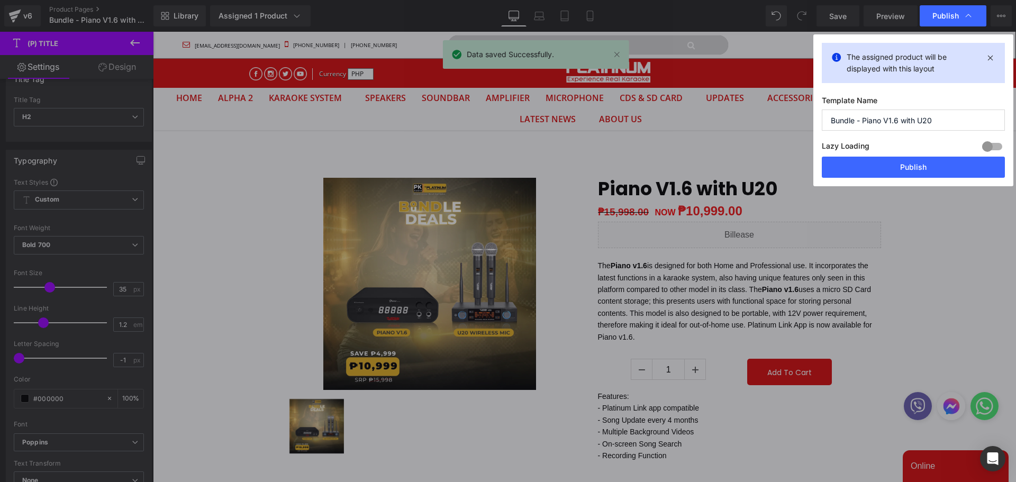
click at [929, 172] on button "Publish" at bounding box center [913, 167] width 183 height 21
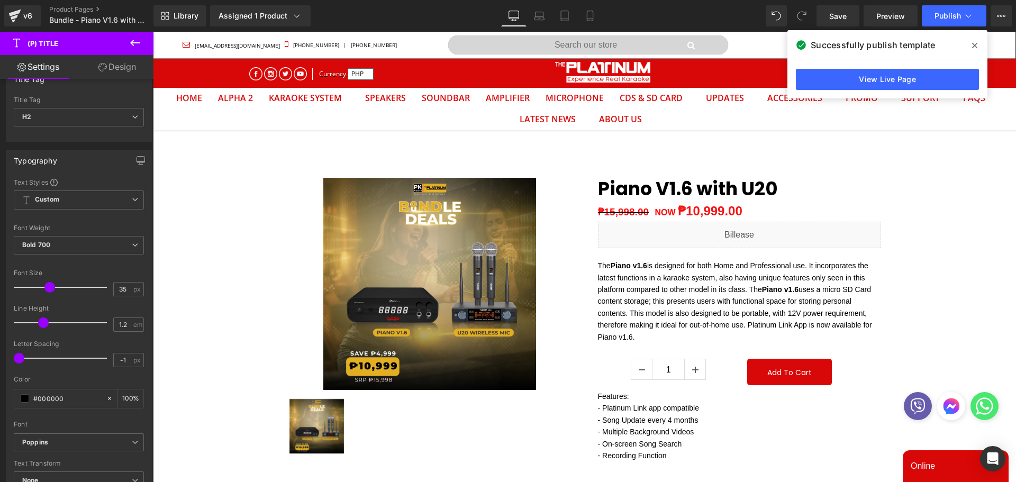
click at [978, 47] on span at bounding box center [974, 45] width 17 height 17
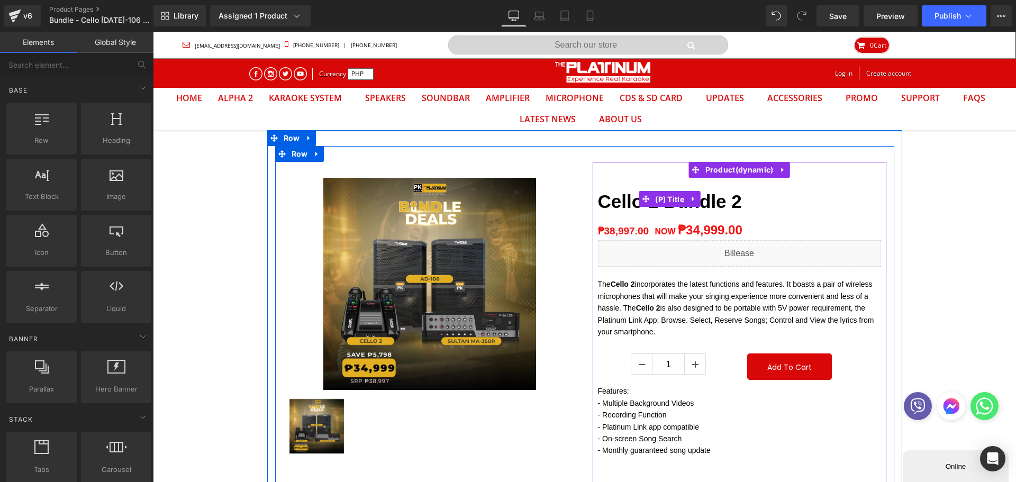
click at [675, 198] on span "(P) Title" at bounding box center [670, 200] width 34 height 16
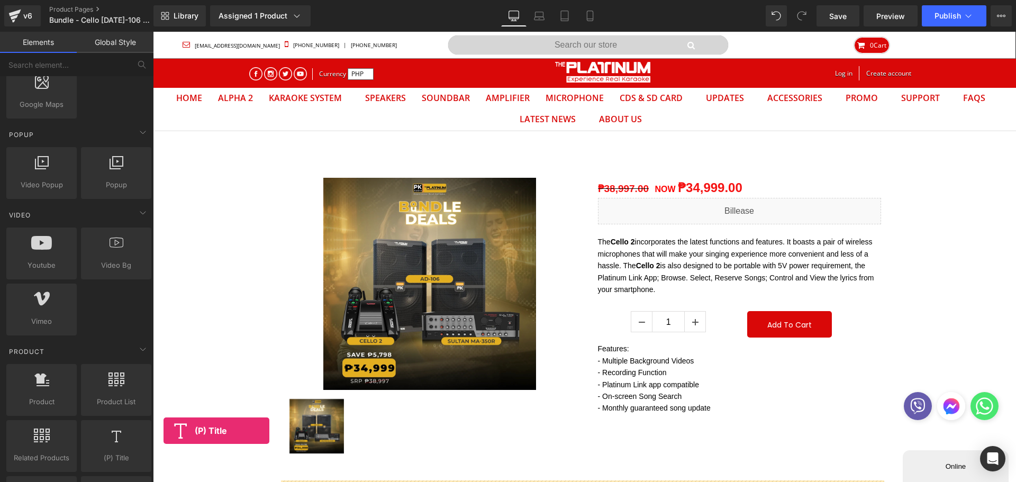
scroll to position [11, 0]
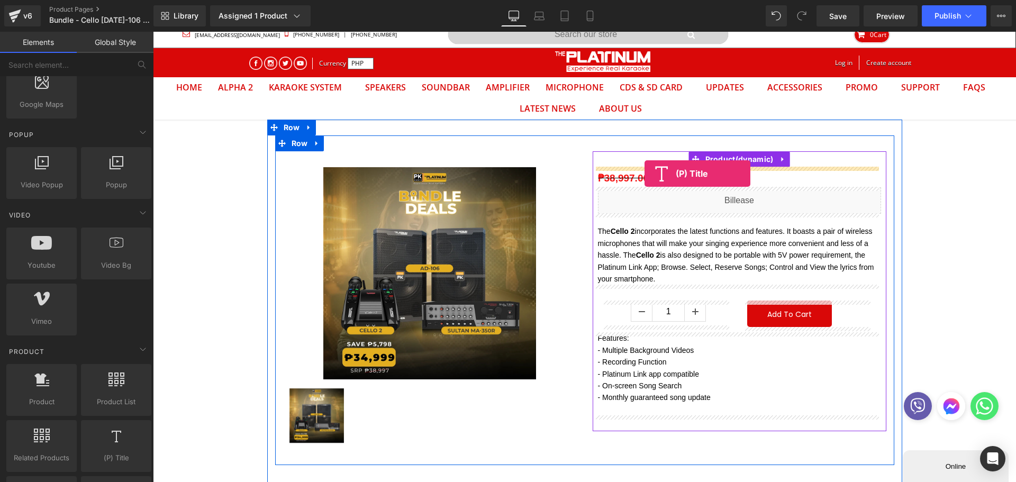
drag, startPoint x: 268, startPoint y: 490, endPoint x: 644, endPoint y: 174, distance: 490.7
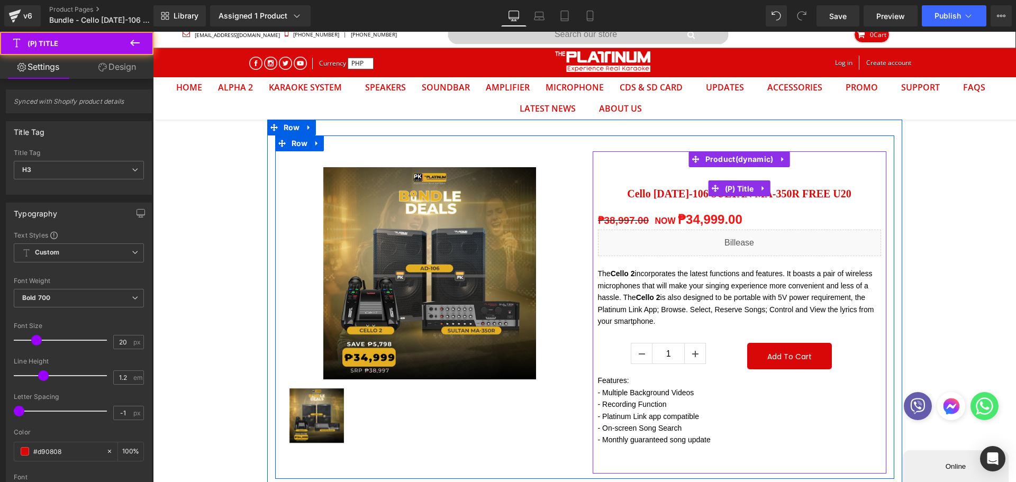
drag, startPoint x: 728, startPoint y: 186, endPoint x: 221, endPoint y: 214, distance: 507.9
click at [728, 186] on div "Cello [DATE]-106 SULTAN MA-350R FREE U20 (P) Title" at bounding box center [739, 188] width 283 height 42
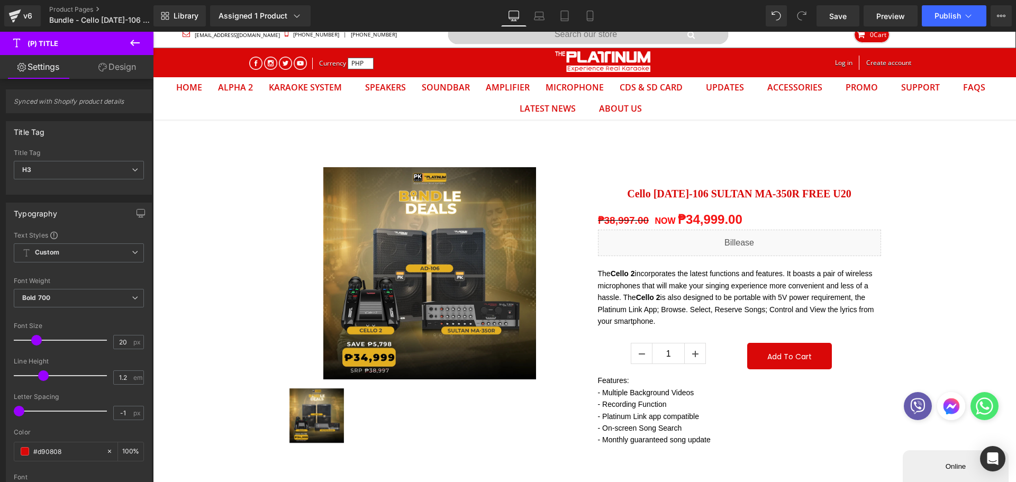
click at [58, 168] on span "H3" at bounding box center [79, 170] width 130 height 19
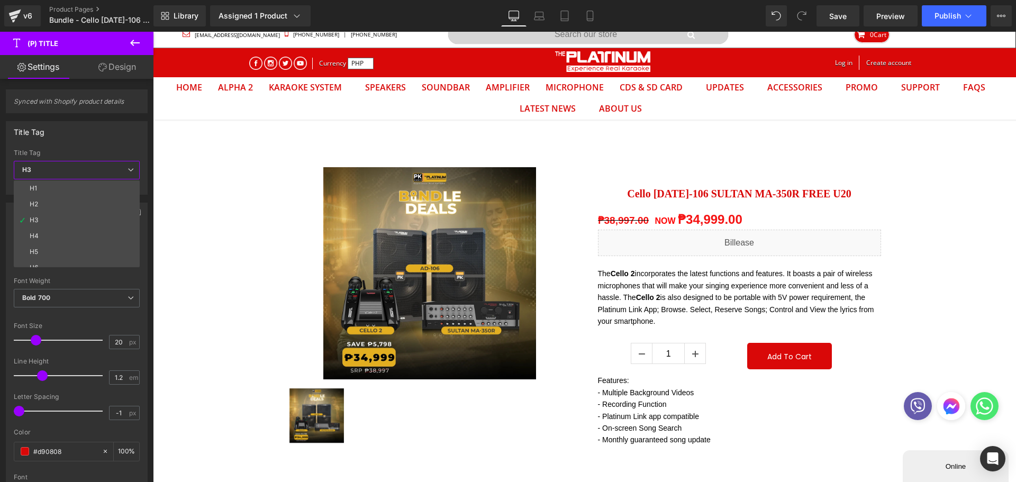
click at [48, 207] on li "H2" at bounding box center [79, 204] width 131 height 16
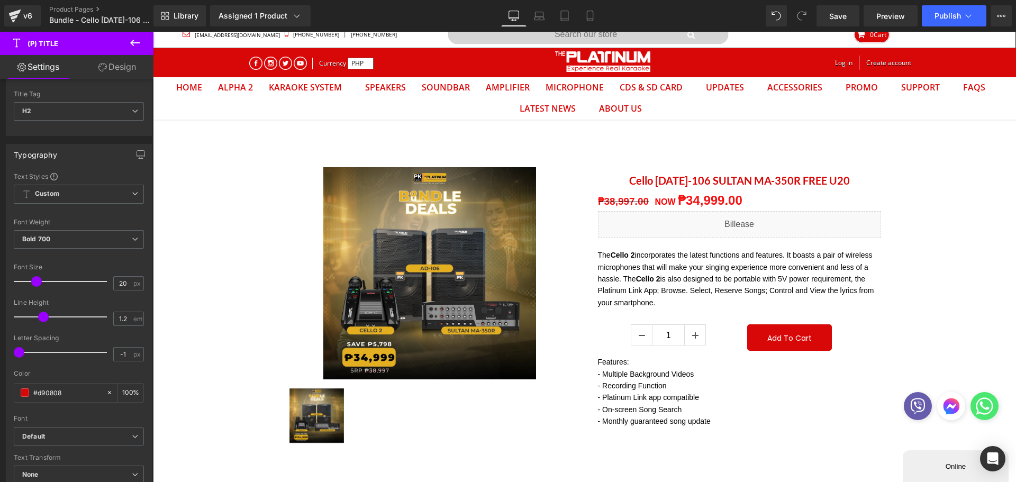
scroll to position [106, 0]
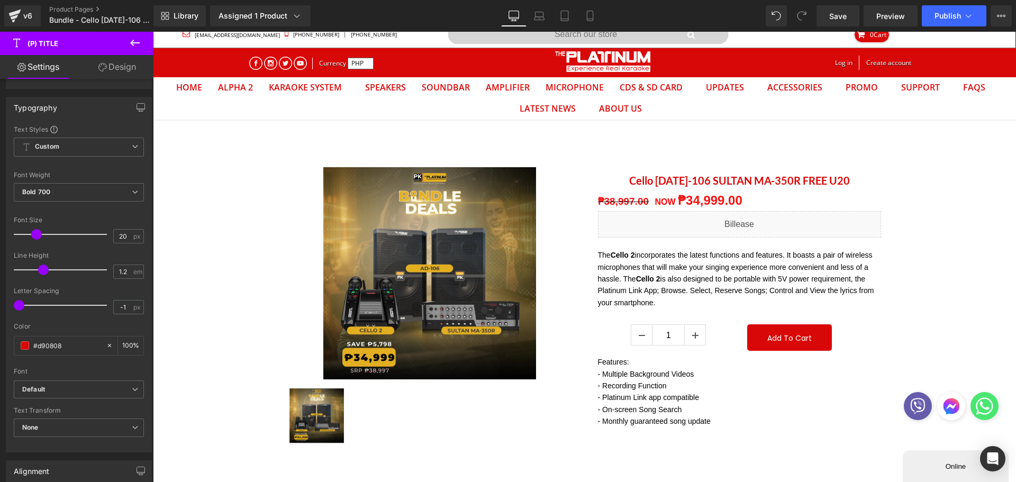
click at [50, 390] on b "Default" at bounding box center [77, 389] width 110 height 9
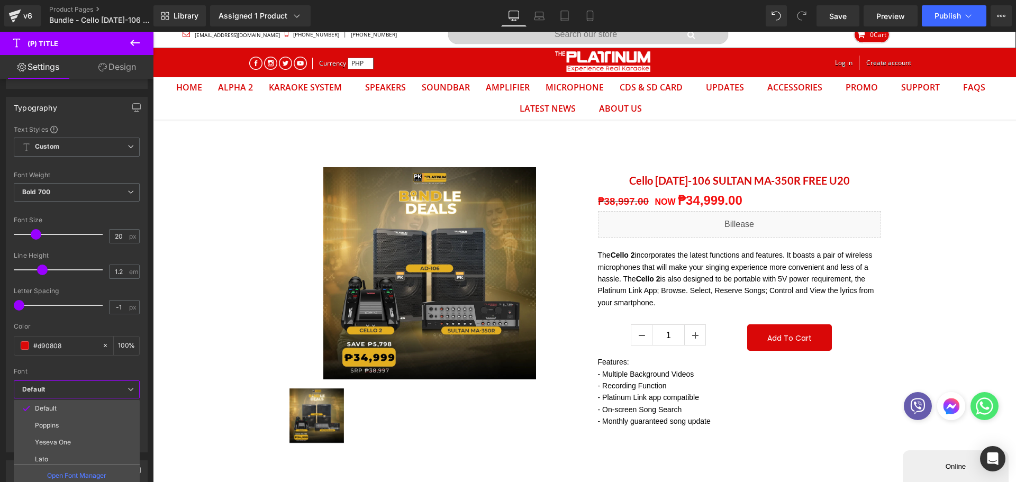
click at [64, 427] on li "Poppins" at bounding box center [79, 425] width 131 height 17
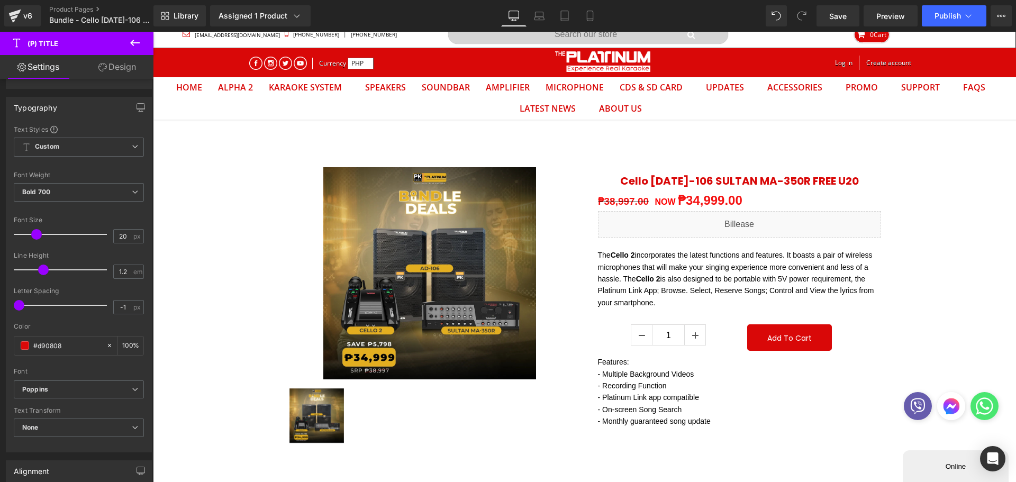
click at [23, 348] on span at bounding box center [25, 345] width 8 height 8
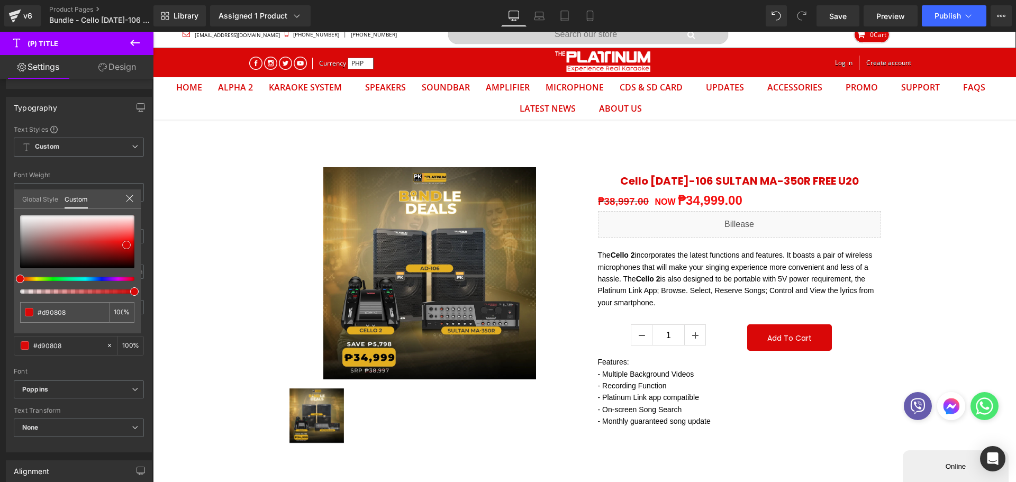
type input "#d80707"
type input "#501f1f"
type input "#000000"
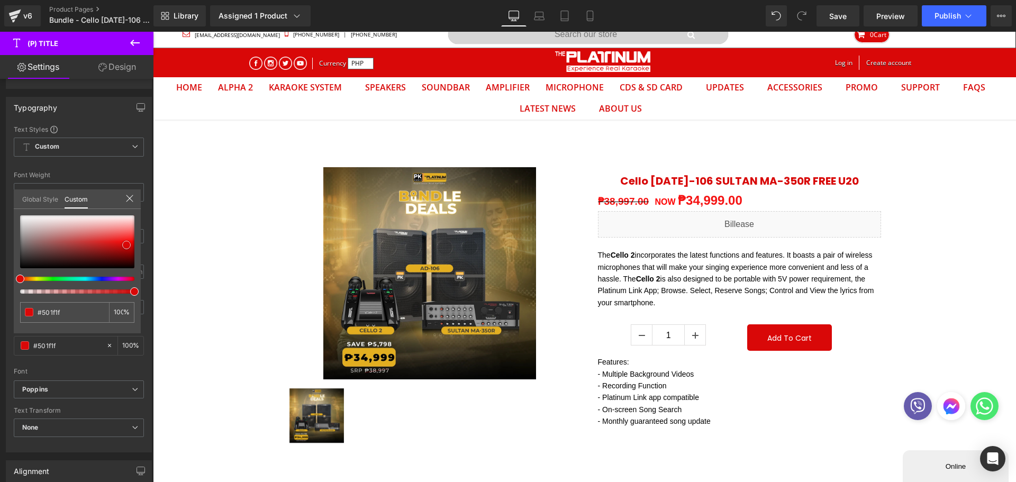
type input "#000000"
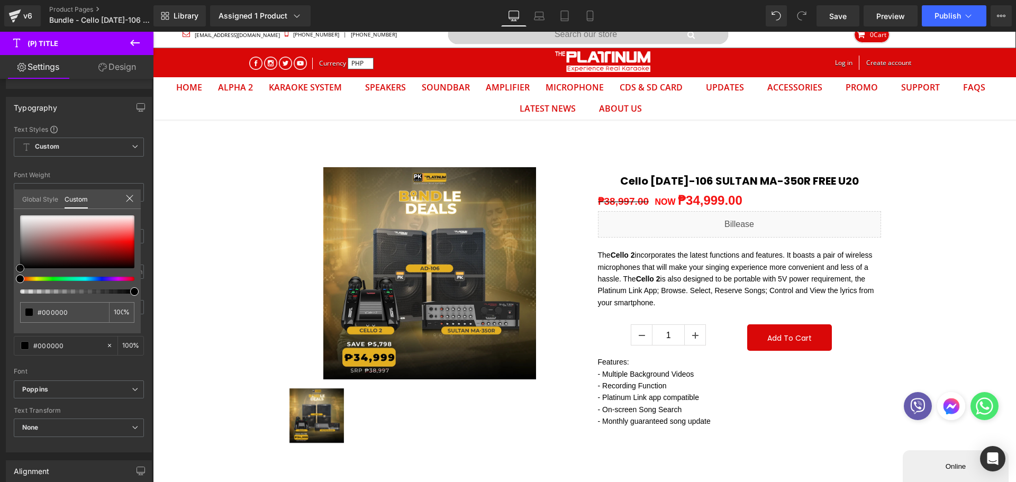
drag, startPoint x: 126, startPoint y: 242, endPoint x: 25, endPoint y: 328, distance: 132.2
click at [6, 301] on div "Typography Text Styles Custom Custom Setup Global Style Custom Setup Global Sty…" at bounding box center [79, 271] width 158 height 364
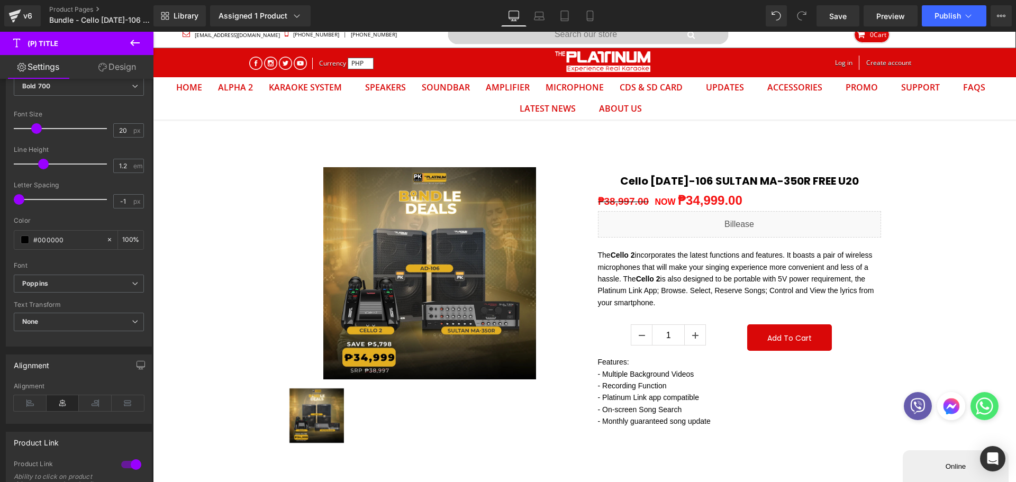
click at [21, 405] on icon at bounding box center [30, 403] width 33 height 16
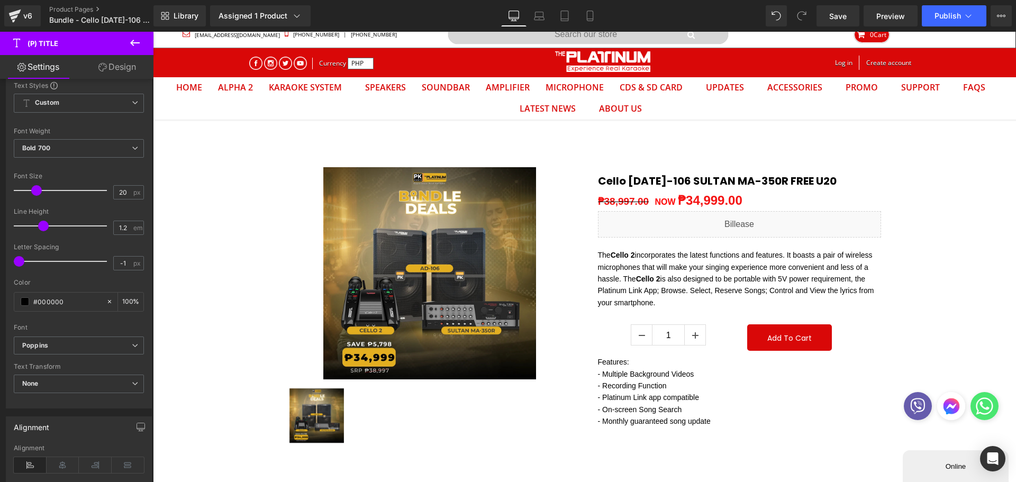
scroll to position [0, 0]
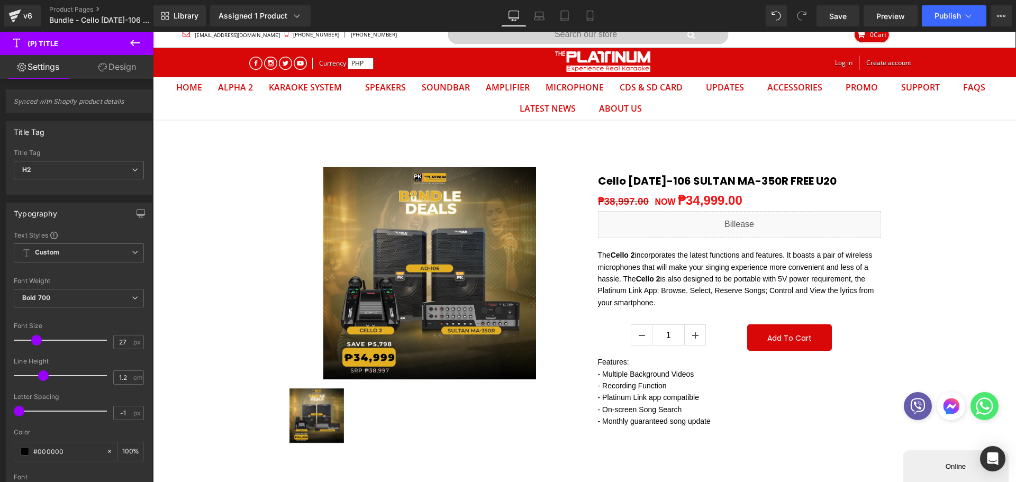
click at [42, 339] on div at bounding box center [63, 340] width 88 height 21
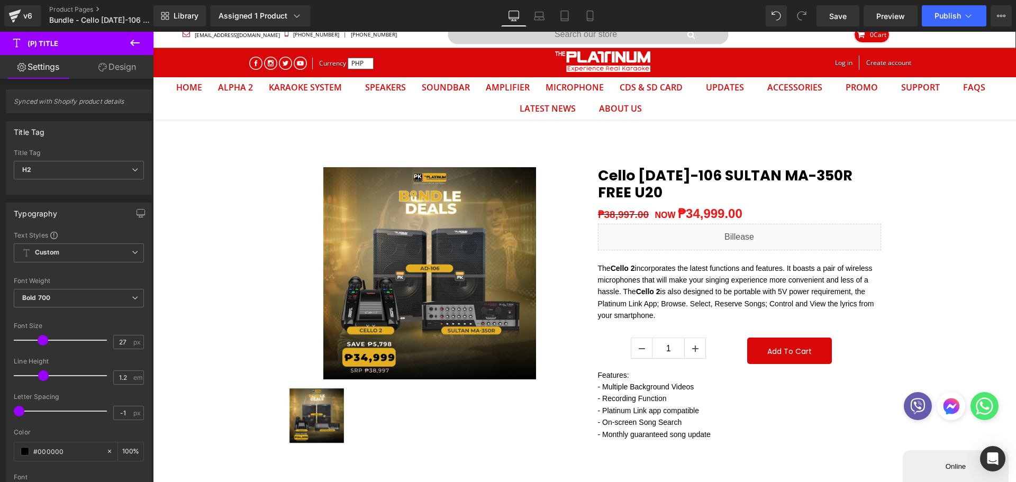
click at [45, 339] on span at bounding box center [43, 340] width 11 height 11
click at [46, 342] on span at bounding box center [43, 340] width 11 height 11
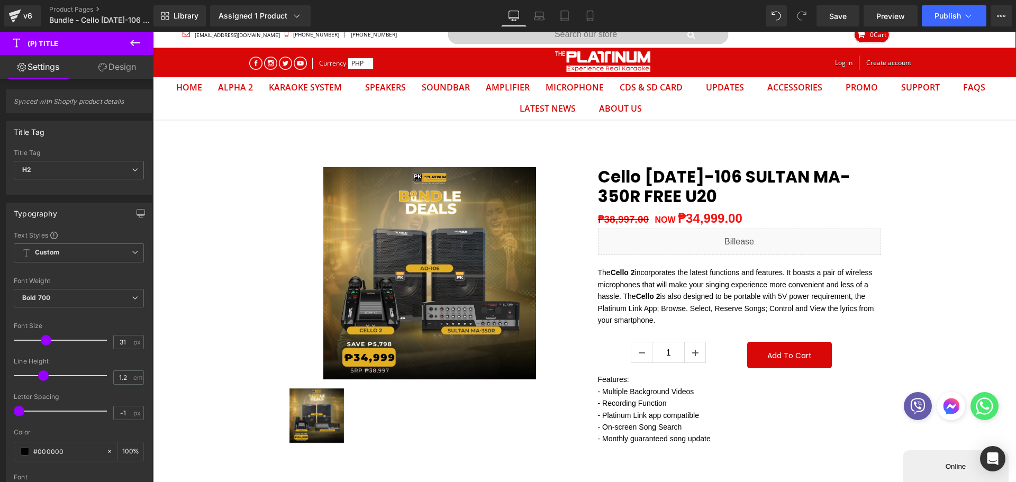
type input "32"
click at [50, 343] on span at bounding box center [47, 340] width 11 height 11
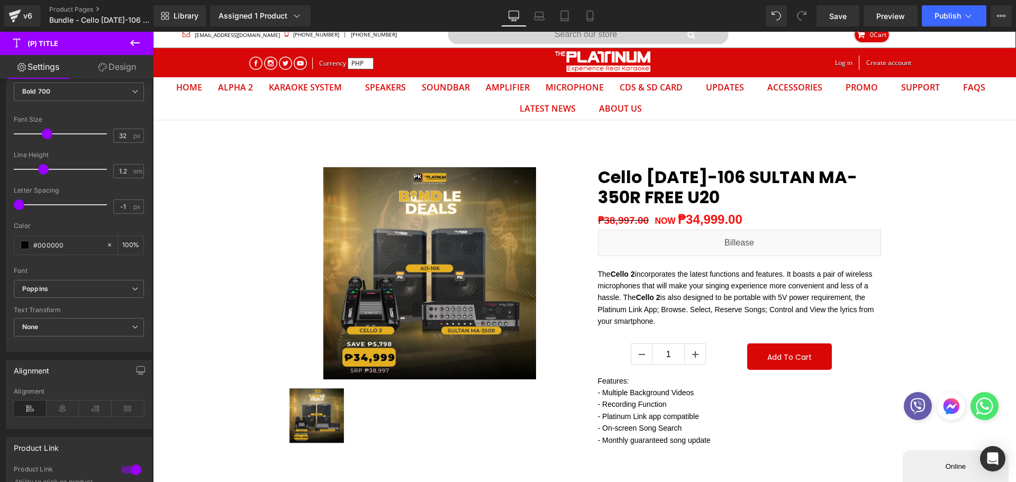
scroll to position [212, 0]
click at [843, 18] on span "Save" at bounding box center [837, 16] width 17 height 11
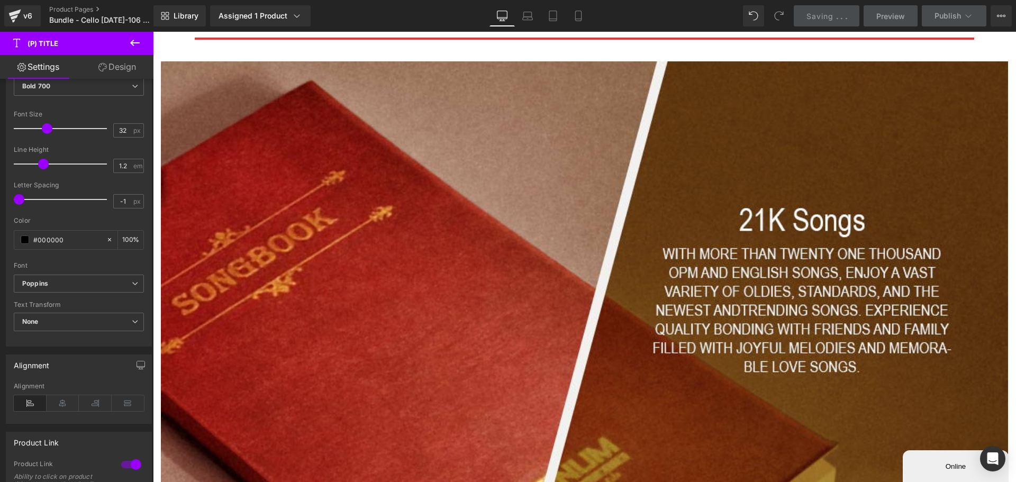
scroll to position [487, 0]
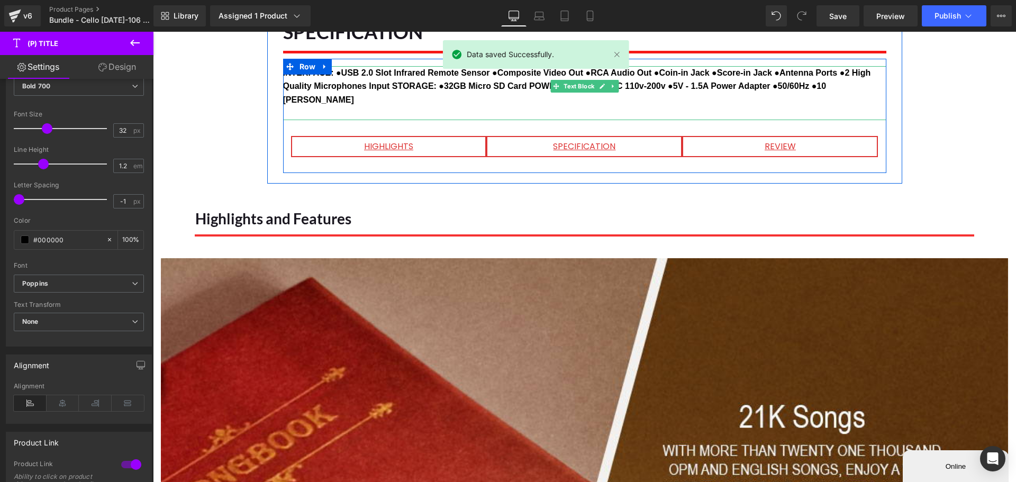
click at [338, 73] on b "INTERFACE: ●USB 2.0 Slot Infrared Remote Sensor ●Composite Video Out ●RCA Audio…" at bounding box center [577, 86] width 588 height 36
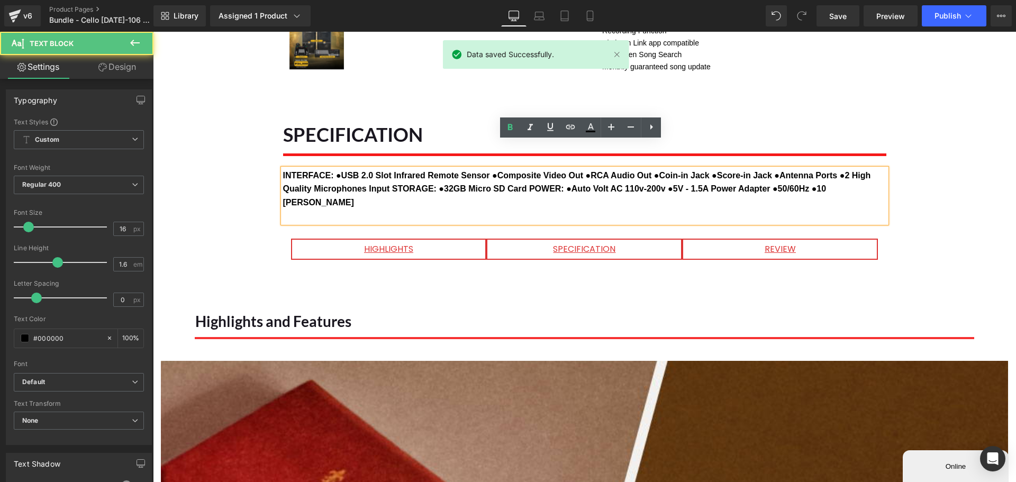
scroll to position [381, 0]
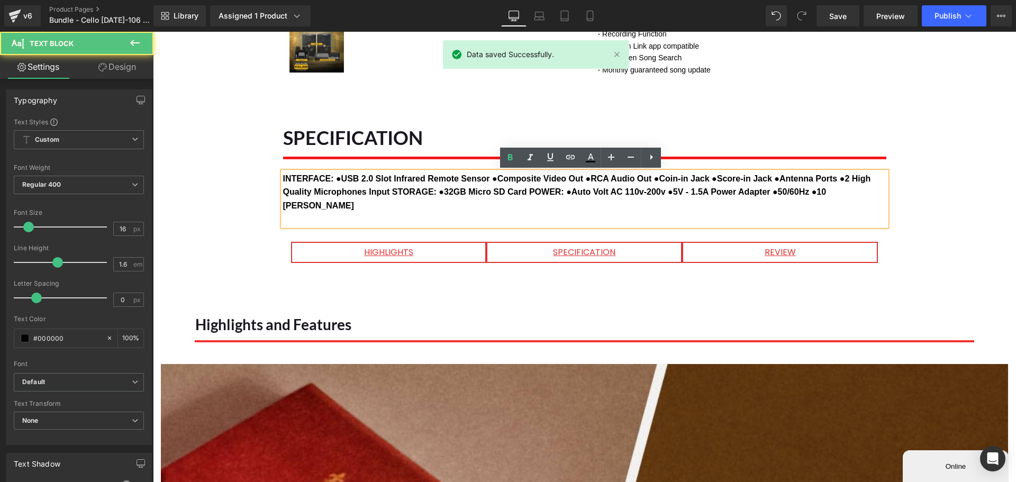
click at [336, 178] on b "INTERFACE: ●USB 2.0 Slot Infrared Remote Sensor ●Composite Video Out ●RCA Audio…" at bounding box center [577, 192] width 588 height 36
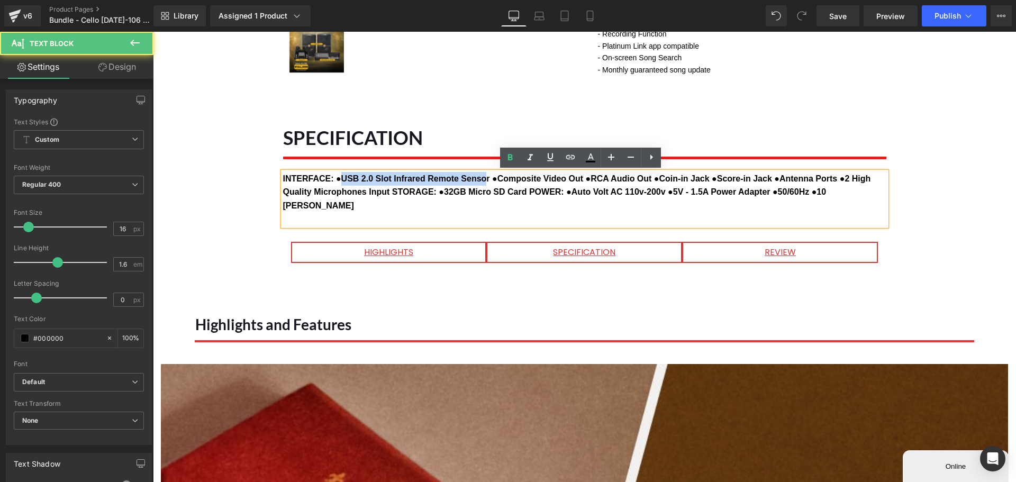
click at [484, 179] on b "INTERFACE: ●USB 2.0 Slot Infrared Remote Sensor ●Composite Video Out ●RCA Audio…" at bounding box center [577, 192] width 588 height 36
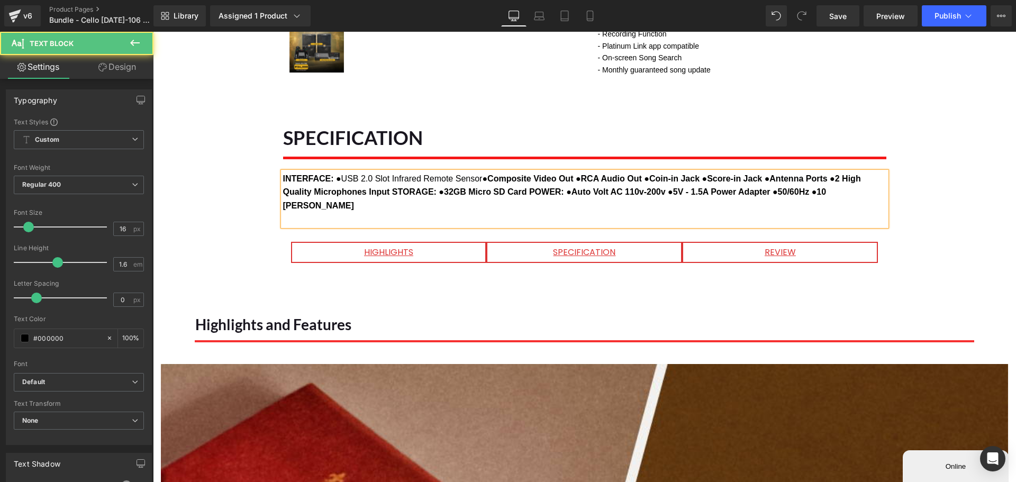
click at [485, 179] on strong "●Composite Video Out ●RCA Audio Out ●Coin-in Jack ●Score-in Jack ●Antenna Ports…" at bounding box center [572, 192] width 578 height 36
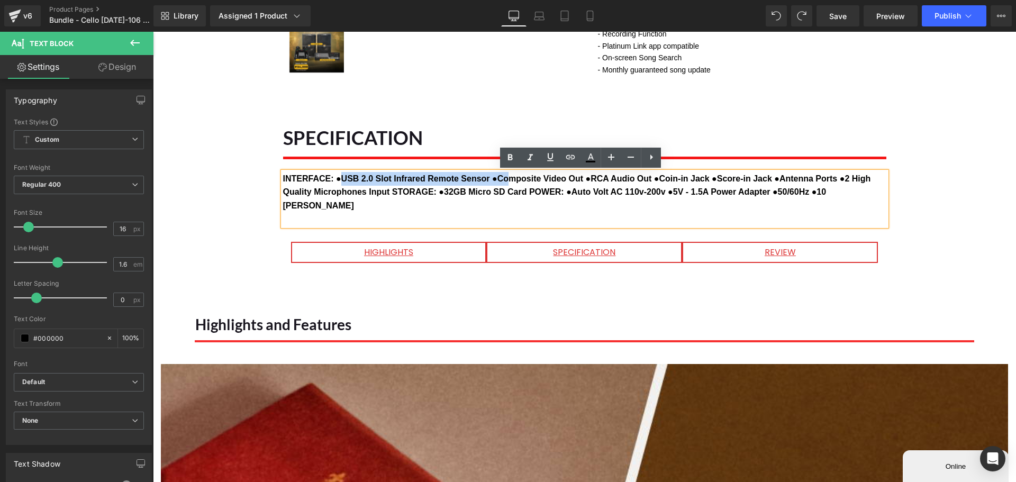
drag, startPoint x: 338, startPoint y: 178, endPoint x: 508, endPoint y: 179, distance: 169.9
click at [508, 179] on b "INTERFACE: ●USB 2.0 Slot Infrared Remote Sensor ●Composite Video Out ●RCA Audio…" at bounding box center [577, 192] width 588 height 36
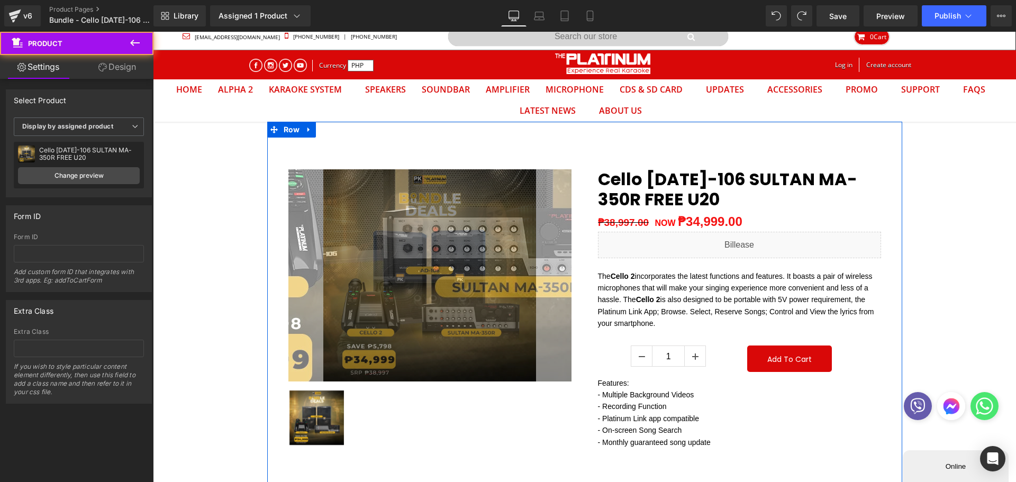
scroll to position [0, 0]
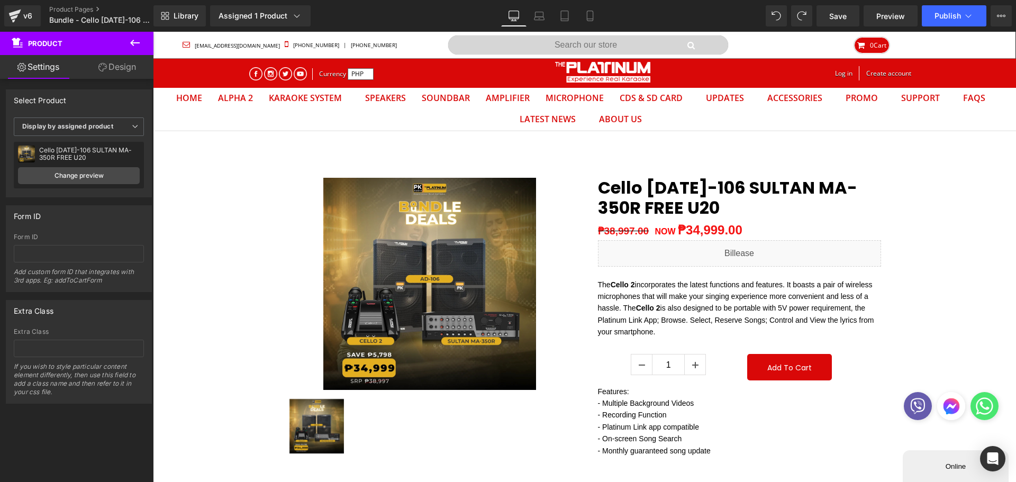
click at [846, 20] on span "Save" at bounding box center [837, 16] width 17 height 11
click at [946, 19] on span "Publish" at bounding box center [948, 16] width 26 height 8
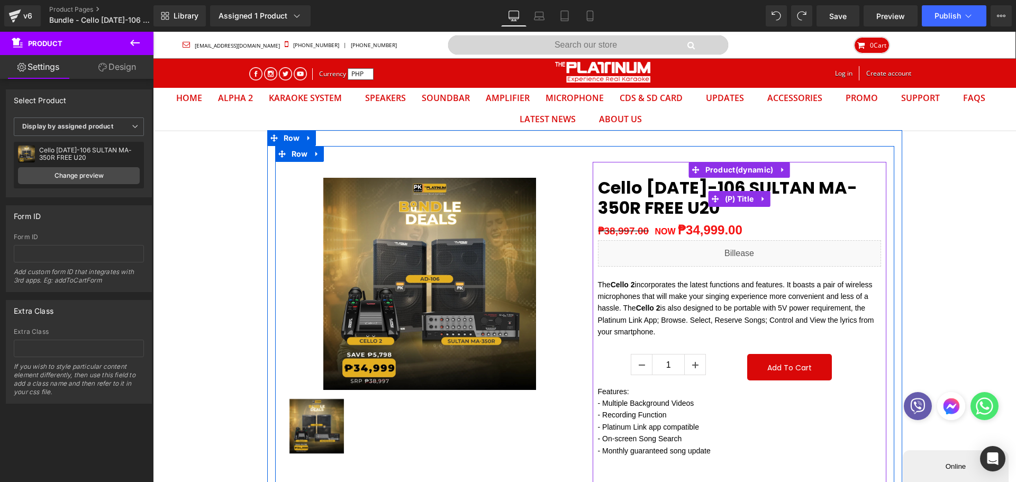
click at [722, 192] on span "(P) Title" at bounding box center [739, 199] width 34 height 16
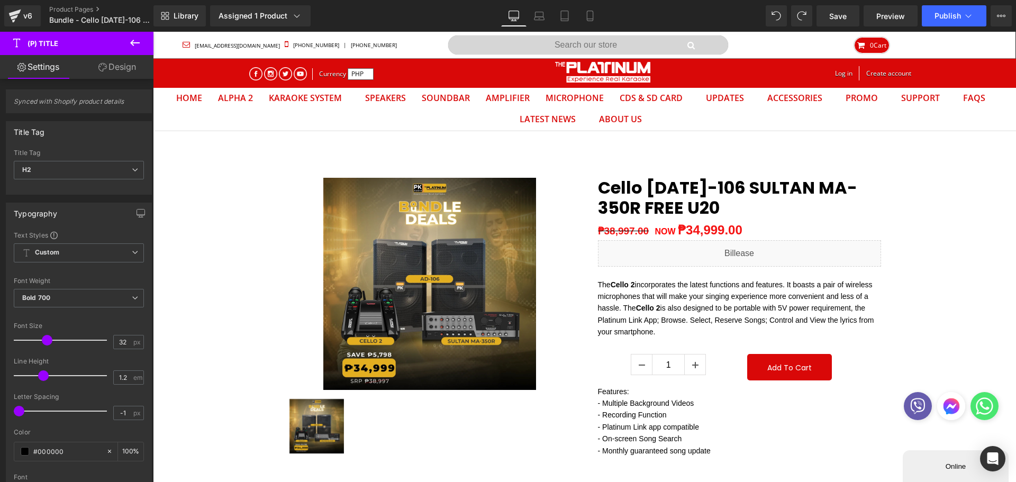
click at [935, 20] on button "Publish" at bounding box center [954, 15] width 65 height 21
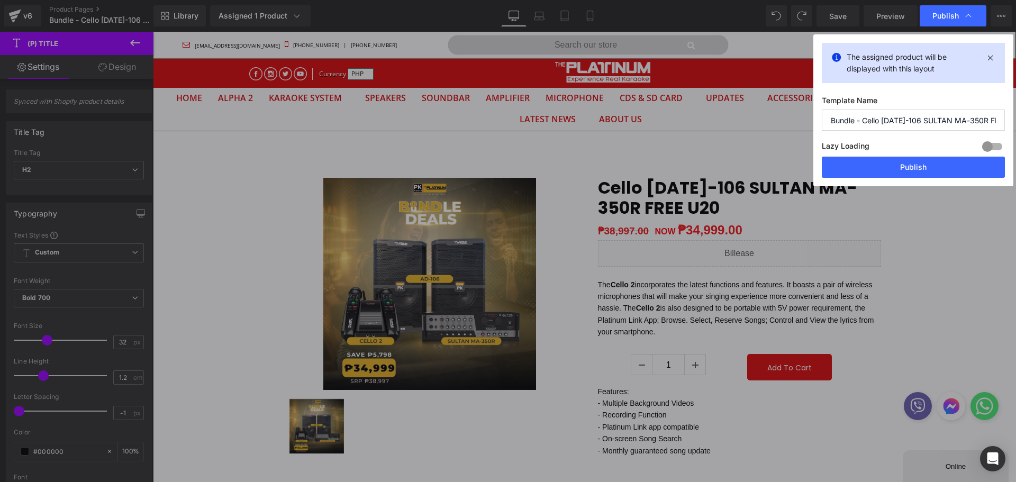
click at [947, 169] on button "Publish" at bounding box center [913, 167] width 183 height 21
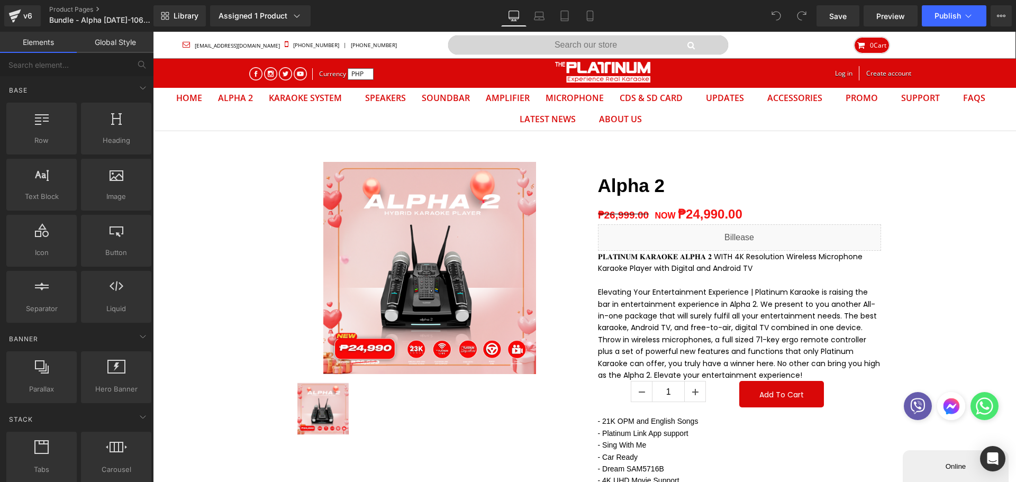
click at [246, 12] on div "Assigned 1 Product" at bounding box center [261, 16] width 84 height 11
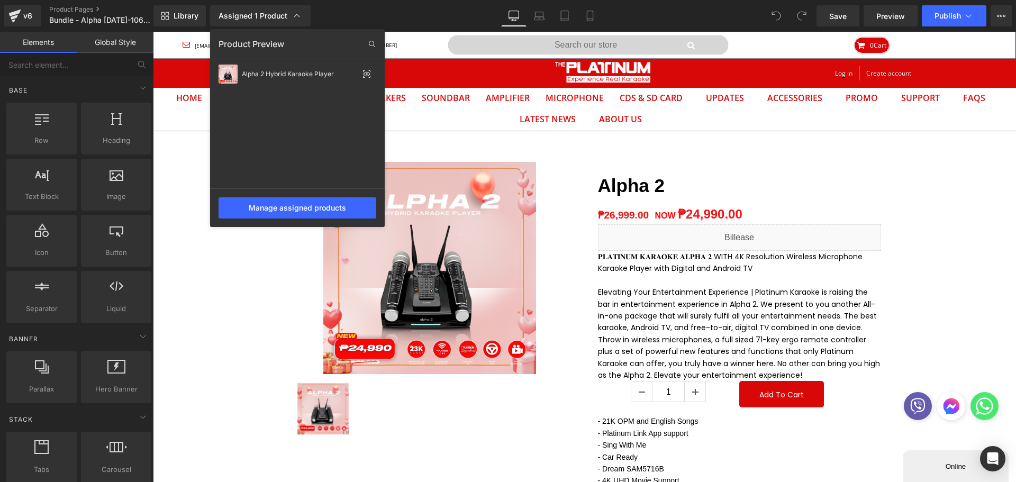
click at [287, 205] on div "Manage assigned products" at bounding box center [298, 207] width 158 height 21
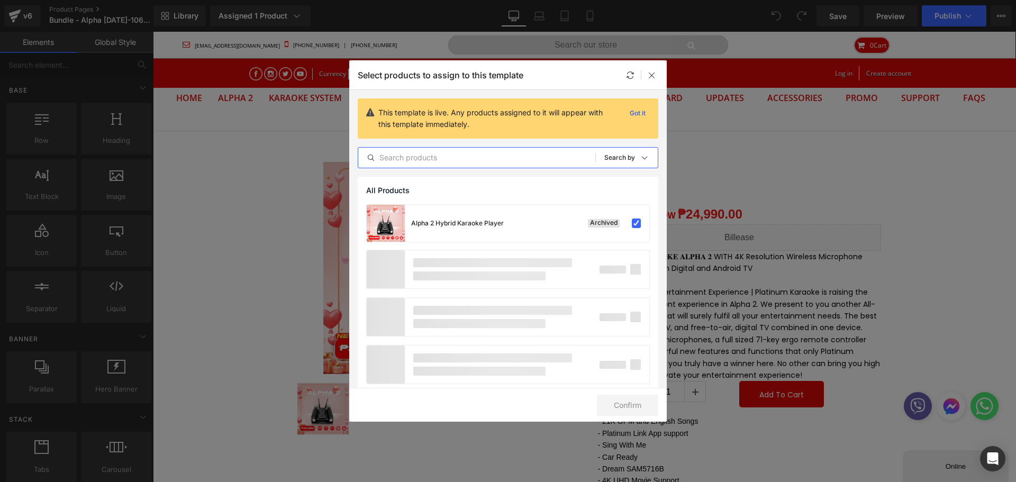
click at [394, 153] on input "text" at bounding box center [476, 157] width 237 height 13
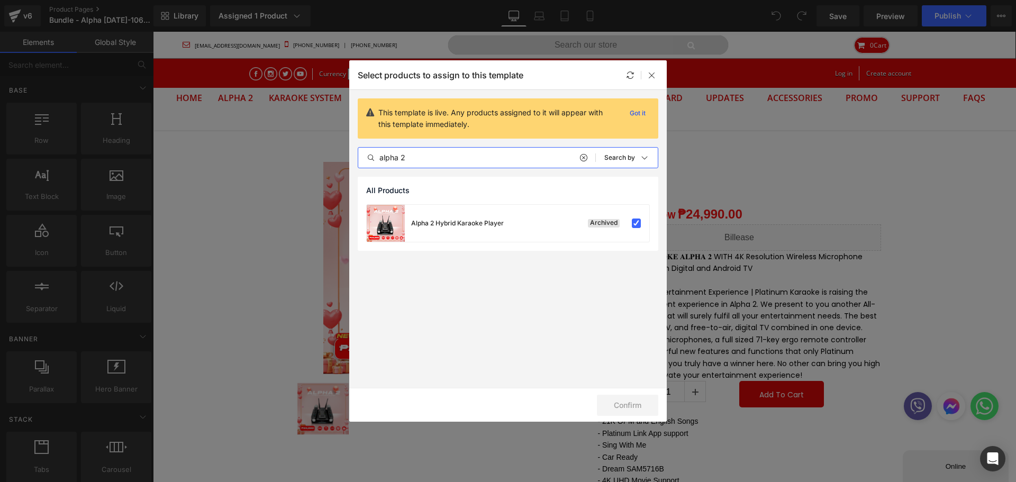
click at [646, 114] on p "Got it" at bounding box center [638, 113] width 24 height 13
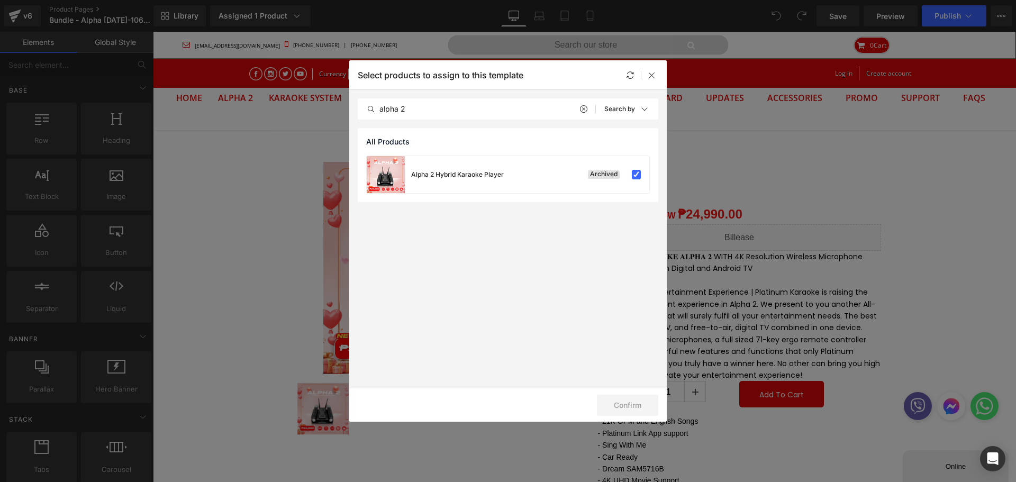
click at [445, 114] on input "alpha 2" at bounding box center [476, 109] width 237 height 13
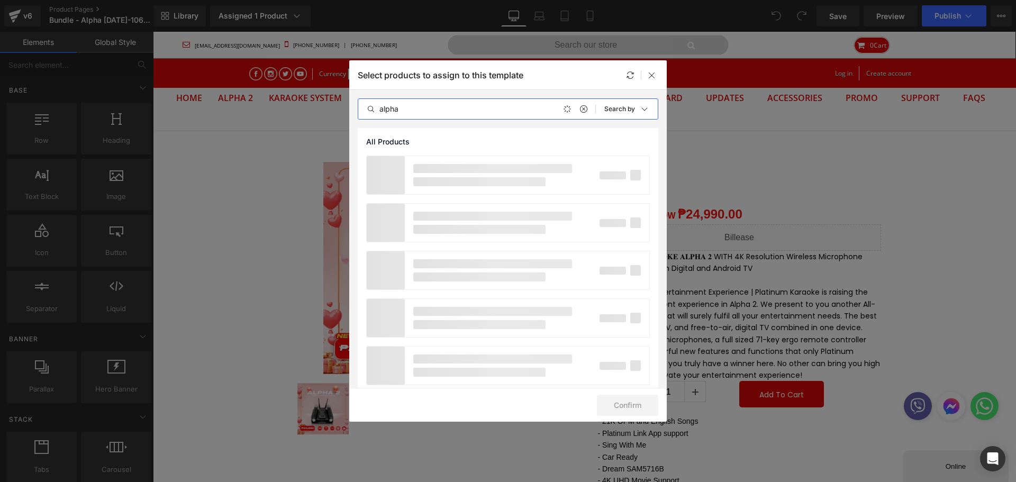
type input "alpha 2"
drag, startPoint x: 650, startPoint y: 75, endPoint x: 375, endPoint y: 74, distance: 275.2
click at [650, 75] on icon at bounding box center [652, 75] width 8 height 8
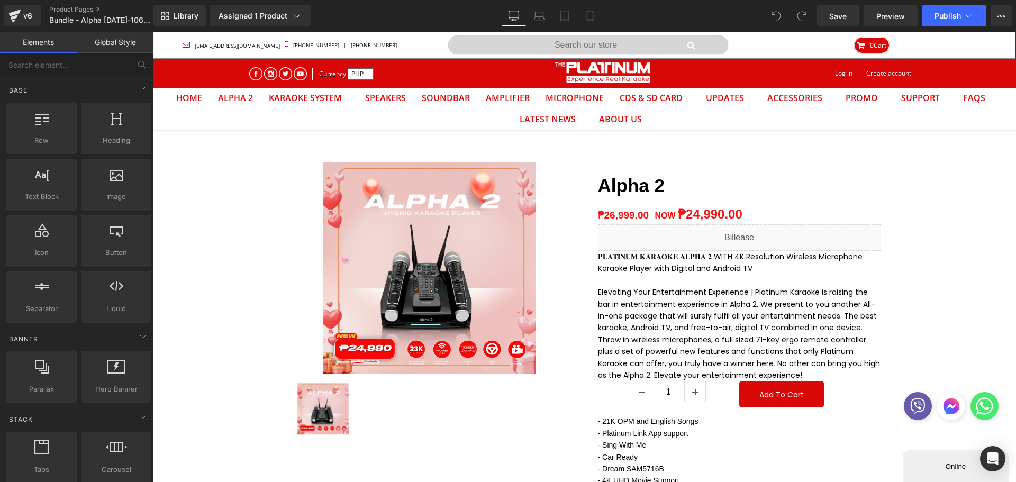
click at [245, 20] on div "Assigned 1 Product" at bounding box center [261, 16] width 84 height 11
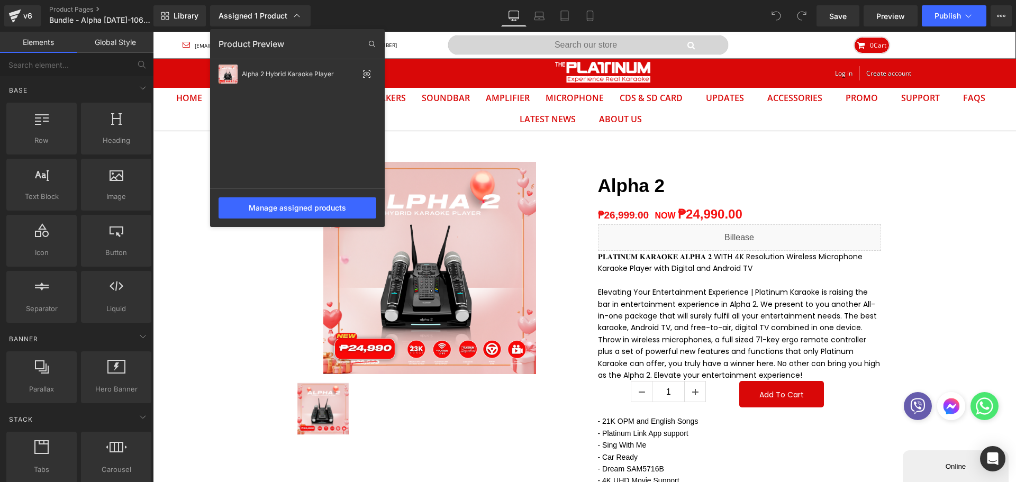
click at [281, 218] on div "Manage assigned products" at bounding box center [298, 207] width 158 height 21
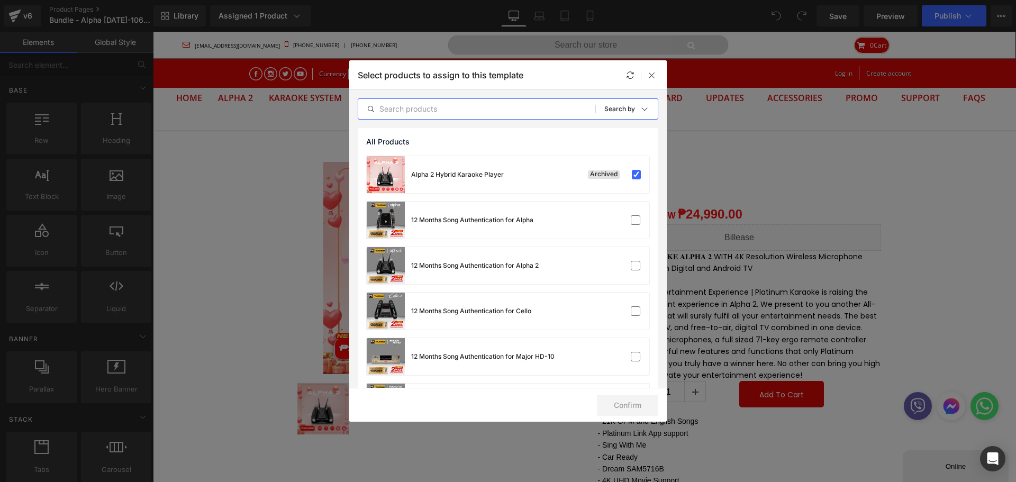
click at [433, 110] on input "text" at bounding box center [476, 109] width 237 height 13
type input "alpha 2"
click at [632, 175] on label at bounding box center [637, 175] width 10 height 10
click at [636, 175] on input "checkbox" at bounding box center [636, 175] width 0 height 0
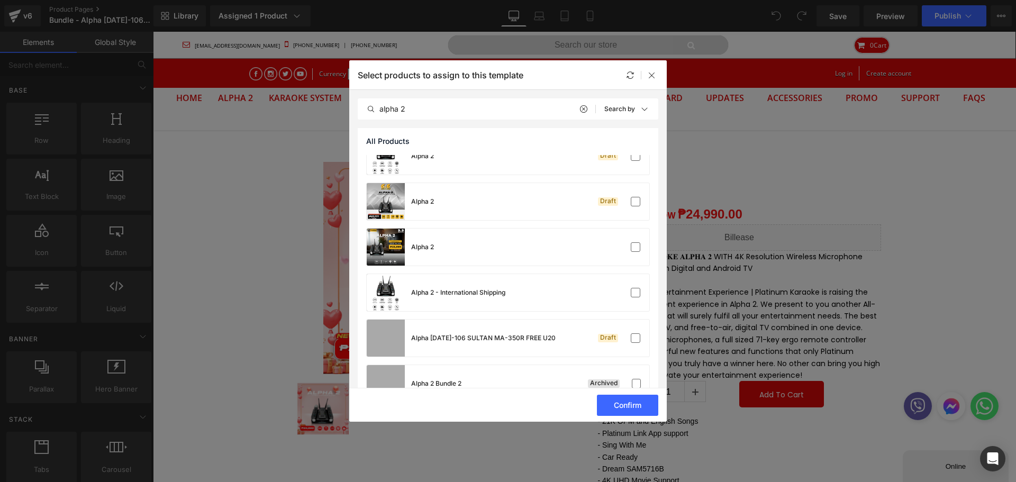
scroll to position [635, 0]
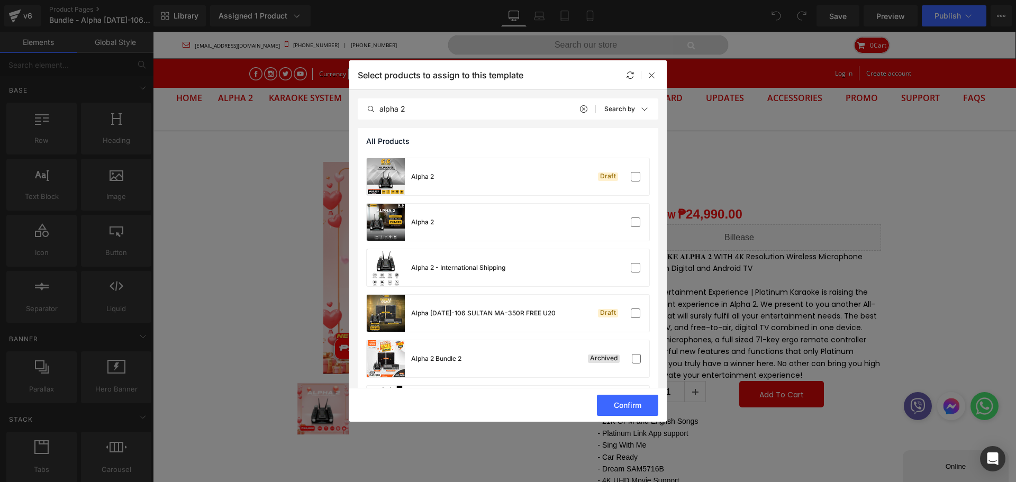
click at [475, 319] on div "Alpha [DATE]-106 SULTAN MA-350R FREE U20" at bounding box center [461, 313] width 189 height 37
click at [635, 405] on button "Confirm" at bounding box center [627, 405] width 61 height 21
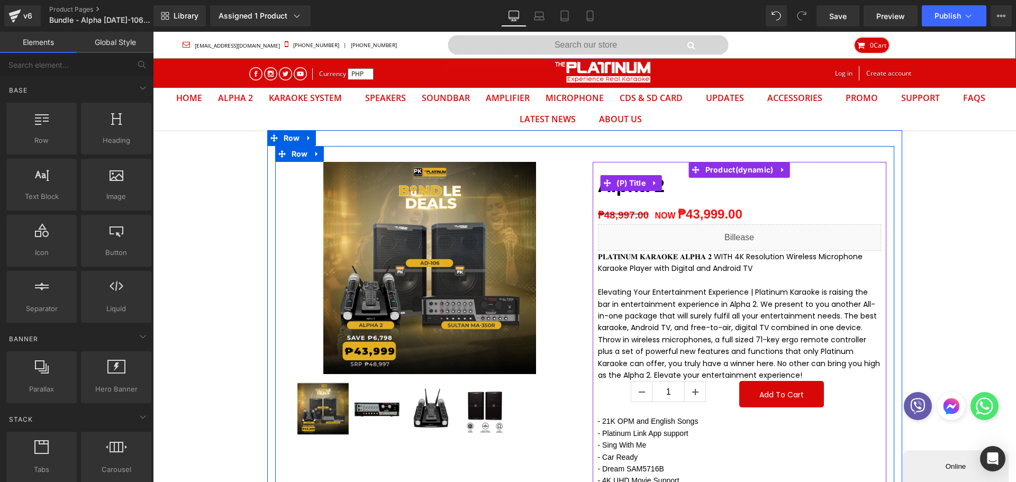
click at [635, 183] on span "(P) Title" at bounding box center [631, 183] width 34 height 16
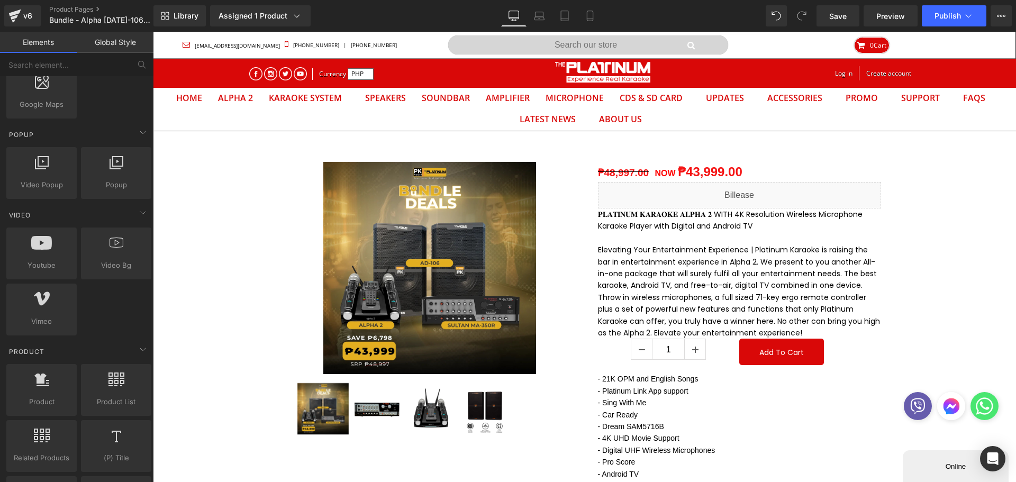
scroll to position [32, 0]
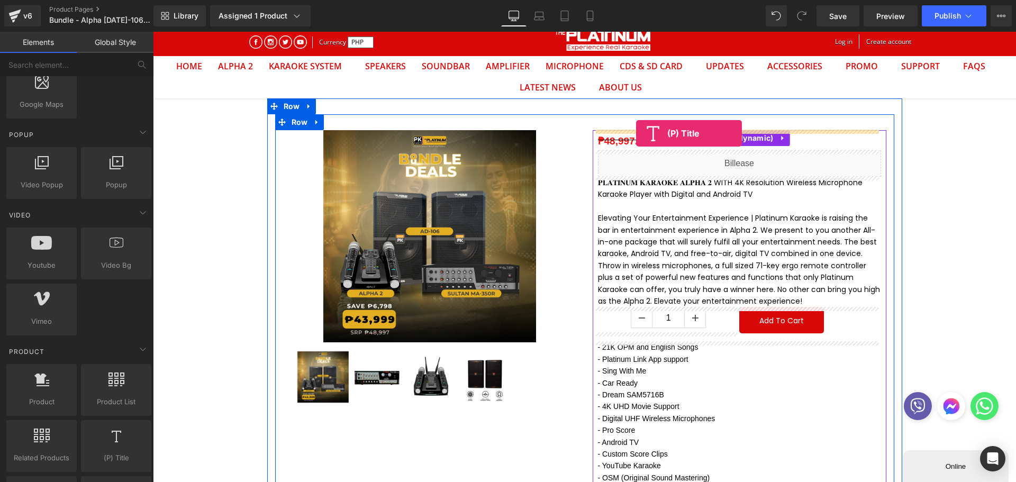
drag, startPoint x: 266, startPoint y: 480, endPoint x: 636, endPoint y: 133, distance: 506.7
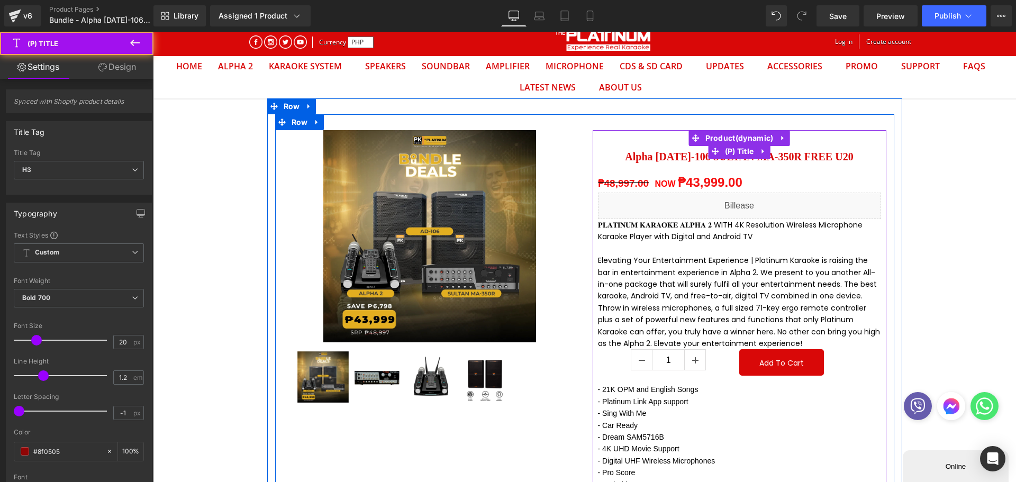
click at [710, 156] on span at bounding box center [716, 151] width 14 height 16
click at [736, 153] on span "(P) Title" at bounding box center [739, 152] width 34 height 16
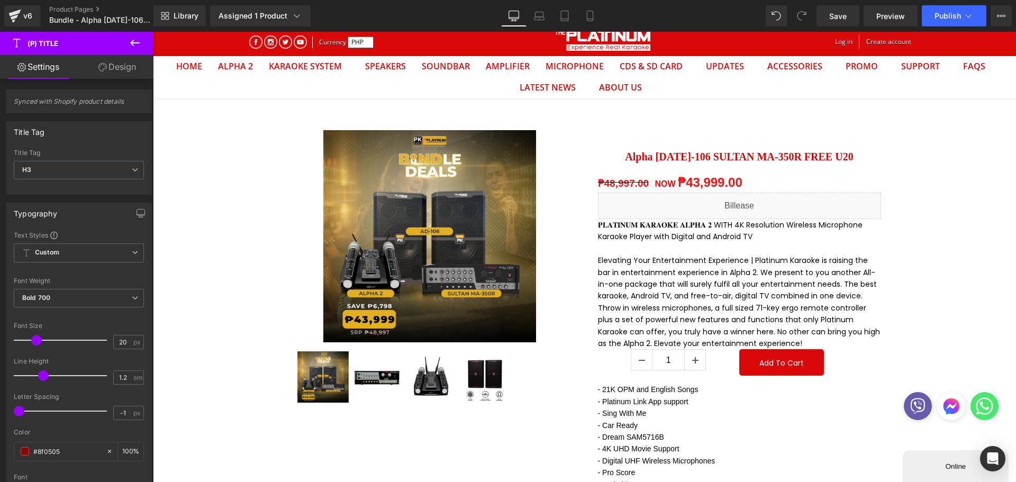
click at [93, 178] on span "H3" at bounding box center [79, 170] width 130 height 19
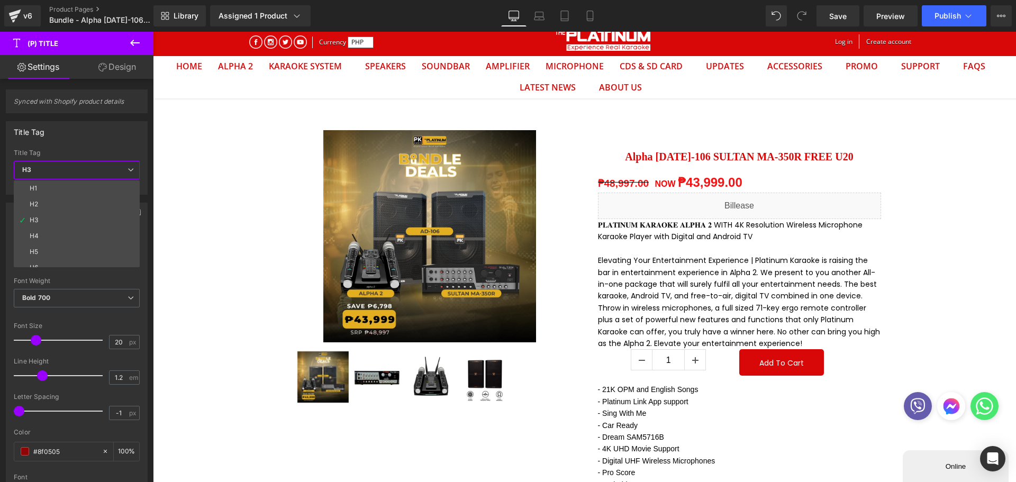
drag, startPoint x: 73, startPoint y: 198, endPoint x: 71, endPoint y: 207, distance: 8.5
click at [73, 198] on li "H2" at bounding box center [79, 204] width 131 height 16
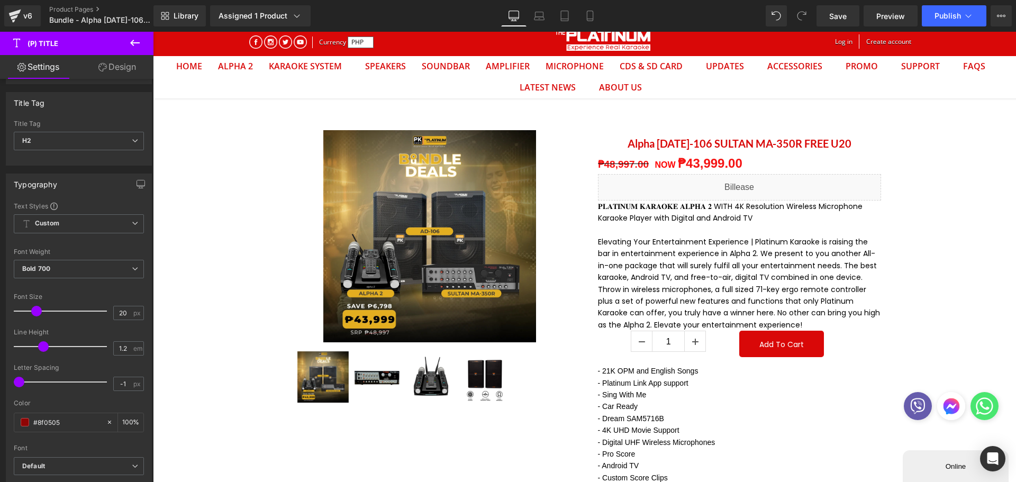
scroll to position [53, 0]
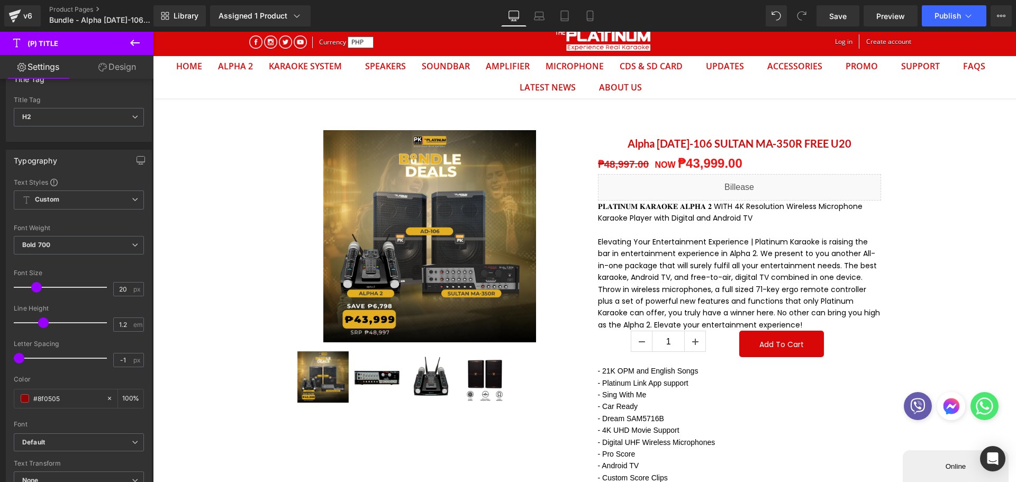
click at [24, 398] on span at bounding box center [25, 398] width 8 height 8
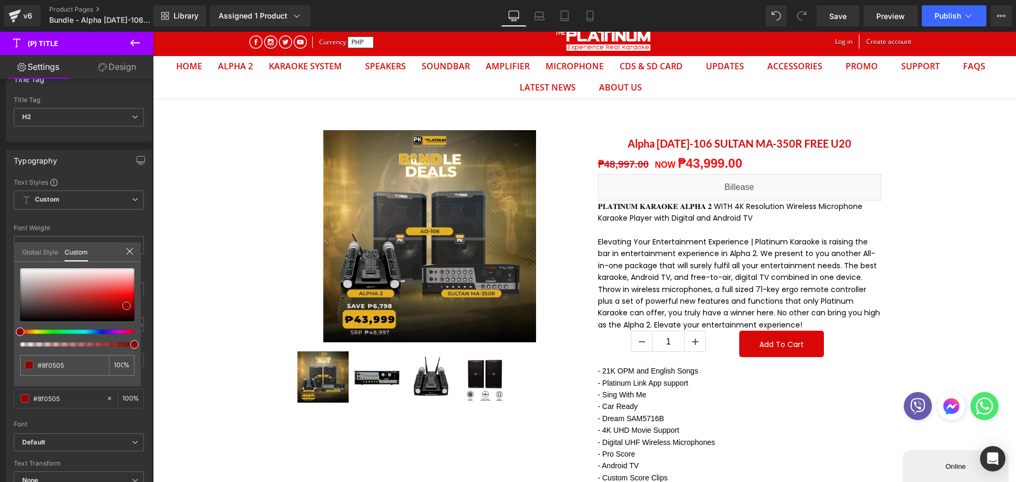
type input "#980505"
type input "#661414"
type input "#000000"
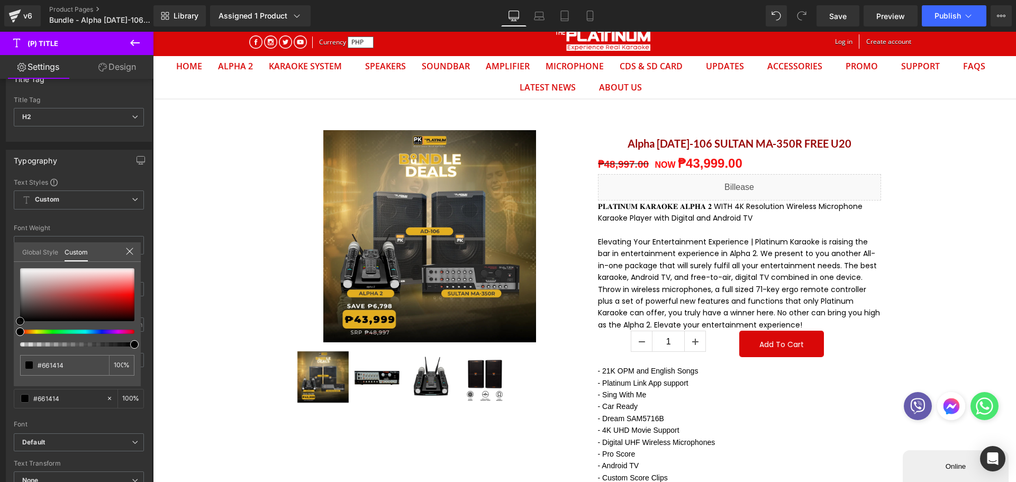
type input "#000000"
drag, startPoint x: 0, startPoint y: 329, endPoint x: 1, endPoint y: 337, distance: 7.4
click at [0, 334] on div "Typography Text Styles Custom Custom Setup Global Style Custom Setup Global Sty…" at bounding box center [79, 324] width 158 height 364
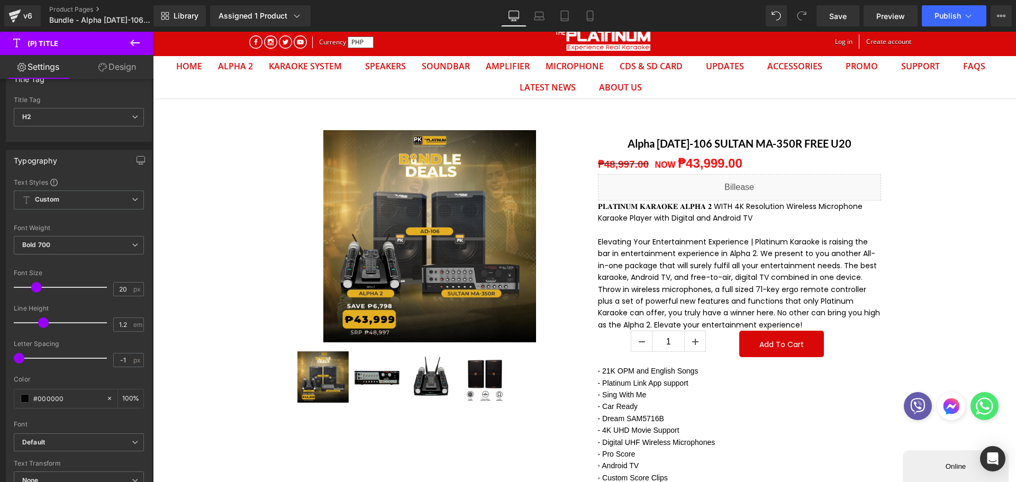
click at [59, 446] on b "Default" at bounding box center [77, 442] width 110 height 9
click at [58, 444] on b "Default" at bounding box center [74, 442] width 105 height 9
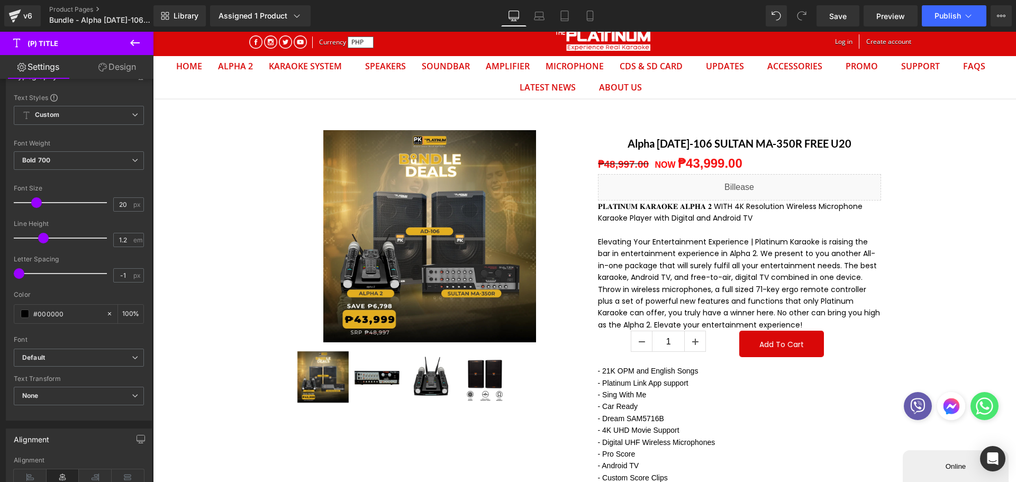
scroll to position [159, 0]
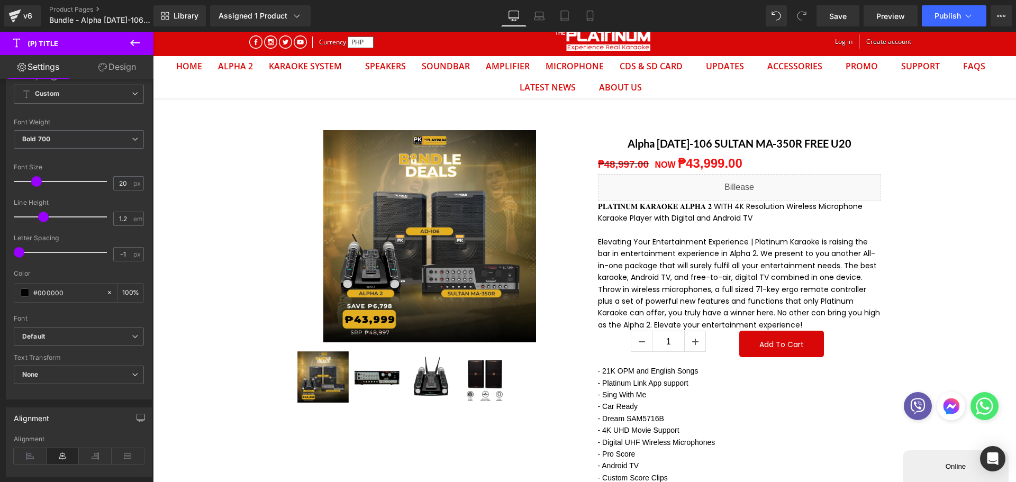
click at [65, 339] on b "Default" at bounding box center [77, 336] width 110 height 9
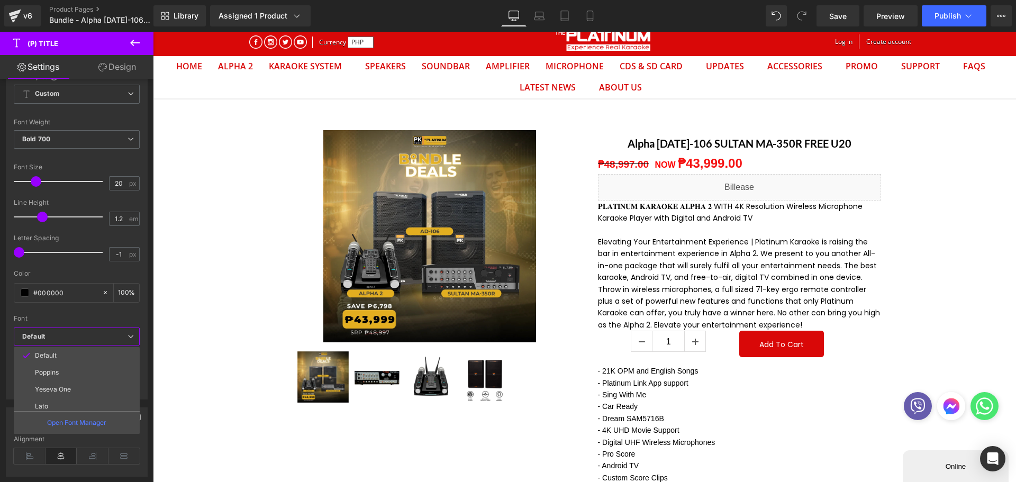
click at [59, 374] on li "Poppins" at bounding box center [79, 372] width 131 height 17
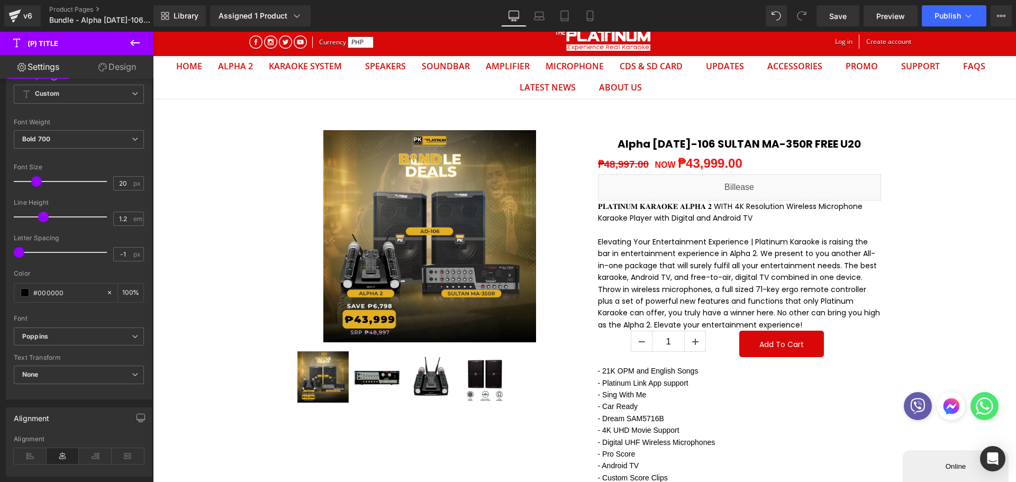
click at [28, 452] on icon at bounding box center [30, 456] width 33 height 16
click at [44, 180] on div at bounding box center [63, 181] width 88 height 21
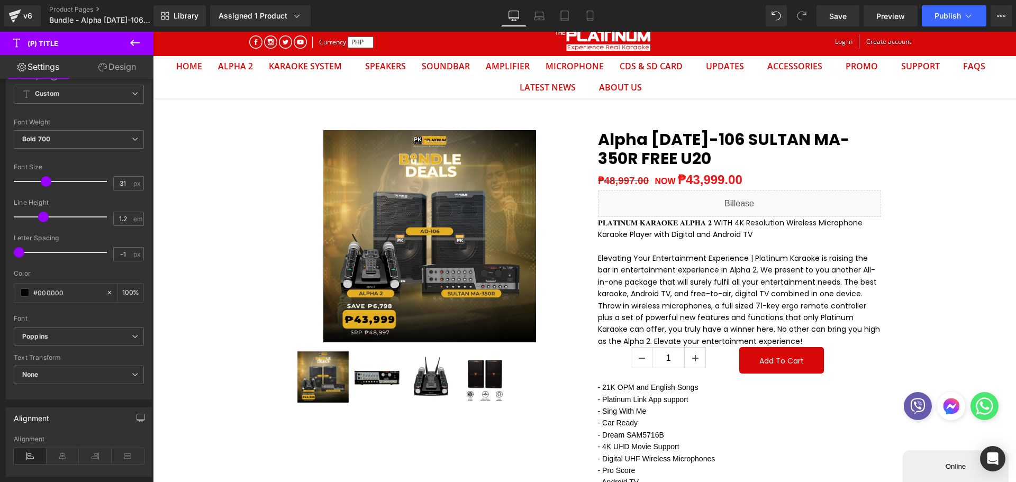
click at [49, 181] on span at bounding box center [46, 181] width 11 height 11
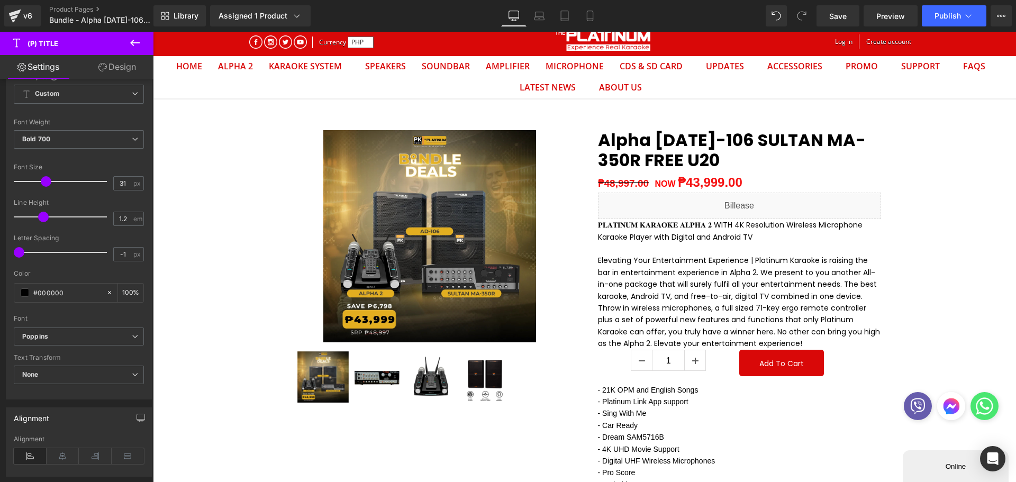
type input "30"
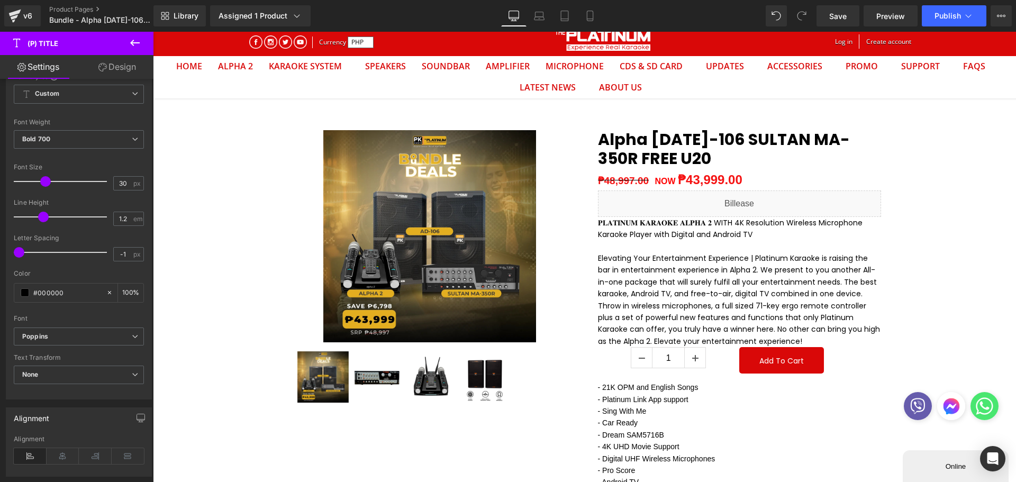
click at [48, 180] on span at bounding box center [45, 181] width 11 height 11
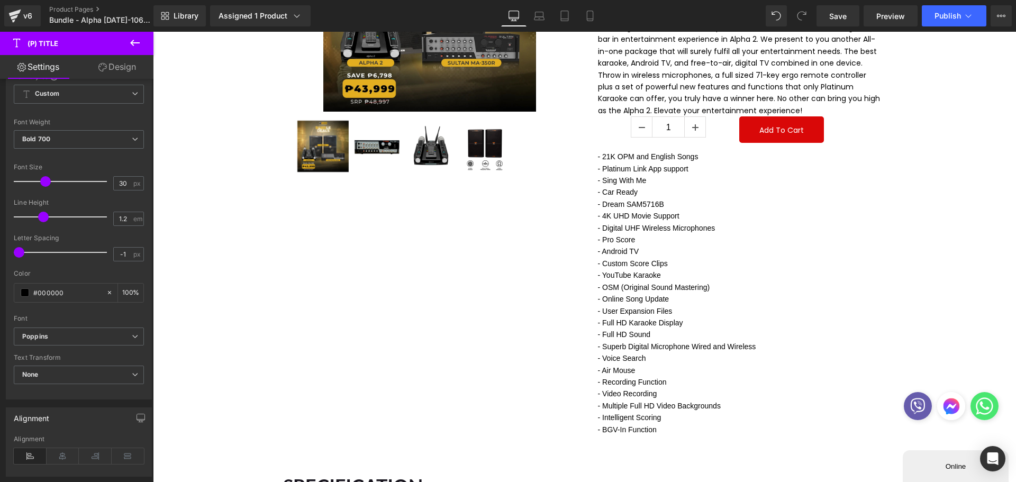
scroll to position [106, 0]
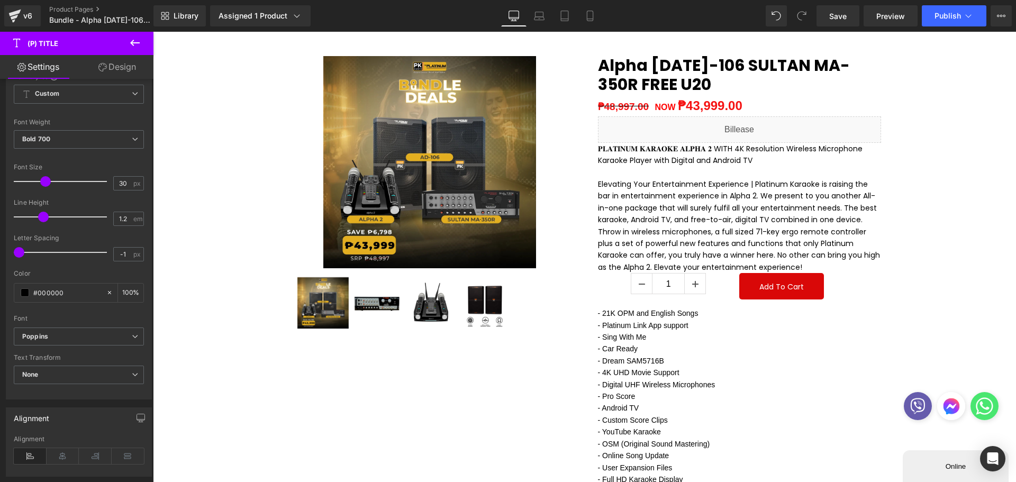
click at [839, 17] on span "Save" at bounding box center [837, 16] width 17 height 11
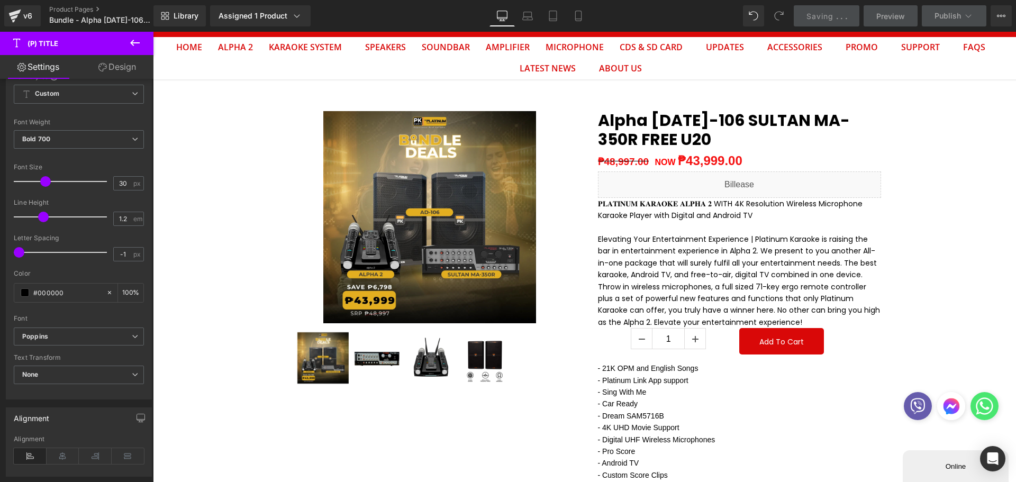
scroll to position [0, 0]
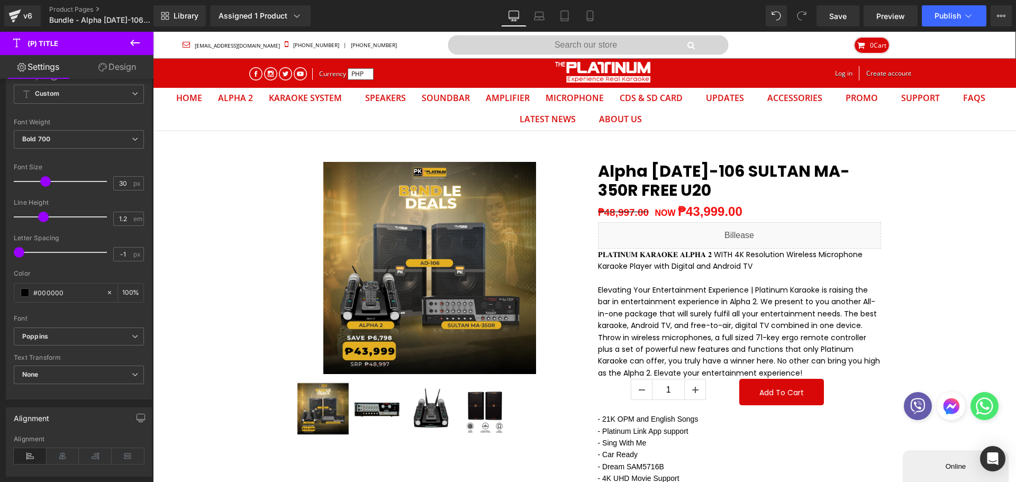
click at [933, 18] on button "Publish" at bounding box center [954, 15] width 65 height 21
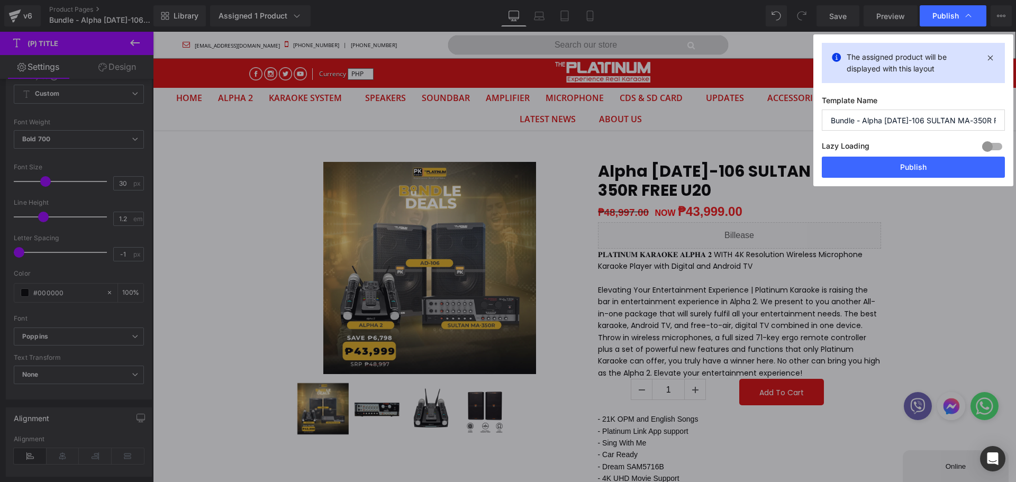
click at [916, 169] on button "Publish" at bounding box center [913, 167] width 183 height 21
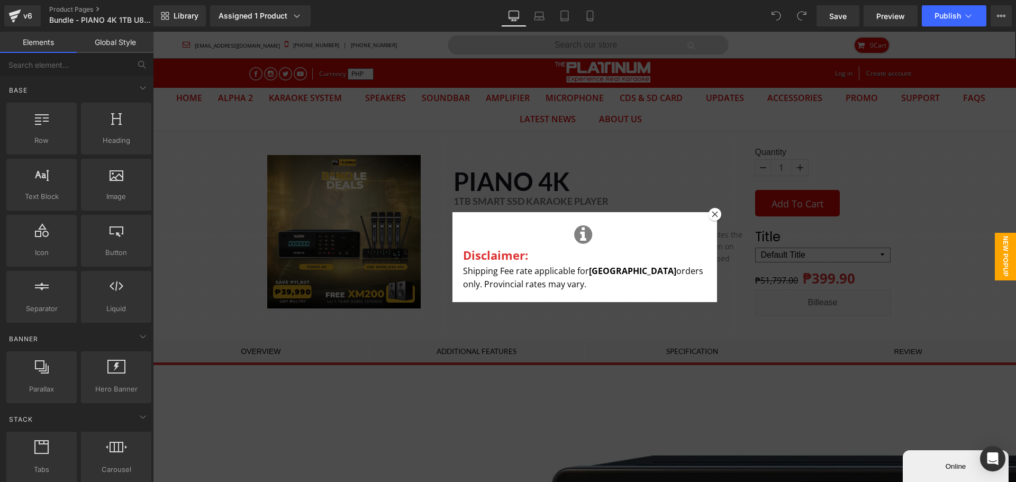
click at [713, 215] on icon at bounding box center [715, 214] width 6 height 6
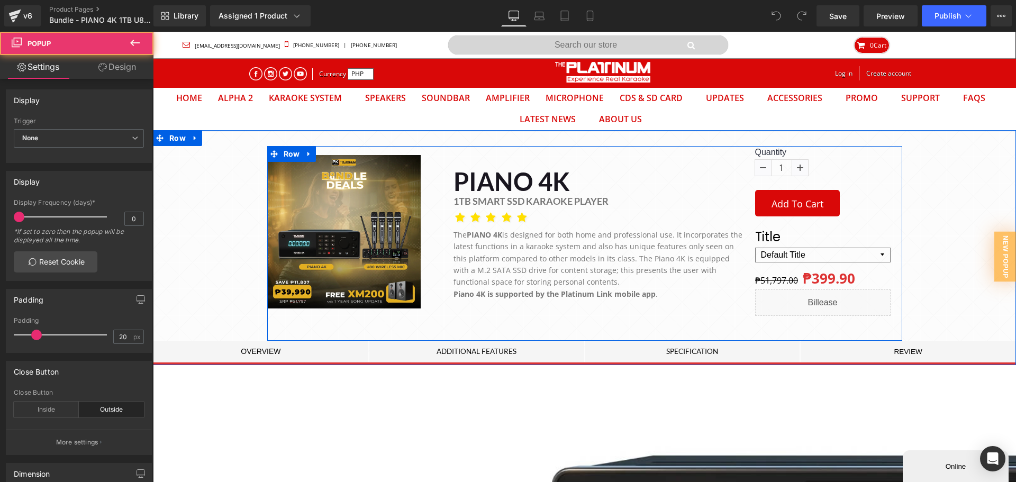
click at [508, 203] on h1 "1TB SMART SSD KARAOKE PLAYER" at bounding box center [599, 201] width 290 height 15
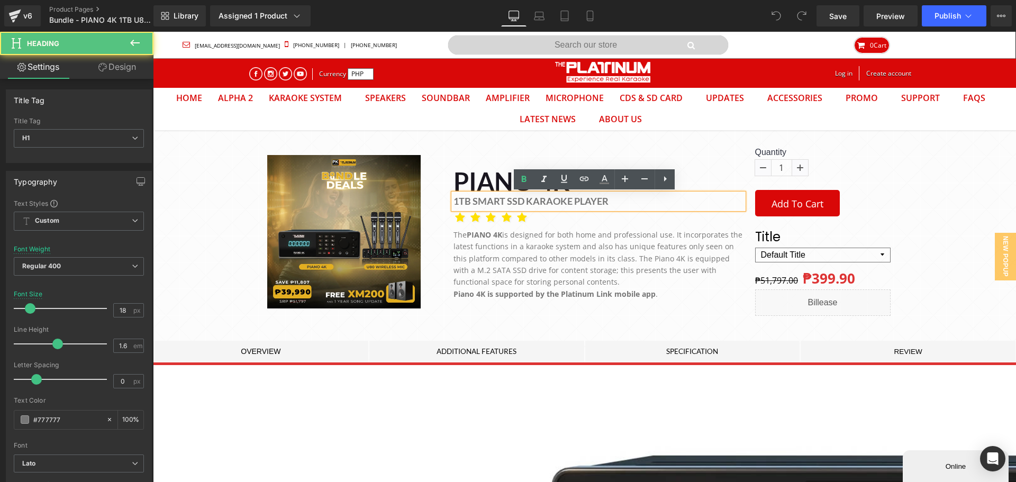
drag, startPoint x: 469, startPoint y: 202, endPoint x: 335, endPoint y: 38, distance: 212.1
click at [469, 201] on h1 "1TB SMART SSD KARAOKE PLAYER" at bounding box center [599, 201] width 290 height 15
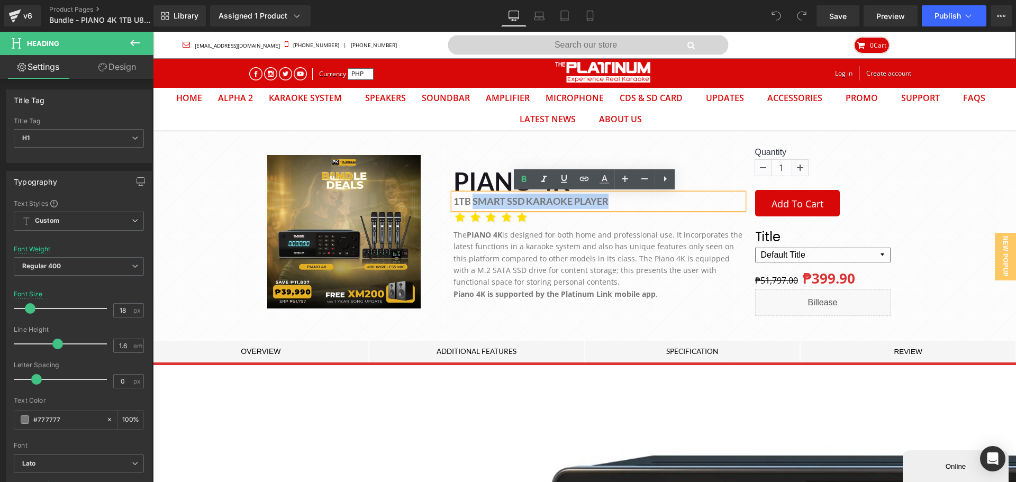
click at [622, 202] on h1 "1TB SMART SSD KARAOKE PLAYER" at bounding box center [599, 201] width 290 height 15
paste div
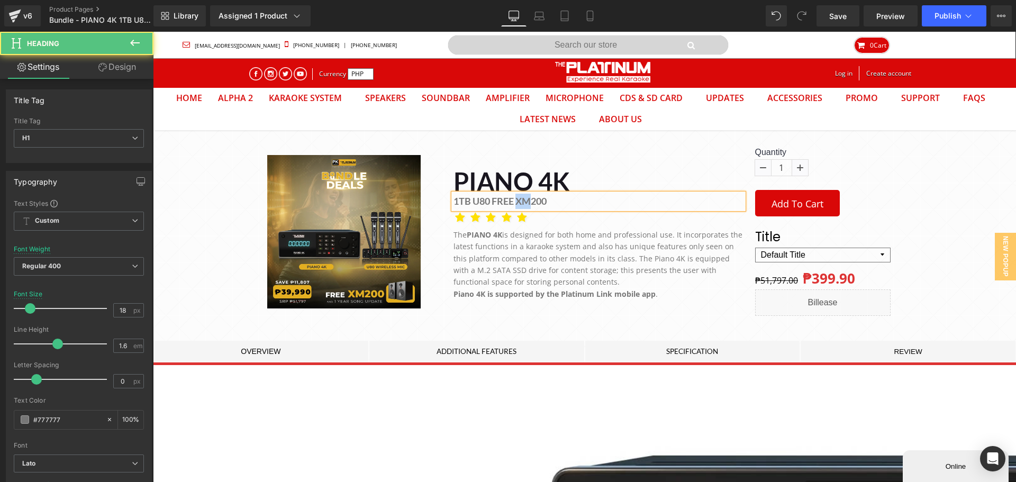
drag, startPoint x: 515, startPoint y: 201, endPoint x: 526, endPoint y: 200, distance: 11.2
click at [526, 200] on h1 "1TB U80 FREE XM200" at bounding box center [599, 201] width 290 height 15
click at [566, 209] on div "1TB U80 FREE A200" at bounding box center [599, 201] width 290 height 15
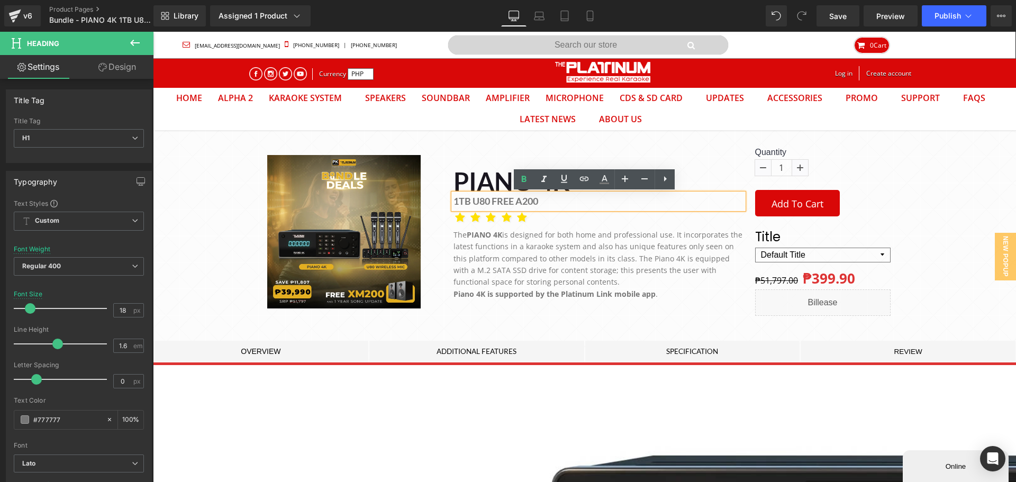
click at [210, 240] on div "(P) Image Product PIANO 4K Heading 1TB U80 FREE A200 Heading Icon" at bounding box center [584, 256] width 863 height 220
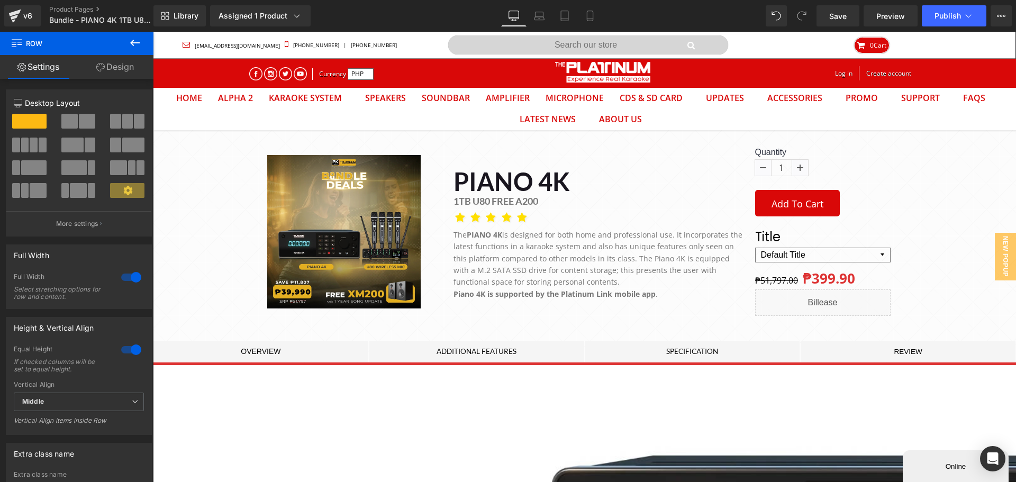
click at [836, 21] on span "Save" at bounding box center [837, 16] width 17 height 11
click at [944, 20] on button "Publish" at bounding box center [954, 15] width 65 height 21
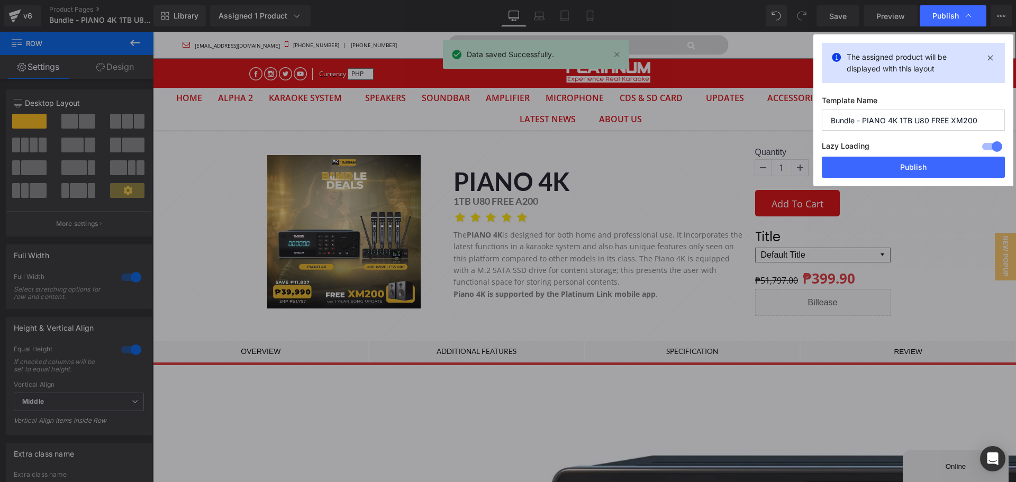
click at [932, 169] on button "Publish" at bounding box center [913, 167] width 183 height 21
